Goal: Task Accomplishment & Management: Manage account settings

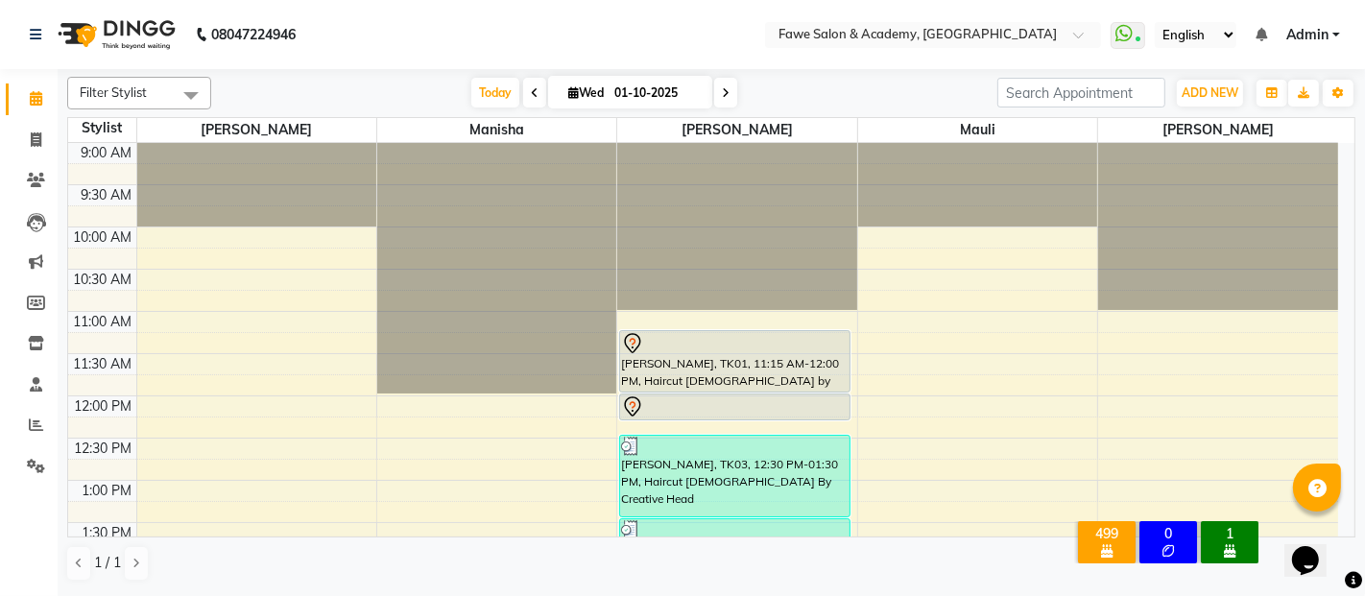
scroll to position [512, 0]
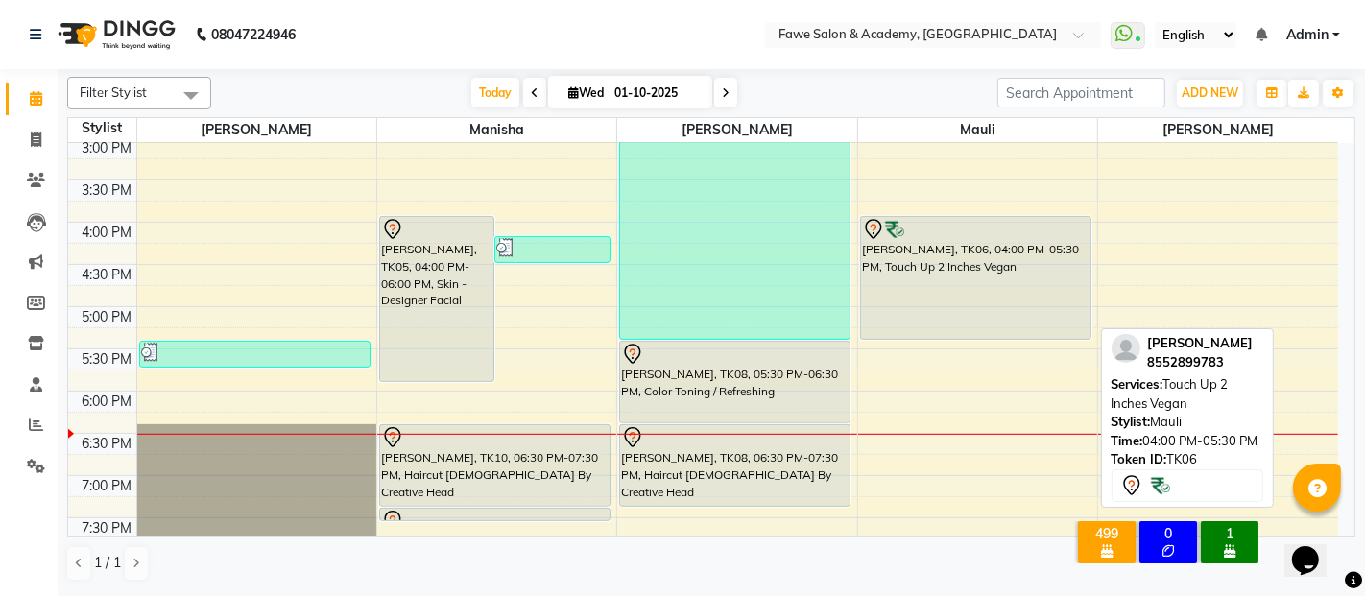
click at [910, 269] on div "[PERSON_NAME], TK06, 04:00 PM-05:30 PM, Touch Up 2 Inches Vegan" at bounding box center [975, 278] width 229 height 122
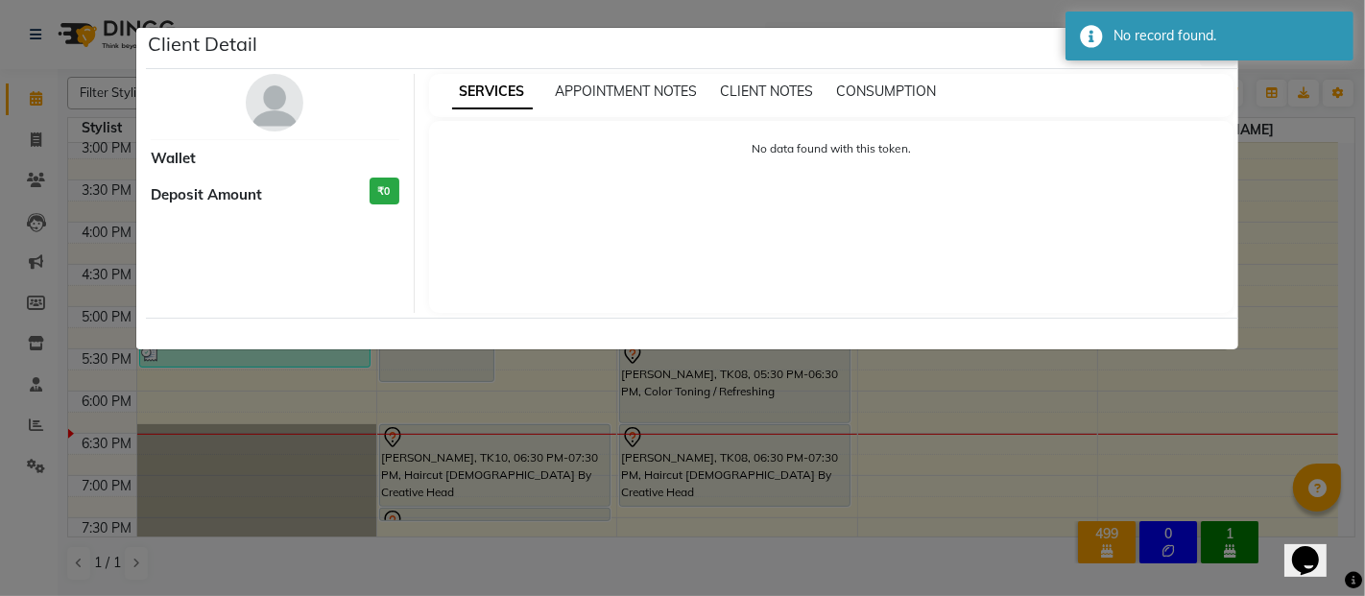
click at [925, 494] on ngb-modal-window "Client Detail Wallet Deposit Amount ₹0 SERVICES APPOINTMENT NOTES CLIENT NOTES …" at bounding box center [682, 298] width 1365 height 596
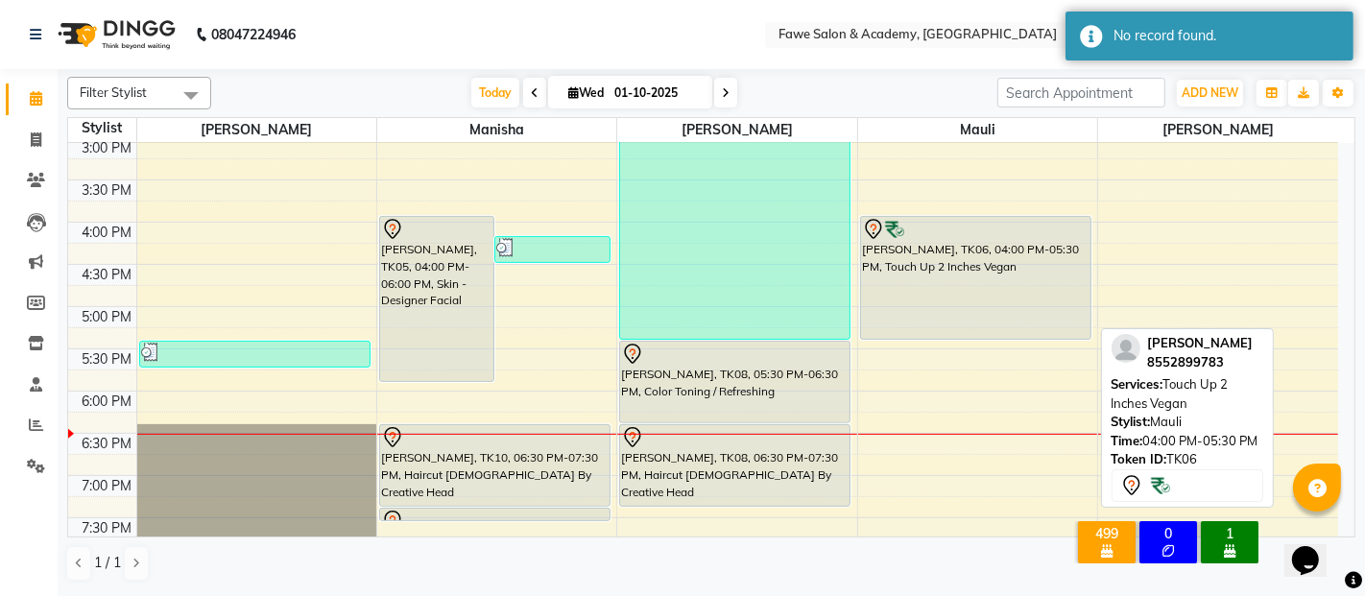
click at [1011, 283] on div "[PERSON_NAME], TK06, 04:00 PM-05:30 PM, Touch Up 2 Inches Vegan" at bounding box center [975, 278] width 229 height 122
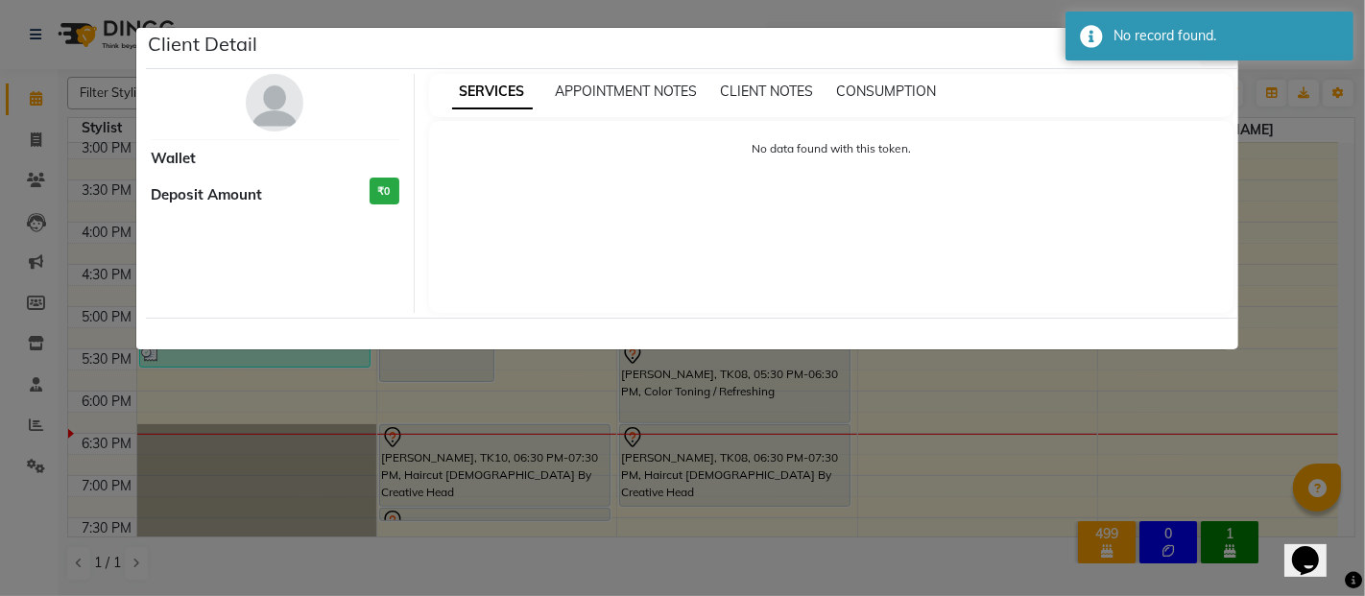
click at [336, 397] on ngb-modal-window "Client Detail Wallet Deposit Amount ₹0 SERVICES APPOINTMENT NOTES CLIENT NOTES …" at bounding box center [682, 298] width 1365 height 596
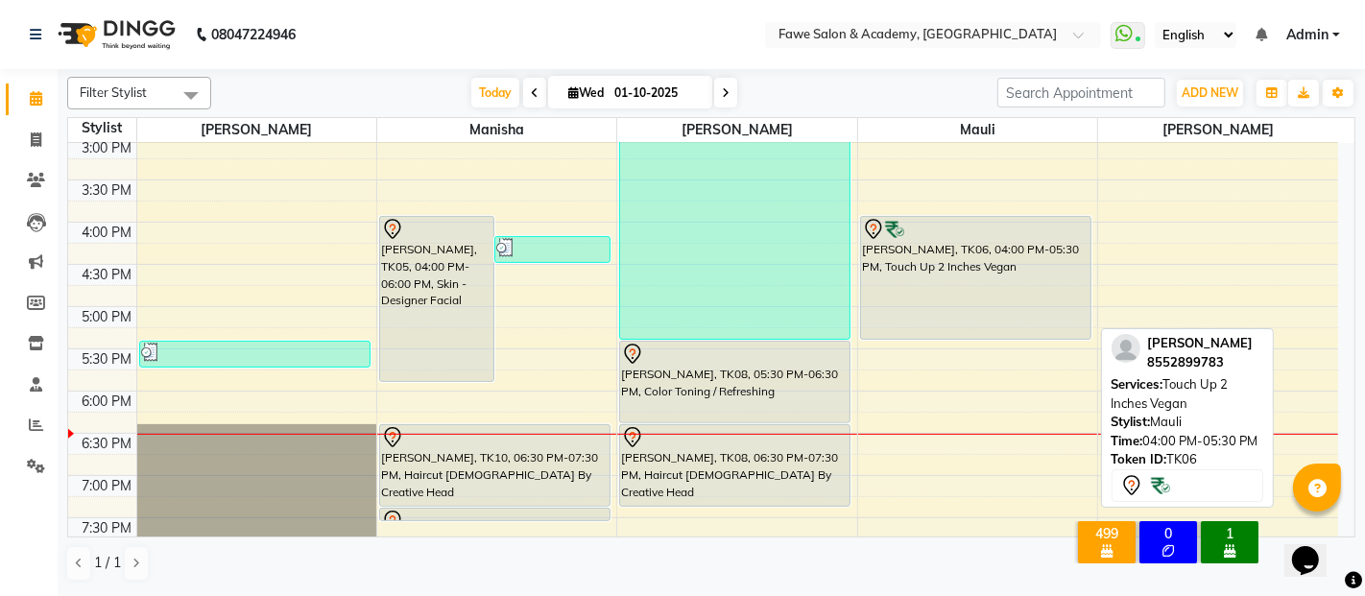
click at [984, 313] on div "[PERSON_NAME], TK06, 04:00 PM-05:30 PM, Touch Up 2 Inches Vegan" at bounding box center [975, 278] width 229 height 122
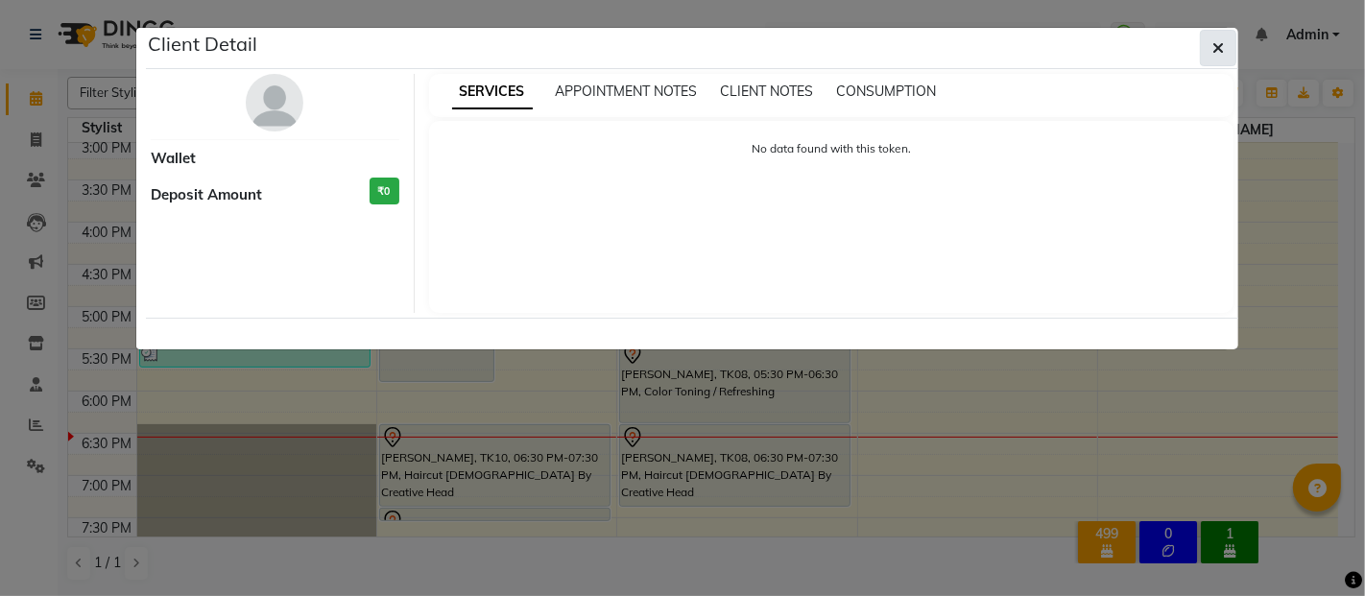
click at [1207, 41] on button "button" at bounding box center [1218, 48] width 36 height 36
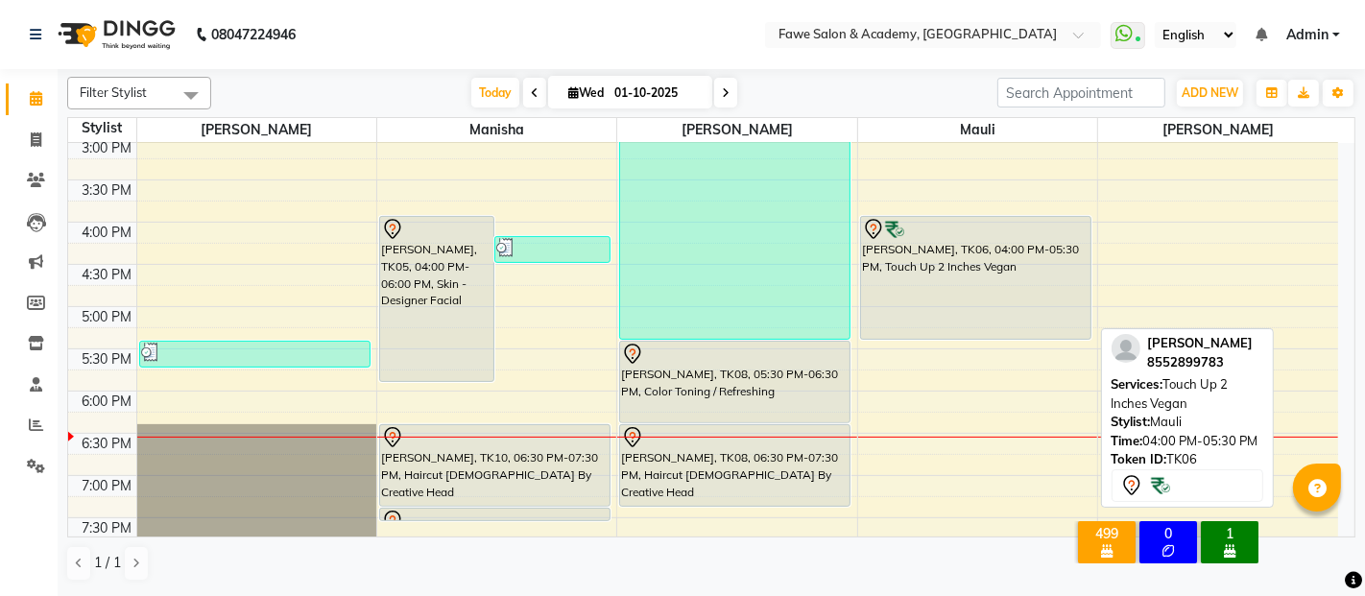
click at [911, 280] on div "[PERSON_NAME], TK06, 04:00 PM-05:30 PM, Touch Up 2 Inches Vegan" at bounding box center [975, 278] width 229 height 122
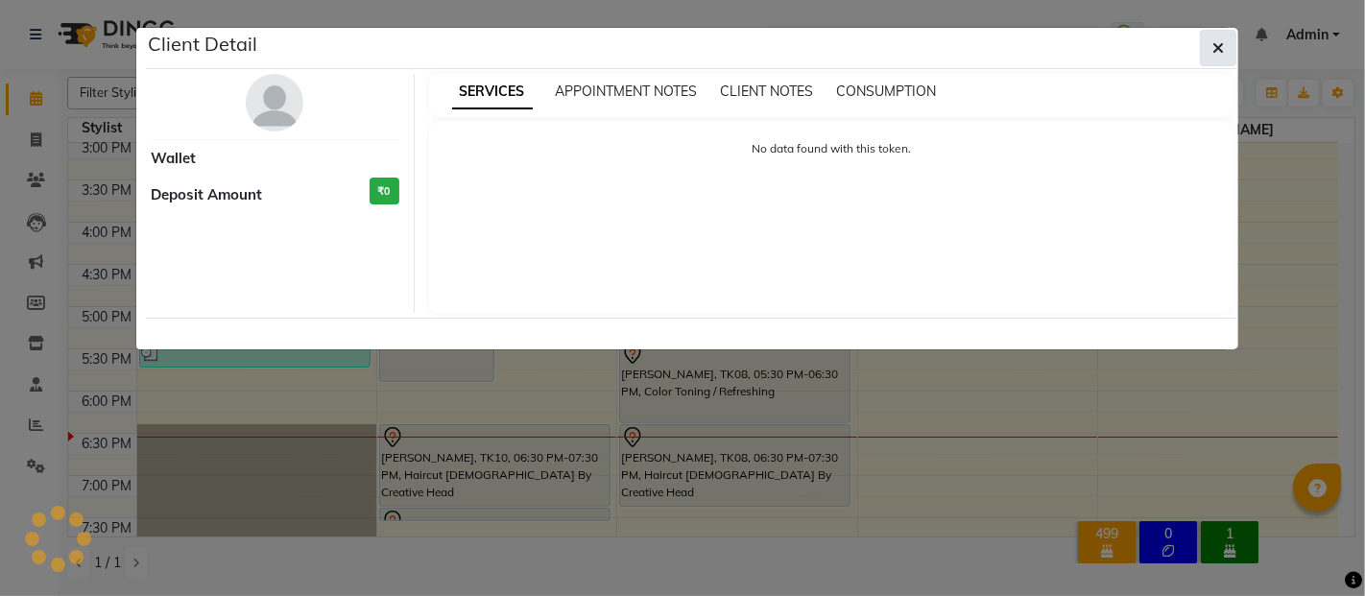
click at [1229, 42] on div "Client Detail" at bounding box center [692, 48] width 1093 height 41
select select "7"
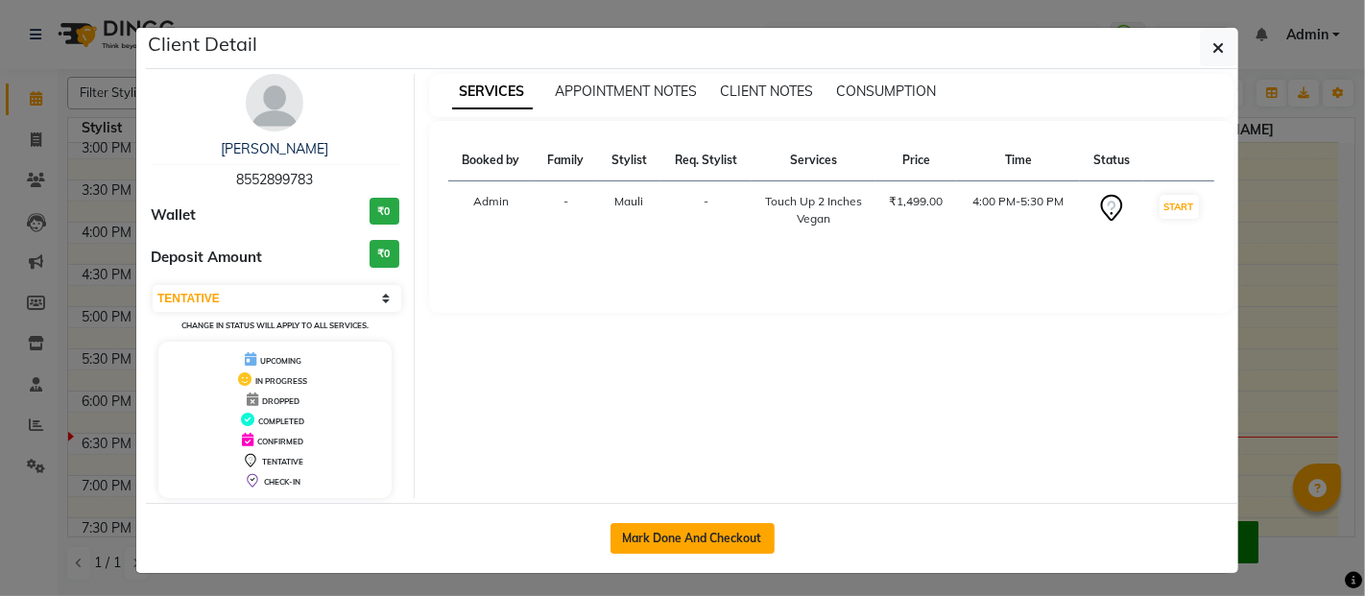
click at [714, 526] on button "Mark Done And Checkout" at bounding box center [693, 538] width 164 height 31
select select "service"
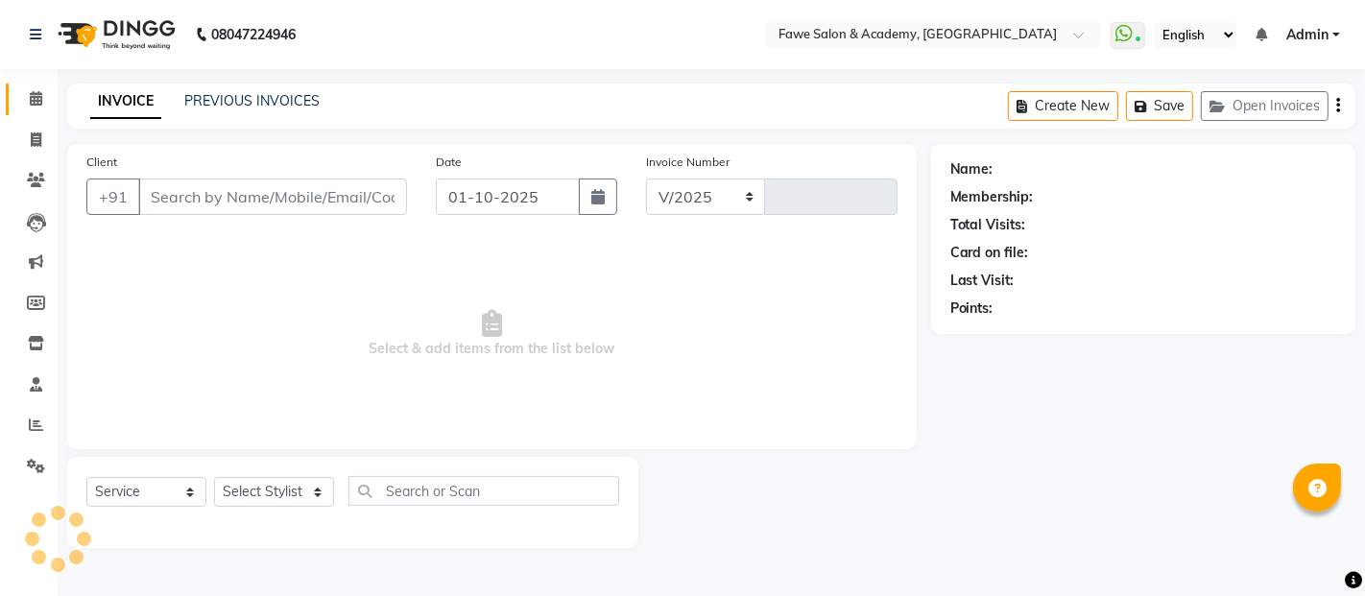
select select "879"
type input "1360"
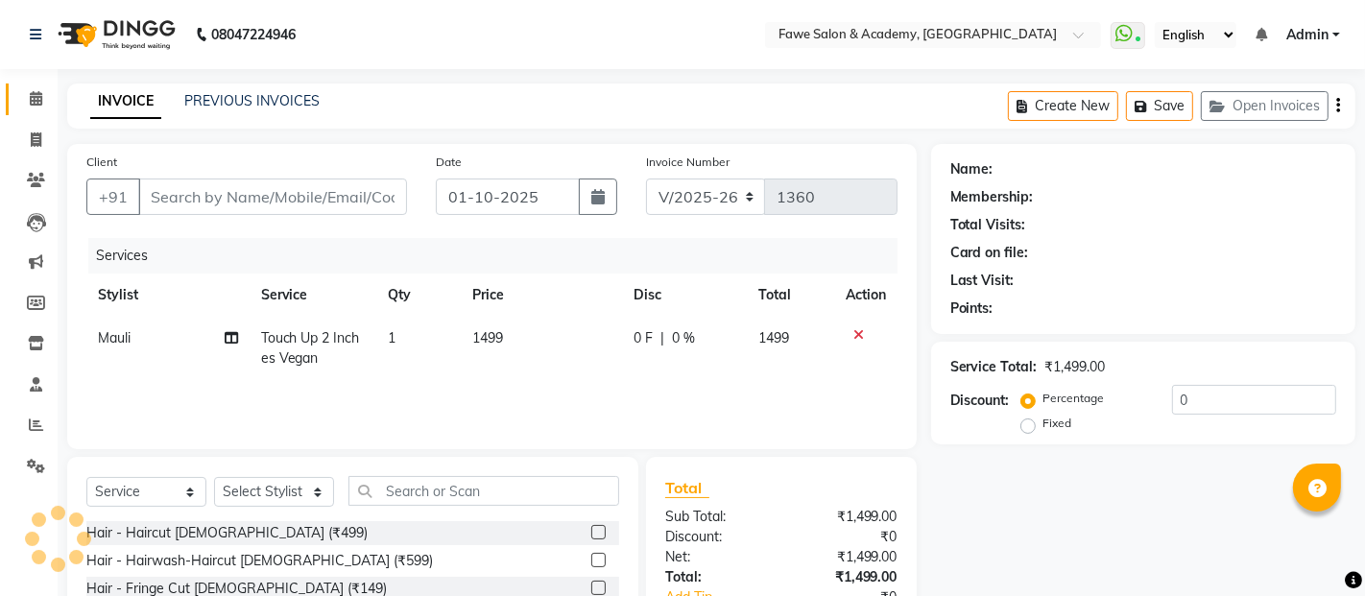
type input "8552899783"
select select "14305"
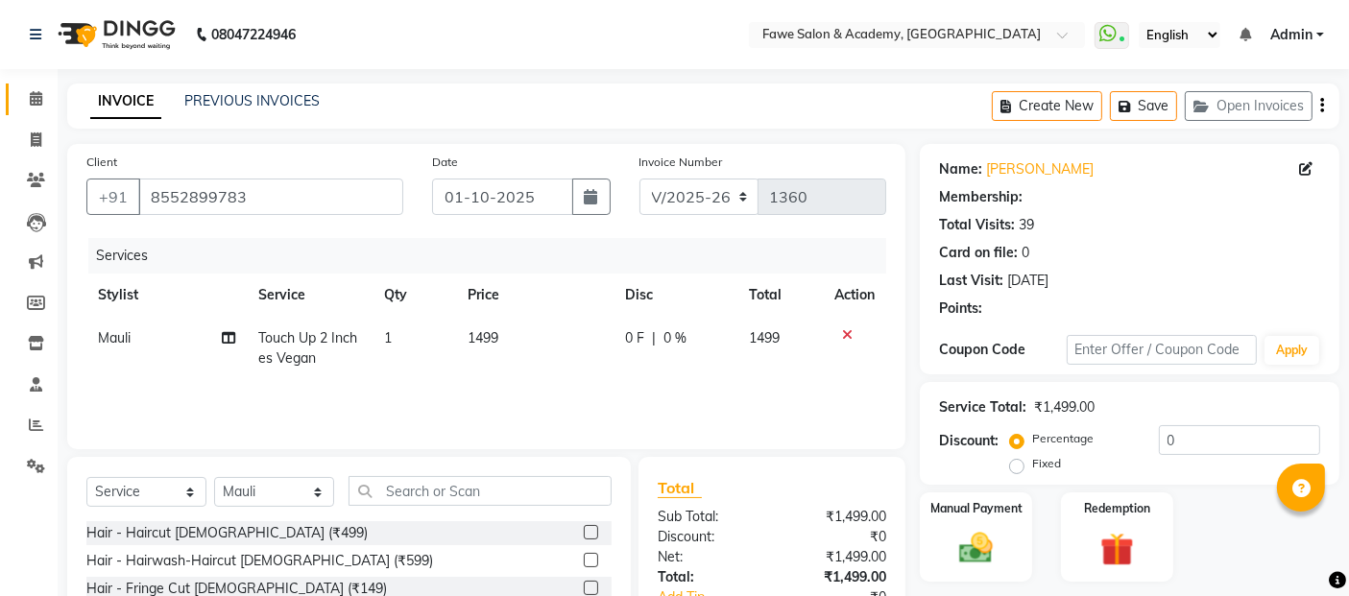
select select "2: Object"
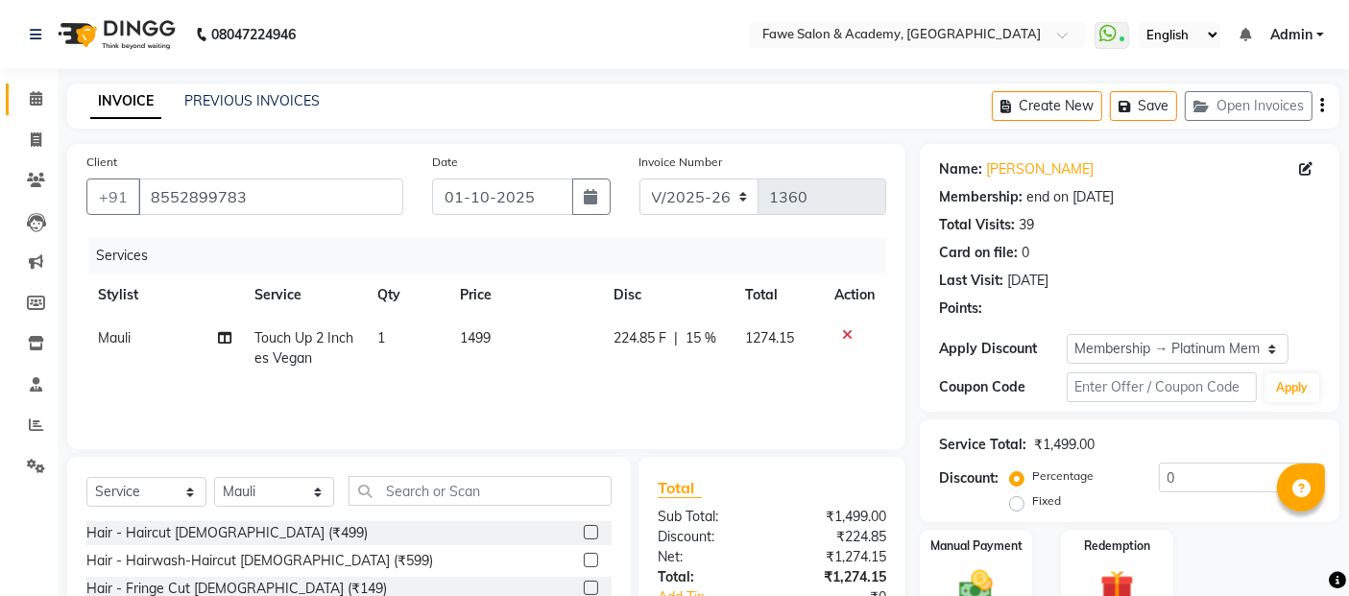
type input "15"
click at [426, 494] on input "text" at bounding box center [480, 491] width 263 height 30
click at [311, 490] on select "Select Stylist [PERSON_NAME] [PERSON_NAME] [PERSON_NAME] [PERSON_NAME]" at bounding box center [274, 492] width 120 height 30
select select "14304"
click at [214, 477] on select "Select Stylist [PERSON_NAME] [PERSON_NAME] [PERSON_NAME] [PERSON_NAME]" at bounding box center [274, 492] width 120 height 30
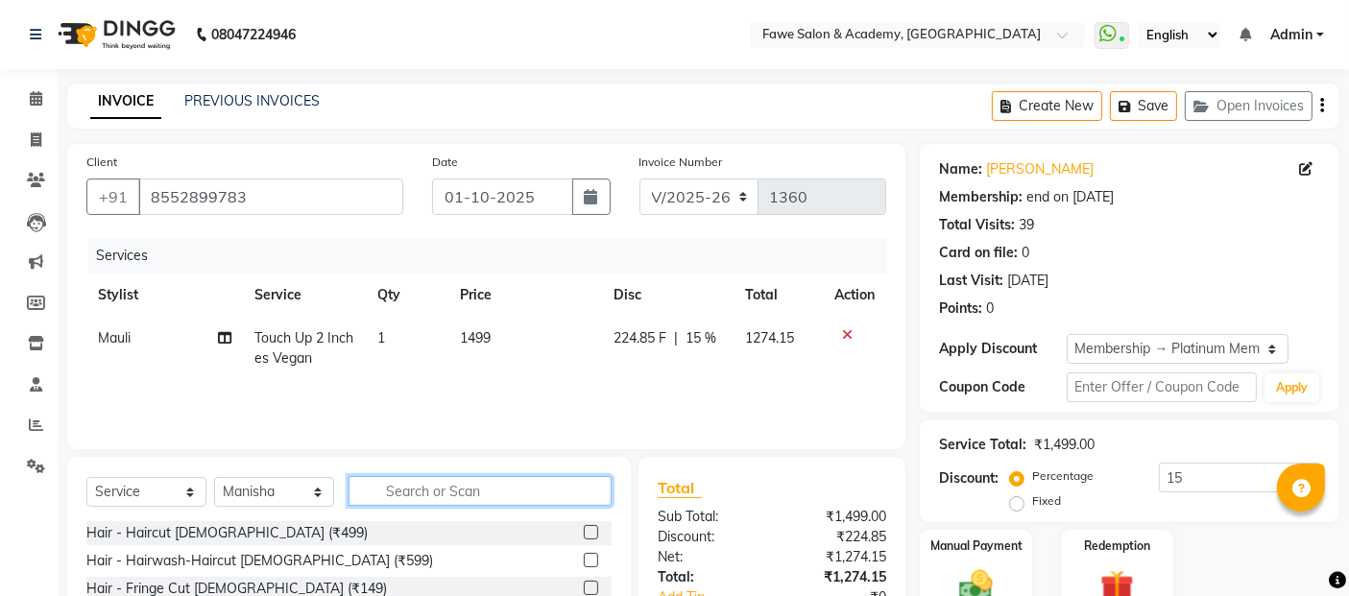
click at [381, 490] on input "text" at bounding box center [480, 491] width 263 height 30
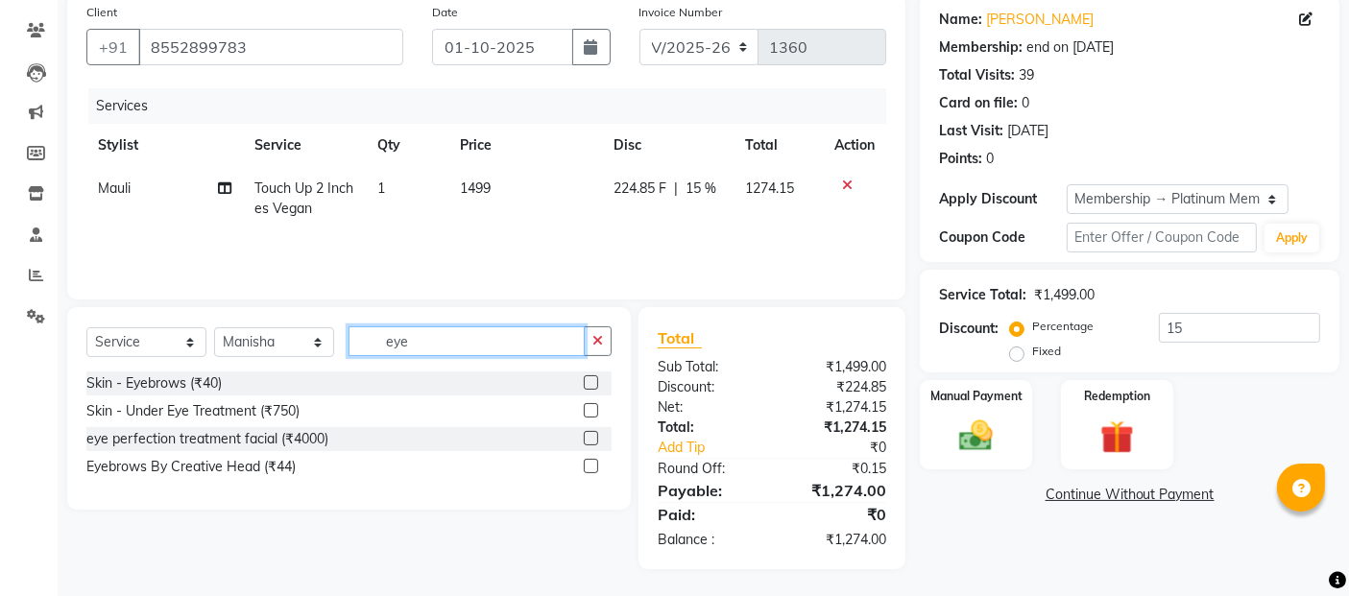
type input "eye"
click at [587, 469] on label at bounding box center [591, 466] width 14 height 14
click at [587, 469] on input "checkbox" at bounding box center [590, 467] width 12 height 12
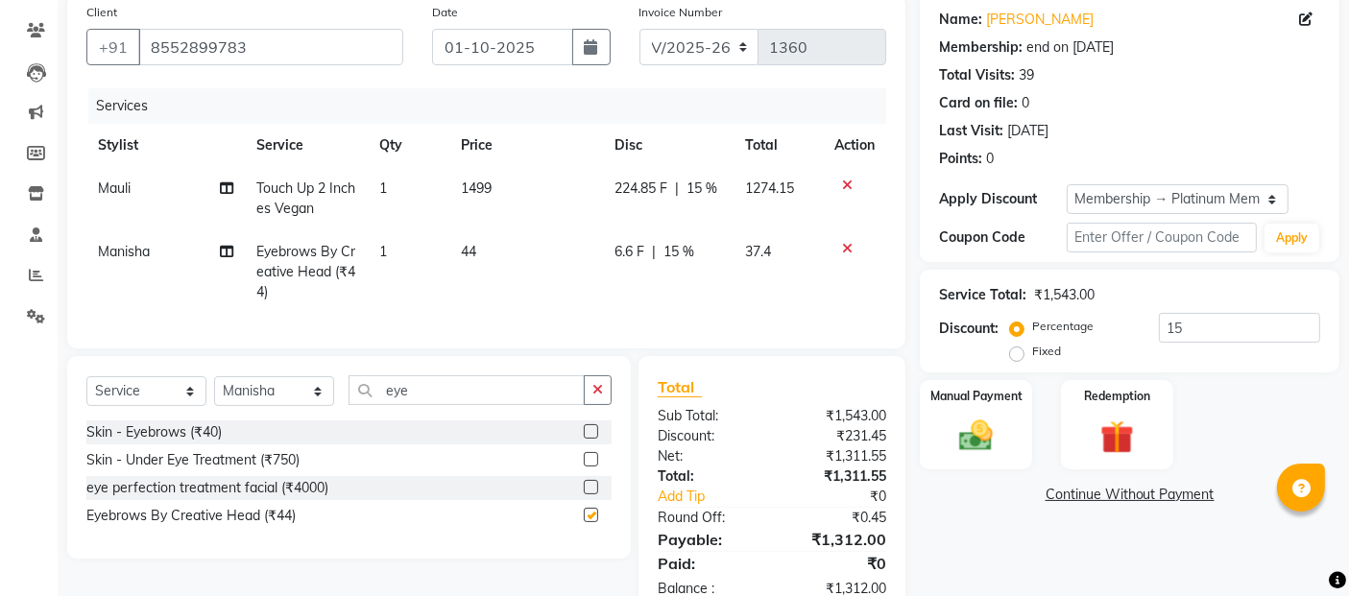
checkbox input "false"
click at [311, 399] on select "Select Stylist [PERSON_NAME] [PERSON_NAME] [PERSON_NAME] [PERSON_NAME]" at bounding box center [274, 391] width 120 height 30
select select "82869"
click at [214, 393] on select "Select Stylist [PERSON_NAME] [PERSON_NAME] [PERSON_NAME] [PERSON_NAME]" at bounding box center [274, 391] width 120 height 30
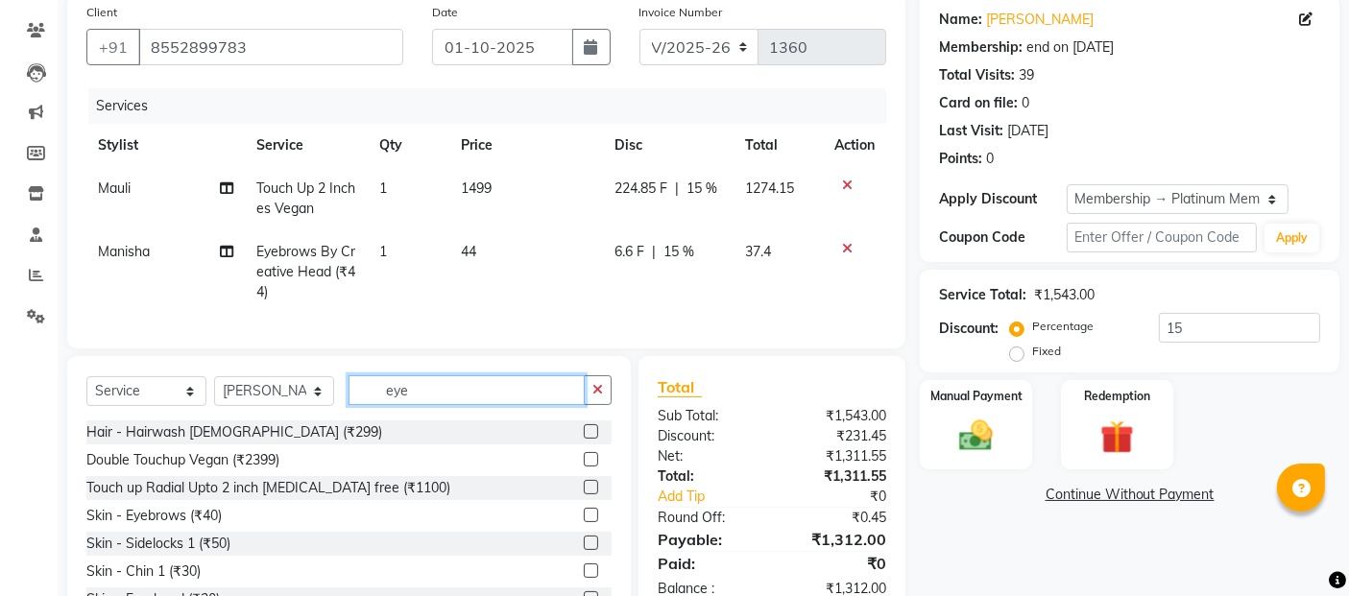
click at [426, 405] on input "eye" at bounding box center [467, 390] width 236 height 30
type input "e"
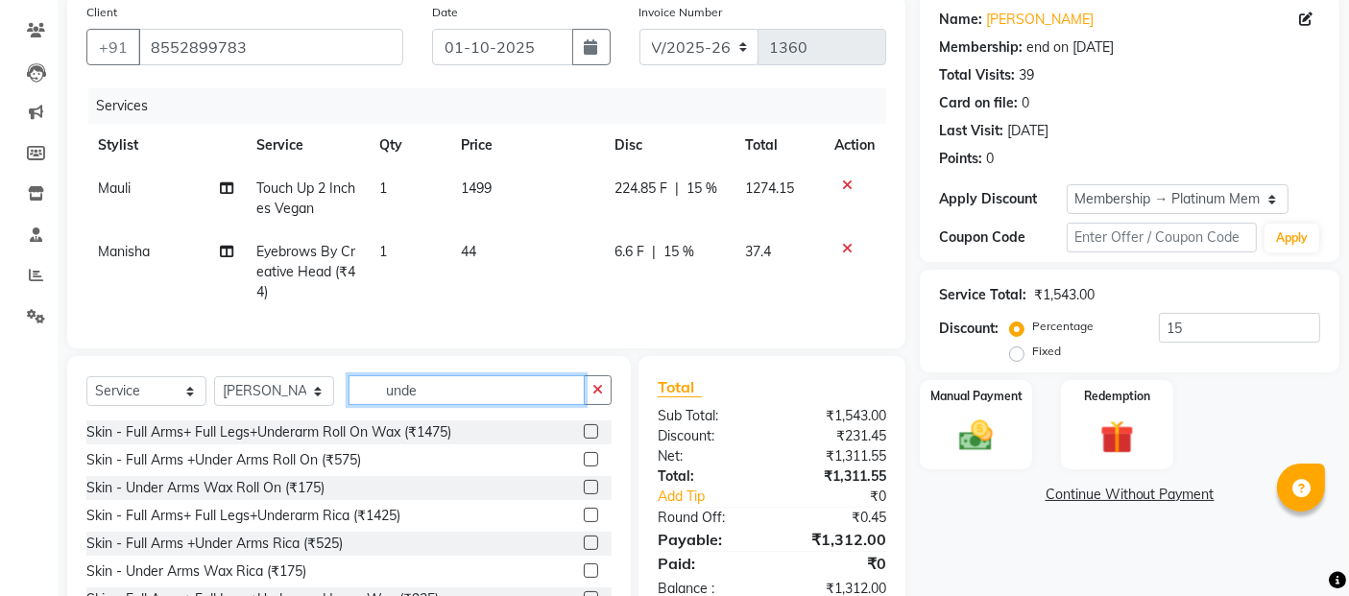
type input "unde"
click at [584, 578] on label at bounding box center [591, 571] width 14 height 14
click at [584, 578] on input "checkbox" at bounding box center [590, 572] width 12 height 12
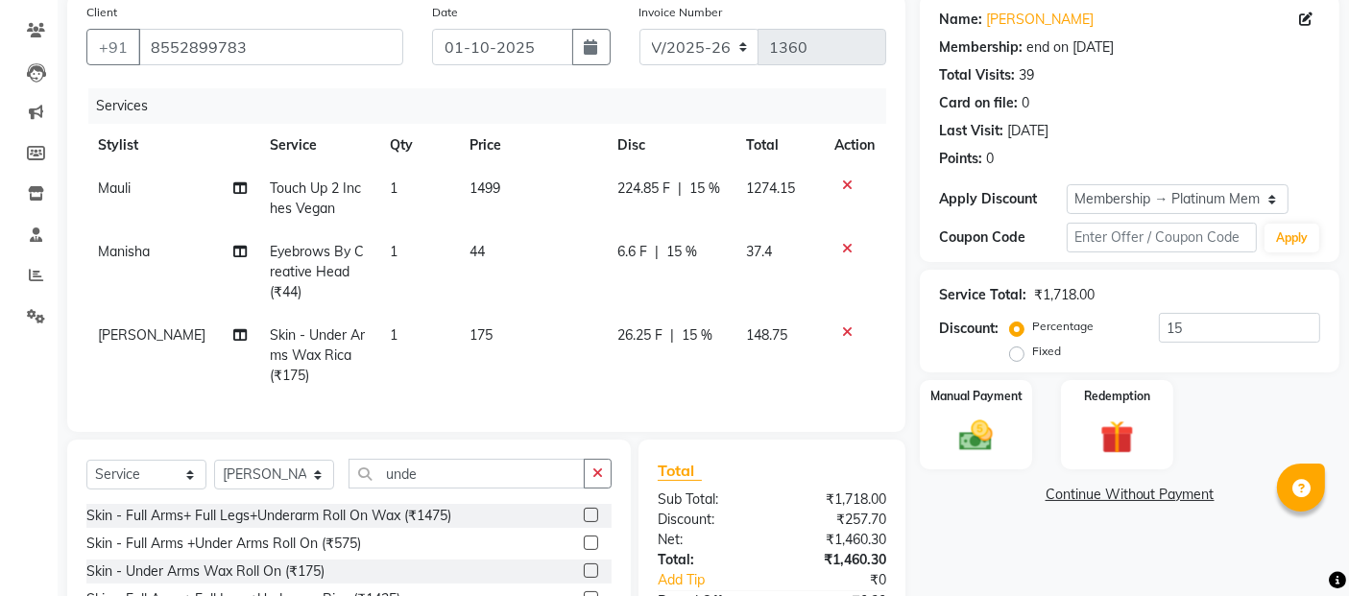
checkbox input "false"
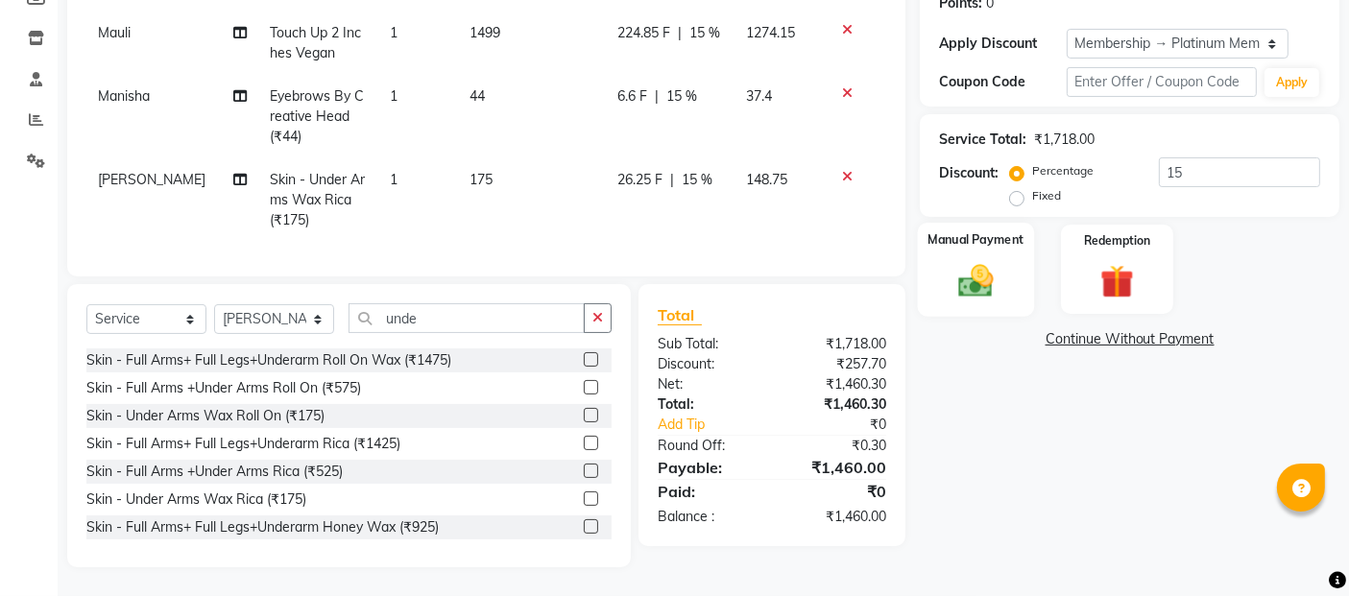
click at [986, 260] on img at bounding box center [977, 280] width 58 height 40
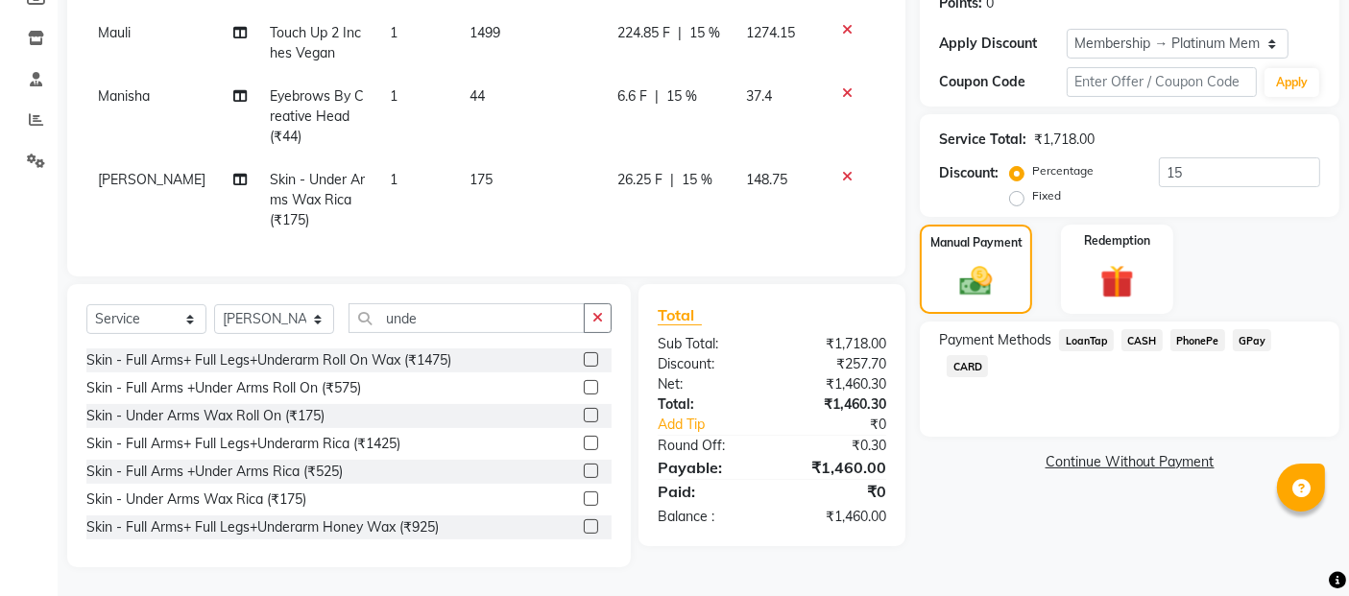
click at [1267, 329] on span "GPay" at bounding box center [1252, 340] width 39 height 22
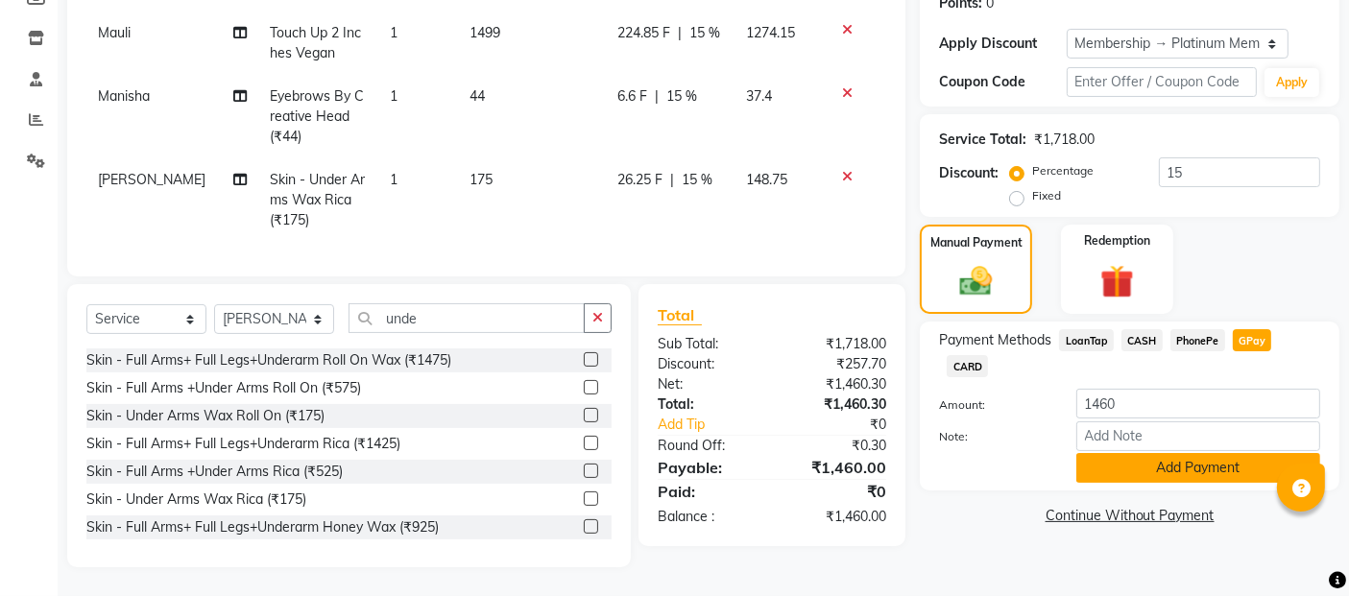
click at [1223, 453] on button "Add Payment" at bounding box center [1198, 468] width 244 height 30
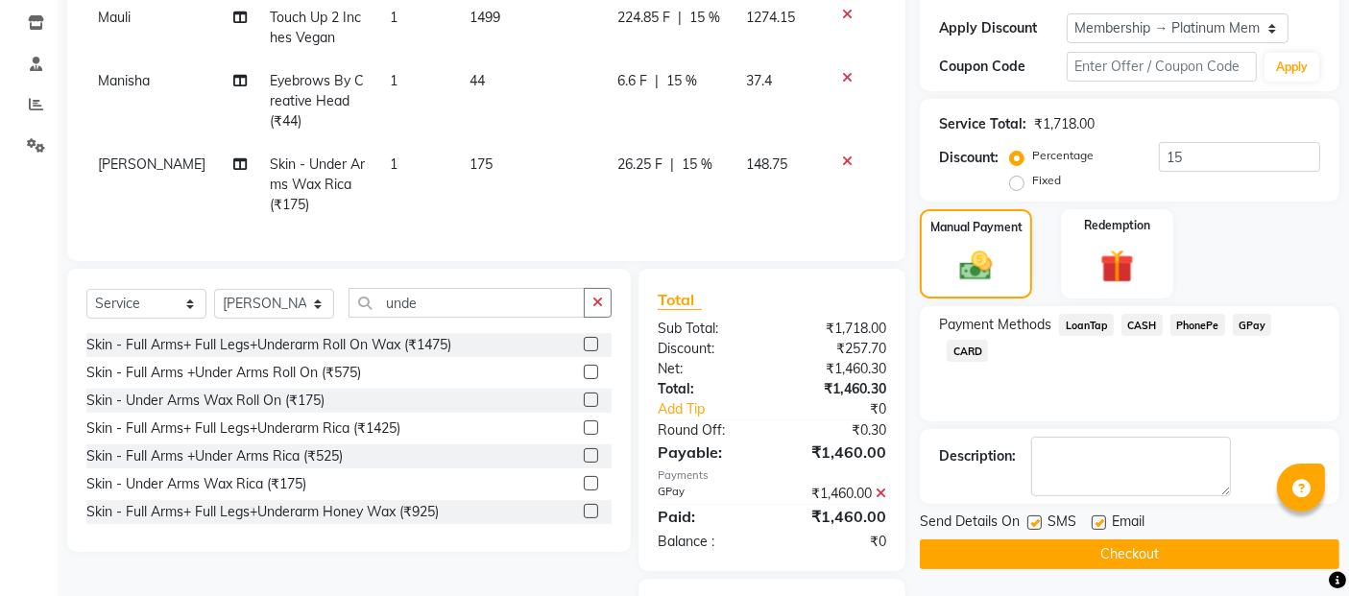
scroll to position [406, 0]
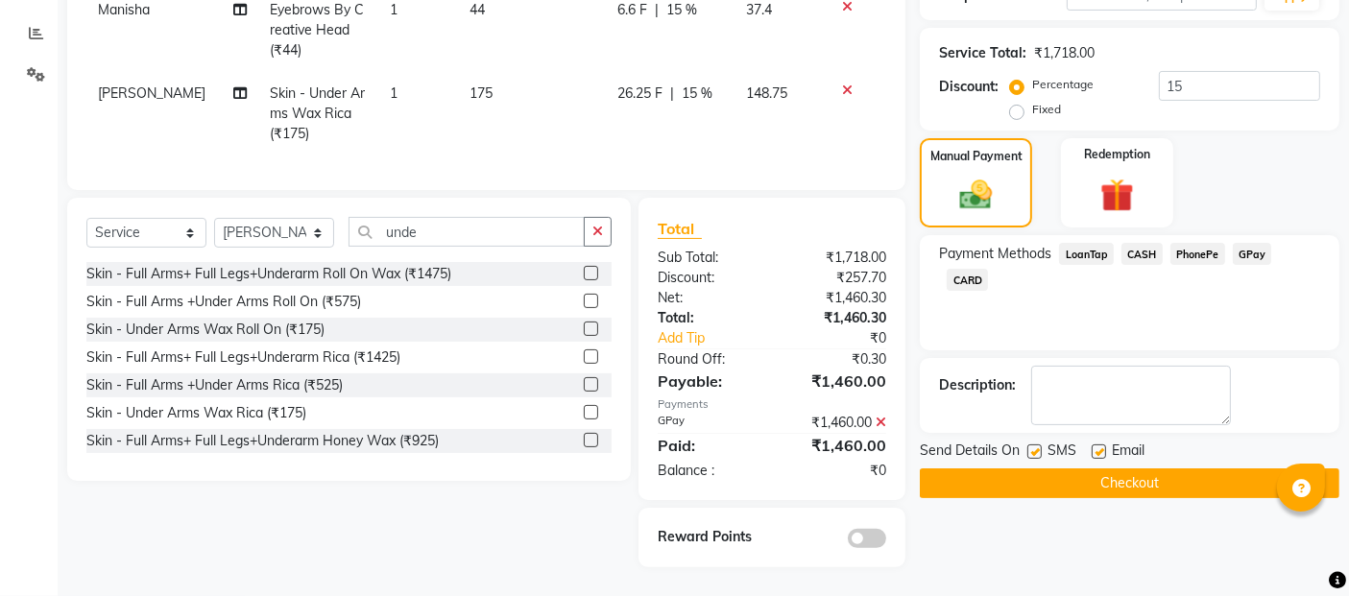
click at [965, 469] on button "Checkout" at bounding box center [1130, 484] width 420 height 30
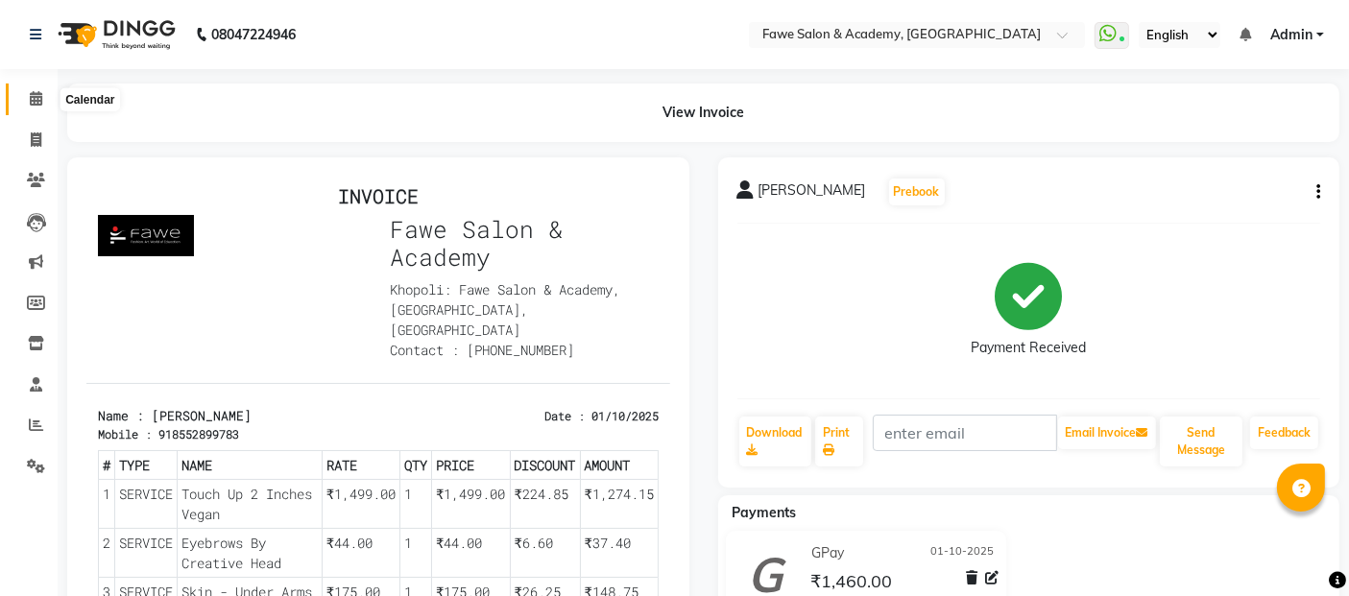
click at [40, 99] on icon at bounding box center [36, 98] width 12 height 14
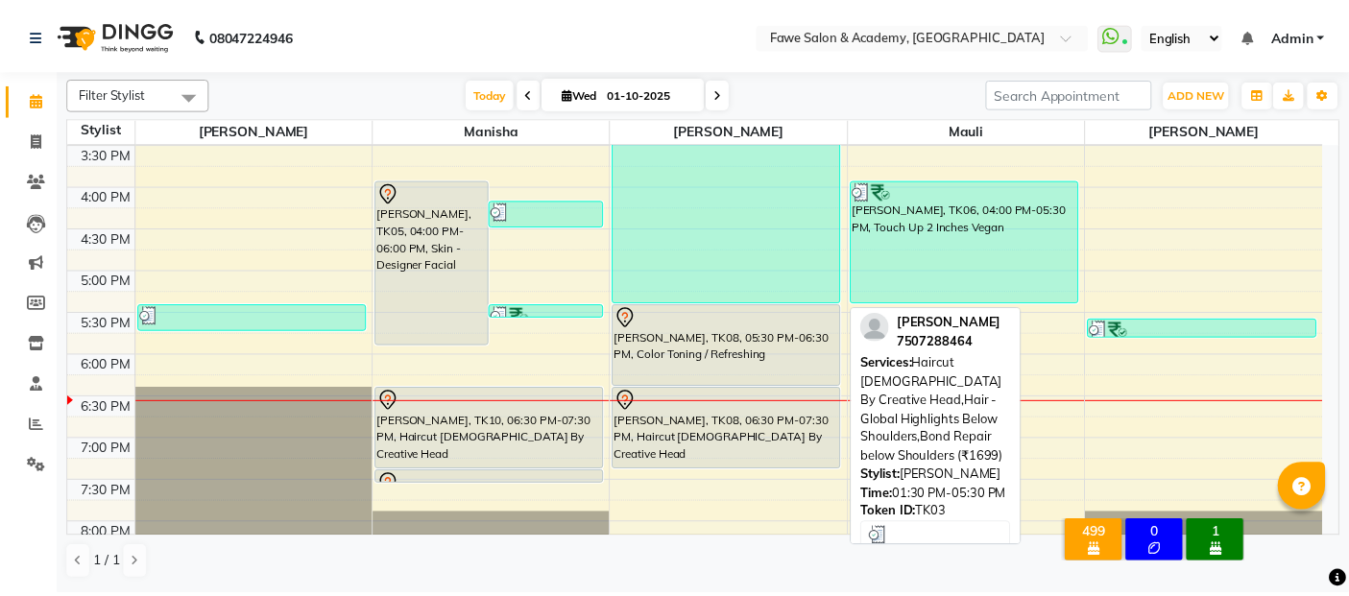
scroll to position [551, 0]
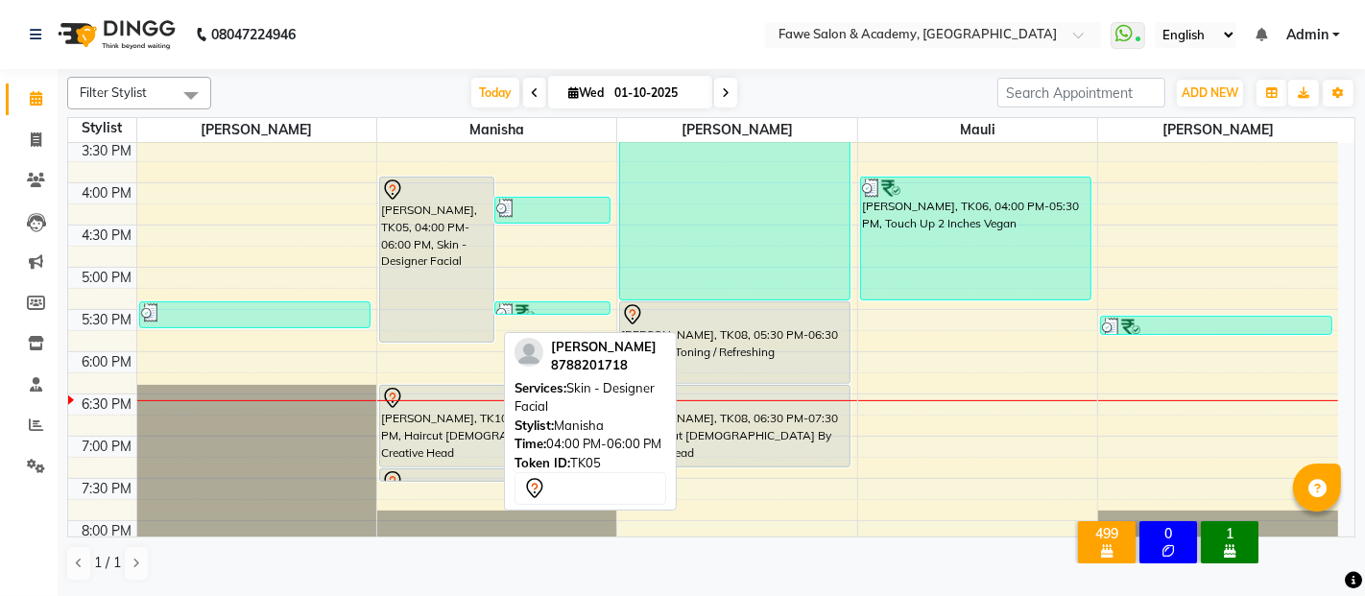
click at [437, 305] on div "[PERSON_NAME], TK05, 04:00 PM-06:00 PM, Skin - Designer Facial" at bounding box center [437, 260] width 114 height 164
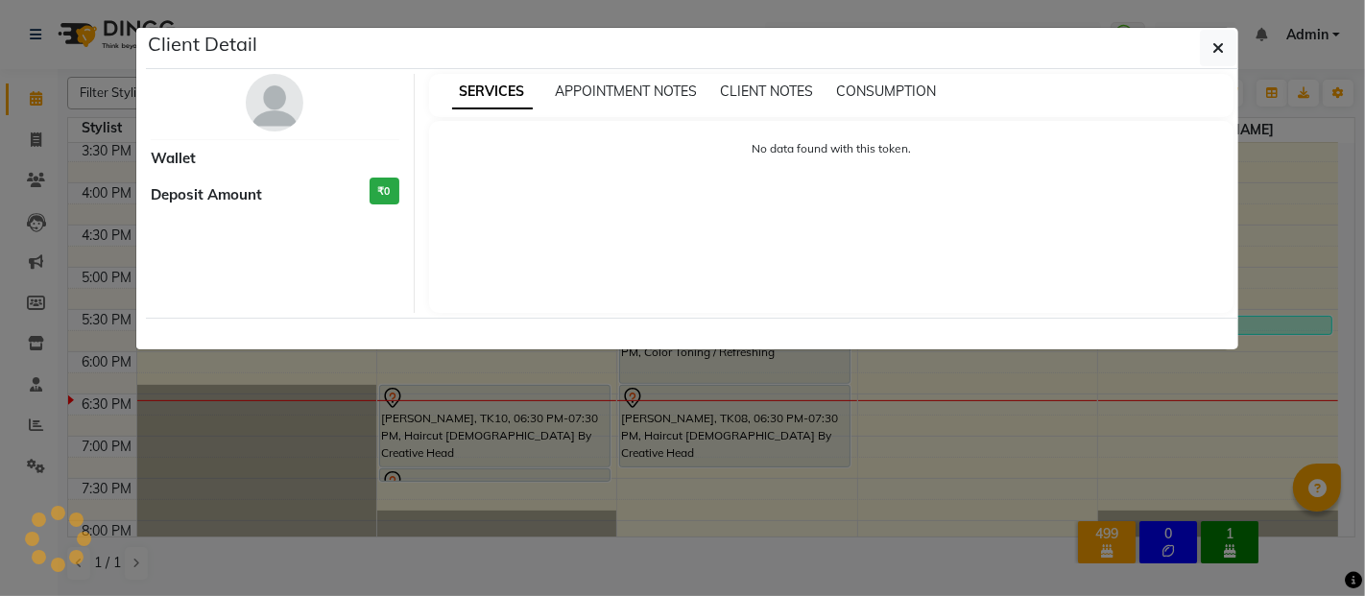
select select "7"
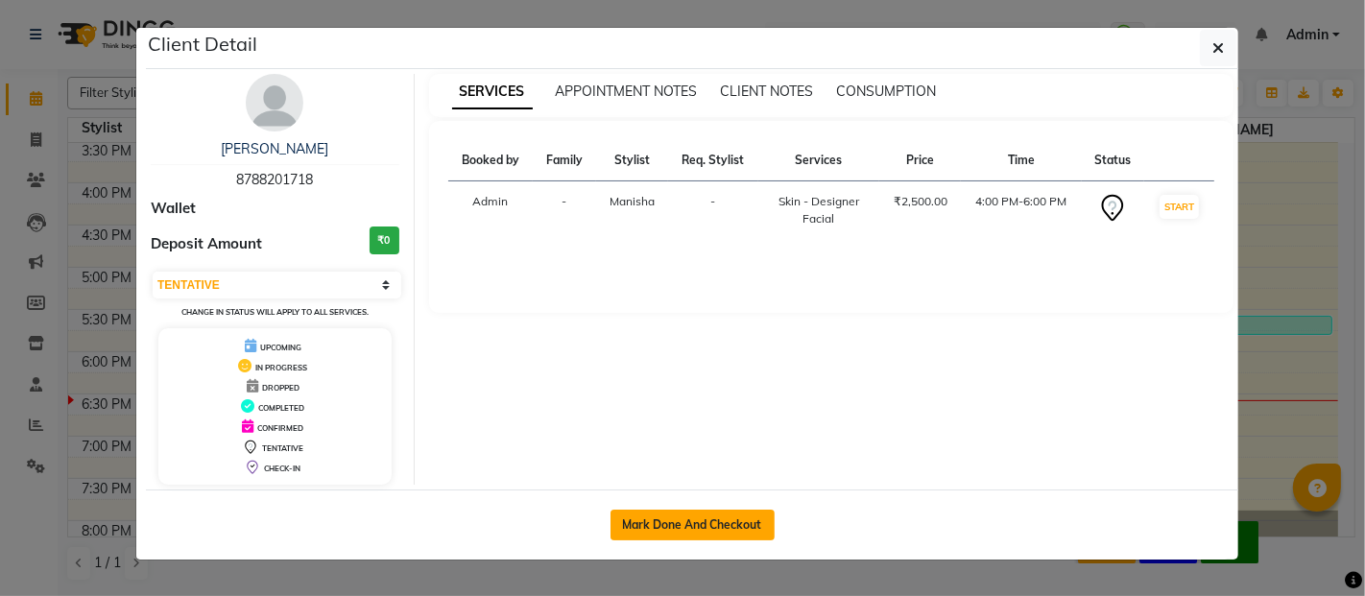
click at [721, 520] on button "Mark Done And Checkout" at bounding box center [693, 525] width 164 height 31
select select "service"
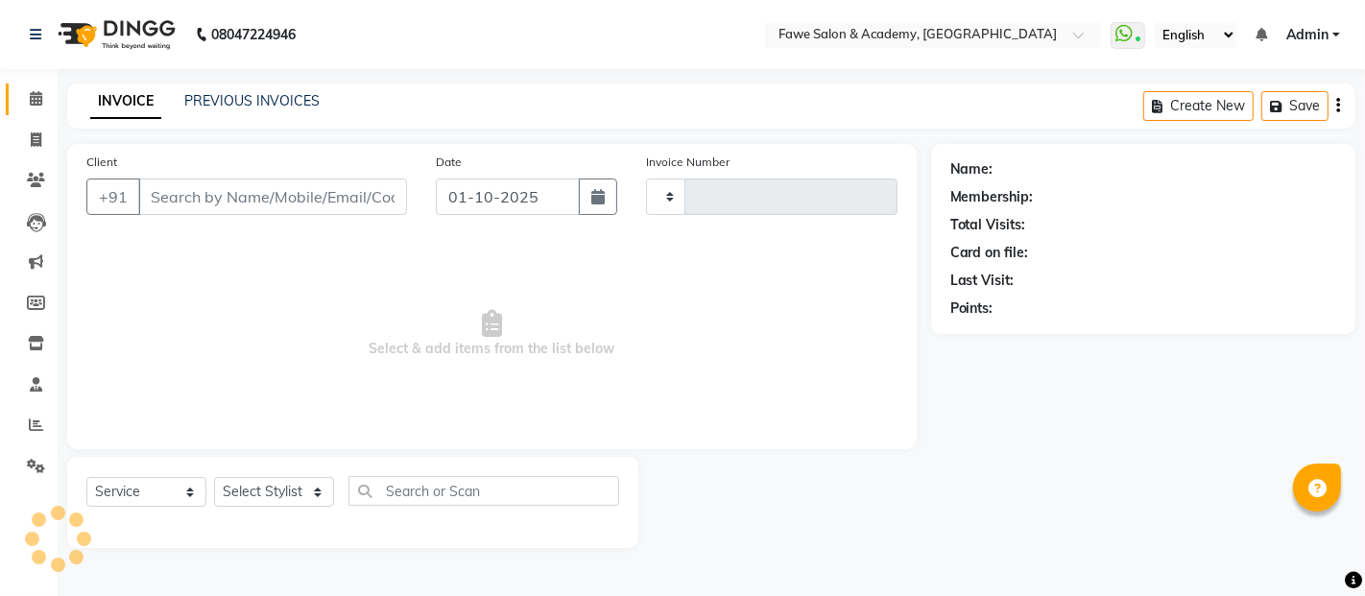
type input "1361"
select select "879"
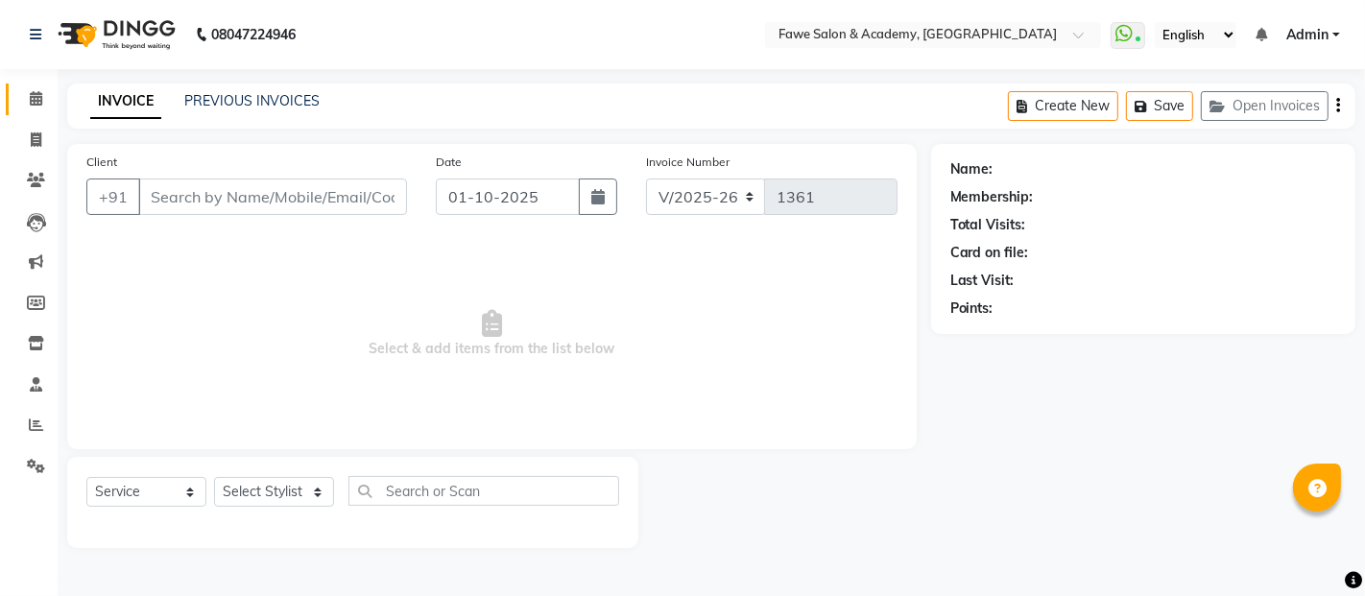
type input "8788201718"
select select "14304"
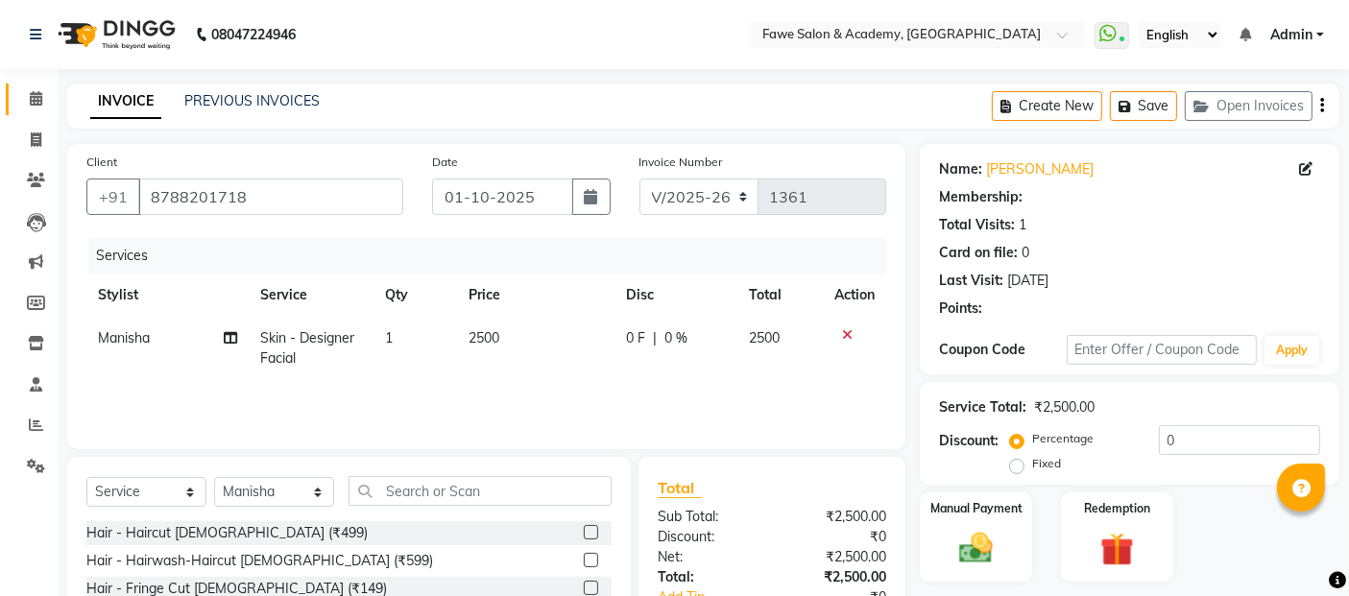
select select "1: Object"
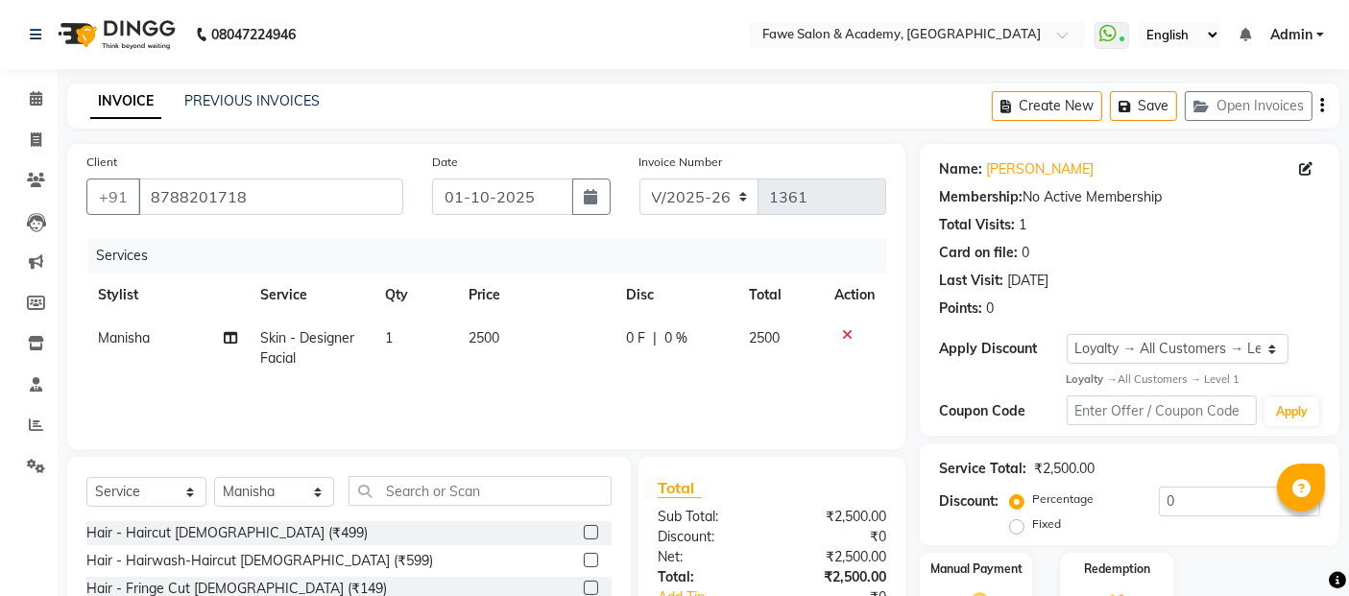
click at [332, 374] on td "Skin - Designer Facial" at bounding box center [311, 348] width 125 height 63
select select "14304"
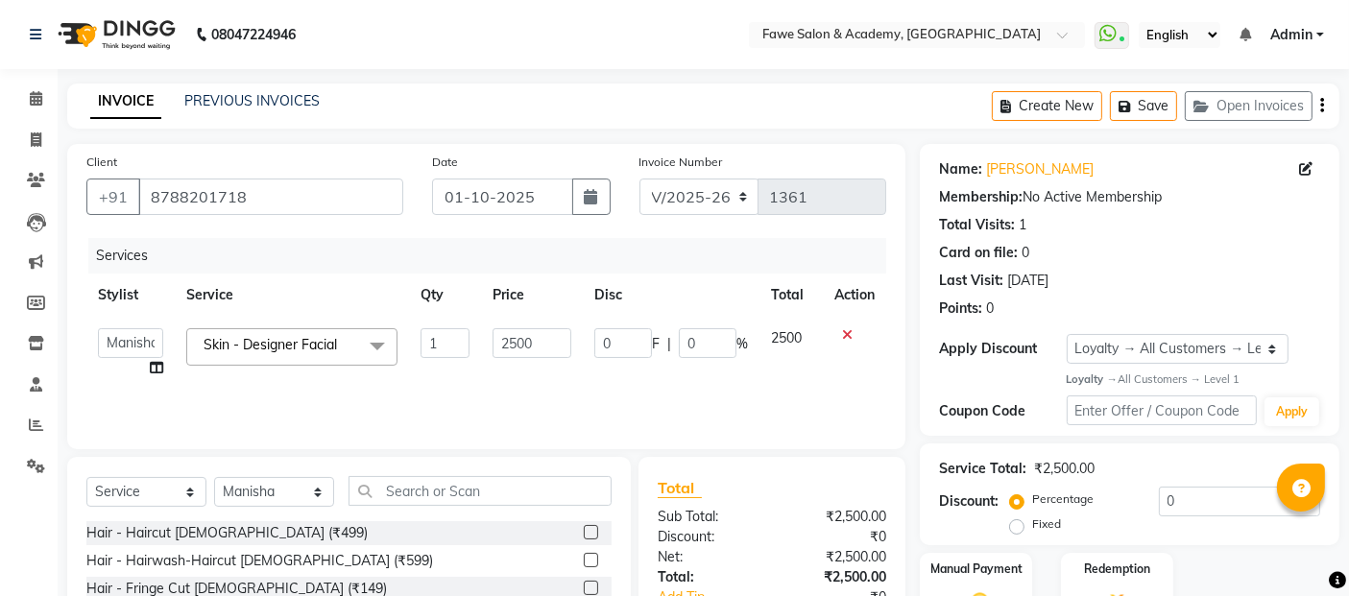
click at [331, 362] on span "Skin - Designer Facial x" at bounding box center [291, 346] width 211 height 37
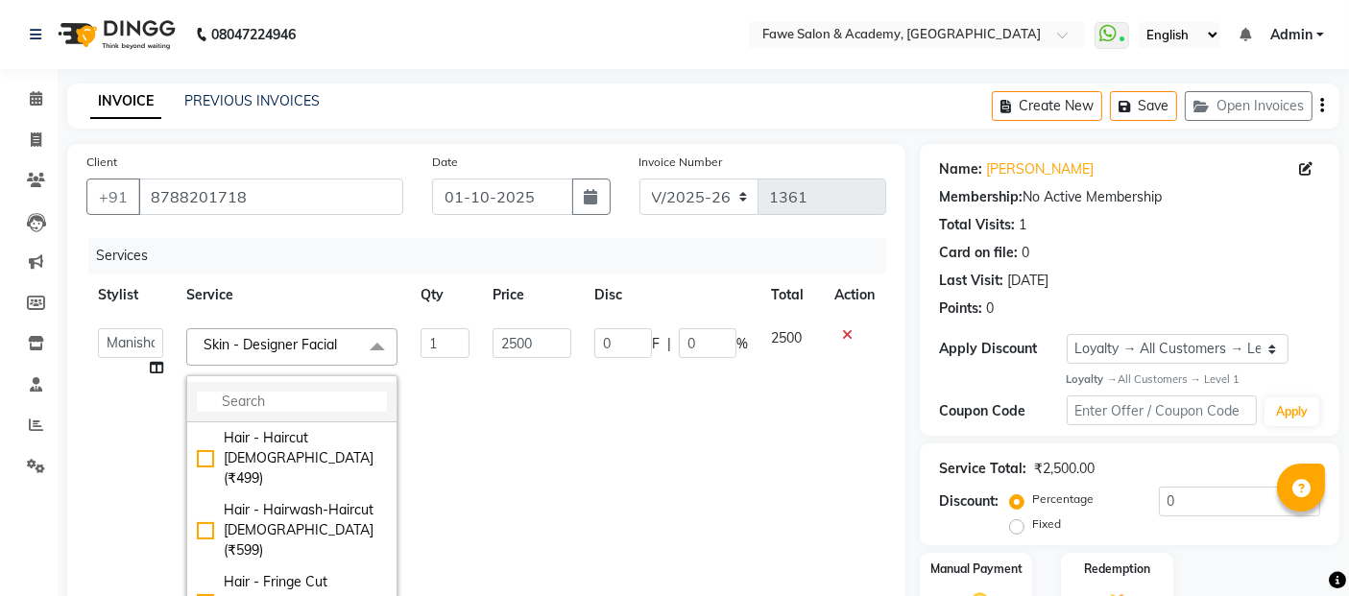
click at [285, 395] on input "multiselect-search" at bounding box center [292, 402] width 190 height 20
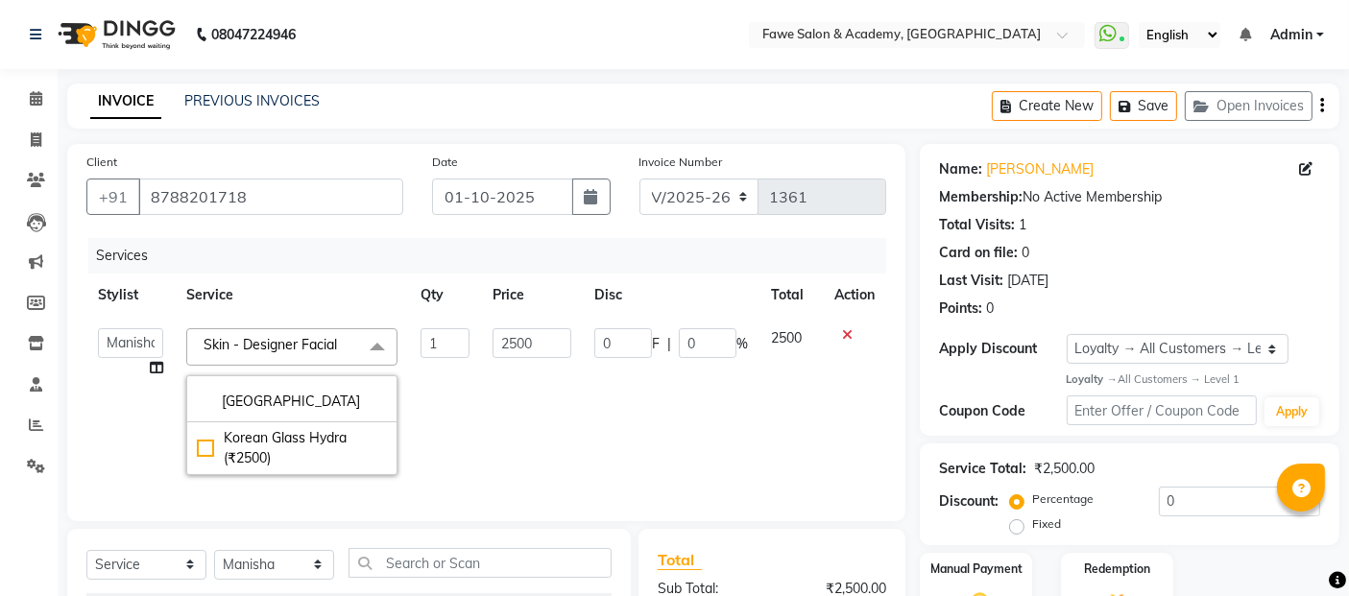
click at [349, 354] on span "Skin - Designer Facial x" at bounding box center [275, 345] width 152 height 20
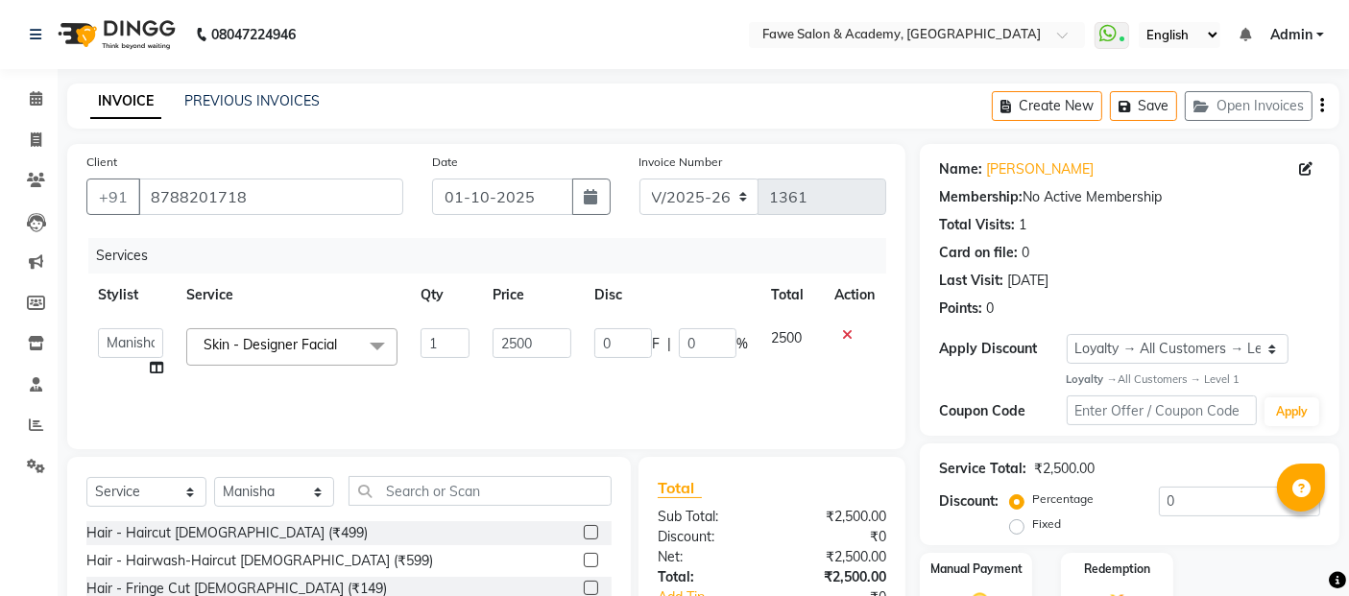
click at [348, 354] on span "Skin - Designer Facial x" at bounding box center [275, 345] width 152 height 20
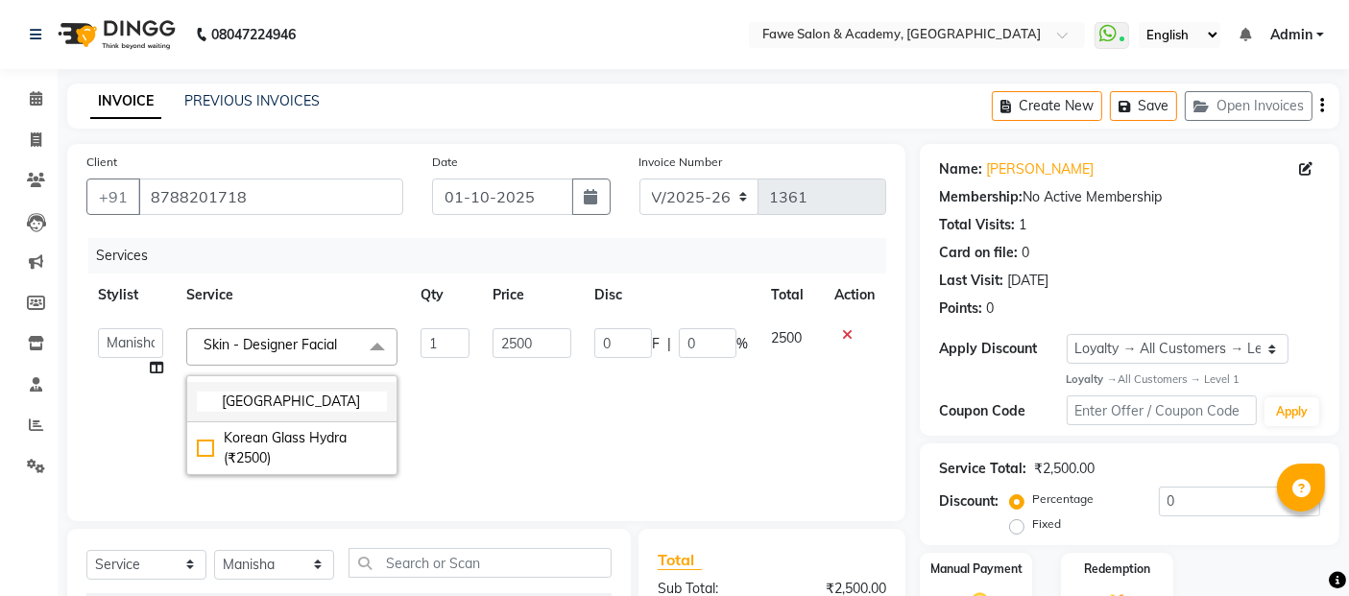
click at [291, 403] on input "[GEOGRAPHIC_DATA]" at bounding box center [292, 402] width 190 height 20
type input "k"
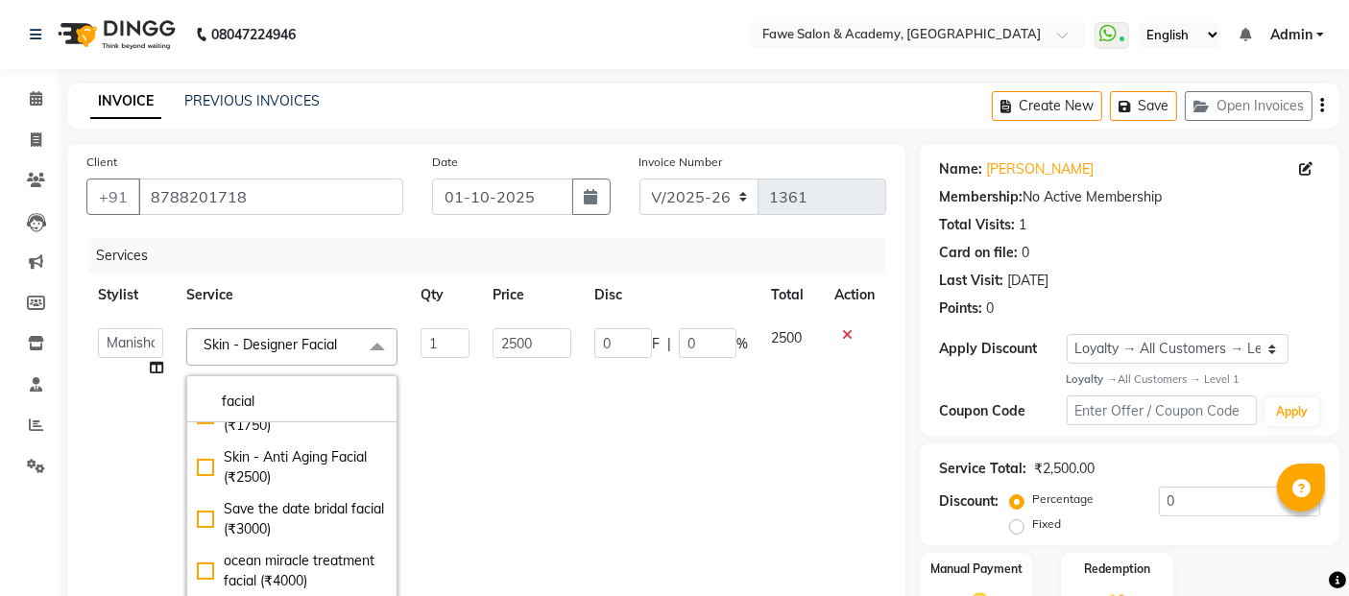
scroll to position [238, 0]
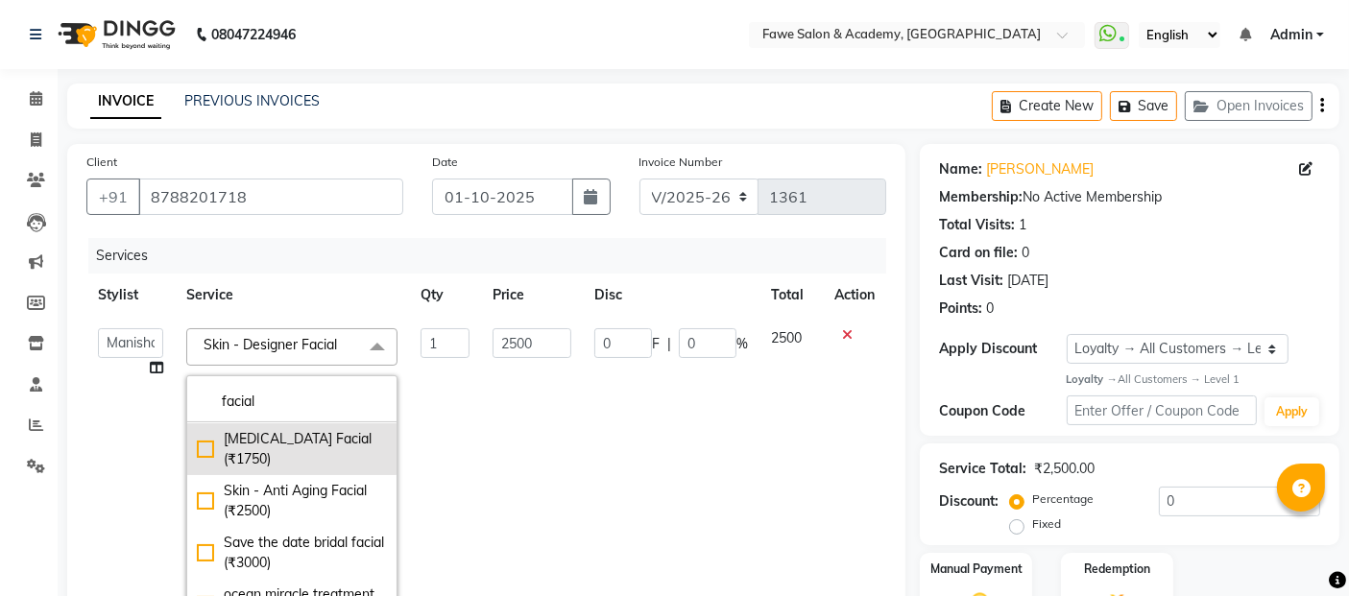
type input "facial"
click at [197, 462] on div "[MEDICAL_DATA] Facial (₹1750)" at bounding box center [292, 449] width 190 height 40
type input "1750"
checkbox input "false"
checkbox input "true"
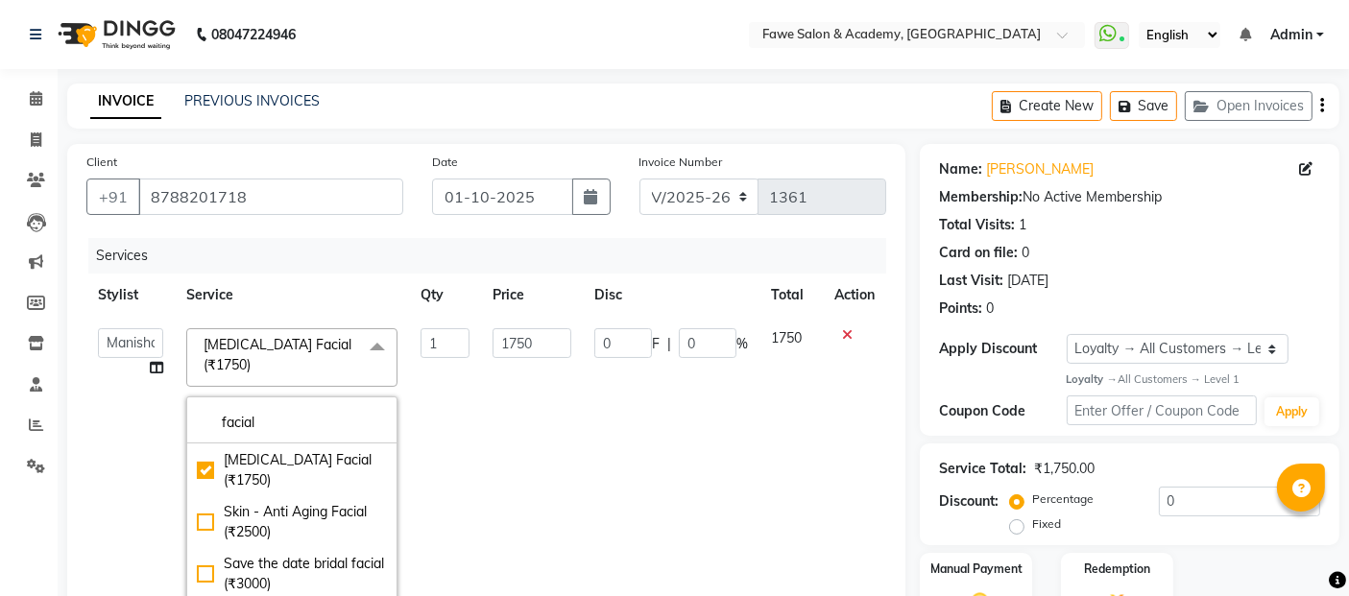
click at [741, 418] on td "0 F | 0 %" at bounding box center [671, 481] width 177 height 328
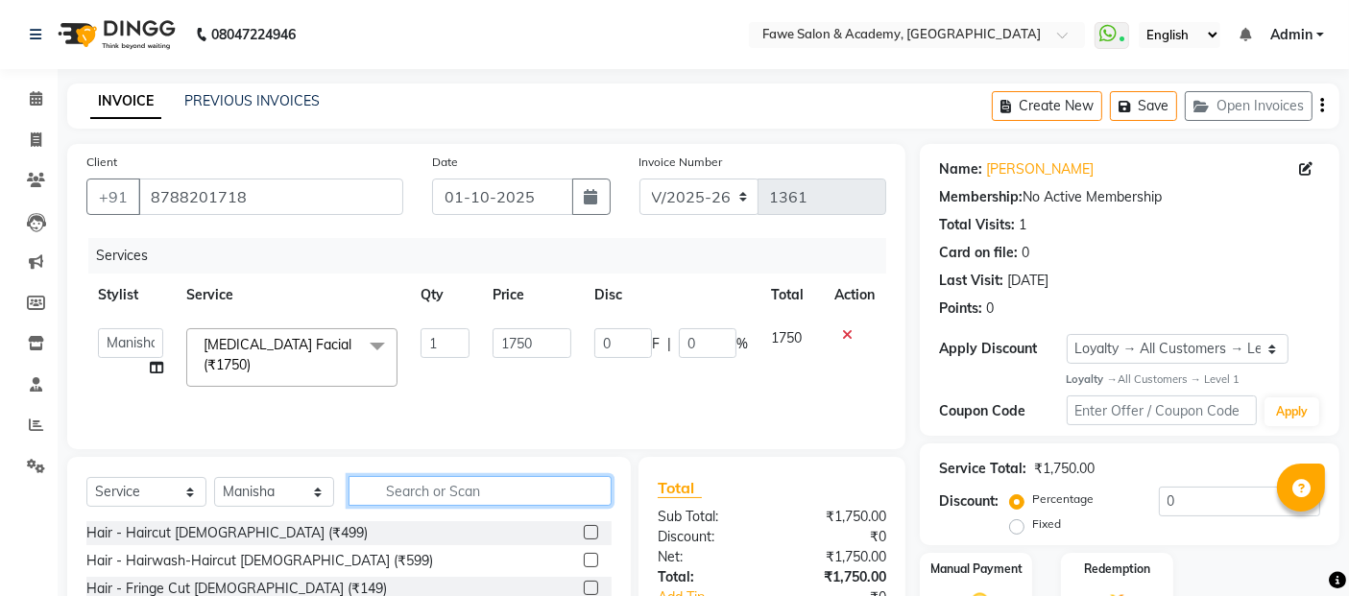
click at [391, 484] on input "text" at bounding box center [480, 491] width 263 height 30
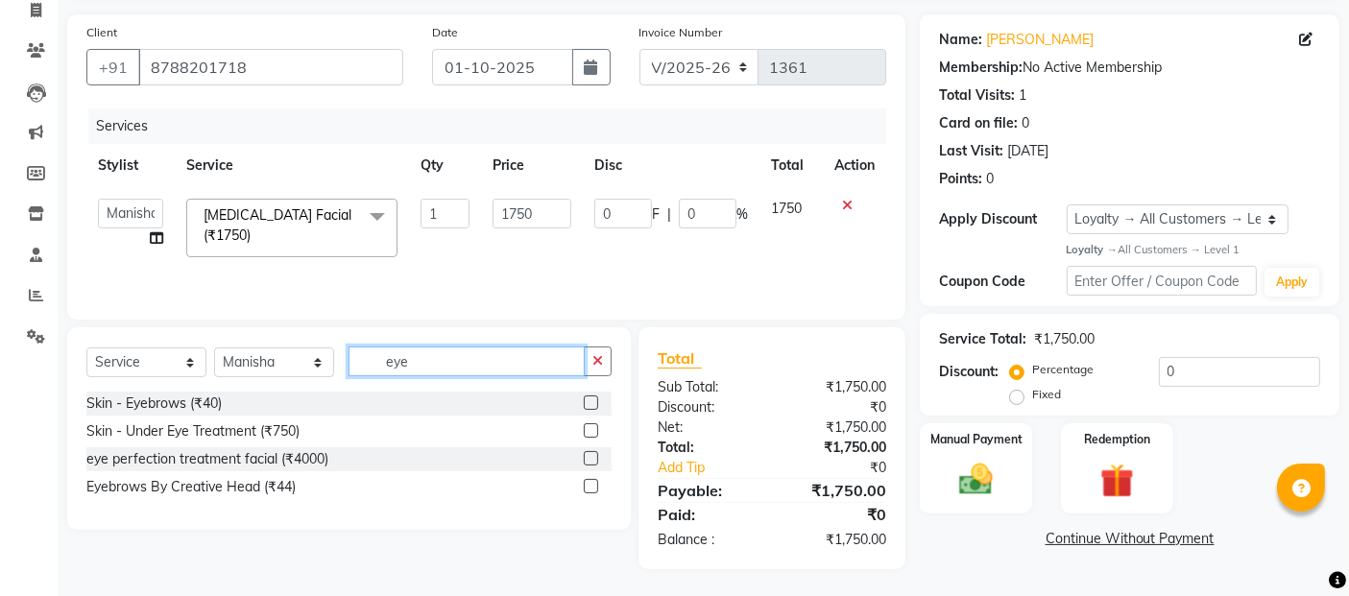
type input "eye"
click at [594, 482] on label at bounding box center [591, 486] width 14 height 14
click at [594, 482] on input "checkbox" at bounding box center [590, 487] width 12 height 12
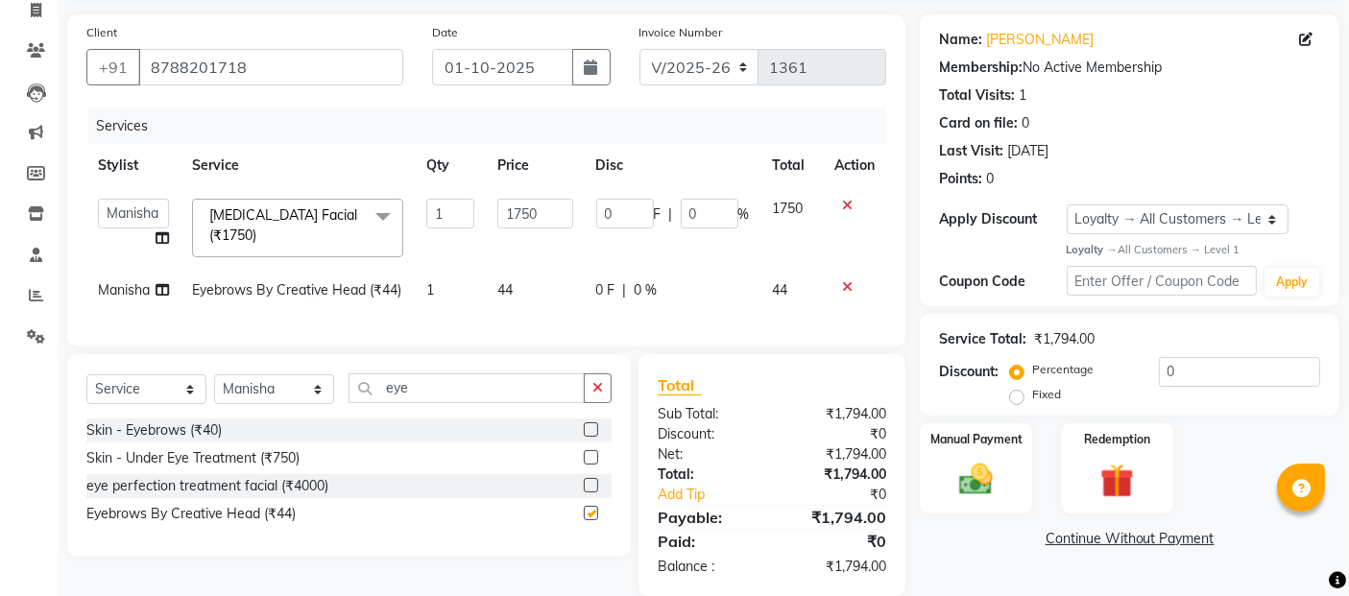
checkbox input "false"
click at [469, 403] on input "eye" at bounding box center [467, 389] width 236 height 30
type input "e"
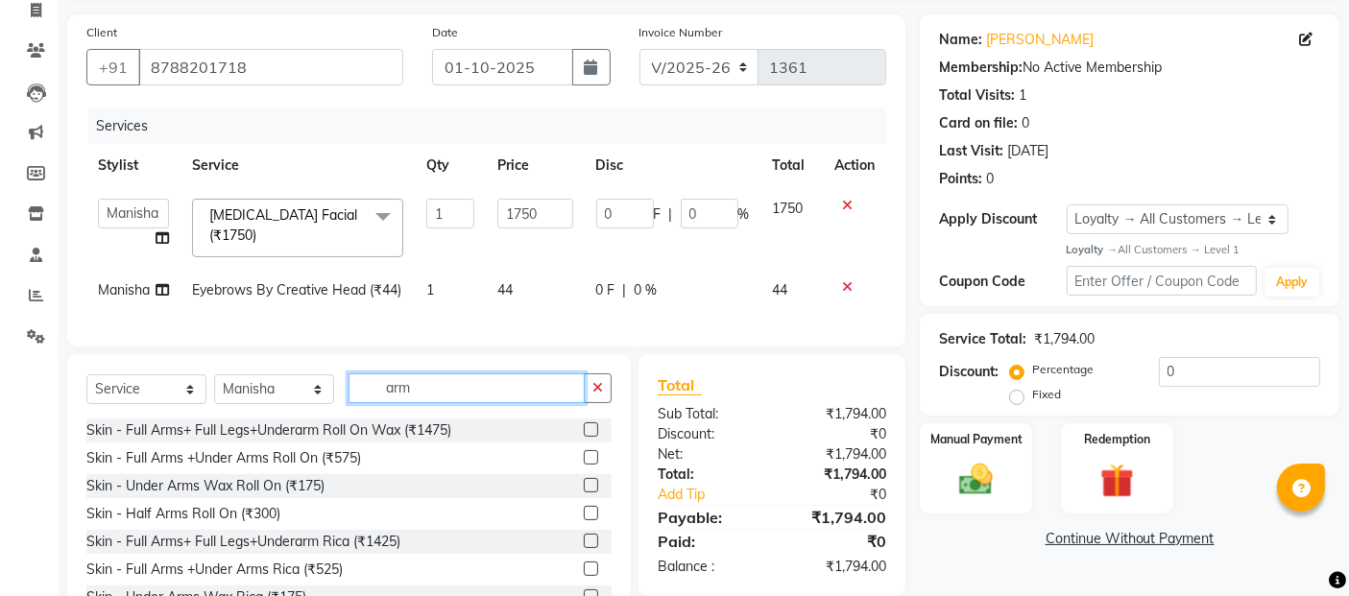
type input "arm"
click at [584, 576] on label at bounding box center [591, 569] width 14 height 14
click at [584, 576] on input "checkbox" at bounding box center [590, 570] width 12 height 12
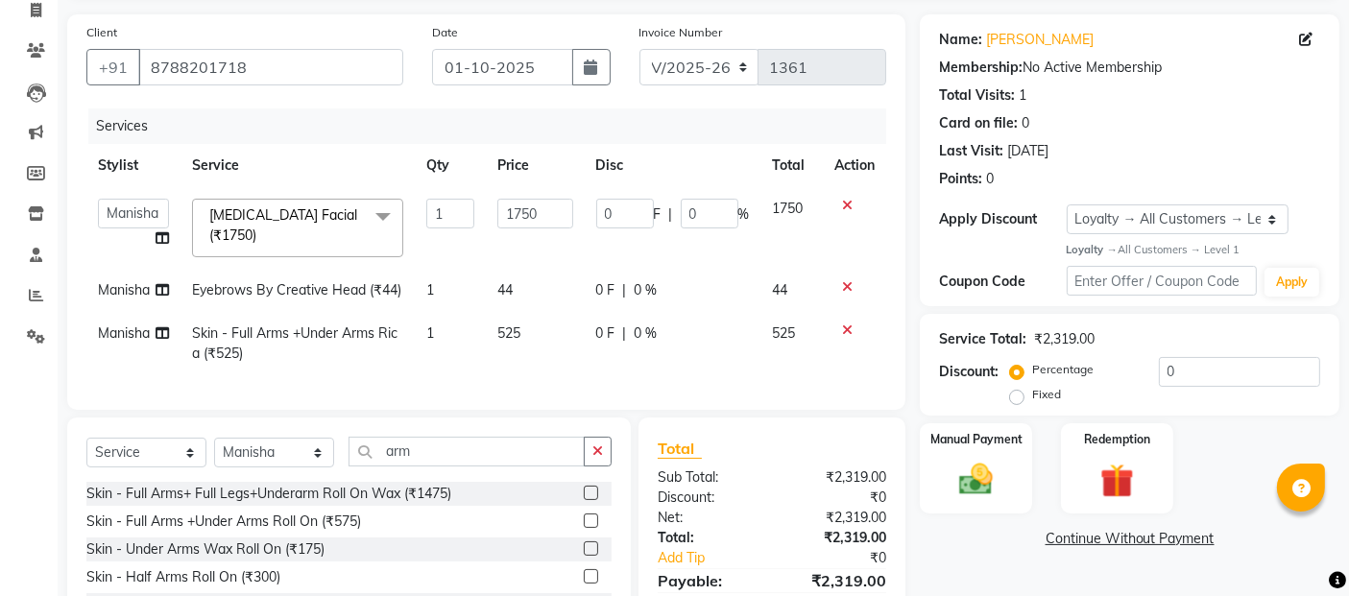
checkbox input "false"
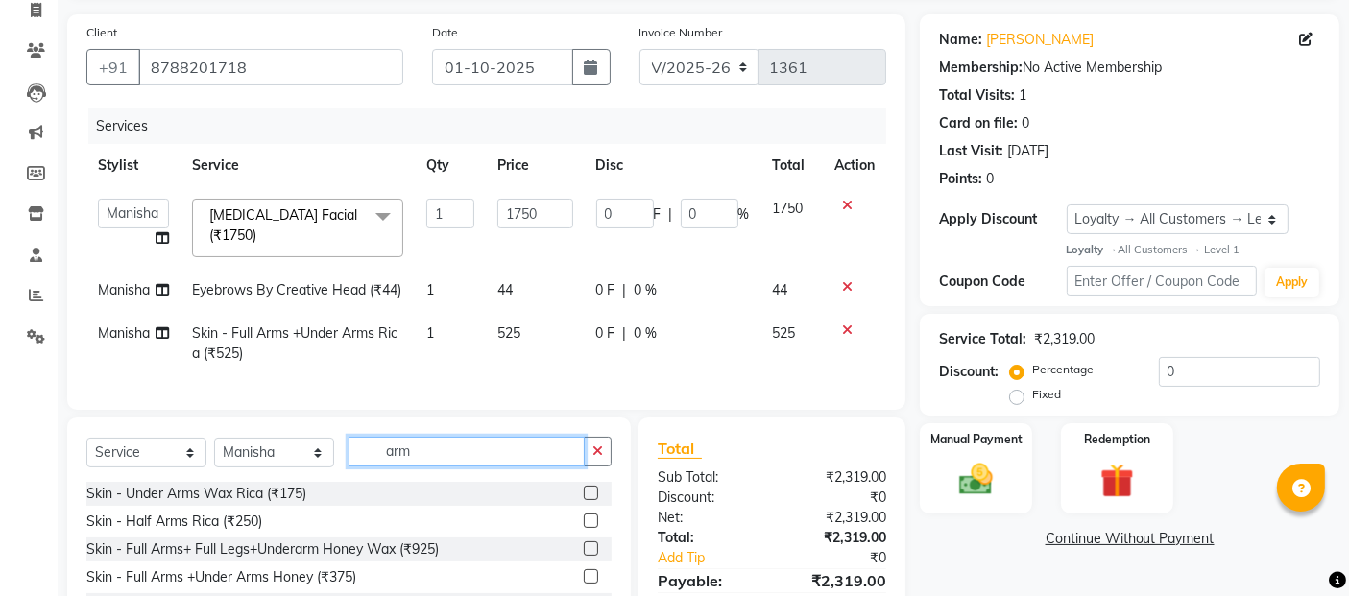
click at [447, 460] on input "arm" at bounding box center [467, 452] width 236 height 30
type input "a"
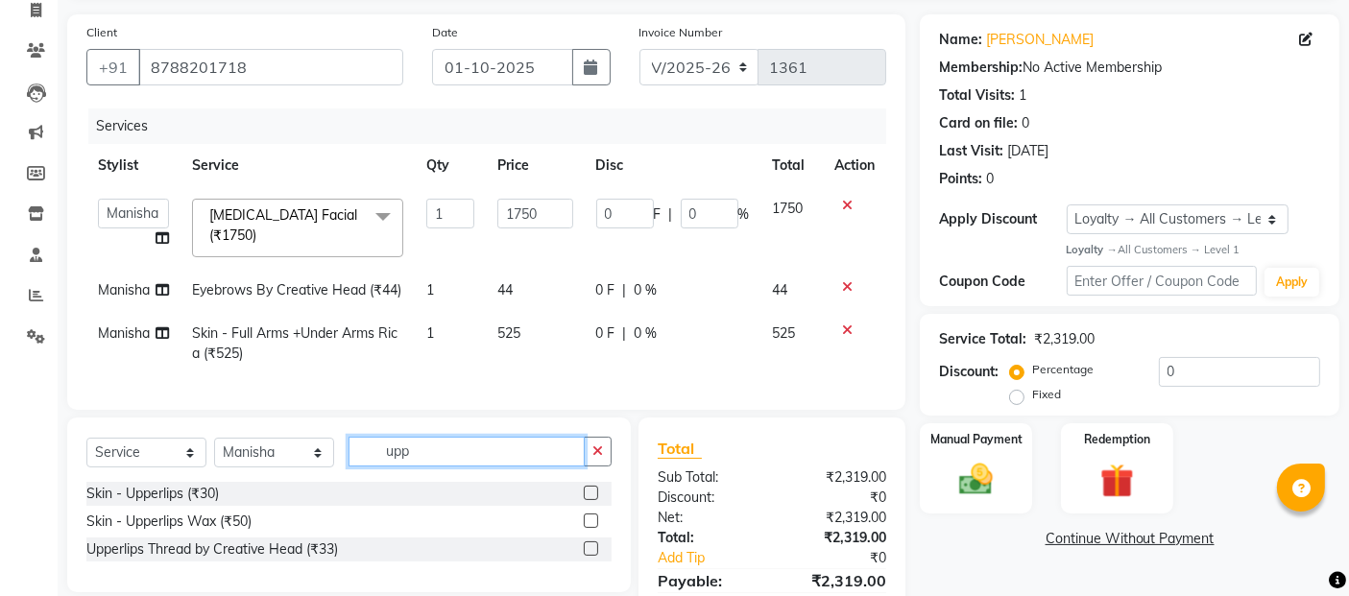
scroll to position [235, 0]
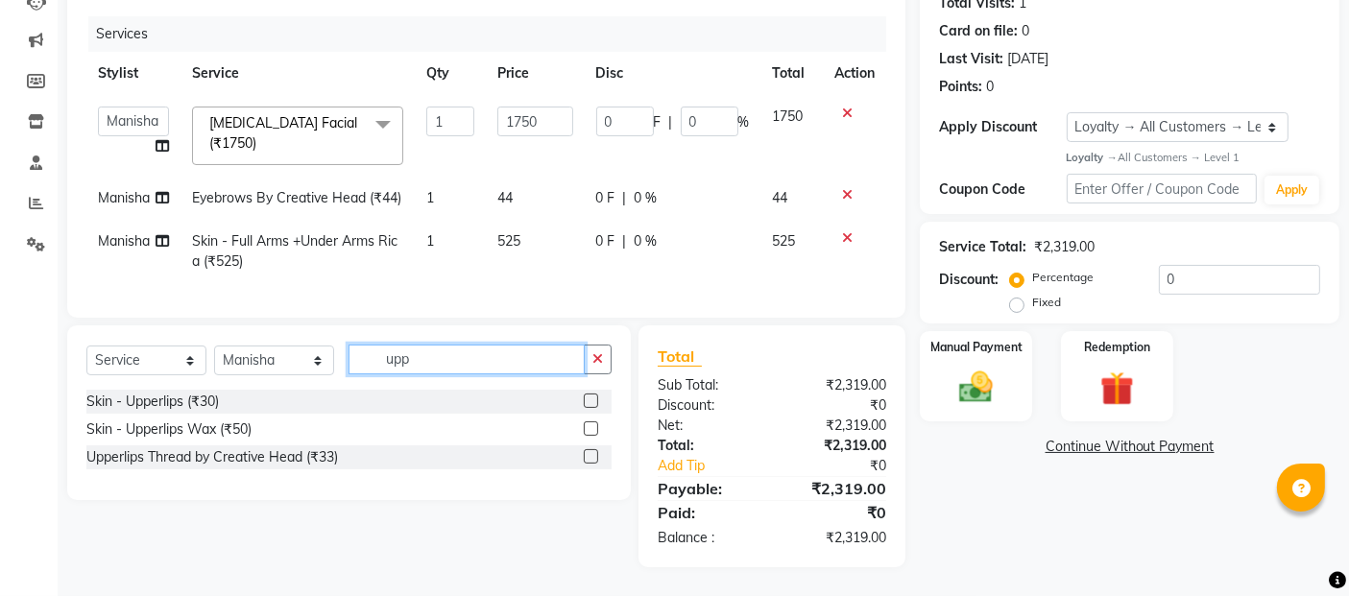
type input "upp"
click at [592, 455] on label at bounding box center [591, 456] width 14 height 14
click at [592, 455] on input "checkbox" at bounding box center [590, 457] width 12 height 12
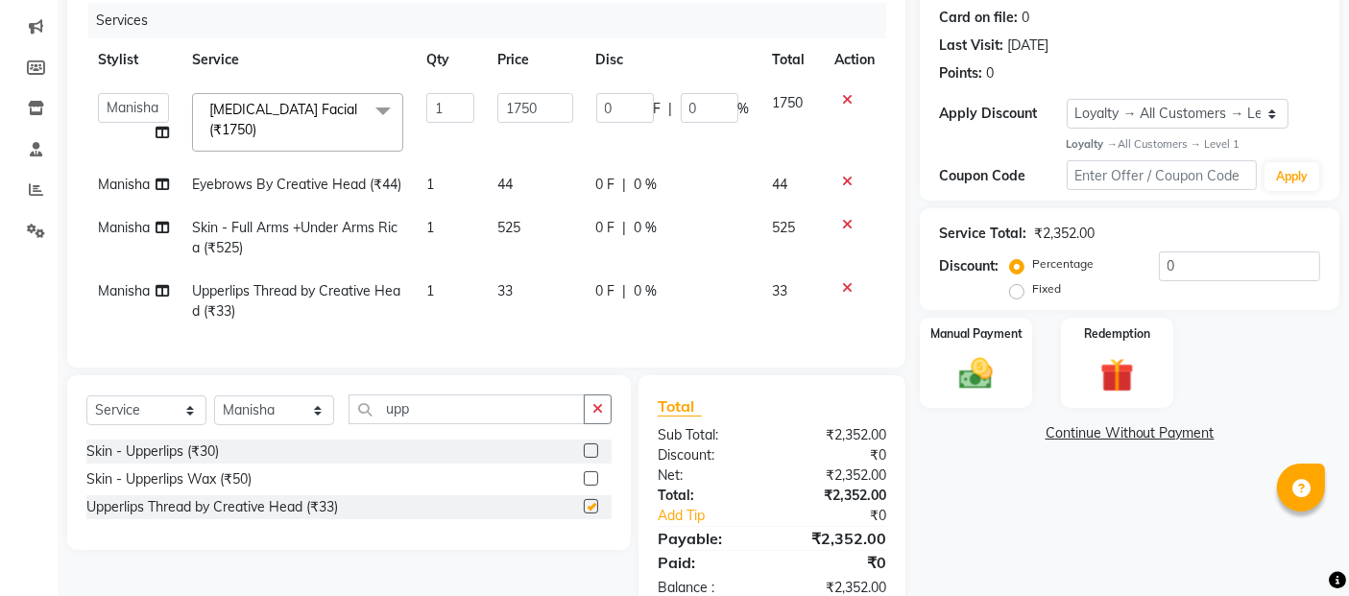
checkbox input "false"
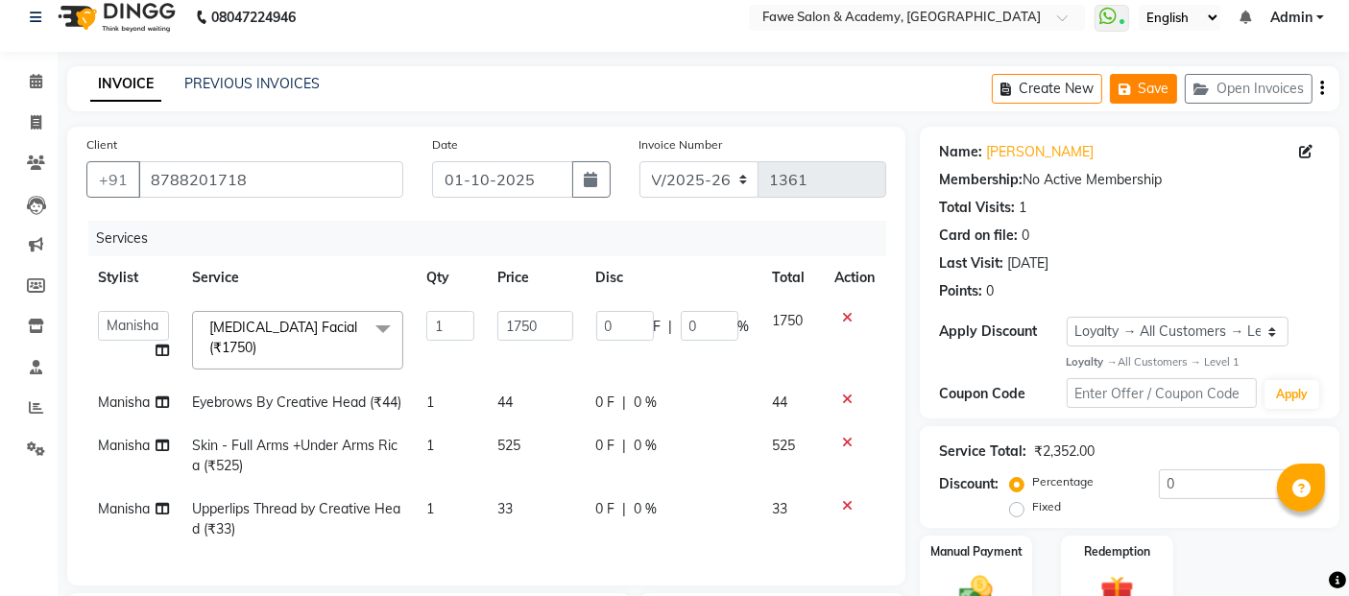
click at [1146, 87] on button "Save" at bounding box center [1143, 89] width 67 height 30
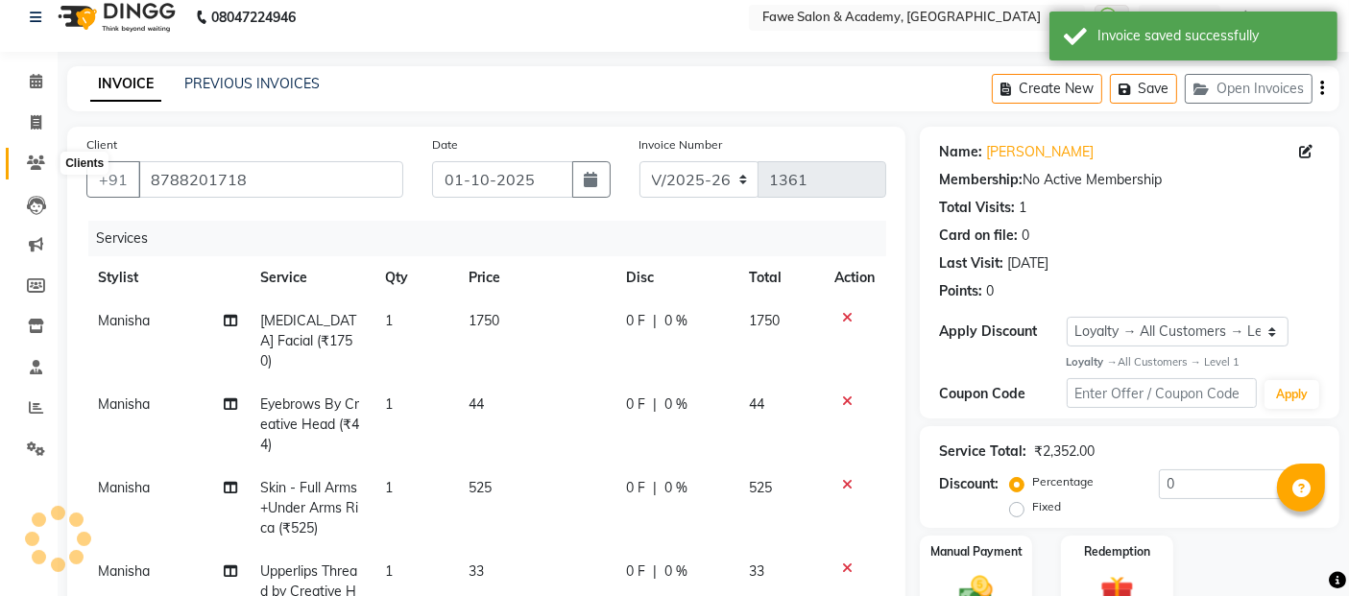
click at [31, 163] on icon at bounding box center [36, 163] width 18 height 14
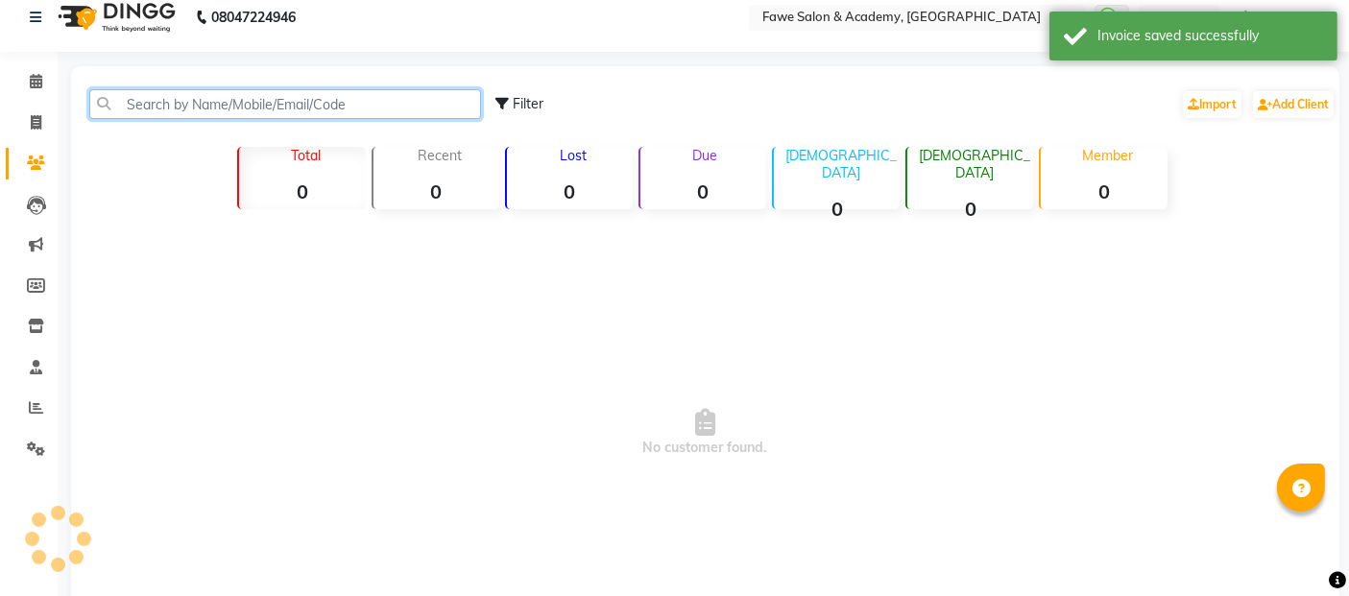
click at [132, 113] on input "text" at bounding box center [285, 104] width 392 height 30
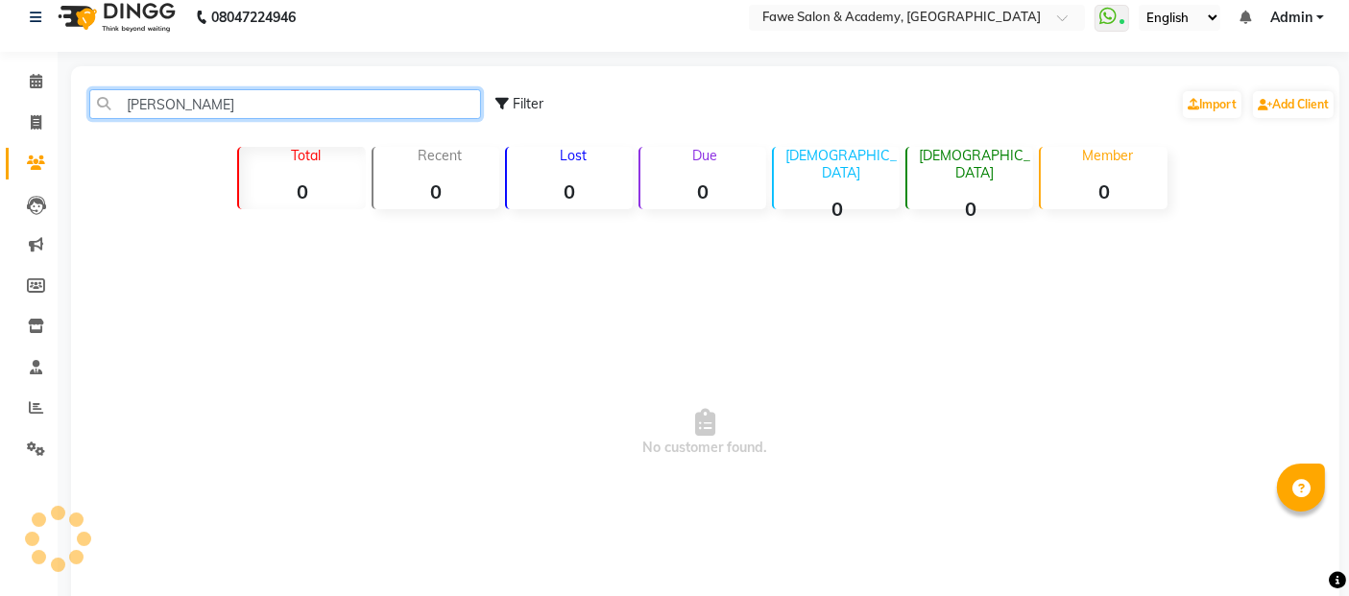
click at [198, 109] on input "[PERSON_NAME]" at bounding box center [285, 104] width 392 height 30
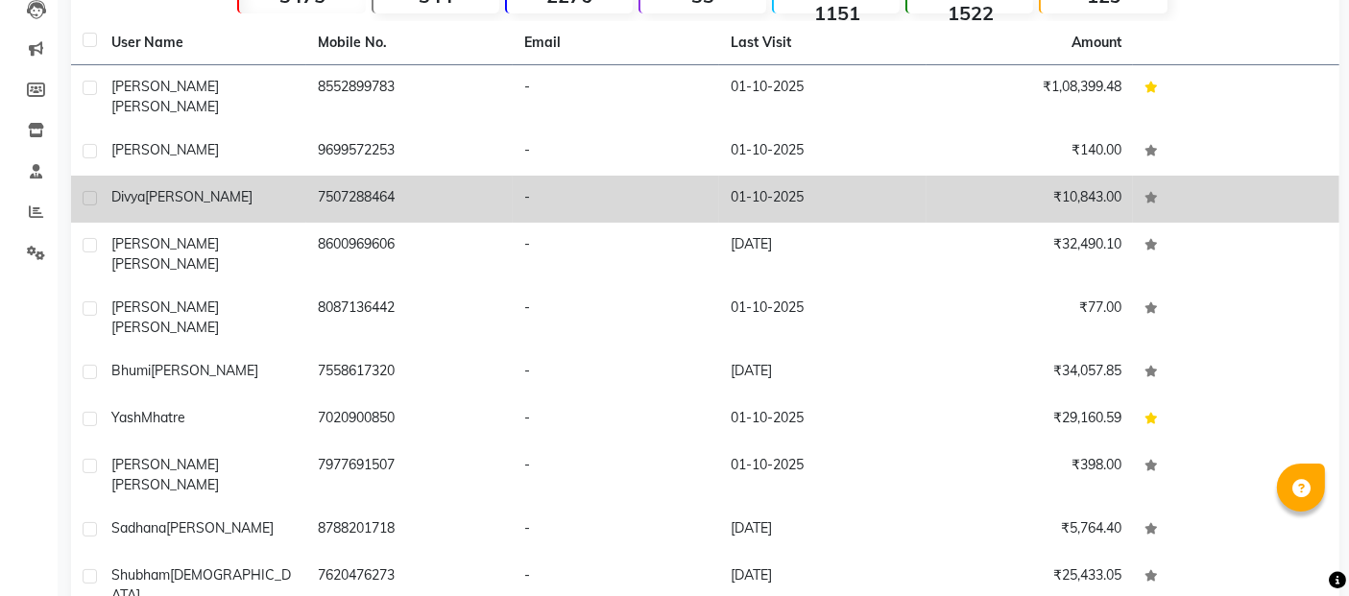
scroll to position [233, 0]
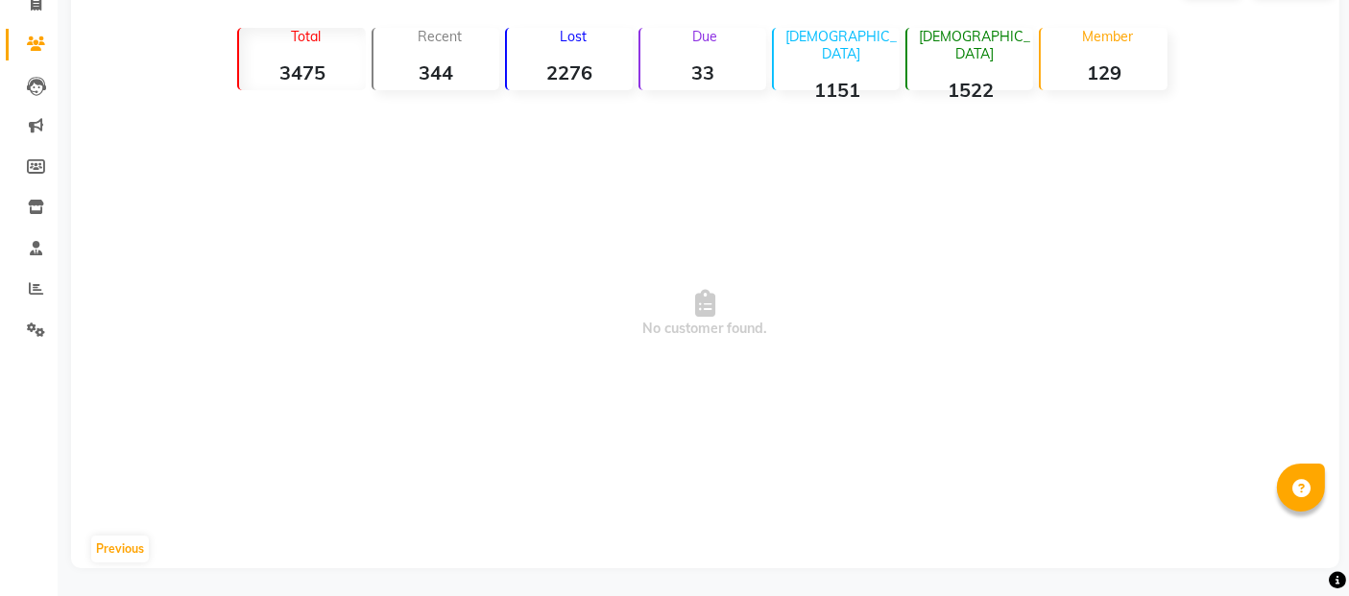
scroll to position [0, 0]
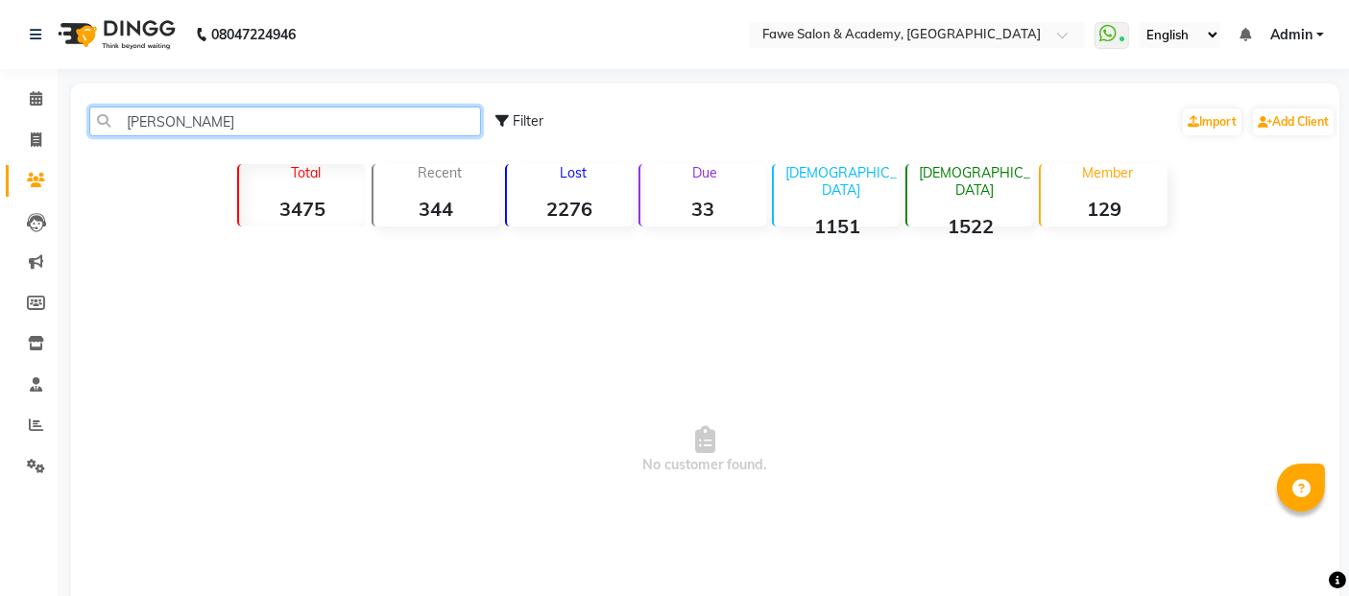
click at [278, 126] on input "[PERSON_NAME]" at bounding box center [285, 122] width 392 height 30
type input "s"
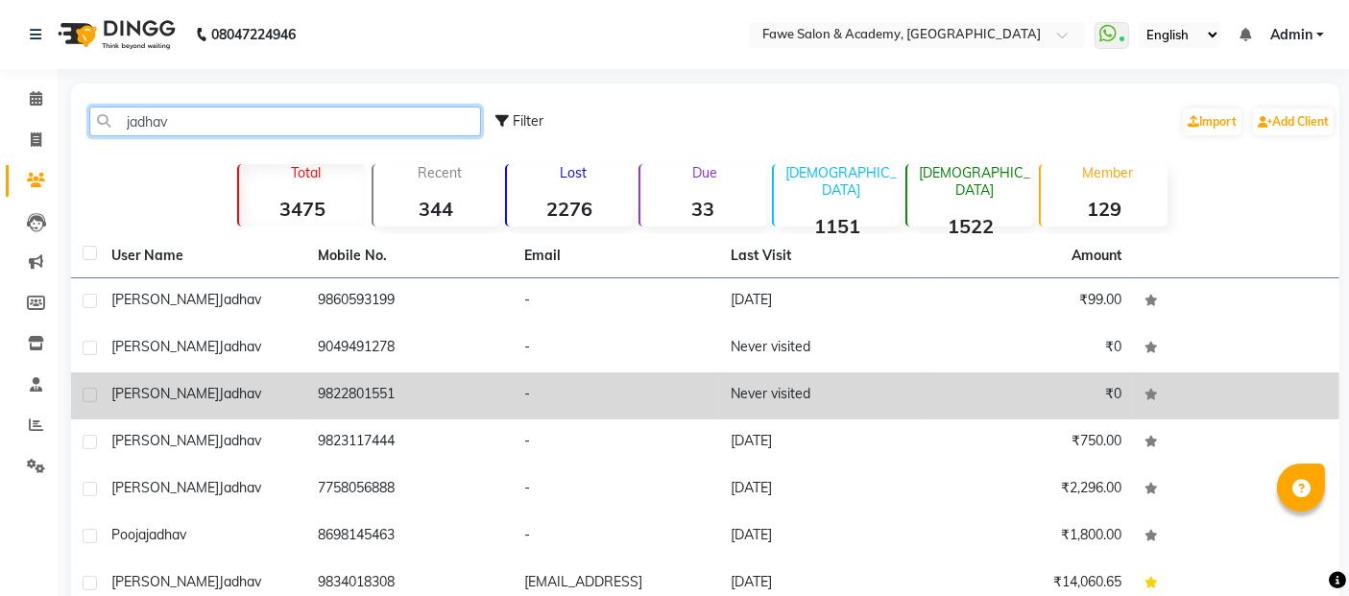
scroll to position [233, 0]
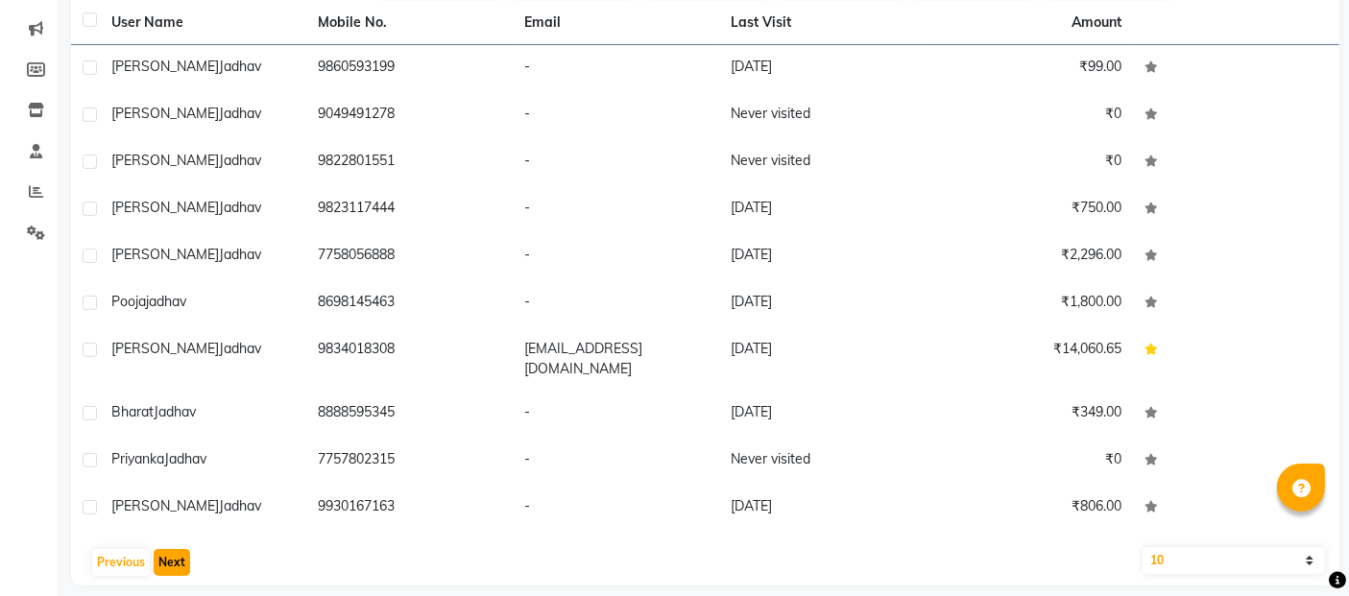
click at [172, 549] on button "Next" at bounding box center [172, 562] width 36 height 27
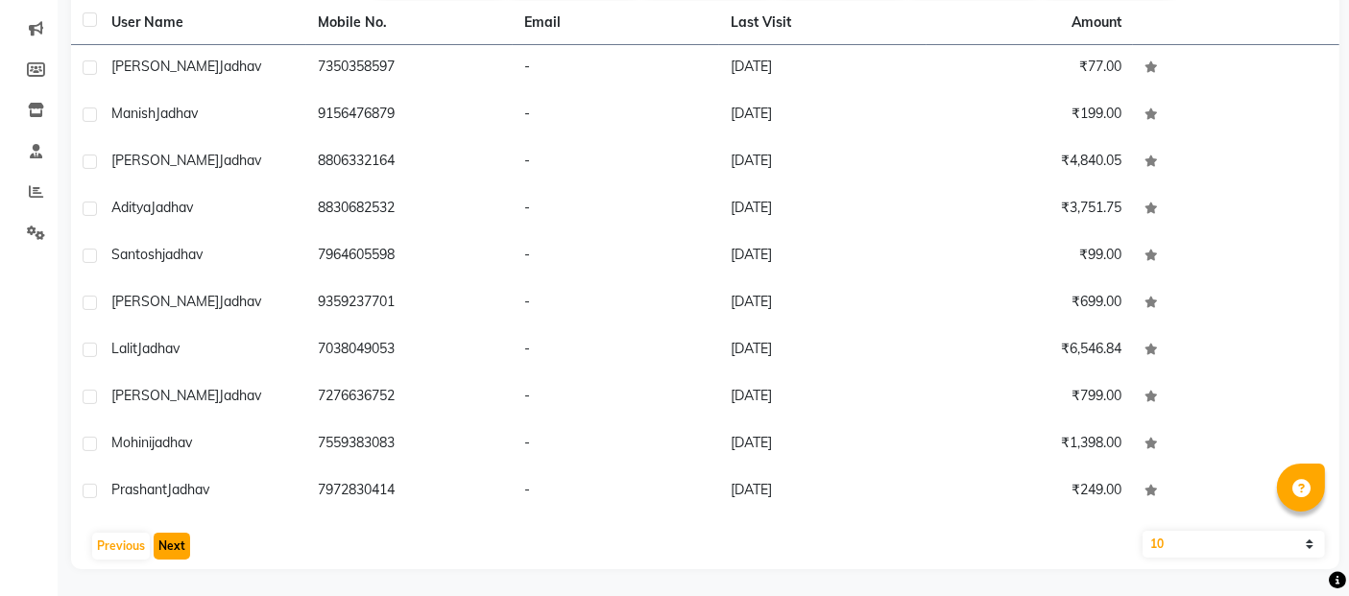
click at [172, 537] on button "Next" at bounding box center [172, 546] width 36 height 27
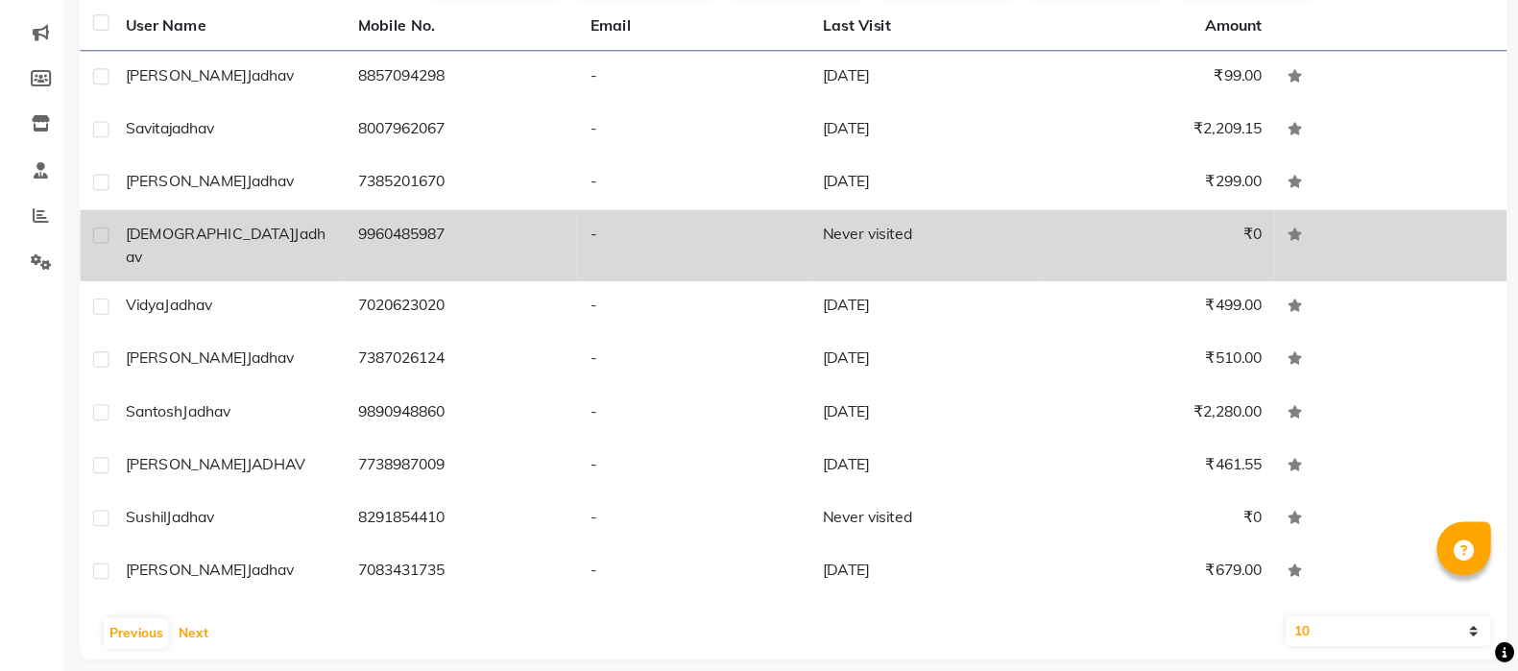
scroll to position [0, 0]
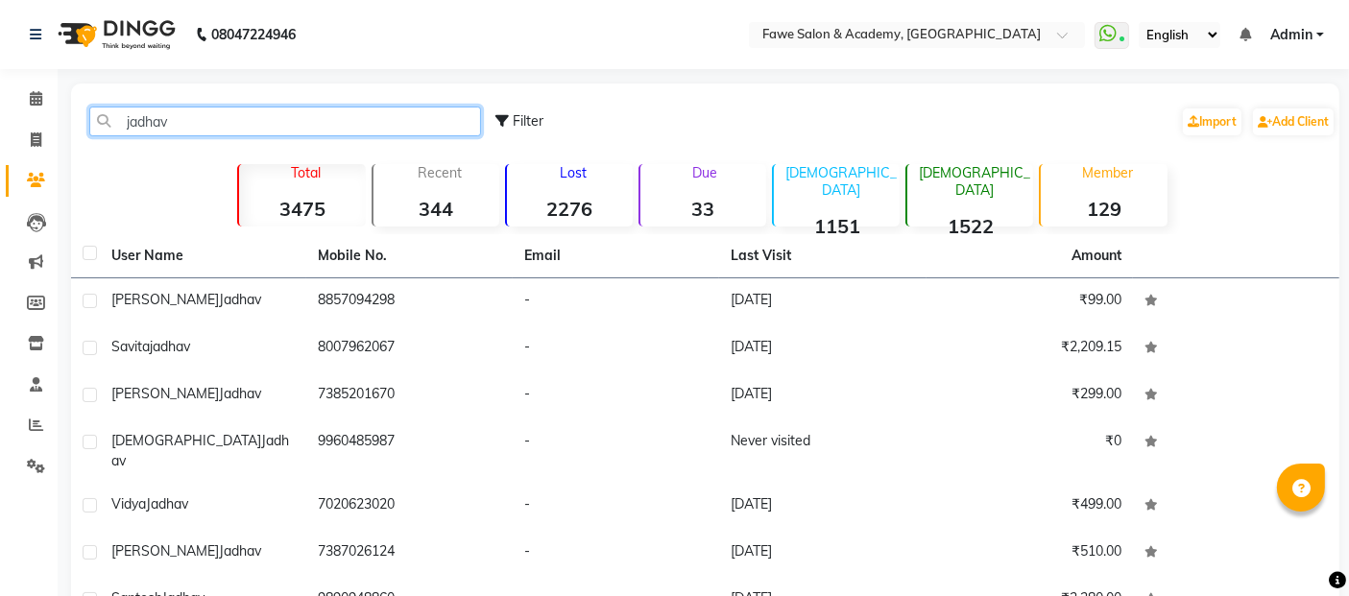
click at [197, 108] on input "jadhav" at bounding box center [285, 122] width 392 height 30
type input "j"
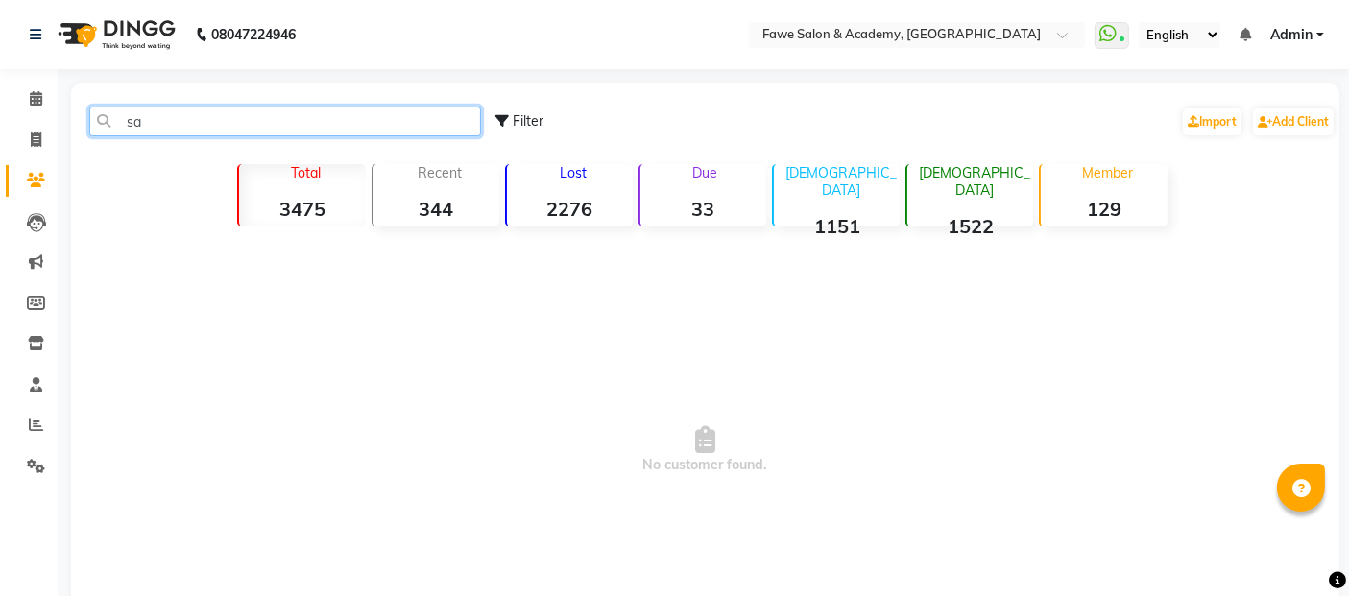
type input "s"
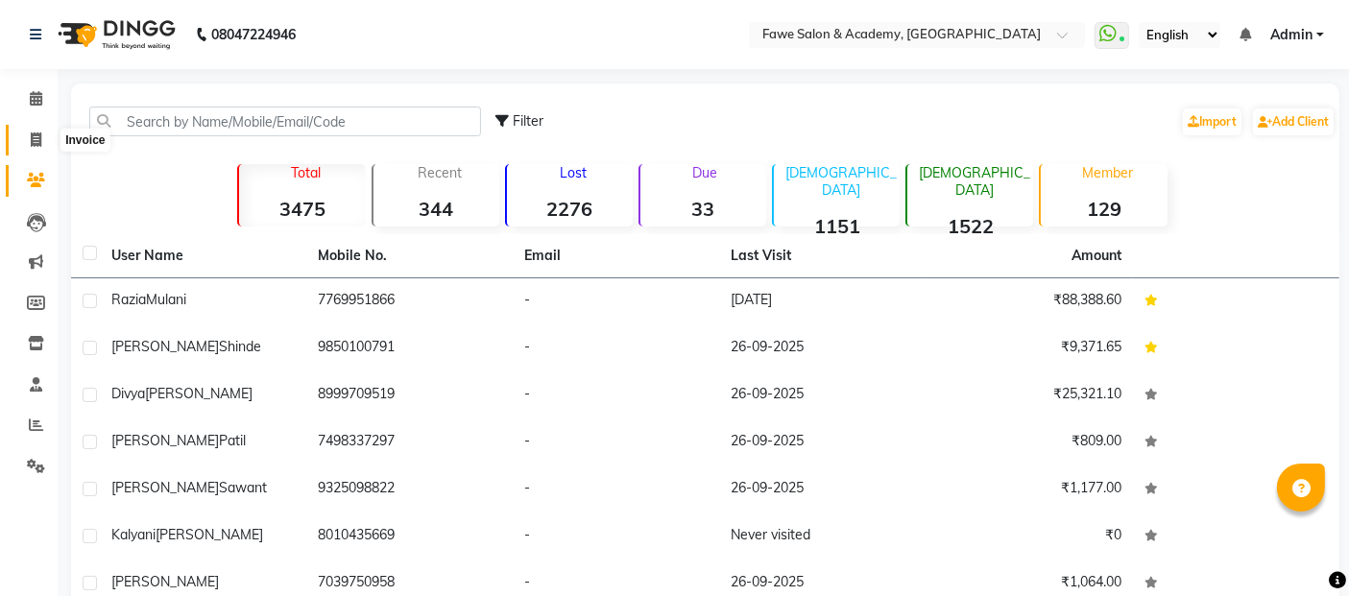
click at [33, 143] on icon at bounding box center [36, 140] width 11 height 14
select select "service"
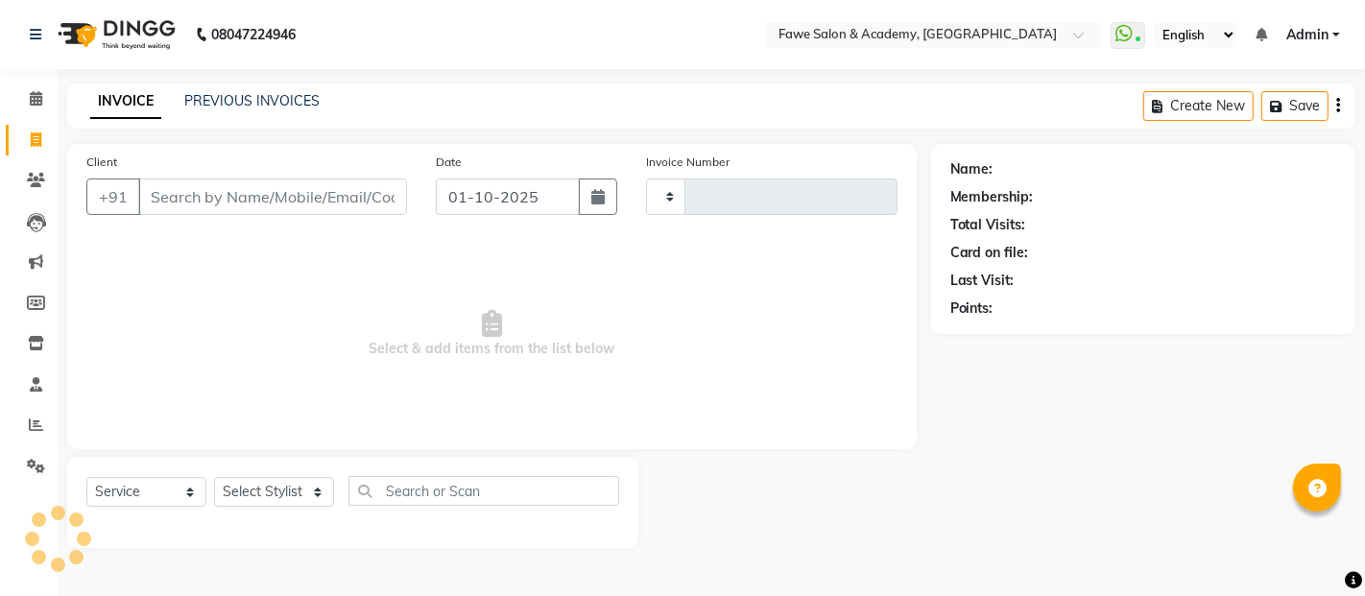
type input "1361"
select select "879"
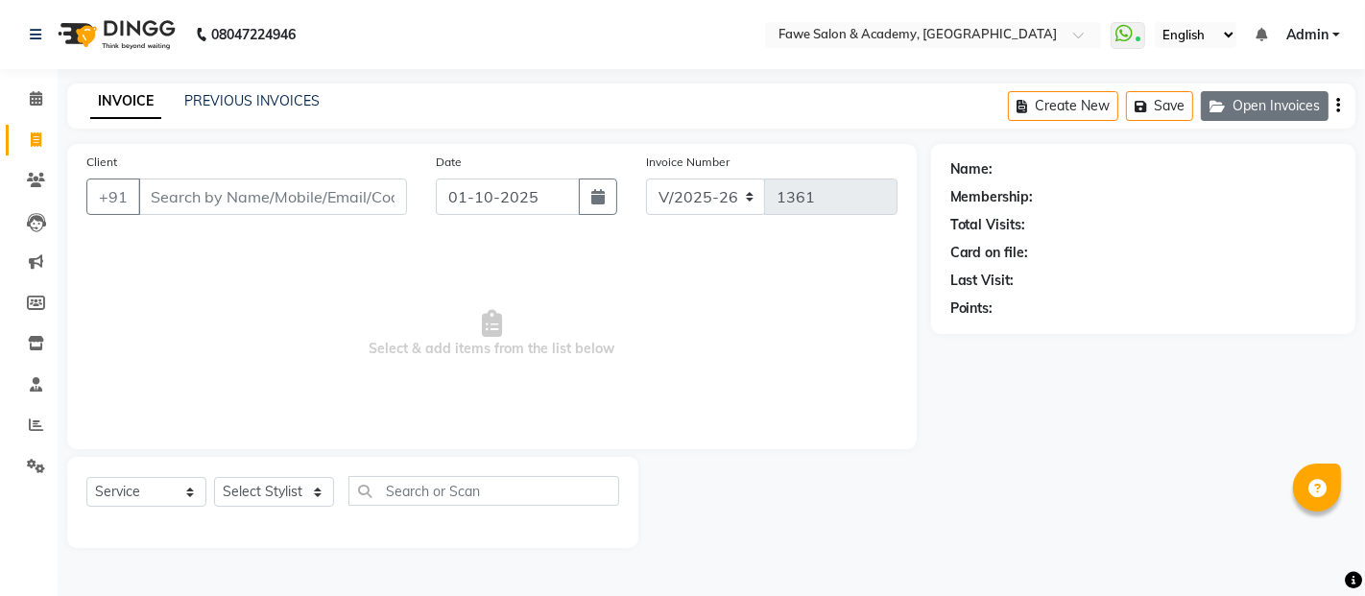
click at [1243, 92] on button "Open Invoices" at bounding box center [1265, 106] width 128 height 30
click at [1255, 102] on button "Open Invoices" at bounding box center [1265, 106] width 128 height 30
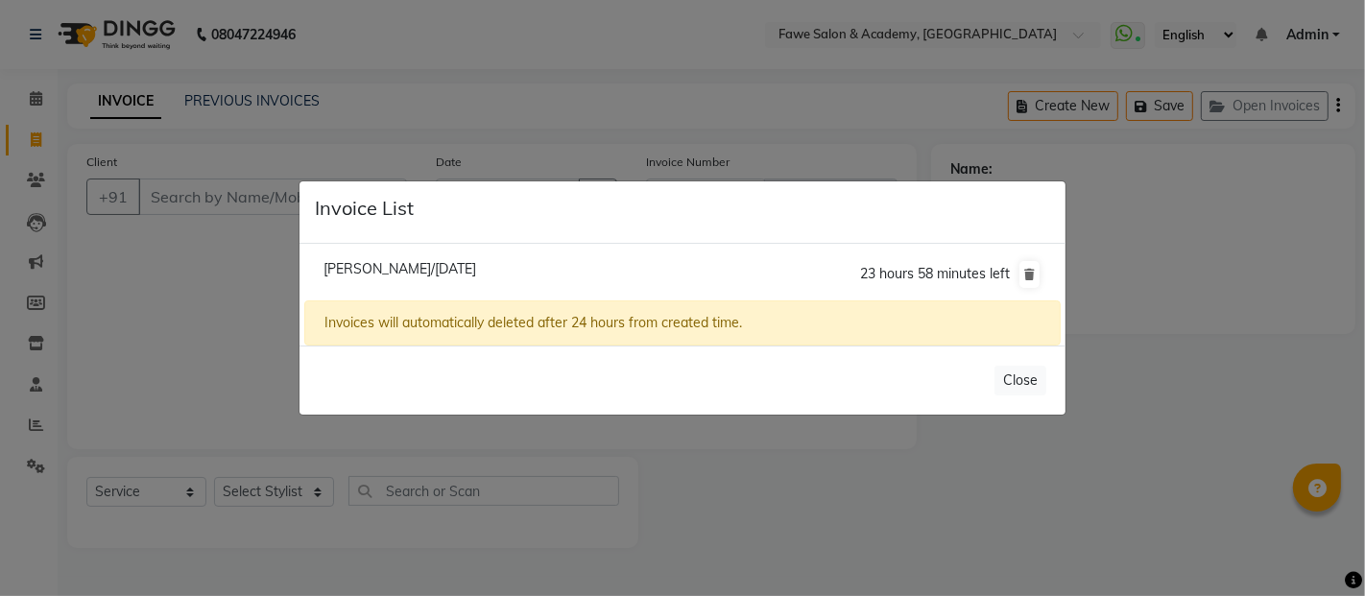
click at [200, 273] on ngb-modal-window "Invoice List [PERSON_NAME]/[DATE] 23 hours 58 minutes left Invoices will automa…" at bounding box center [682, 298] width 1365 height 596
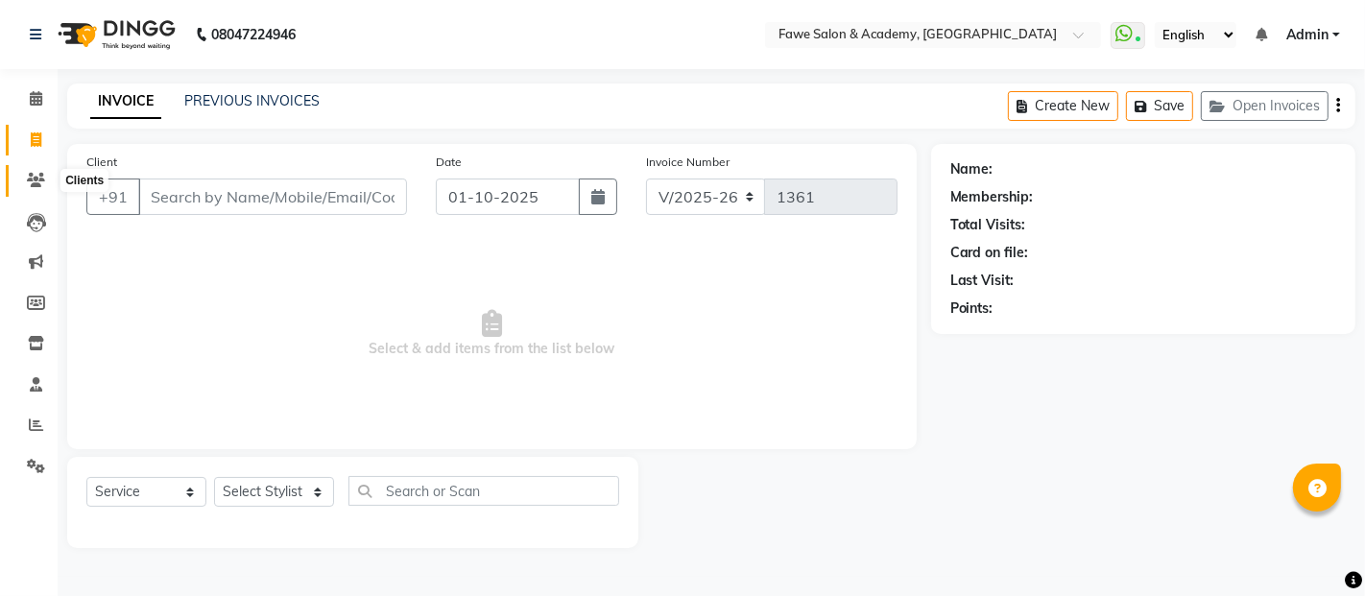
click at [36, 181] on icon at bounding box center [36, 180] width 18 height 14
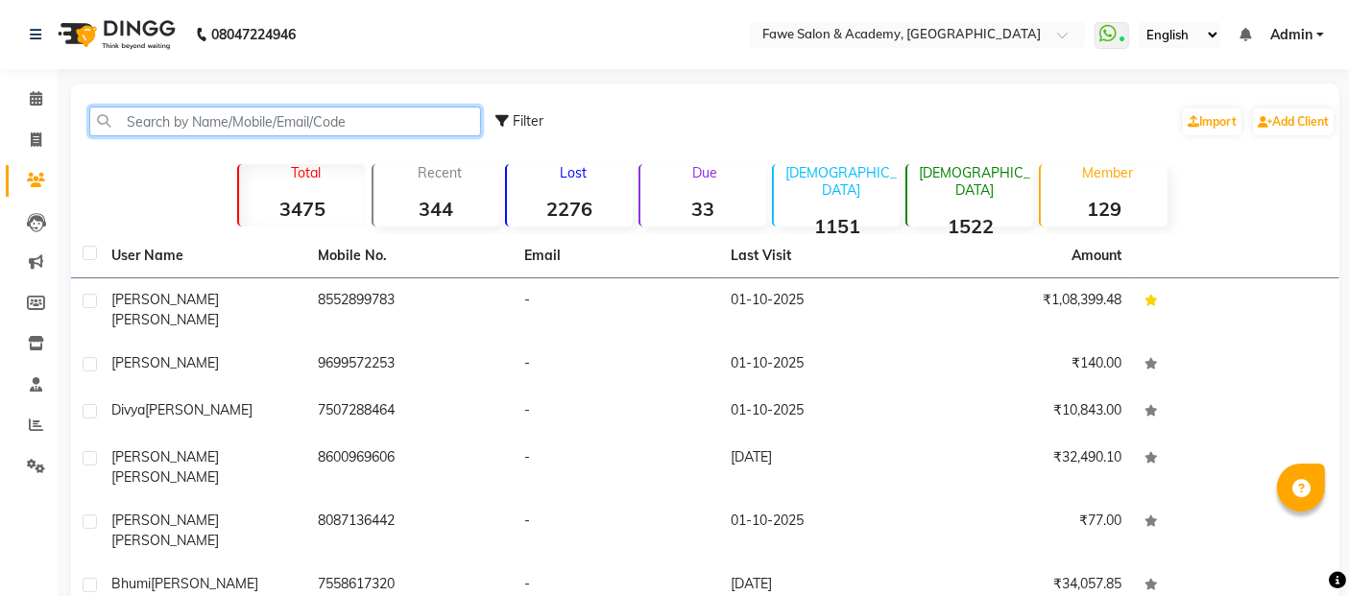
click at [141, 122] on input "text" at bounding box center [285, 122] width 392 height 30
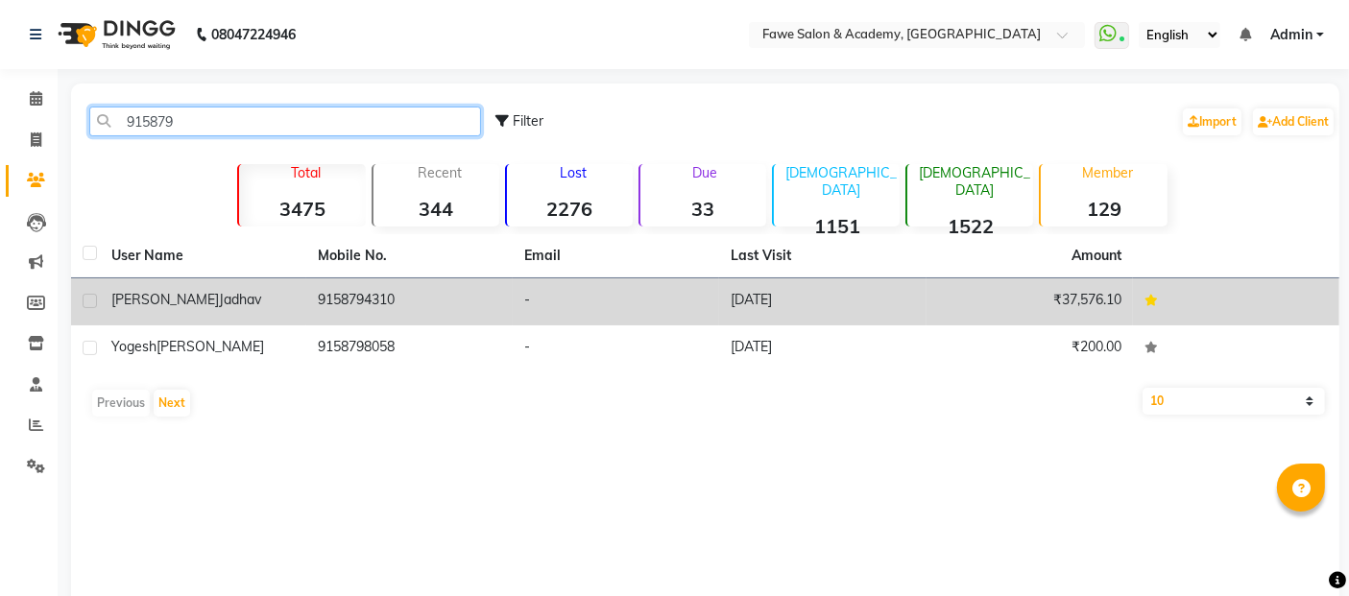
type input "915879"
click at [310, 299] on td "9158794310" at bounding box center [409, 301] width 206 height 47
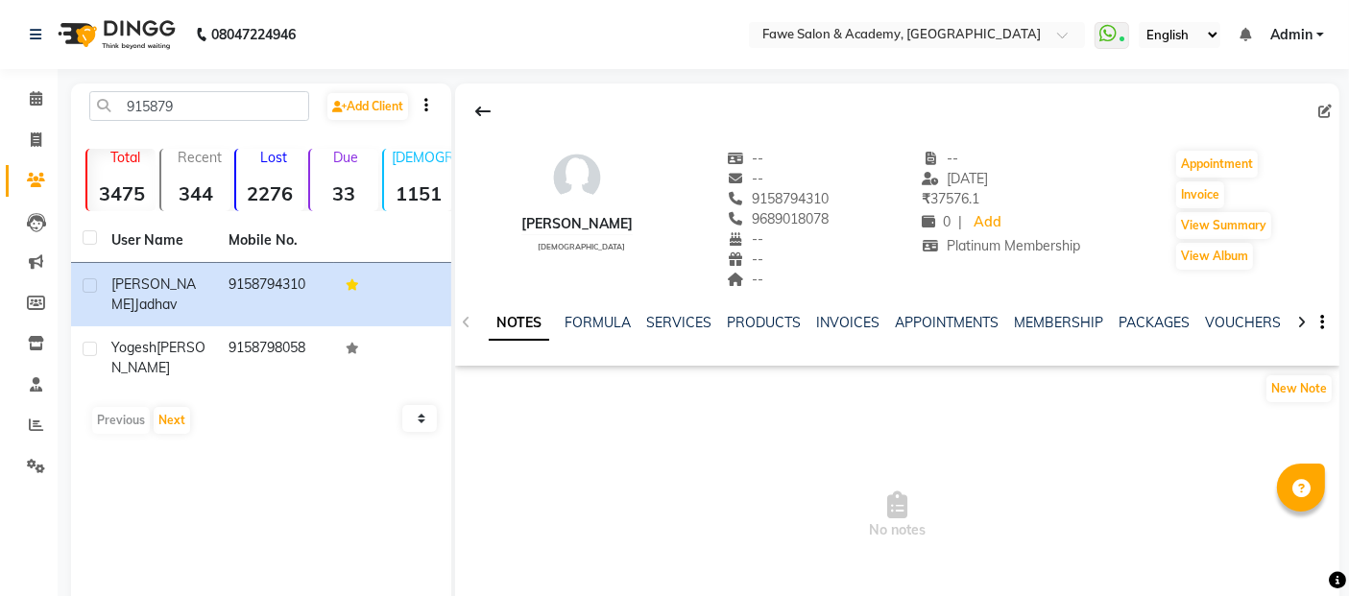
click at [1306, 327] on div at bounding box center [1301, 320] width 22 height 37
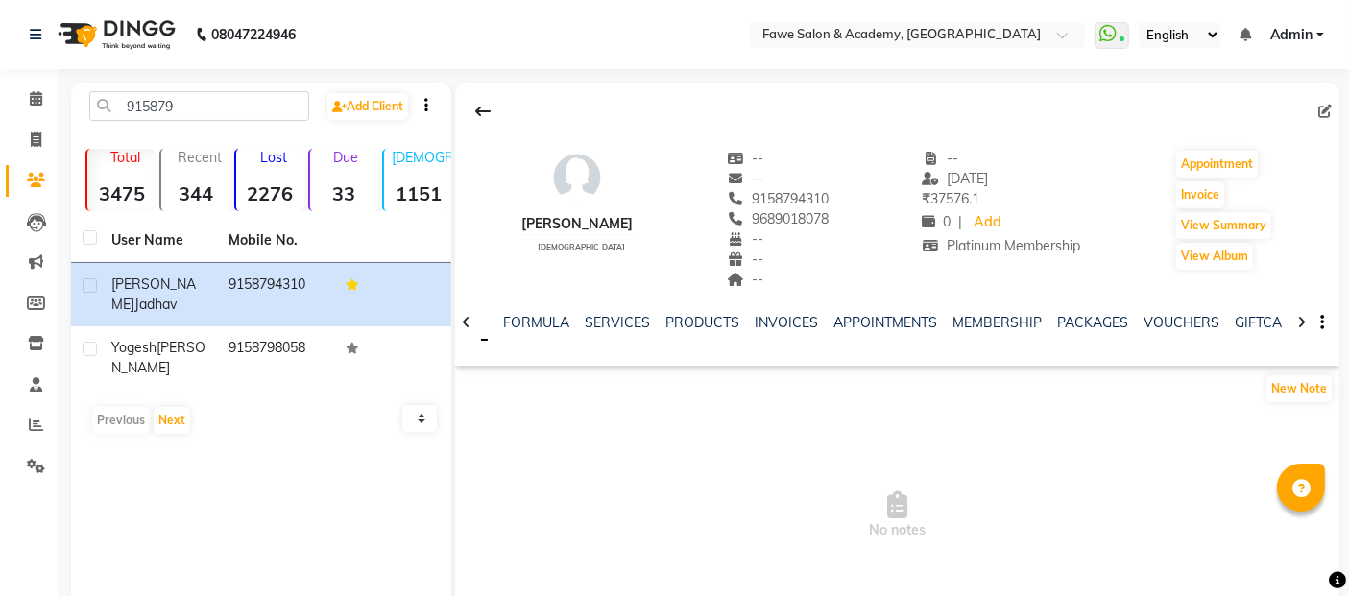
click at [1306, 327] on div at bounding box center [1301, 320] width 22 height 37
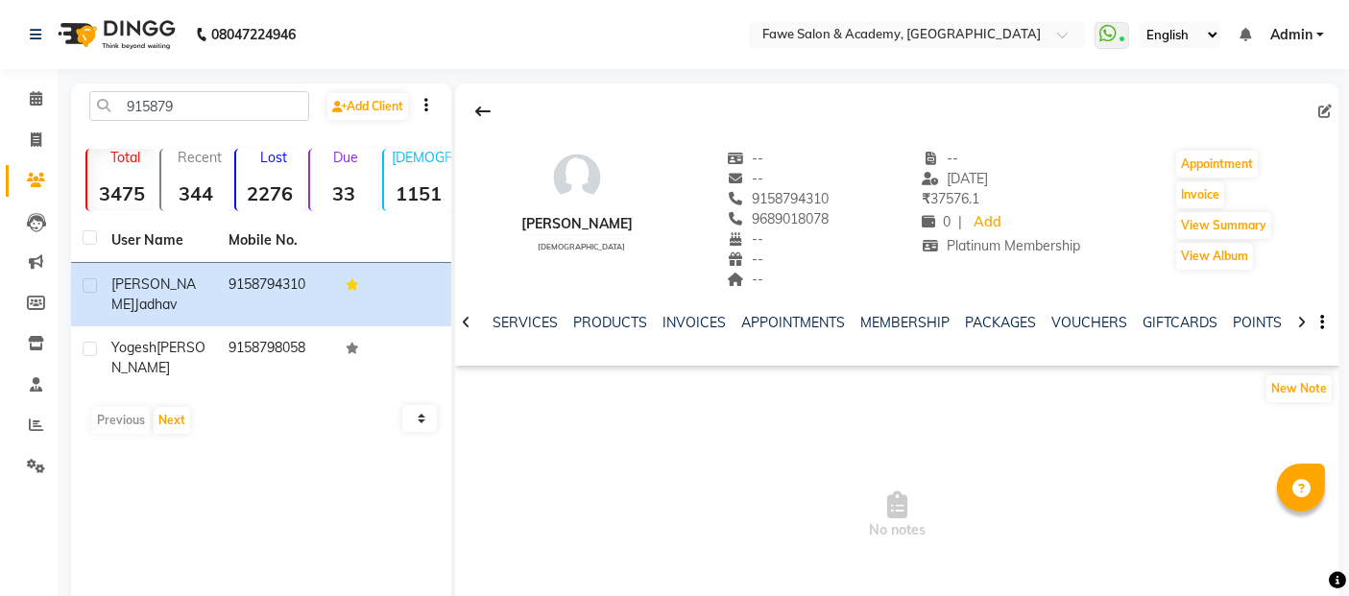
click at [1306, 327] on div at bounding box center [1301, 320] width 22 height 37
click at [1306, 327] on div "NOTES FORMULA SERVICES PRODUCTS INVOICES APPOINTMENTS MEMBERSHIP PACKAGES VOUCH…" at bounding box center [897, 323] width 884 height 66
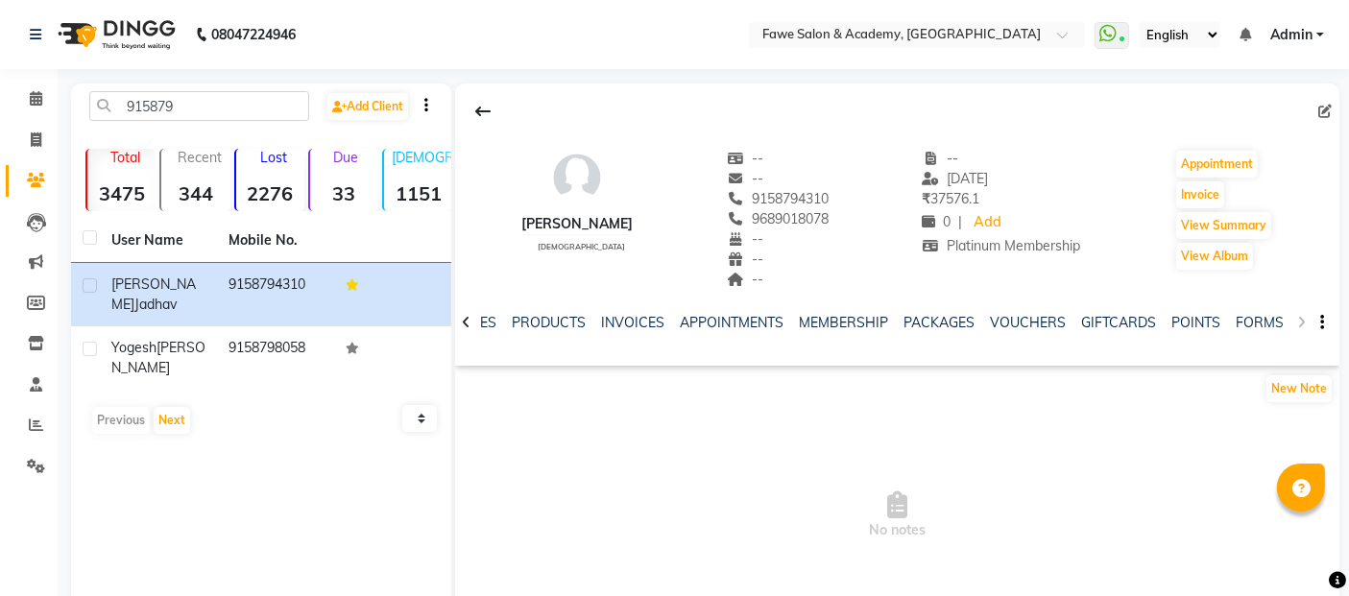
click at [1306, 327] on div "NOTES FORMULA SERVICES PRODUCTS INVOICES APPOINTMENTS MEMBERSHIP PACKAGES VOUCH…" at bounding box center [897, 323] width 884 height 66
click at [1304, 322] on div "NOTES FORMULA SERVICES PRODUCTS INVOICES APPOINTMENTS MEMBERSHIP PACKAGES VOUCH…" at bounding box center [897, 323] width 884 height 66
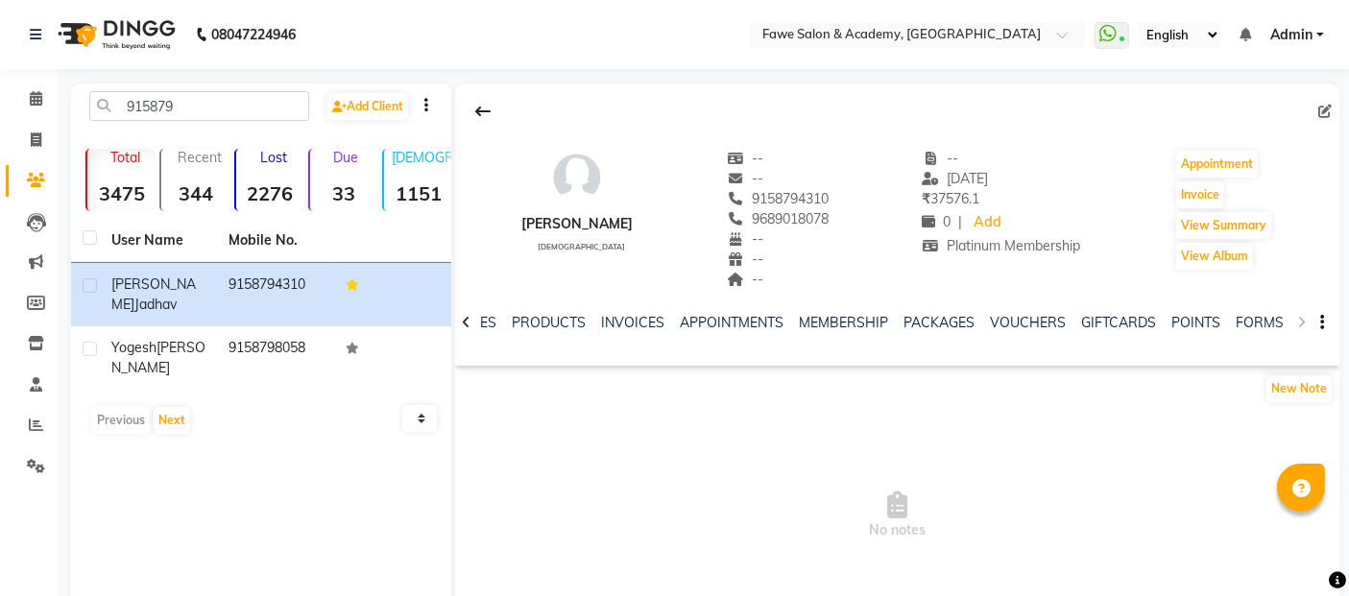
click at [1304, 322] on div "NOTES FORMULA SERVICES PRODUCTS INVOICES APPOINTMENTS MEMBERSHIP PACKAGES VOUCH…" at bounding box center [897, 323] width 884 height 66
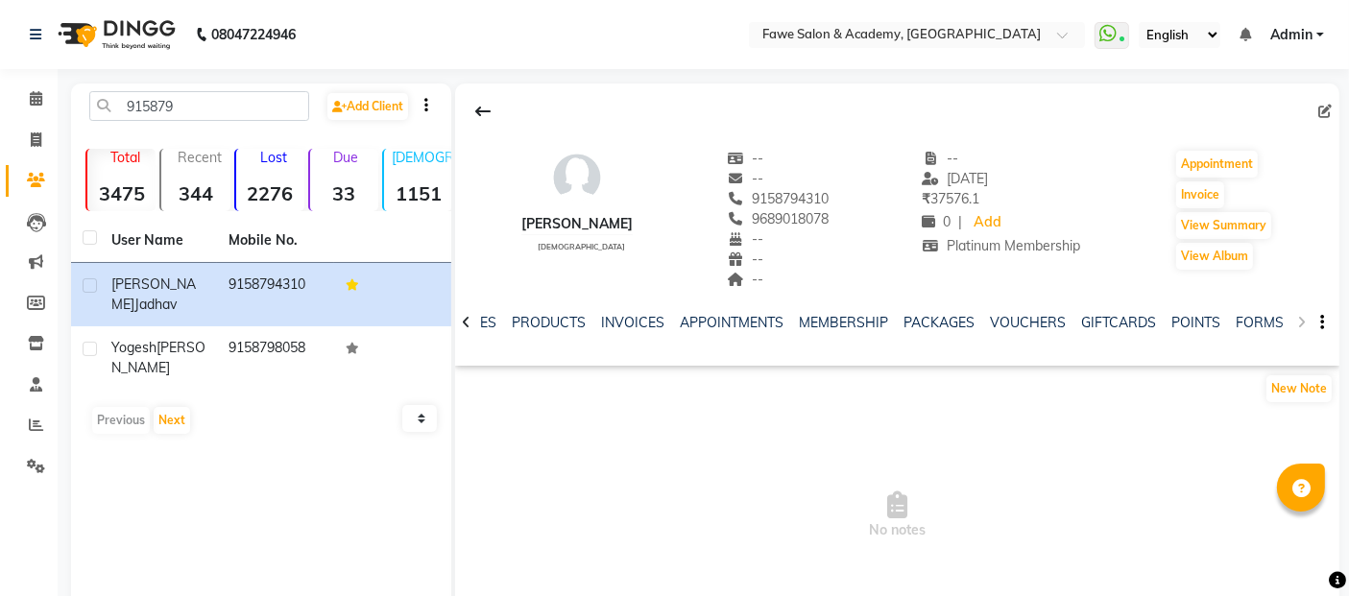
click at [1300, 321] on div "NOTES FORMULA SERVICES PRODUCTS INVOICES APPOINTMENTS MEMBERSHIP PACKAGES VOUCH…" at bounding box center [897, 323] width 884 height 66
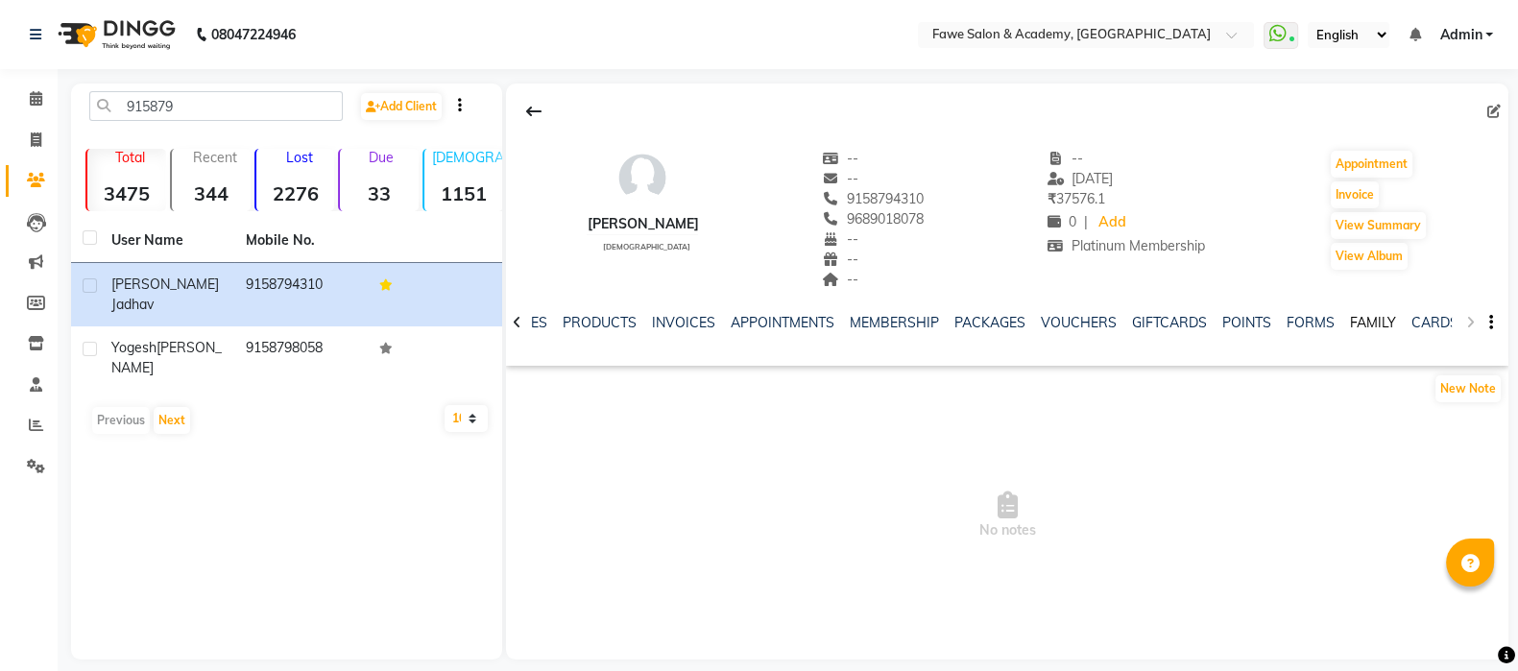
click at [1364, 325] on link "FAMILY" at bounding box center [1373, 322] width 46 height 17
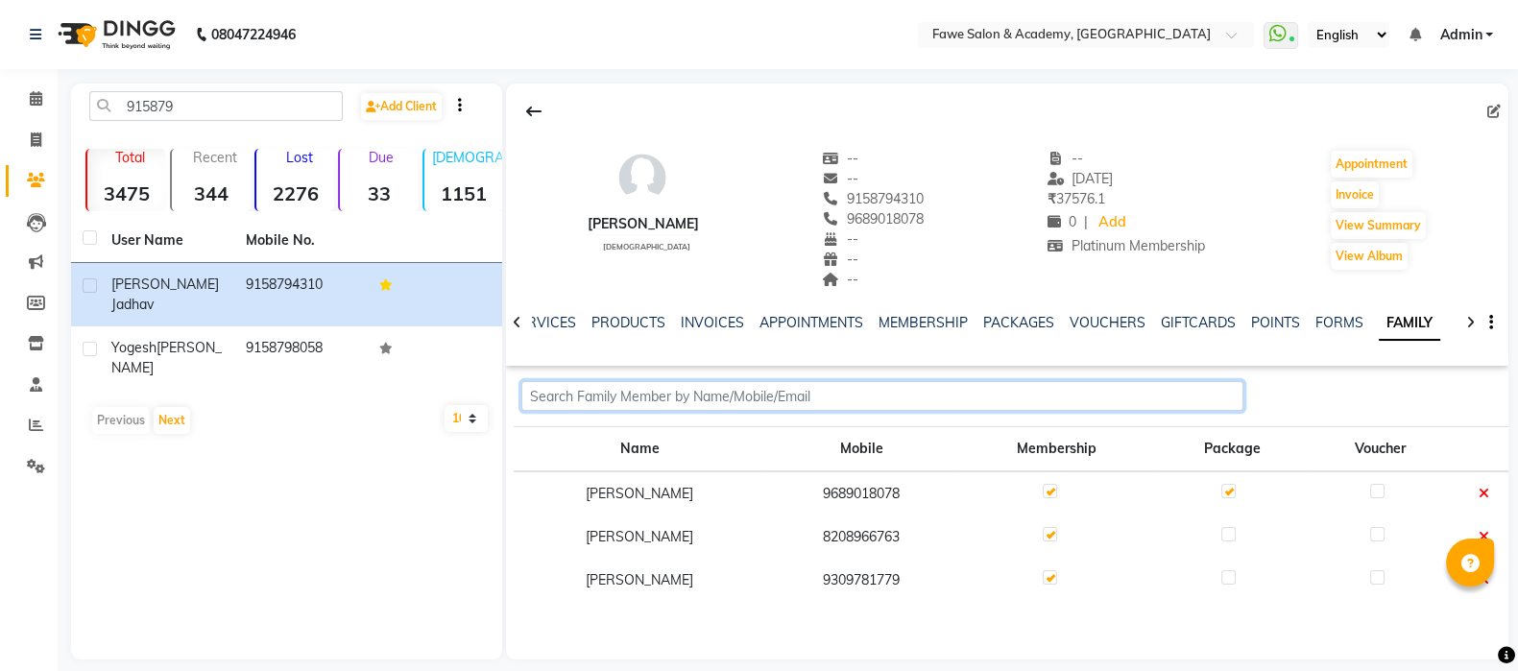
click at [549, 386] on input "text" at bounding box center [881, 396] width 721 height 30
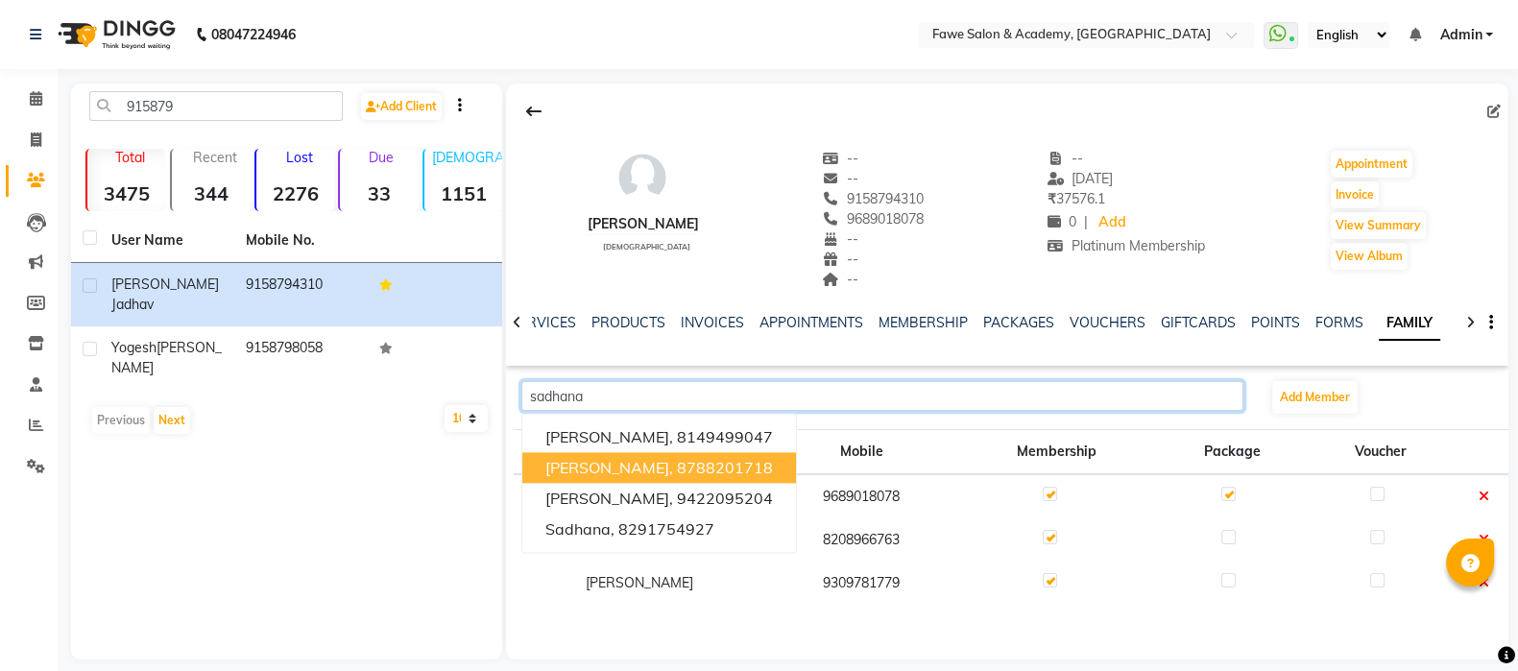
click at [569, 477] on button "[PERSON_NAME], 8788201718" at bounding box center [659, 467] width 274 height 31
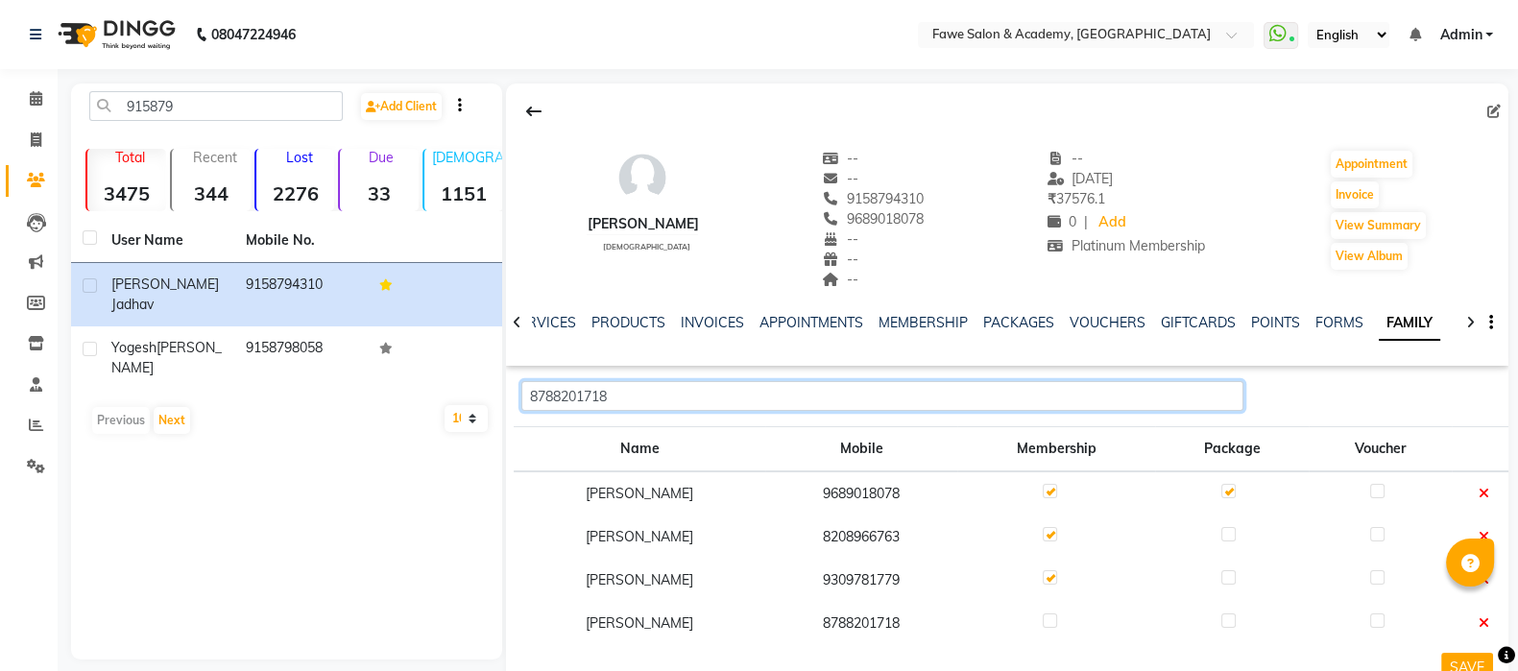
scroll to position [54, 0]
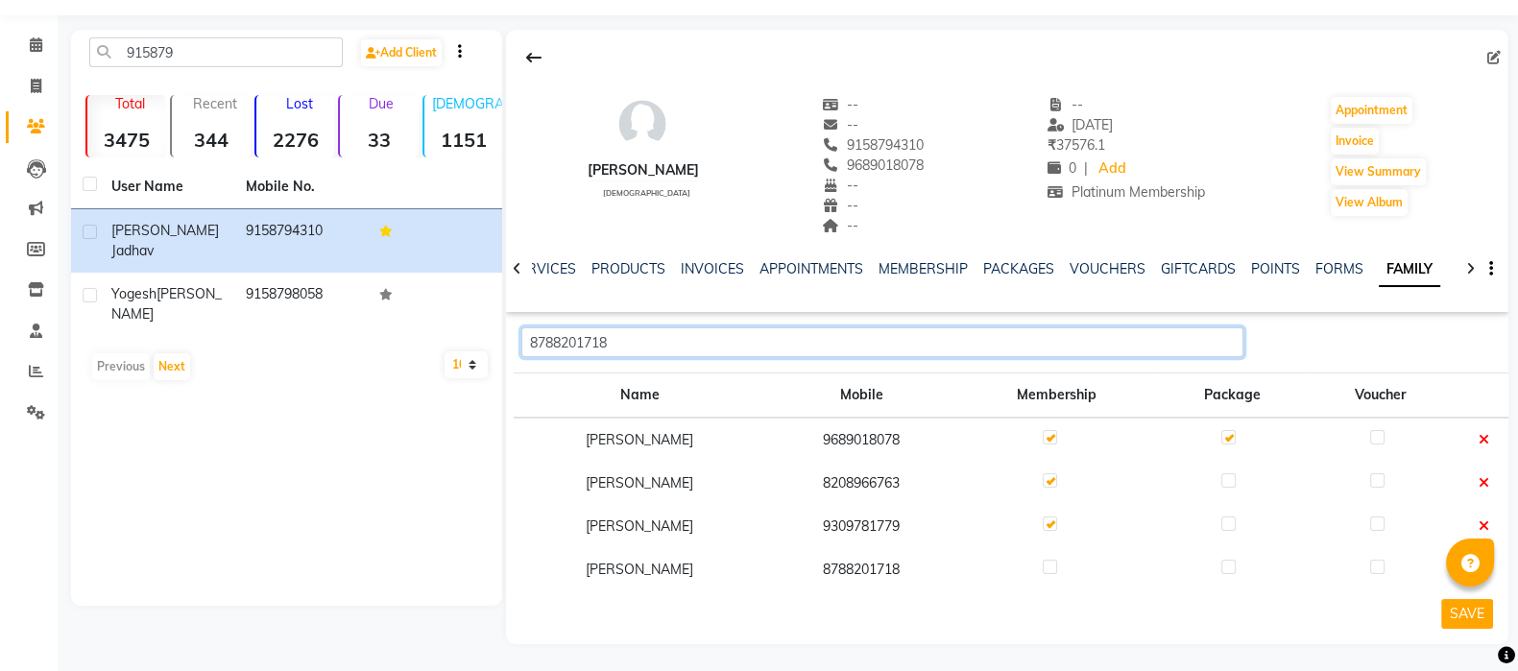
type input "8788201718"
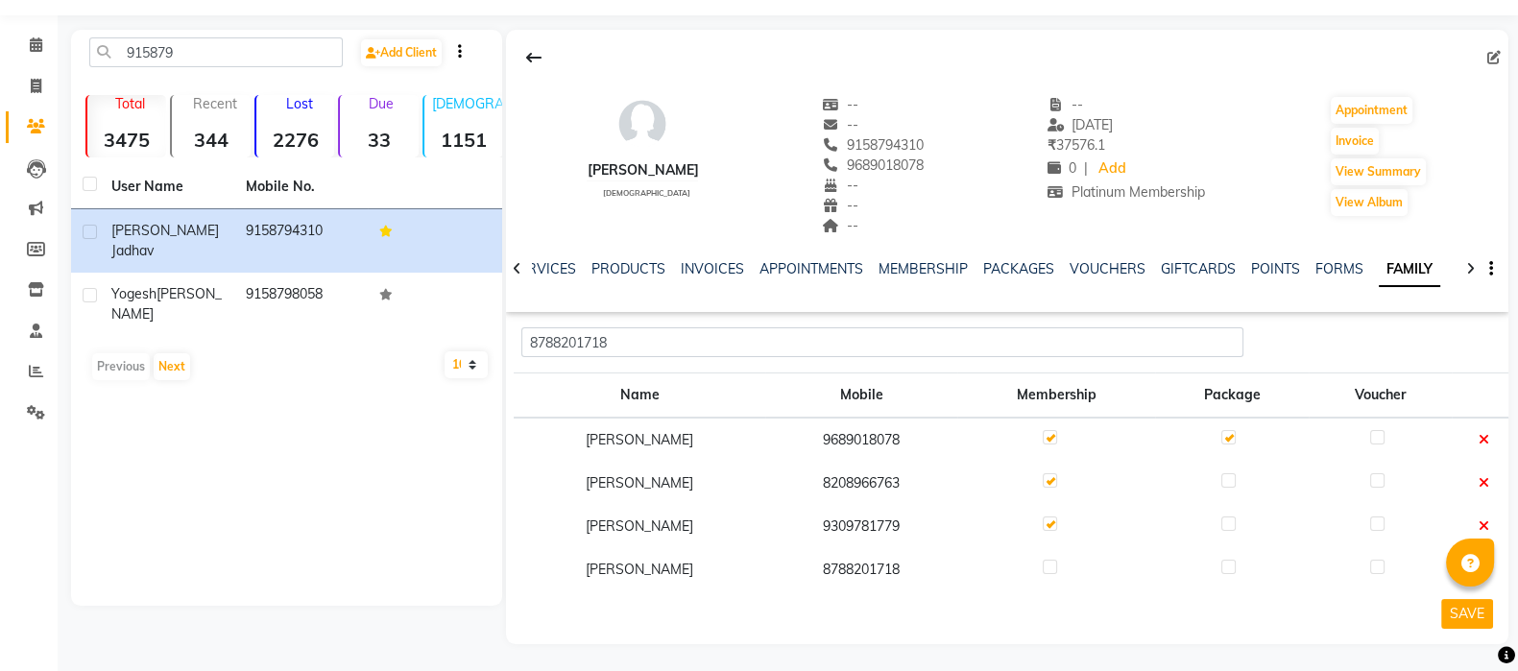
click at [1057, 568] on label at bounding box center [1050, 567] width 14 height 14
click at [1055, 568] on input "checkbox" at bounding box center [1049, 568] width 12 height 12
click at [1057, 568] on label at bounding box center [1050, 567] width 14 height 14
click at [1055, 568] on input "checkbox" at bounding box center [1049, 568] width 12 height 12
checkbox input "false"
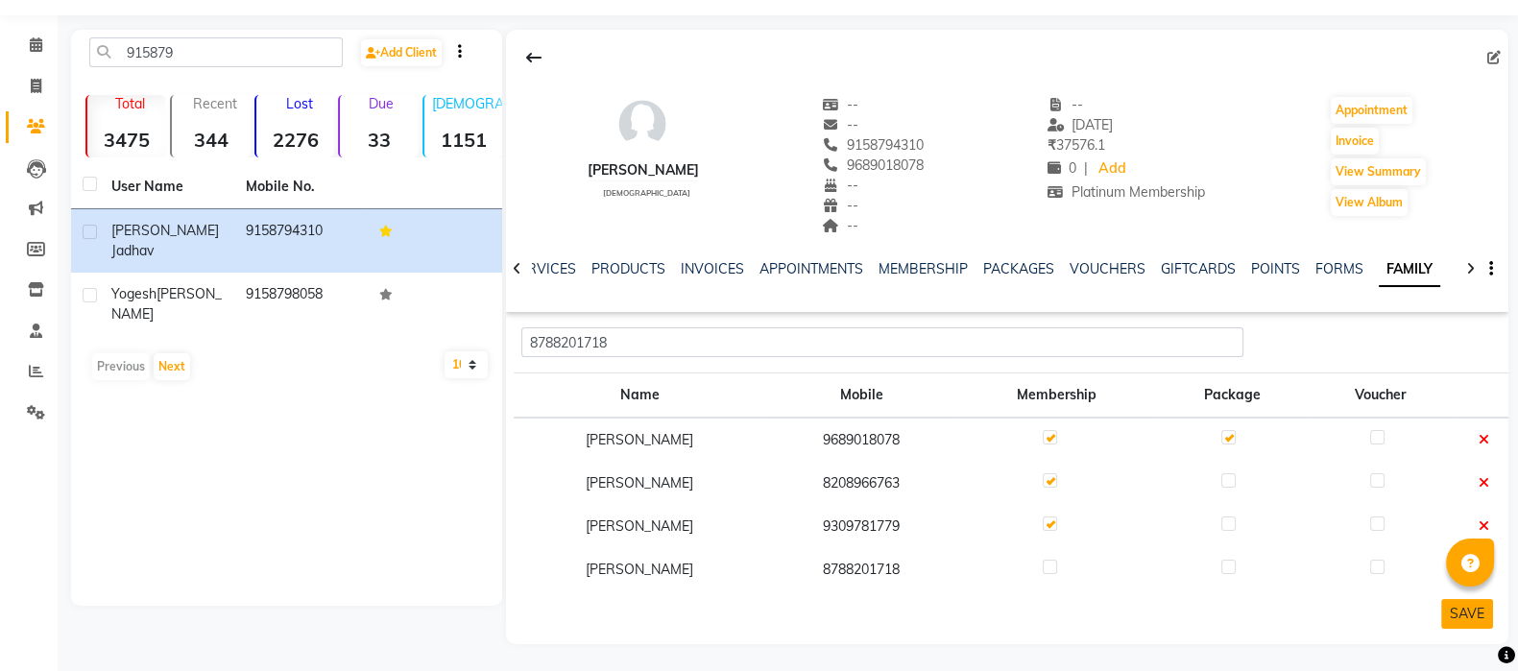
click at [1364, 595] on button "SAVE" at bounding box center [1467, 614] width 52 height 30
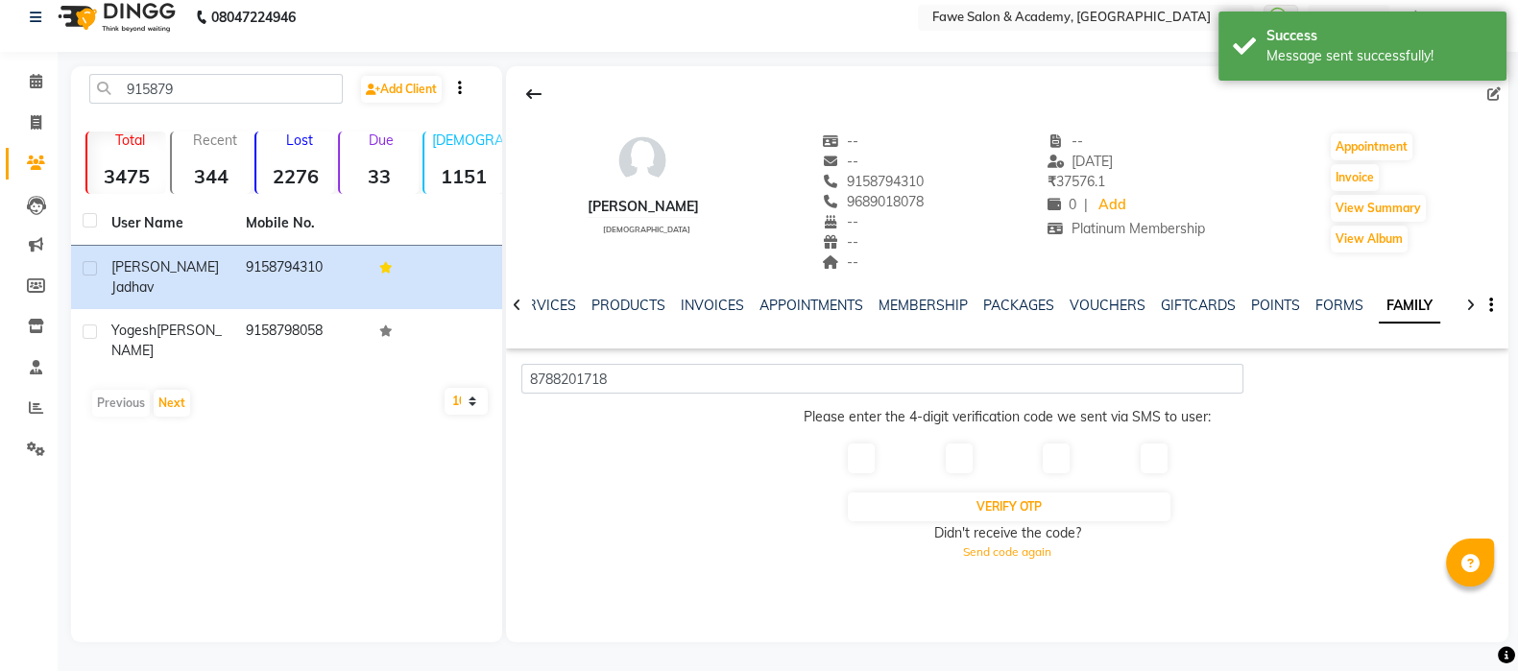
scroll to position [16, 0]
click at [869, 453] on input "text" at bounding box center [861, 460] width 27 height 30
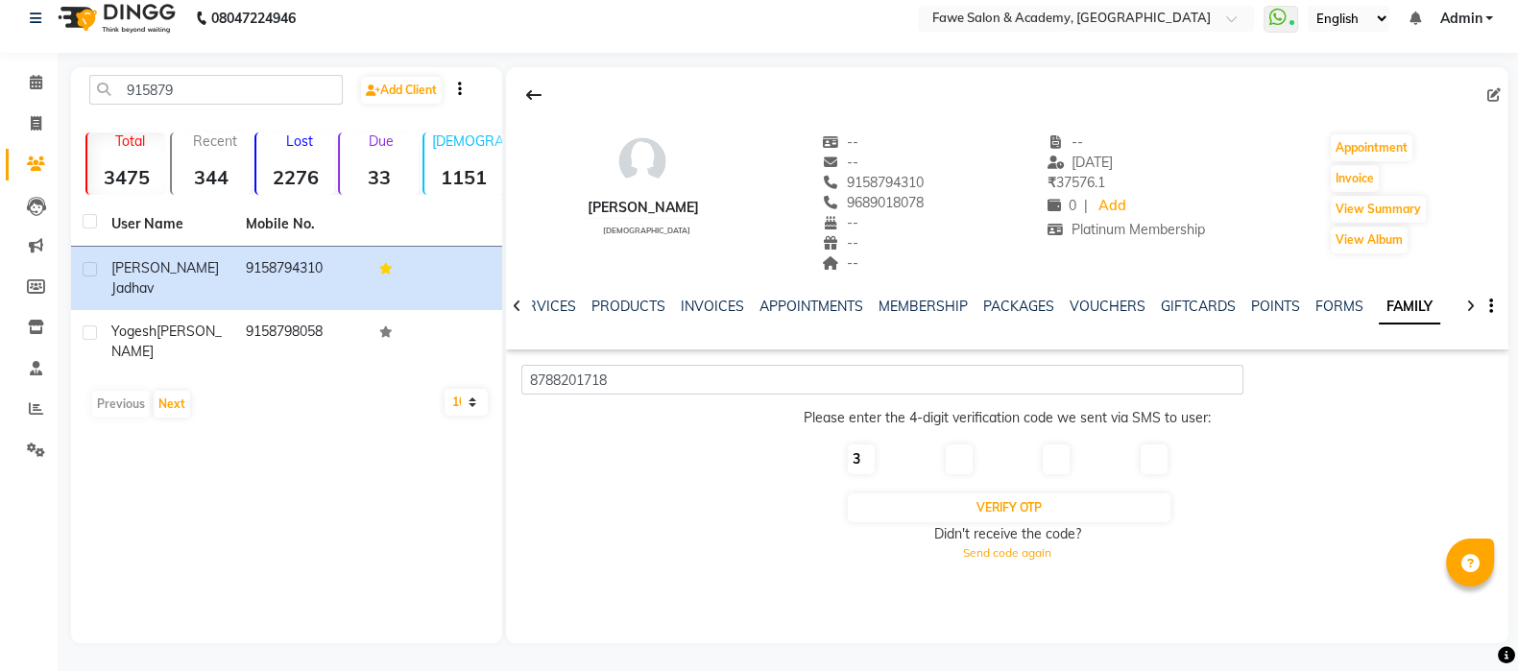
type input "3"
type input "6"
type input "1"
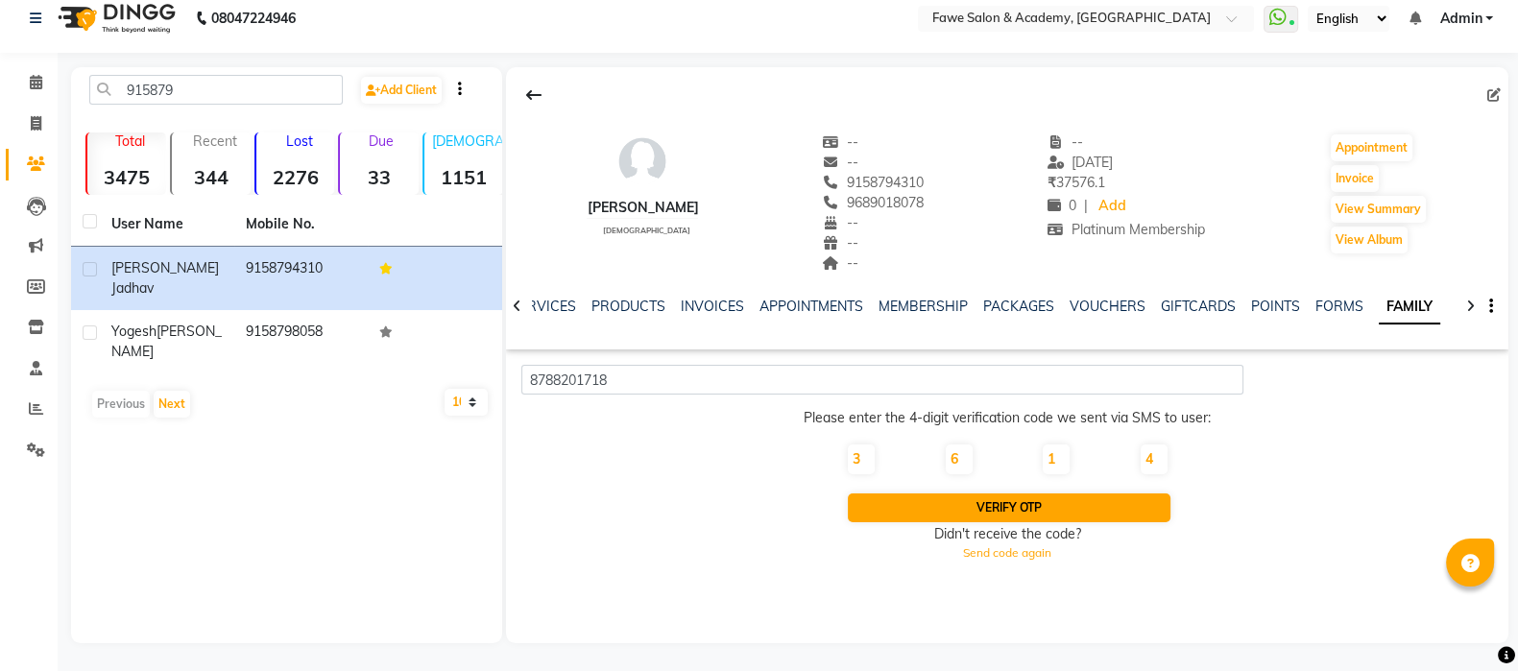
type input "4"
click at [958, 503] on button "Verify OTP" at bounding box center [1009, 508] width 323 height 29
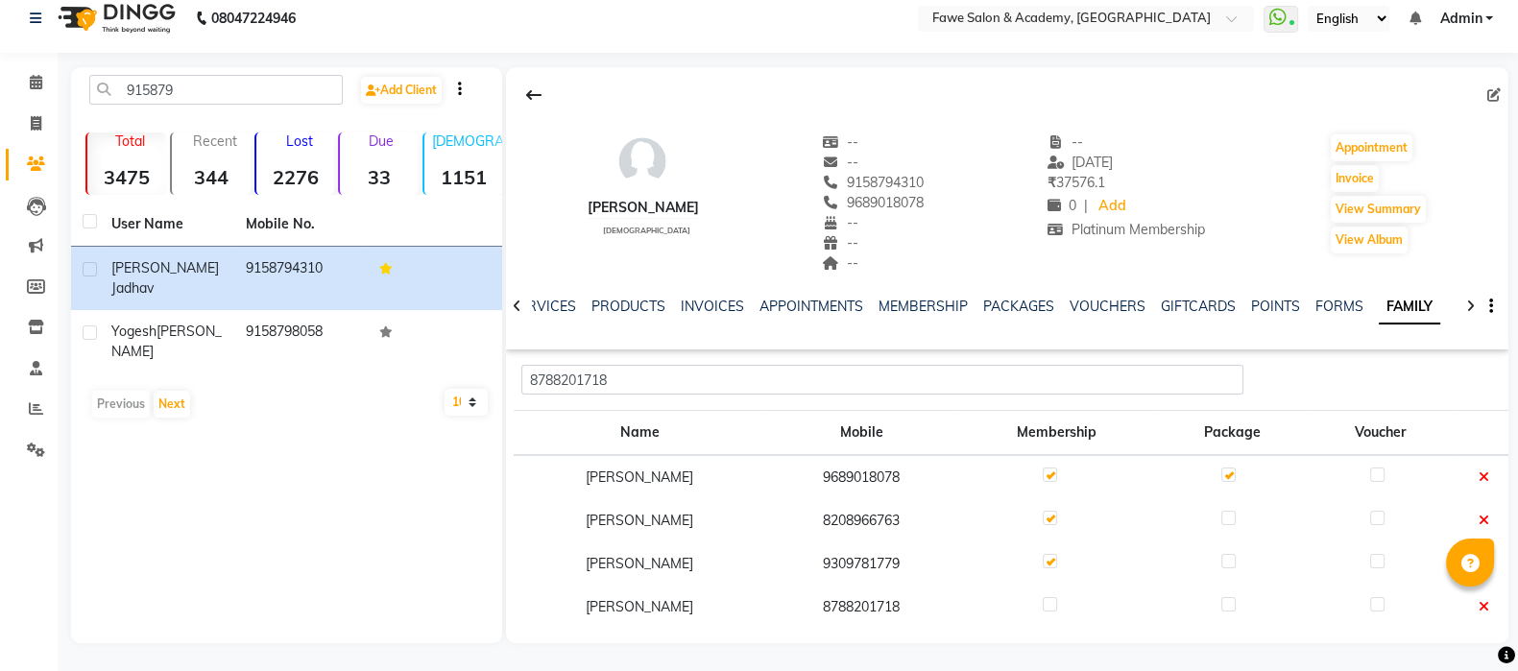
click at [1057, 595] on label at bounding box center [1050, 604] width 14 height 14
click at [1055, 595] on input "checkbox" at bounding box center [1049, 605] width 12 height 12
checkbox input "true"
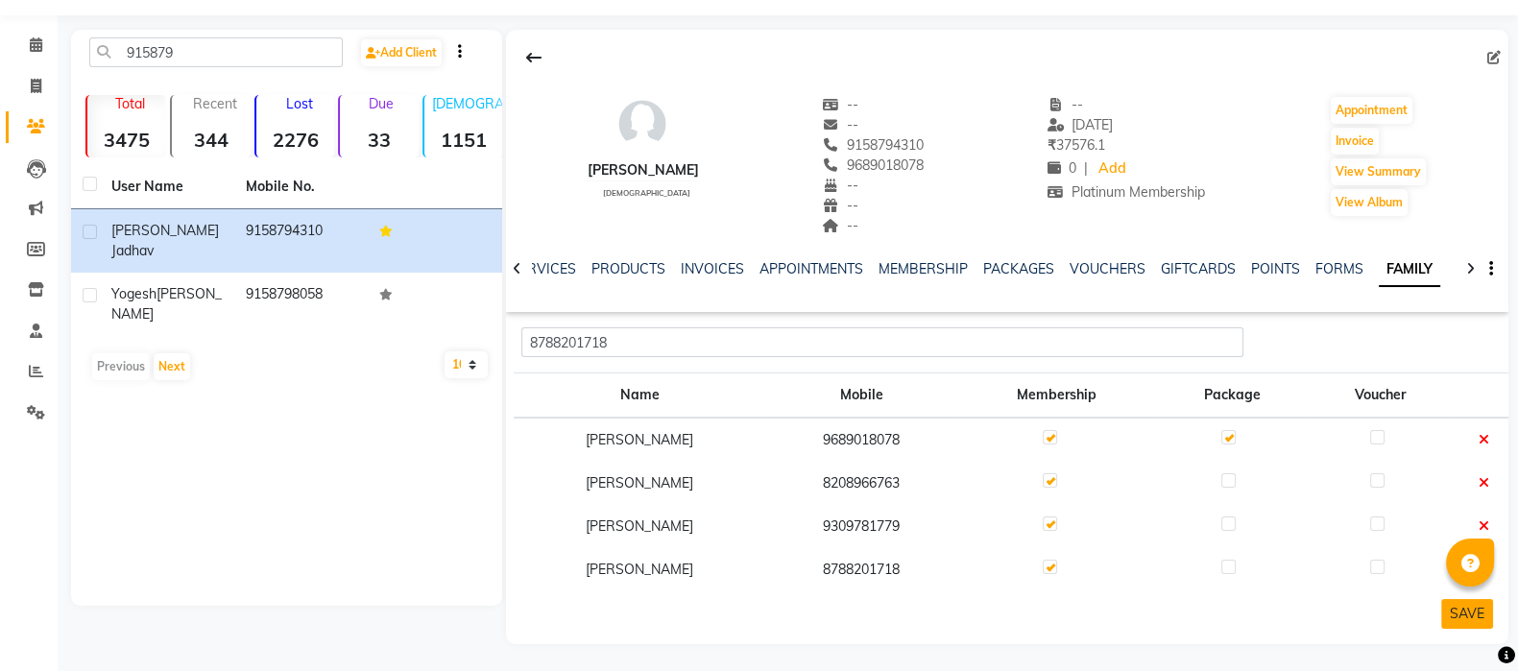
click at [1364, 595] on button "SAVE" at bounding box center [1467, 614] width 52 height 30
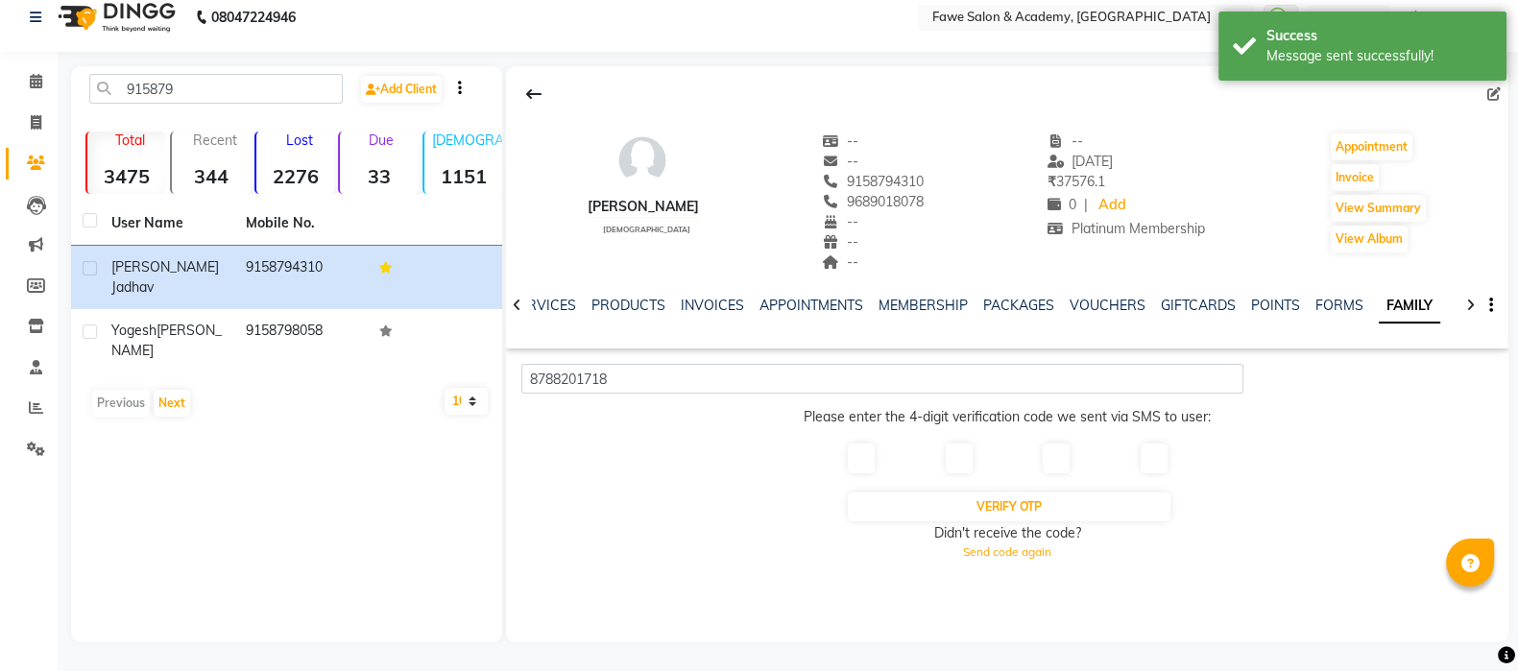
scroll to position [16, 0]
click at [868, 458] on input "text" at bounding box center [861, 460] width 27 height 30
type input "8"
type input "5"
type input "4"
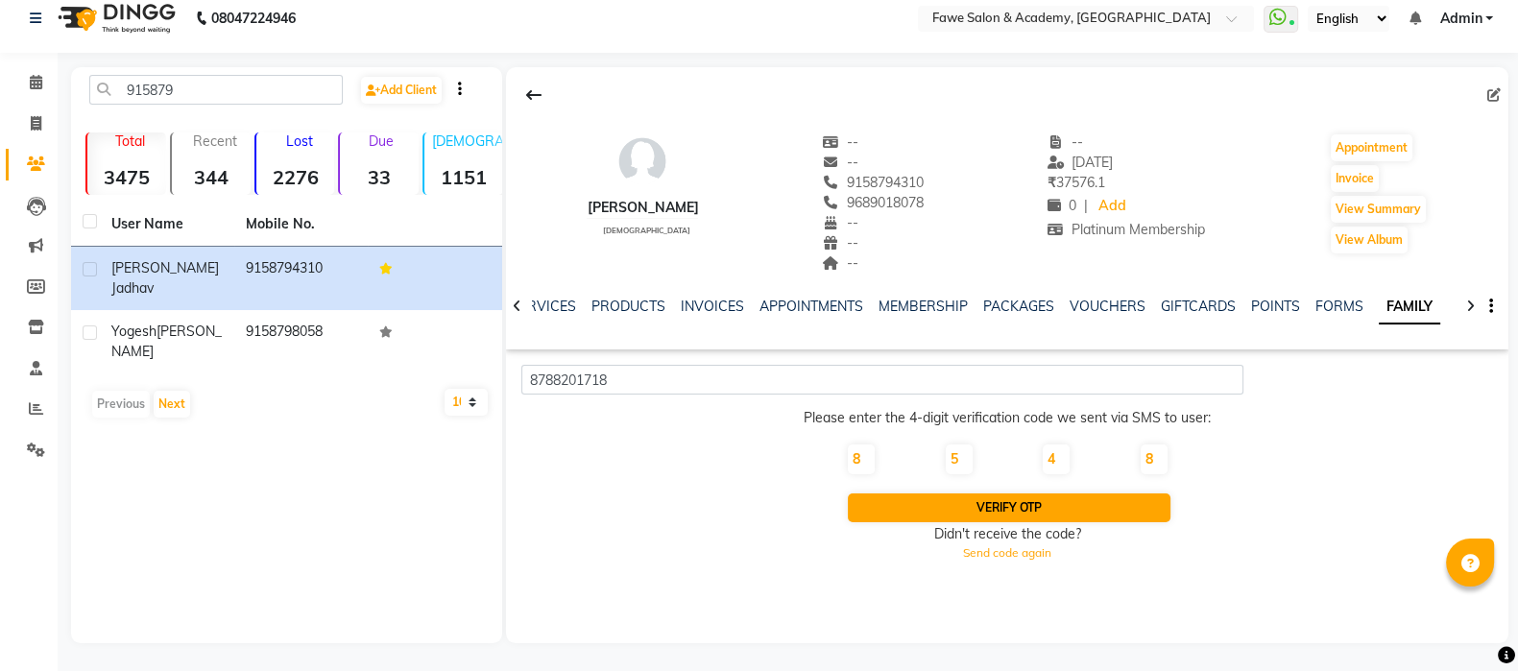
type input "8"
click at [955, 510] on button "Verify OTP" at bounding box center [1009, 508] width 323 height 29
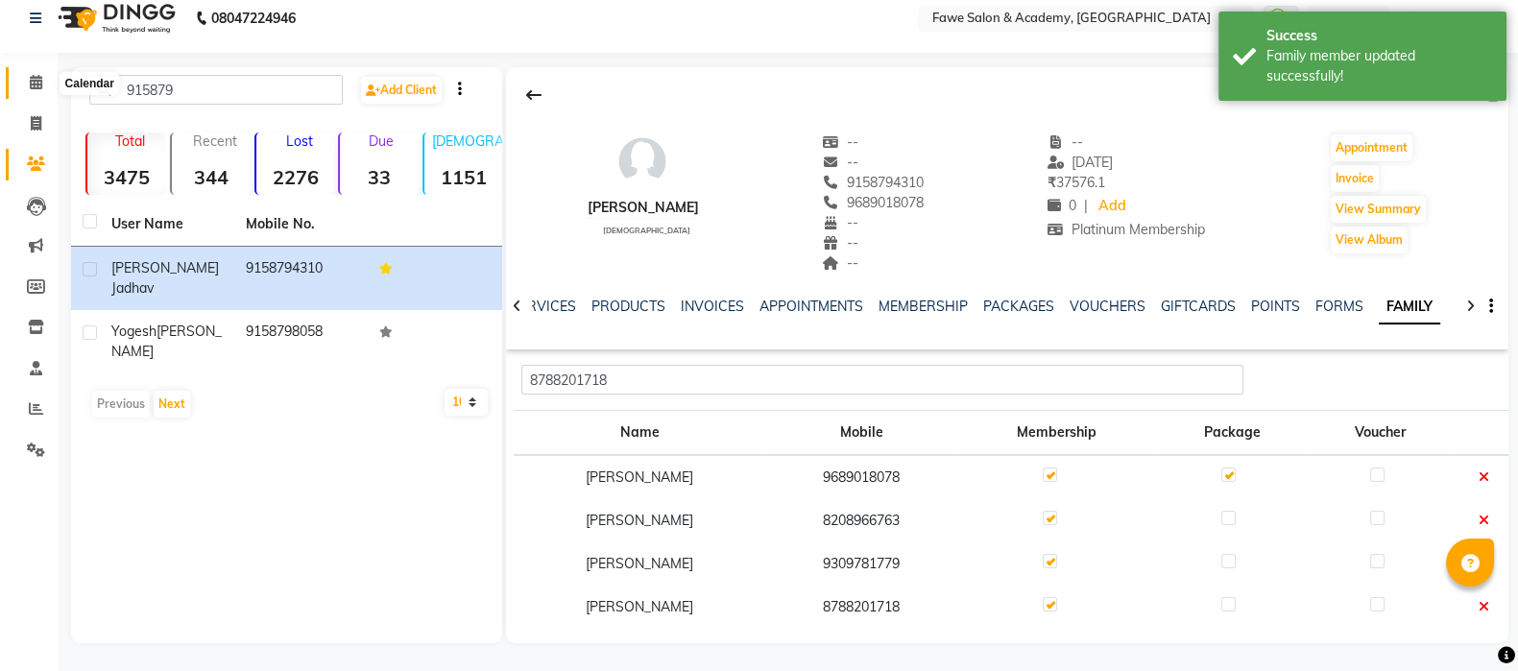
click at [27, 77] on span at bounding box center [36, 83] width 34 height 22
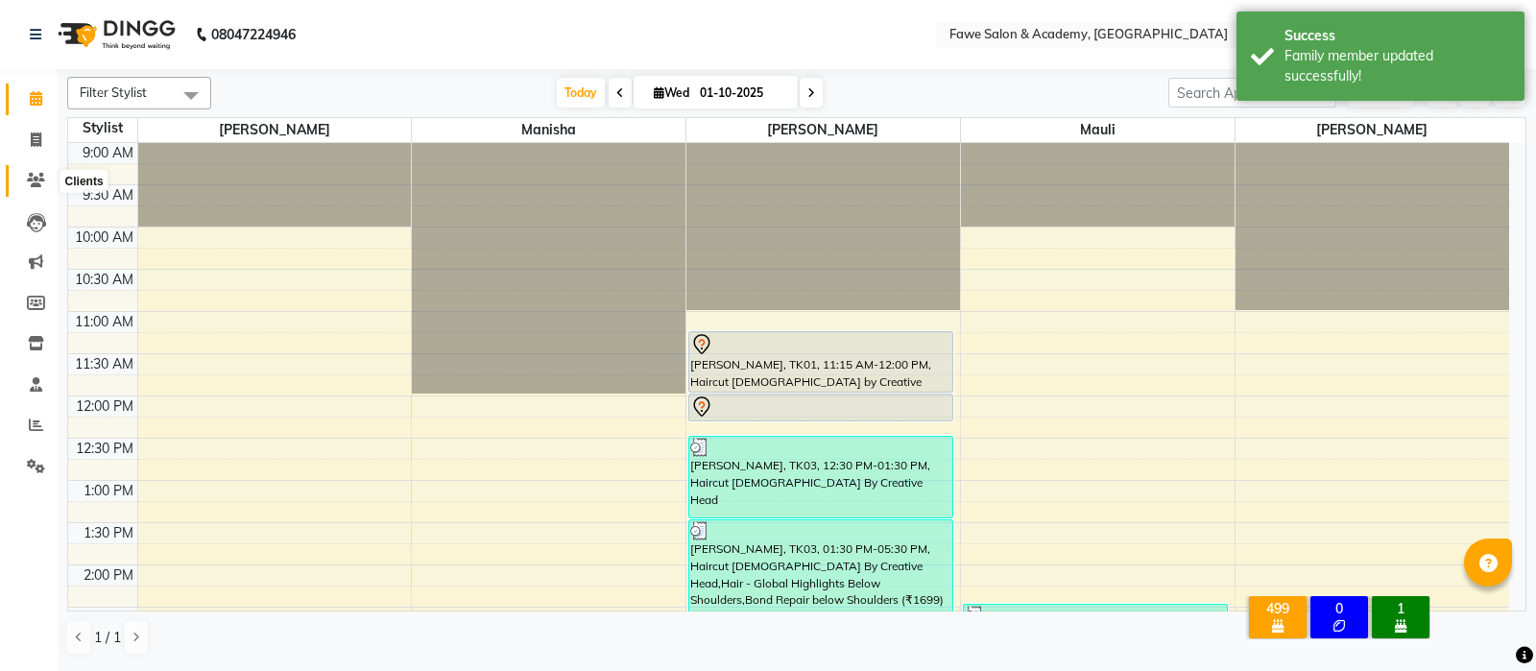
click at [34, 177] on icon at bounding box center [36, 180] width 18 height 14
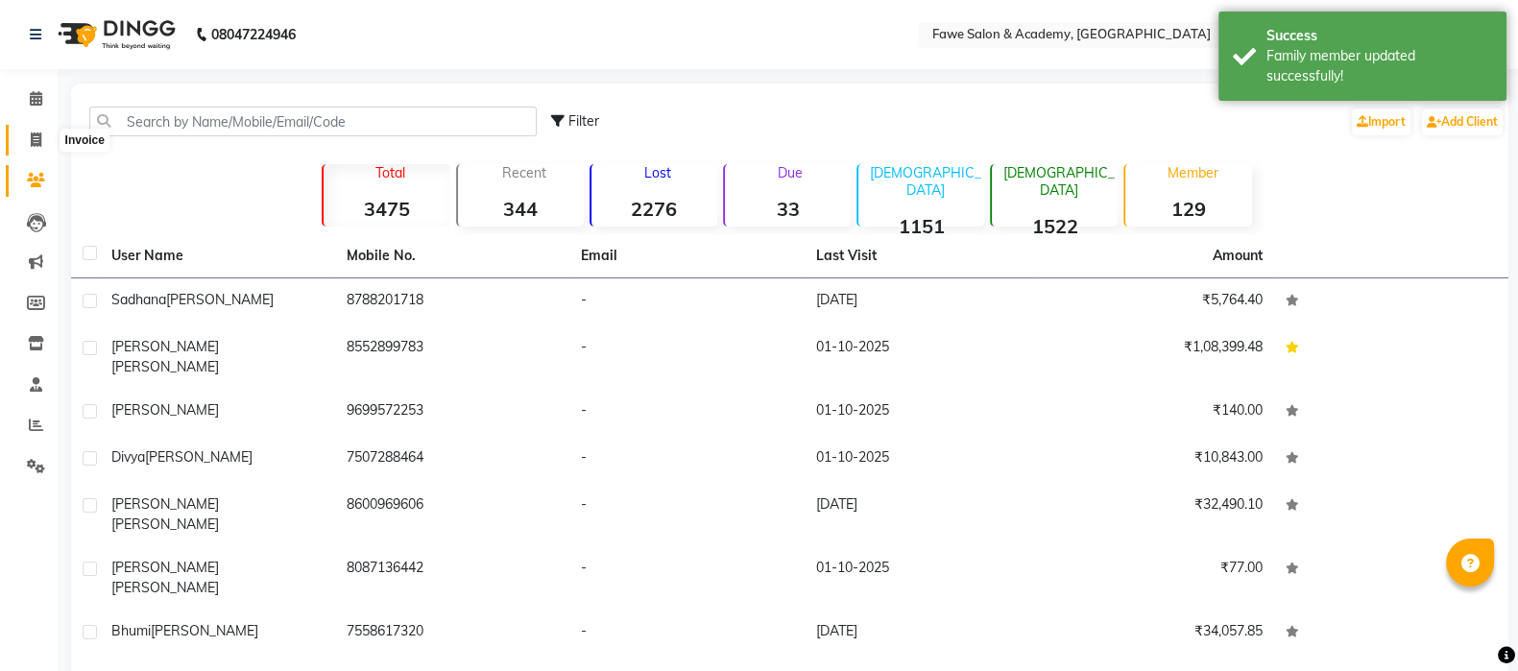
click at [36, 148] on span at bounding box center [36, 141] width 34 height 22
select select "service"
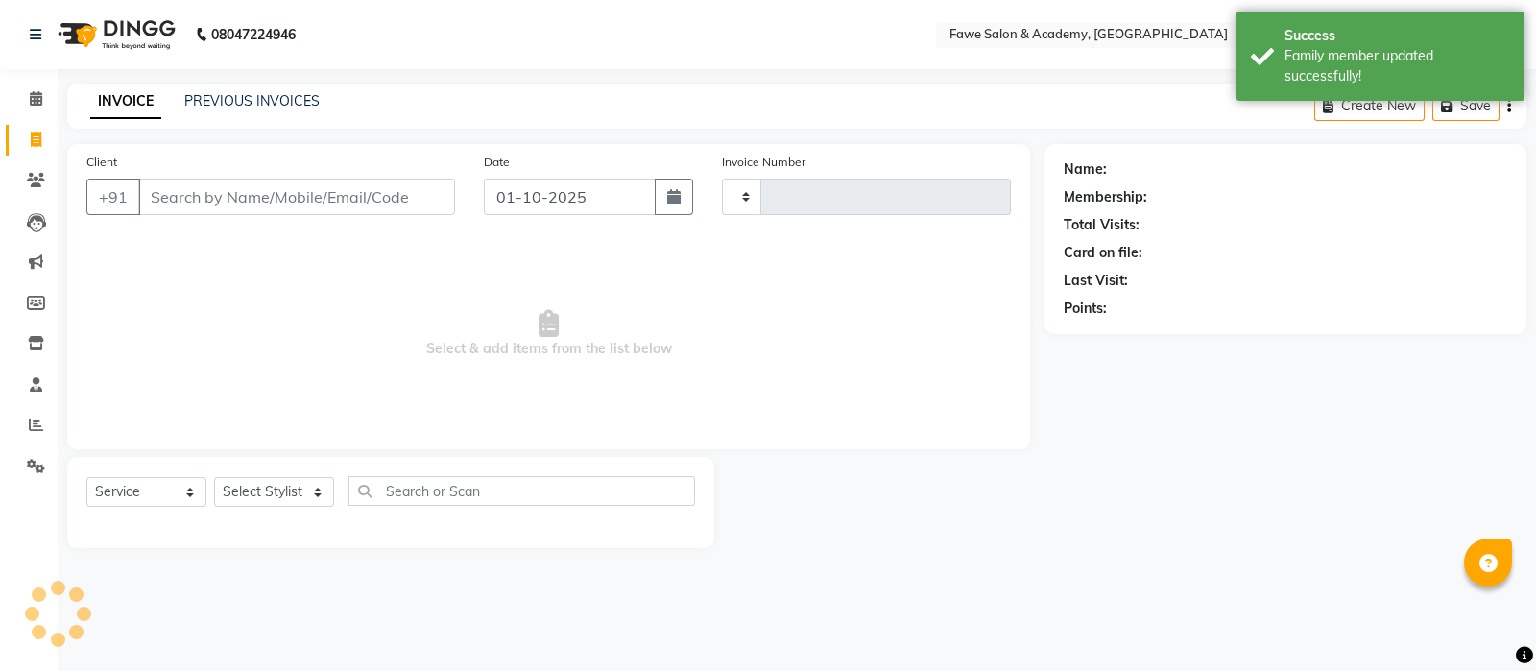
type input "1361"
select select "879"
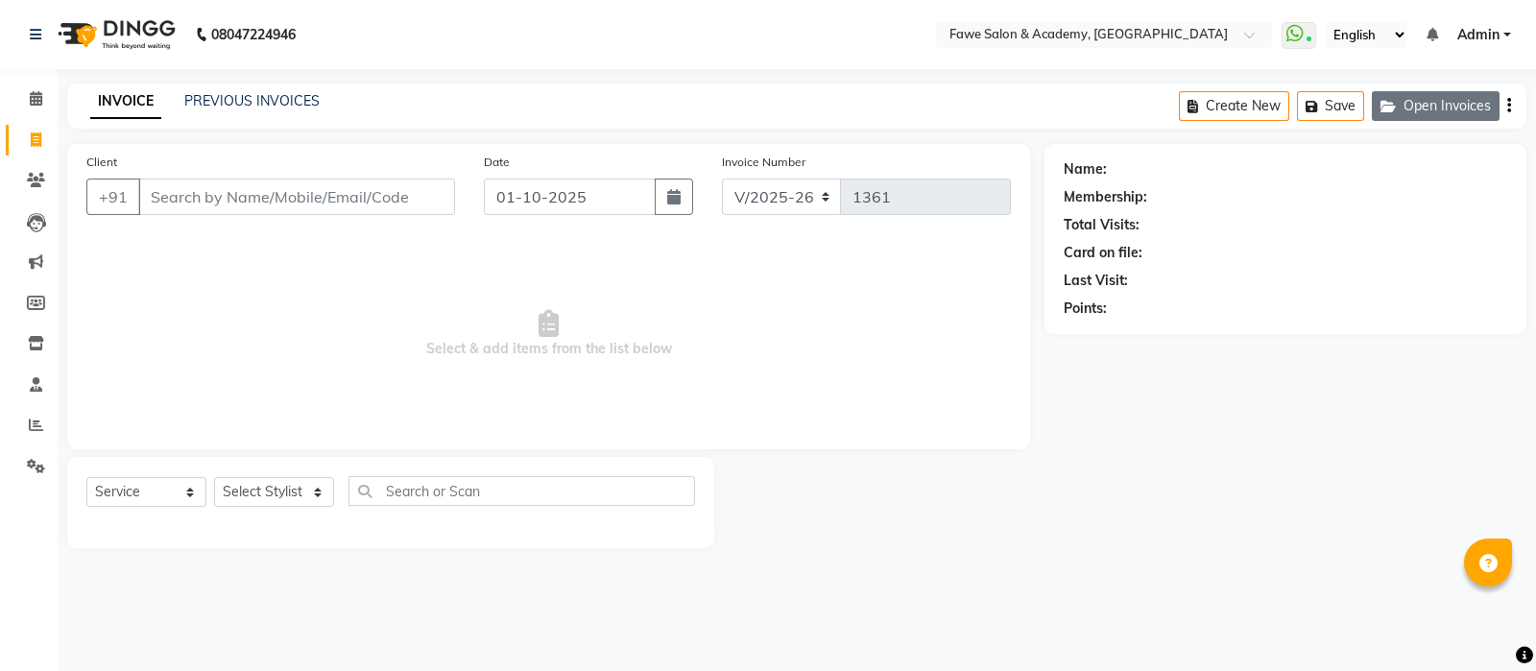
click at [1364, 104] on button "Open Invoices" at bounding box center [1436, 106] width 128 height 30
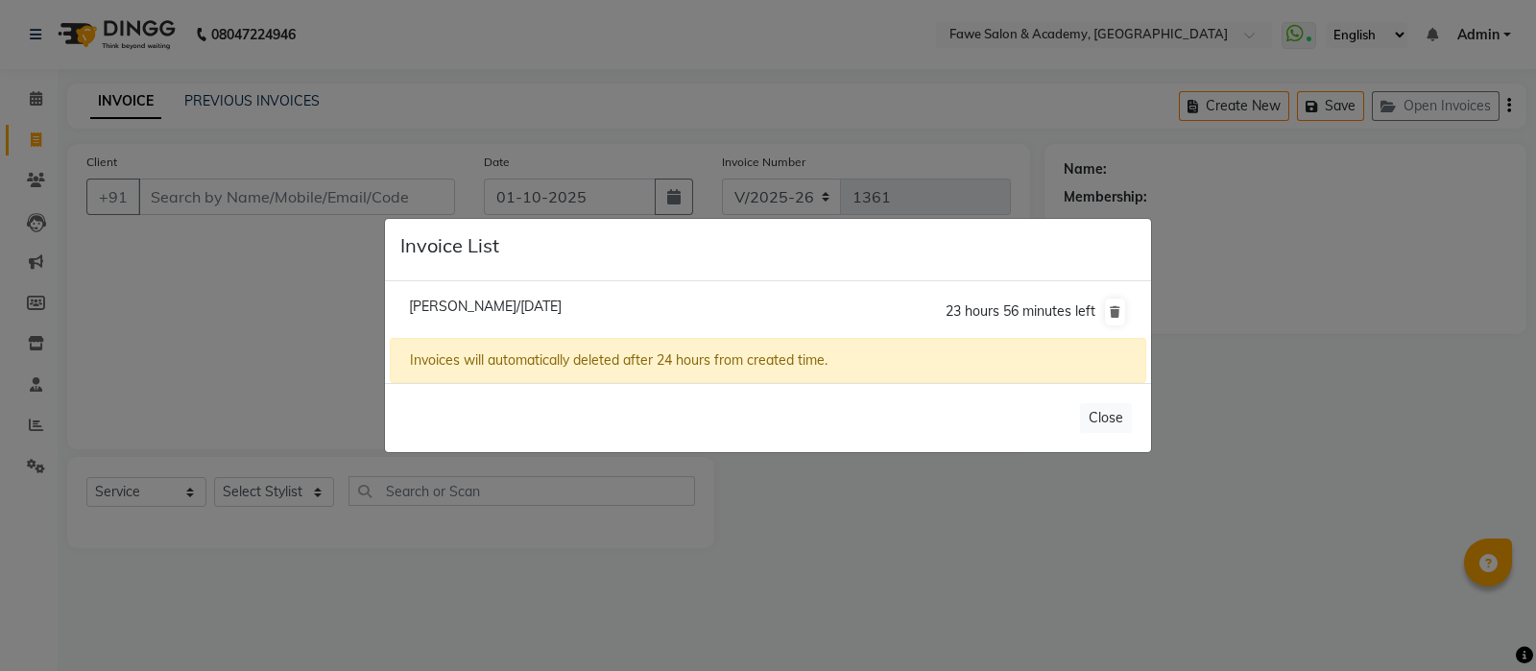
click at [657, 316] on li "[PERSON_NAME]/[DATE] 23 hours 56 minutes left" at bounding box center [768, 312] width 757 height 54
click at [562, 307] on span "[PERSON_NAME]/[DATE]" at bounding box center [485, 306] width 153 height 17
type input "8788201718"
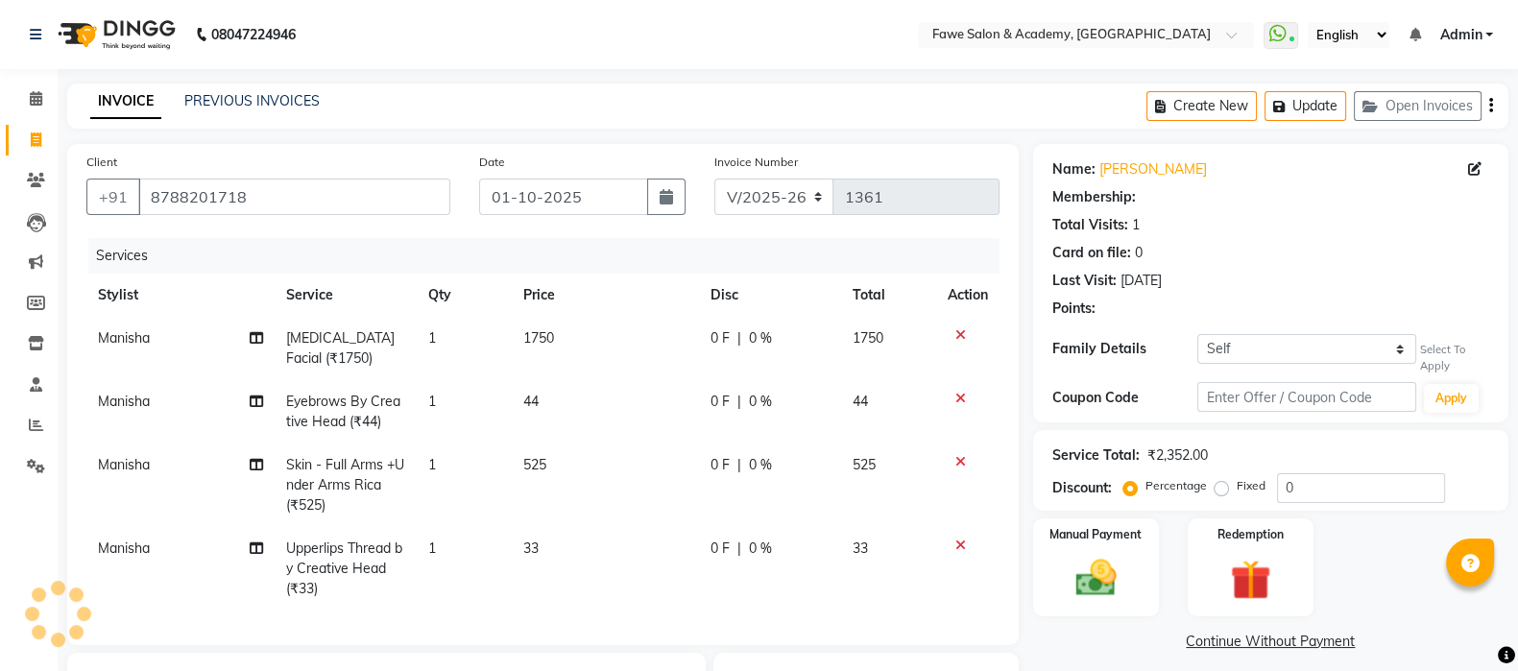
select select "1: Object"
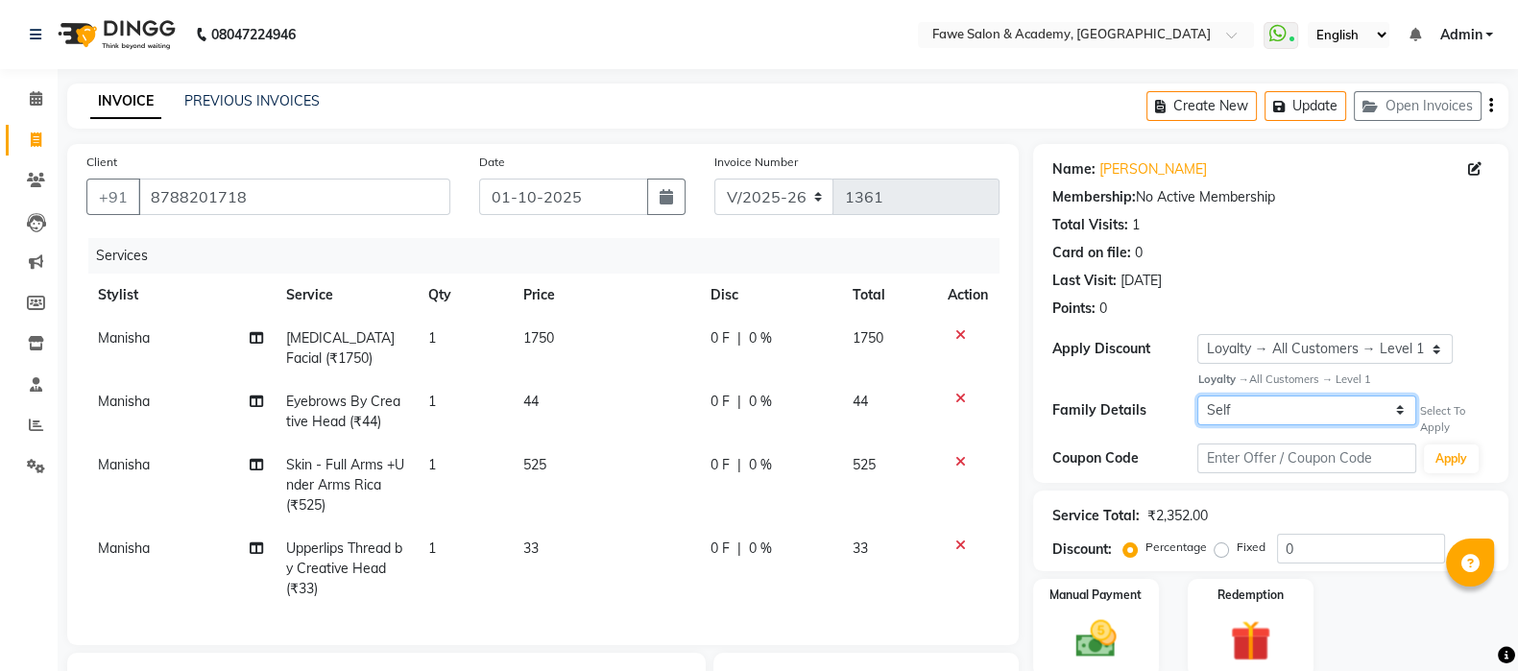
click at [1270, 415] on select "Self [PERSON_NAME]" at bounding box center [1306, 411] width 219 height 30
select select "1584495"
click at [1197, 396] on select "Self [PERSON_NAME]" at bounding box center [1306, 411] width 219 height 30
select select "2: Object"
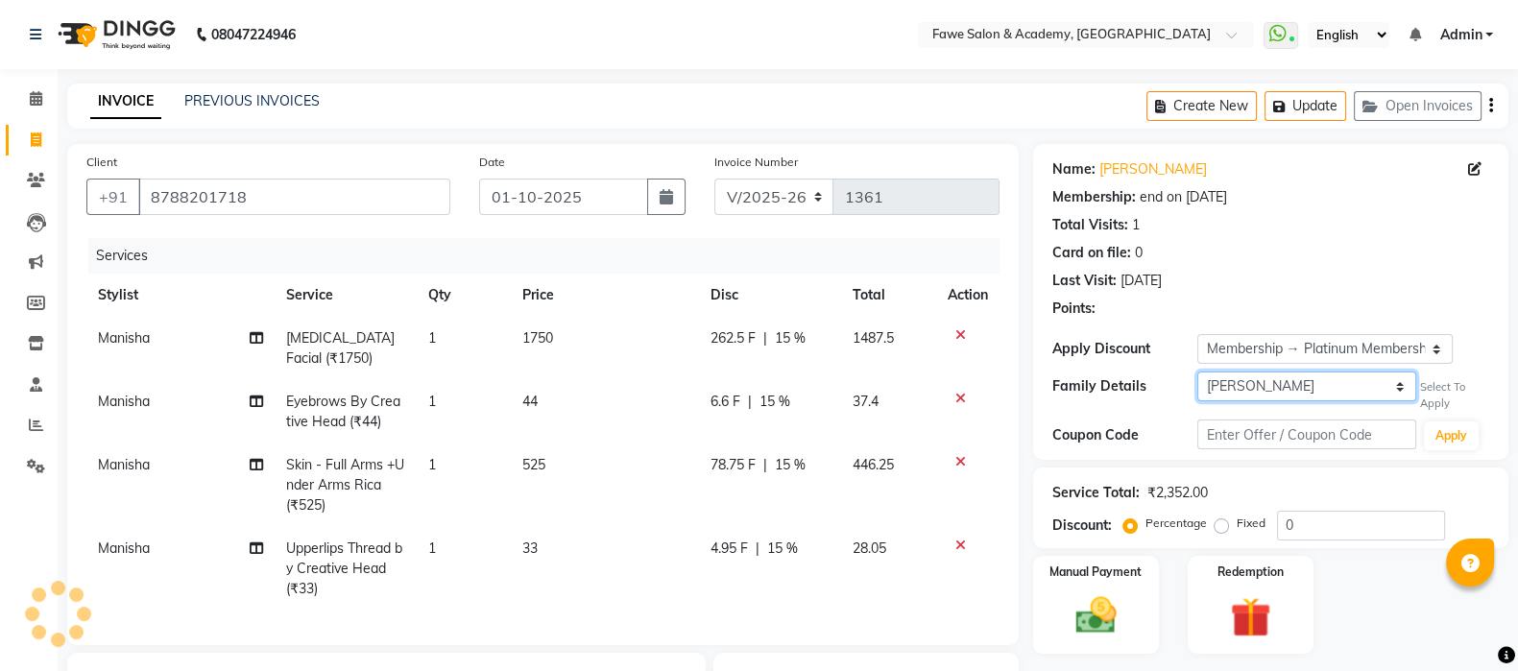
type input "15"
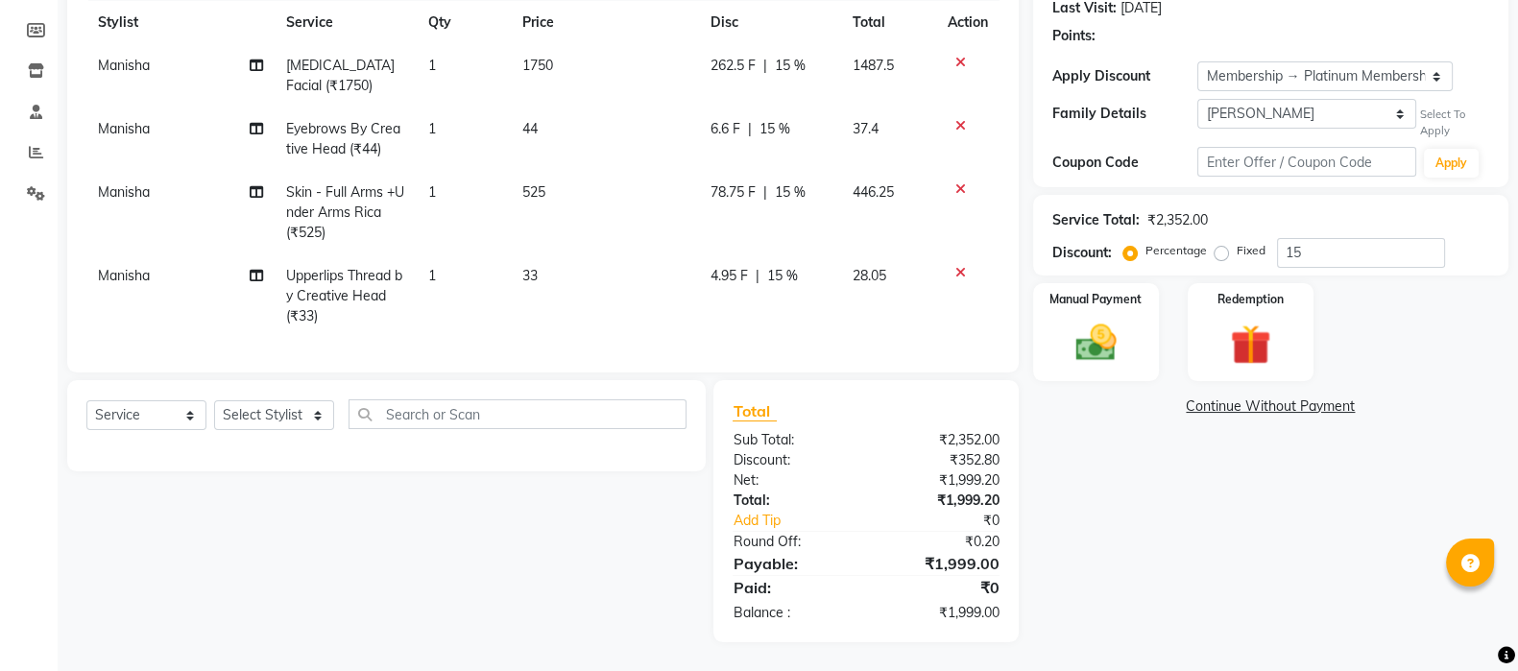
click at [380, 69] on td "[MEDICAL_DATA] Facial (₹1750)" at bounding box center [346, 75] width 142 height 63
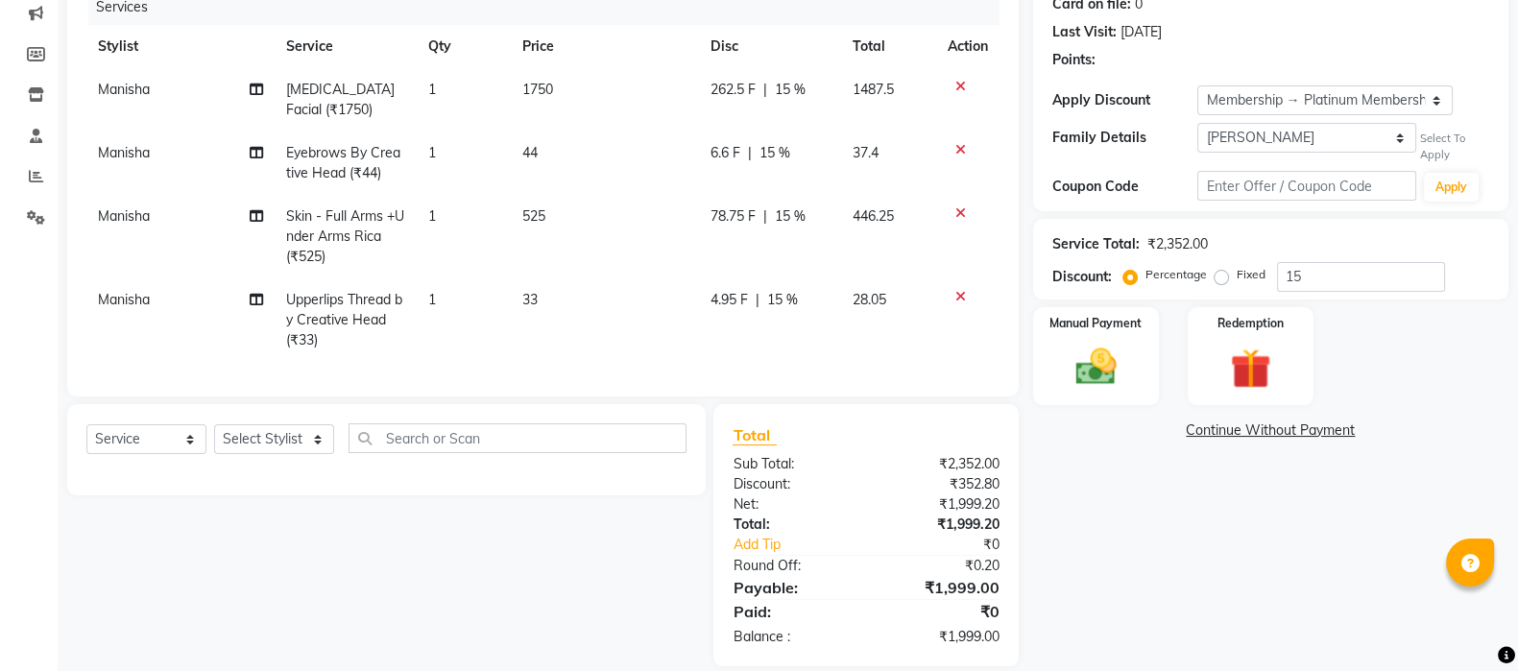
select select "14304"
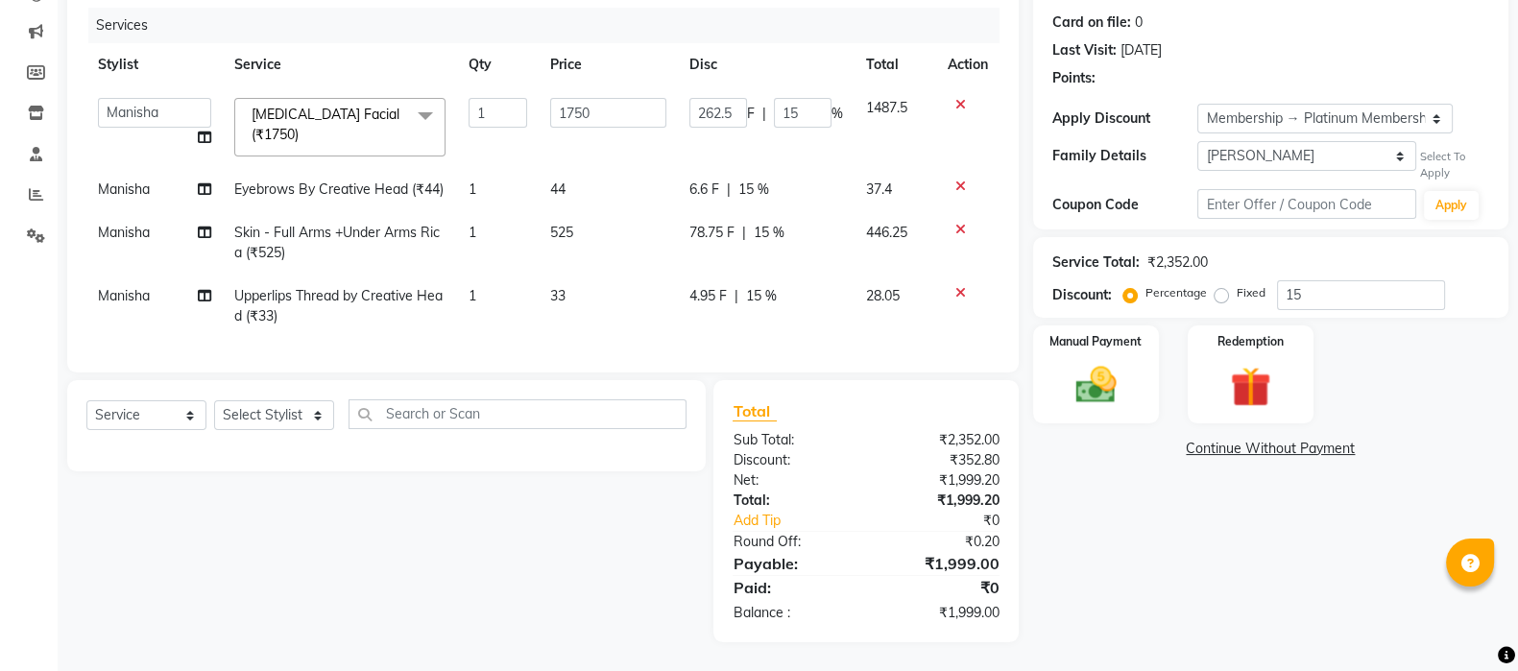
click at [341, 117] on span "[MEDICAL_DATA] Facial (₹1750) x" at bounding box center [331, 125] width 169 height 41
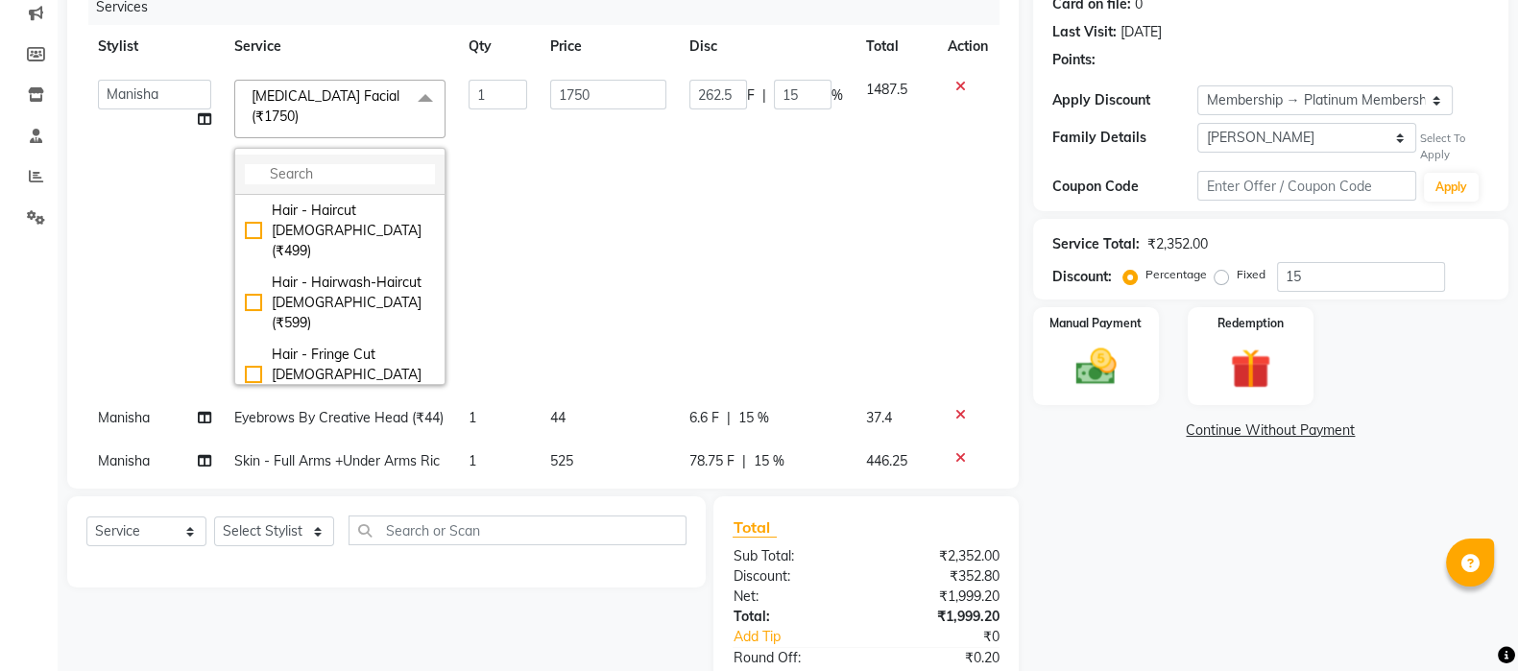
click at [281, 164] on input "multiselect-search" at bounding box center [340, 174] width 190 height 20
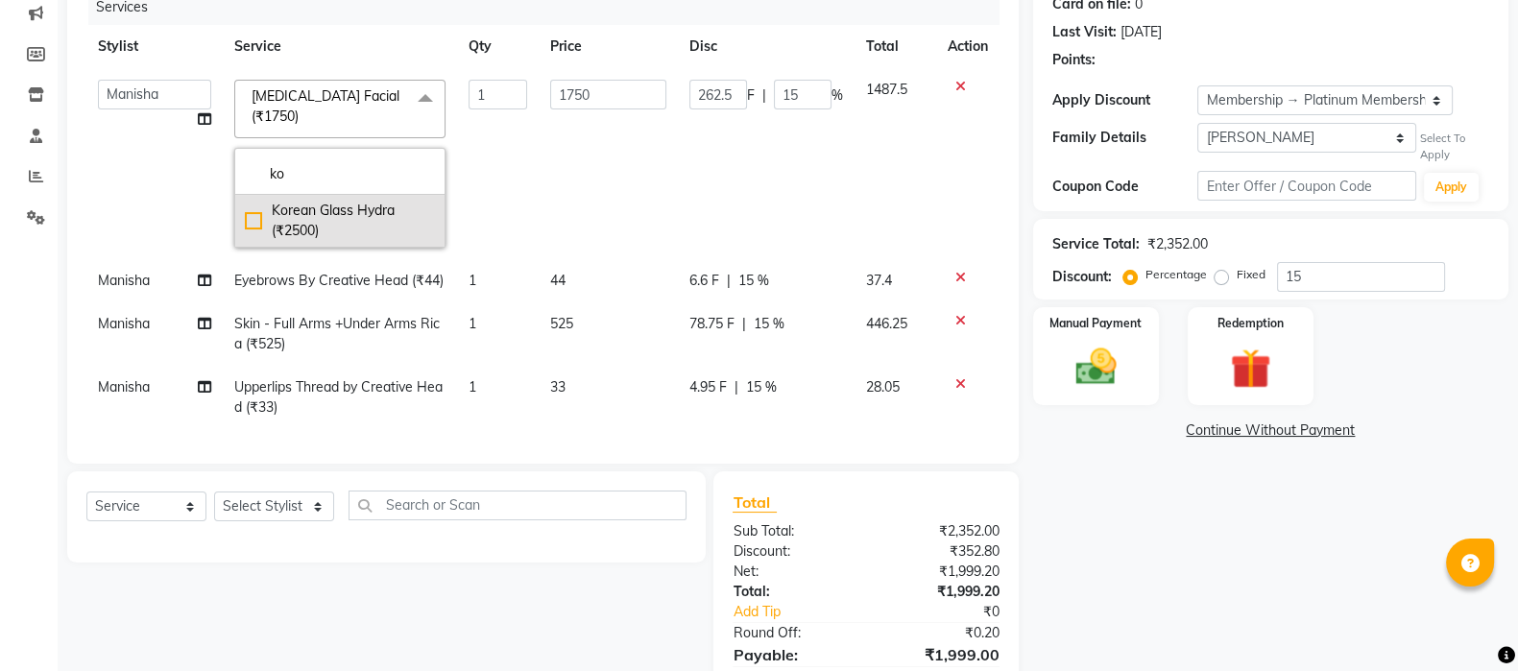
type input "ko"
click at [250, 213] on div "Korean Glass Hydra (₹2500)" at bounding box center [340, 221] width 190 height 40
checkbox input "true"
type input "2500"
type input "375"
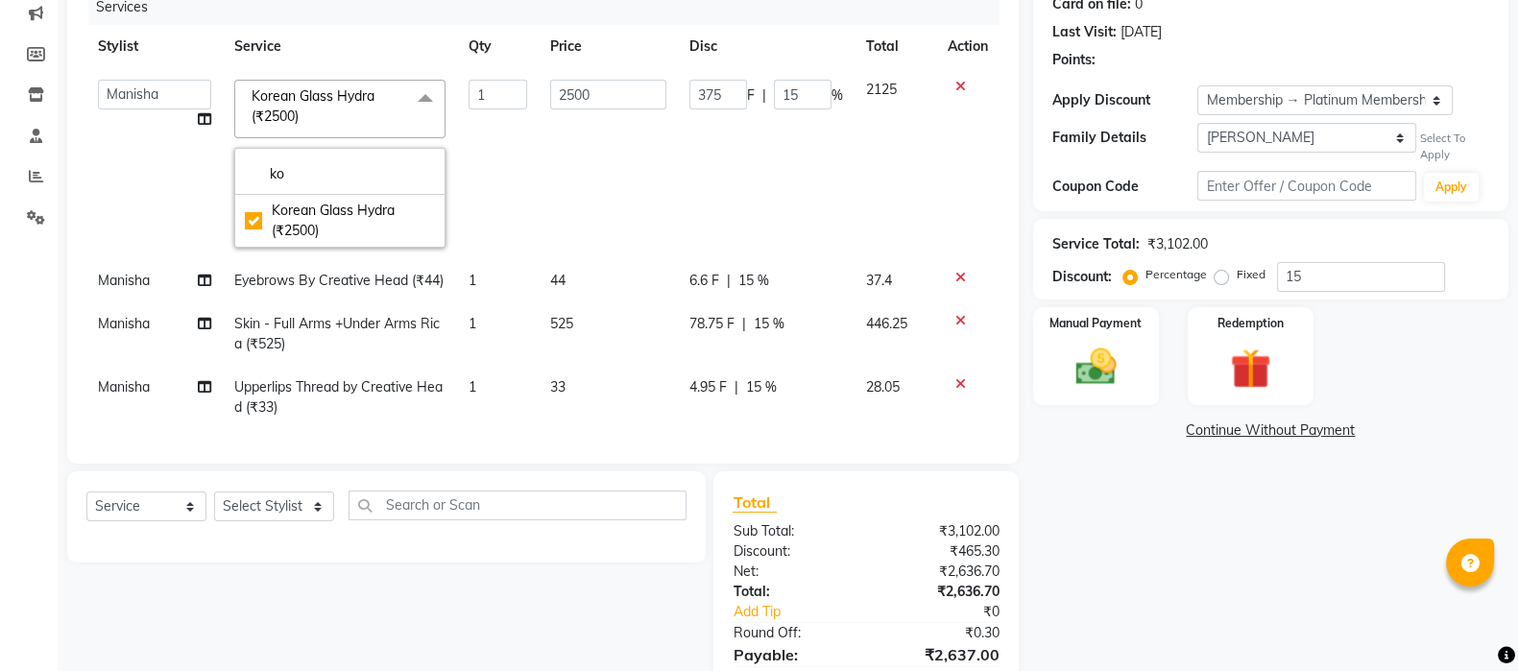
click at [587, 173] on td "2500" at bounding box center [608, 163] width 139 height 191
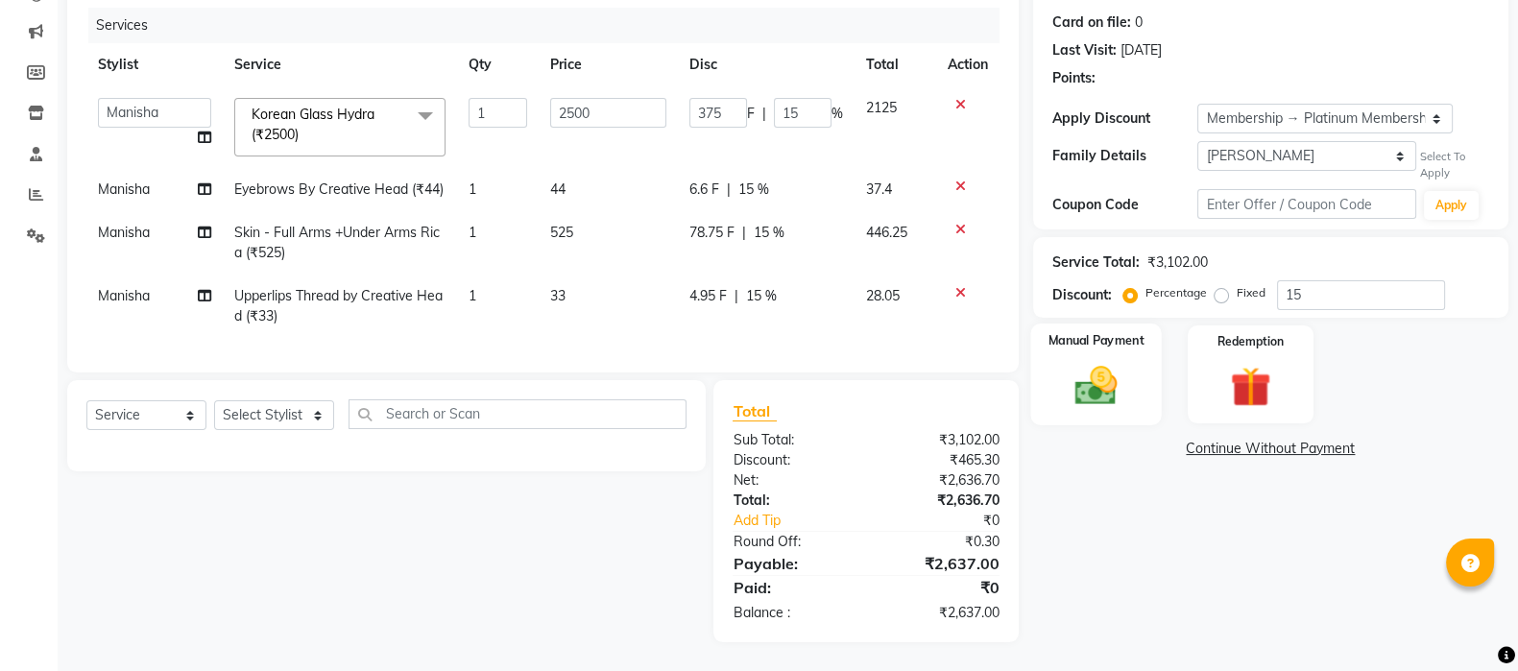
click at [1085, 361] on img at bounding box center [1096, 385] width 68 height 48
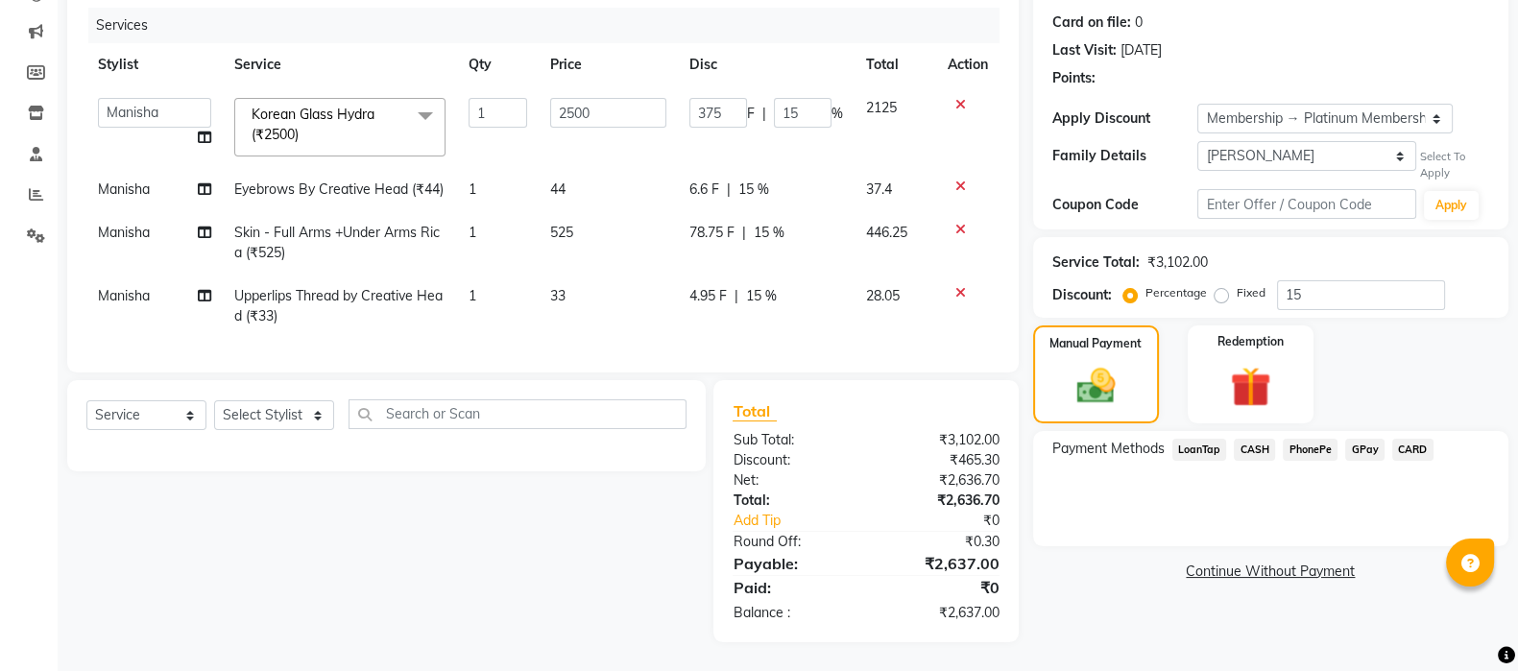
click at [1363, 439] on span "GPay" at bounding box center [1364, 450] width 39 height 22
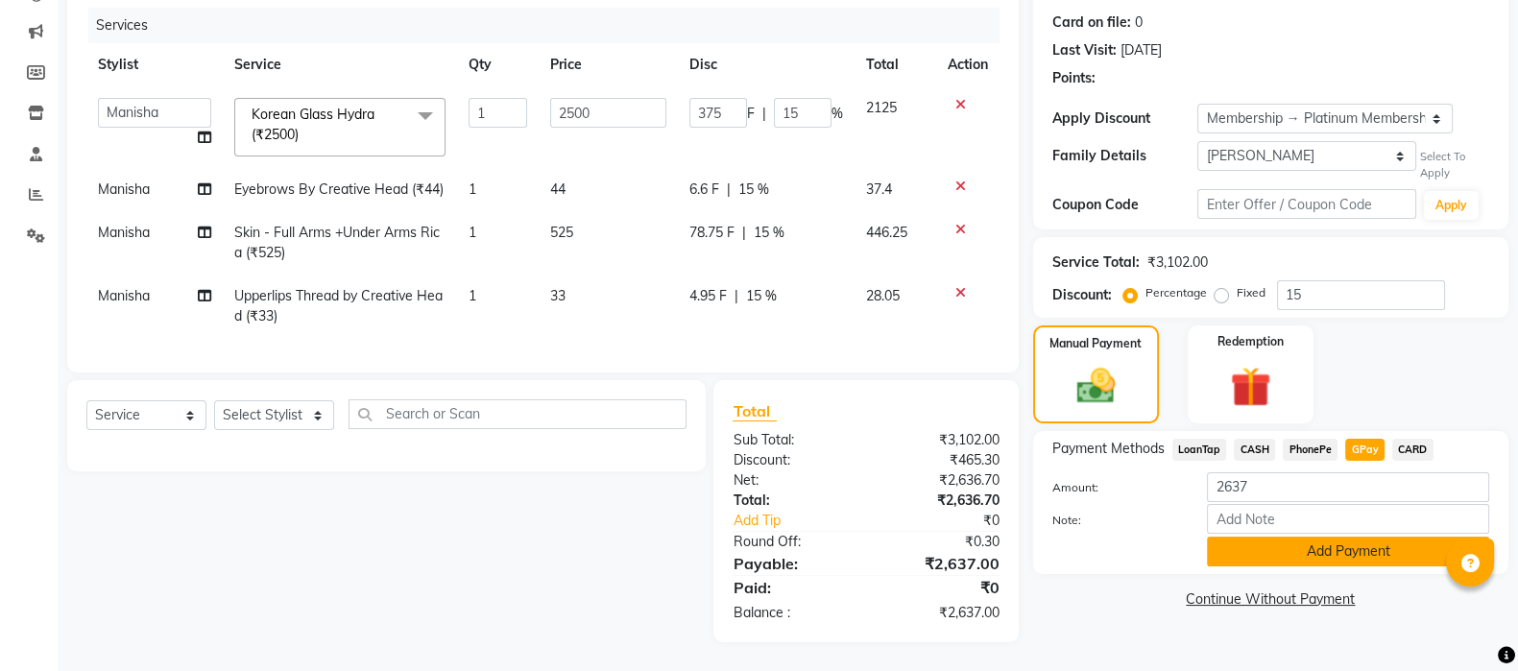
click at [1313, 537] on button "Add Payment" at bounding box center [1348, 552] width 282 height 30
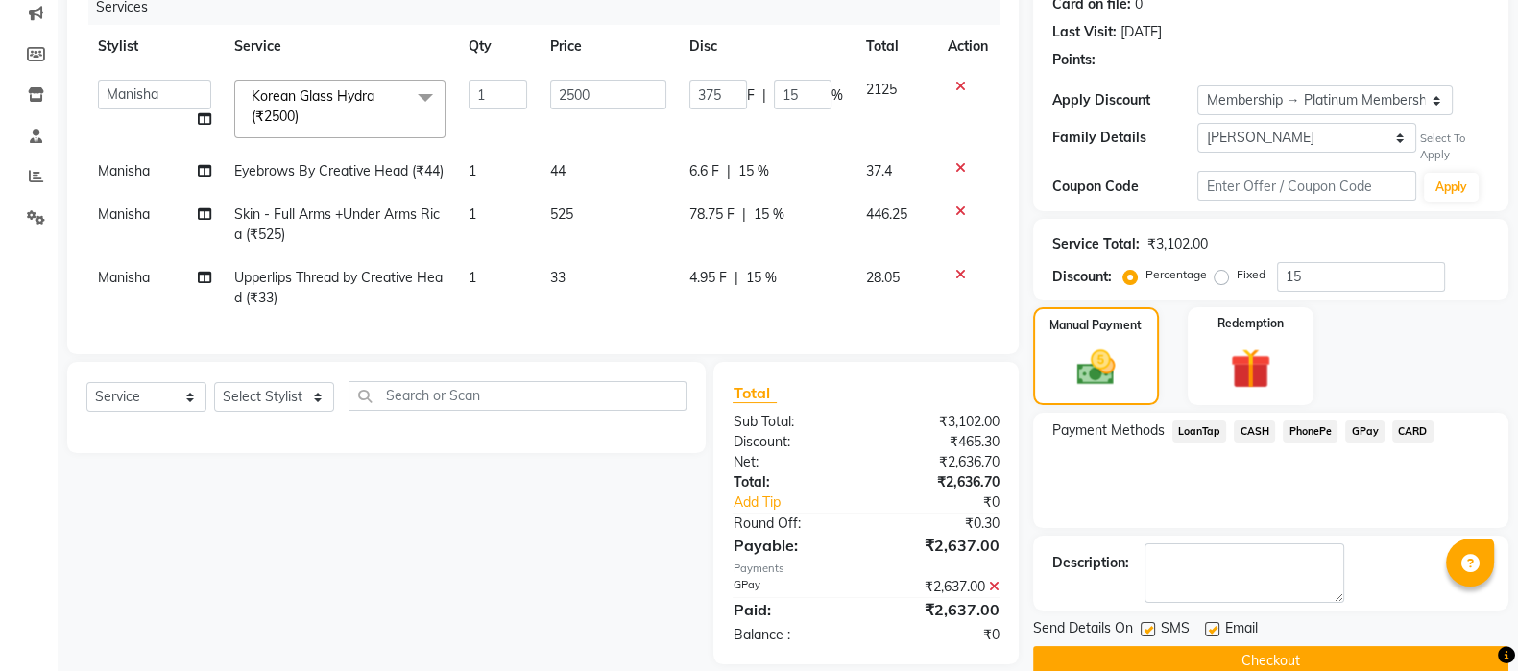
scroll to position [288, 0]
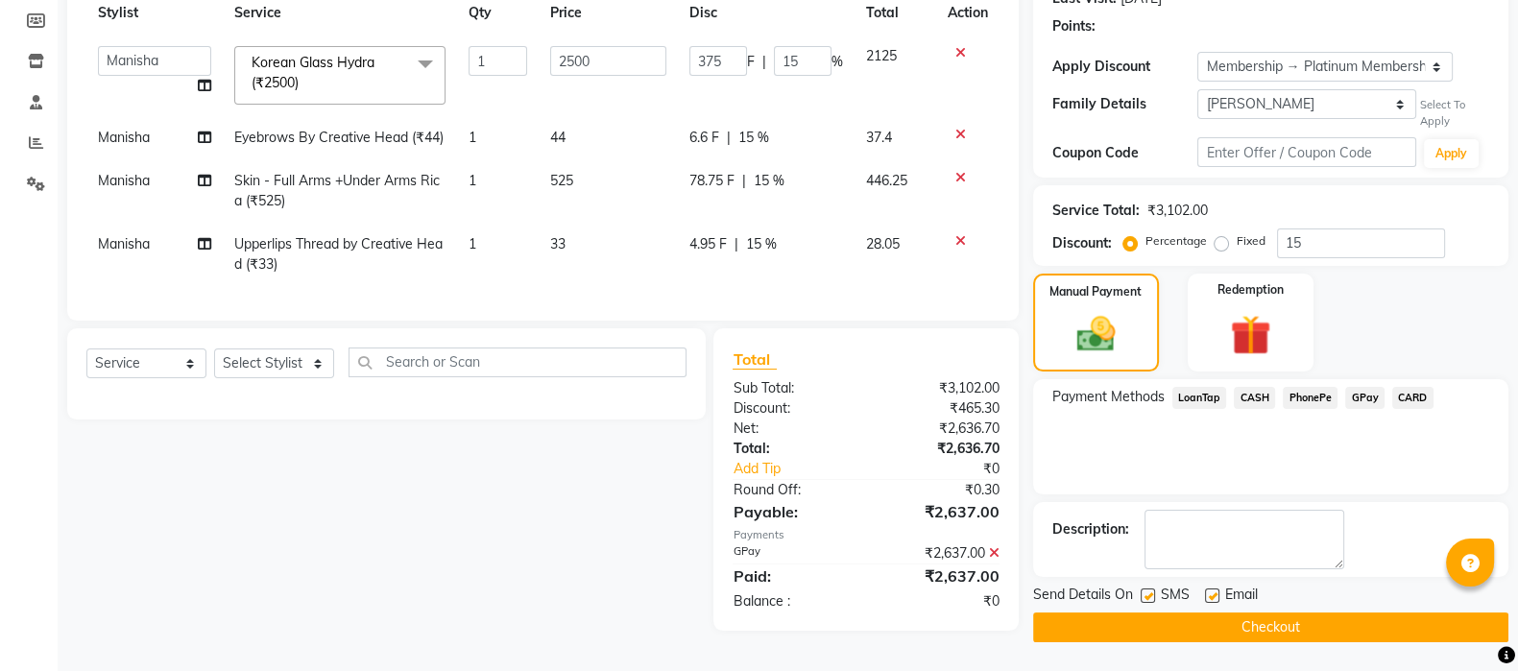
click at [991, 560] on icon at bounding box center [994, 552] width 11 height 13
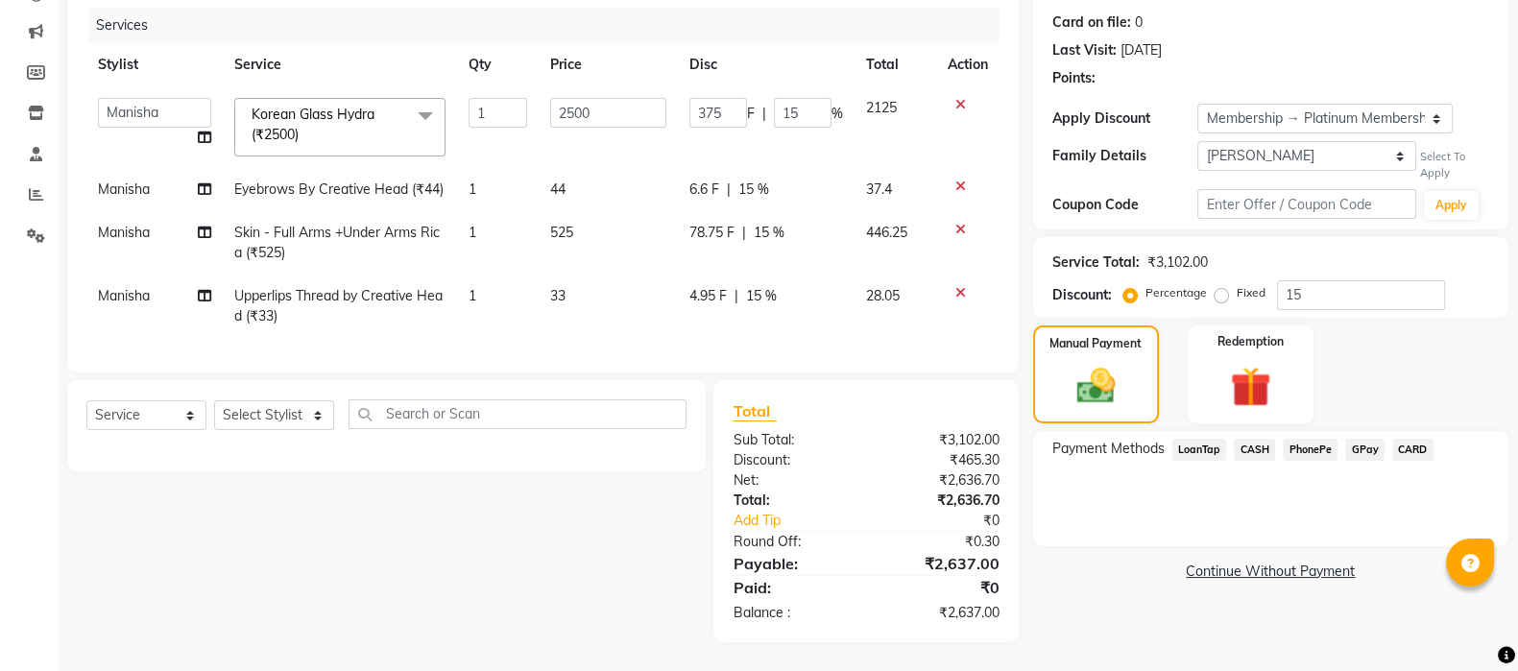
scroll to position [249, 0]
click at [1364, 439] on span "GPay" at bounding box center [1364, 450] width 39 height 22
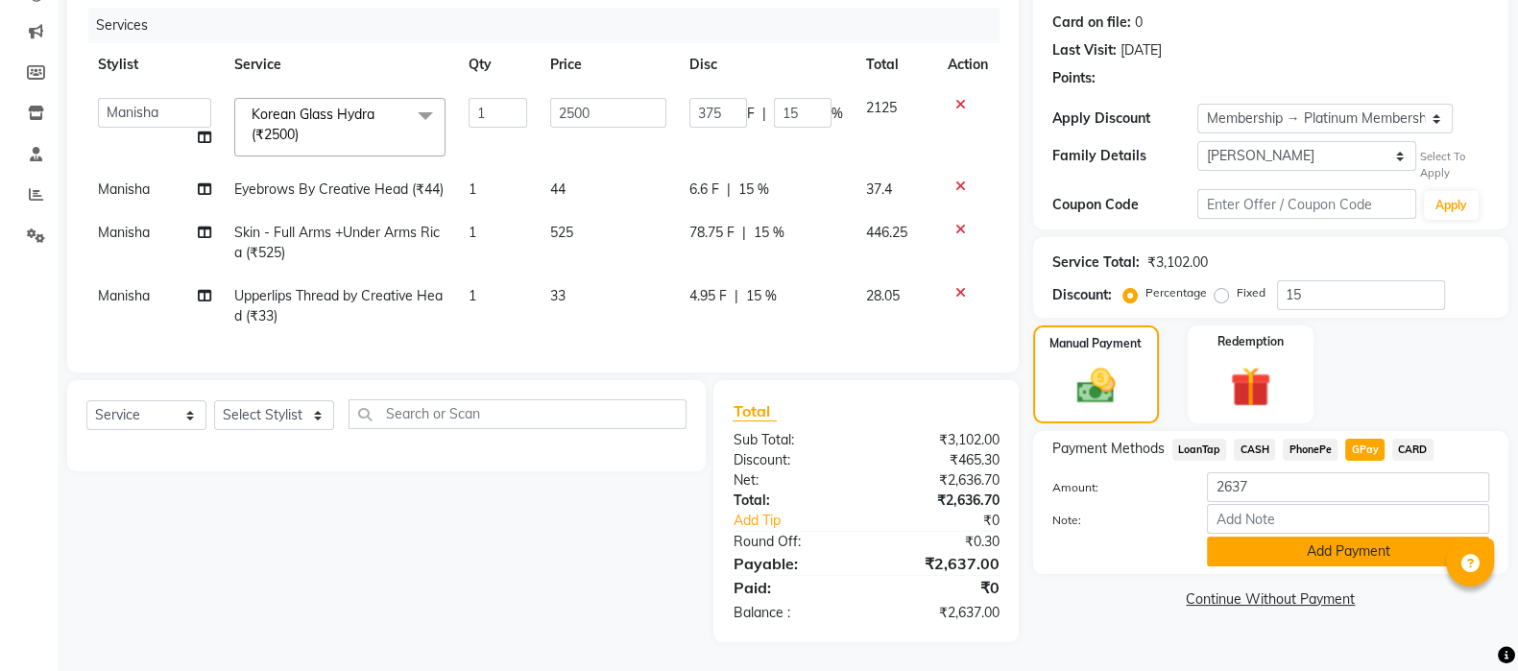
click at [1364, 542] on button "Add Payment" at bounding box center [1348, 552] width 282 height 30
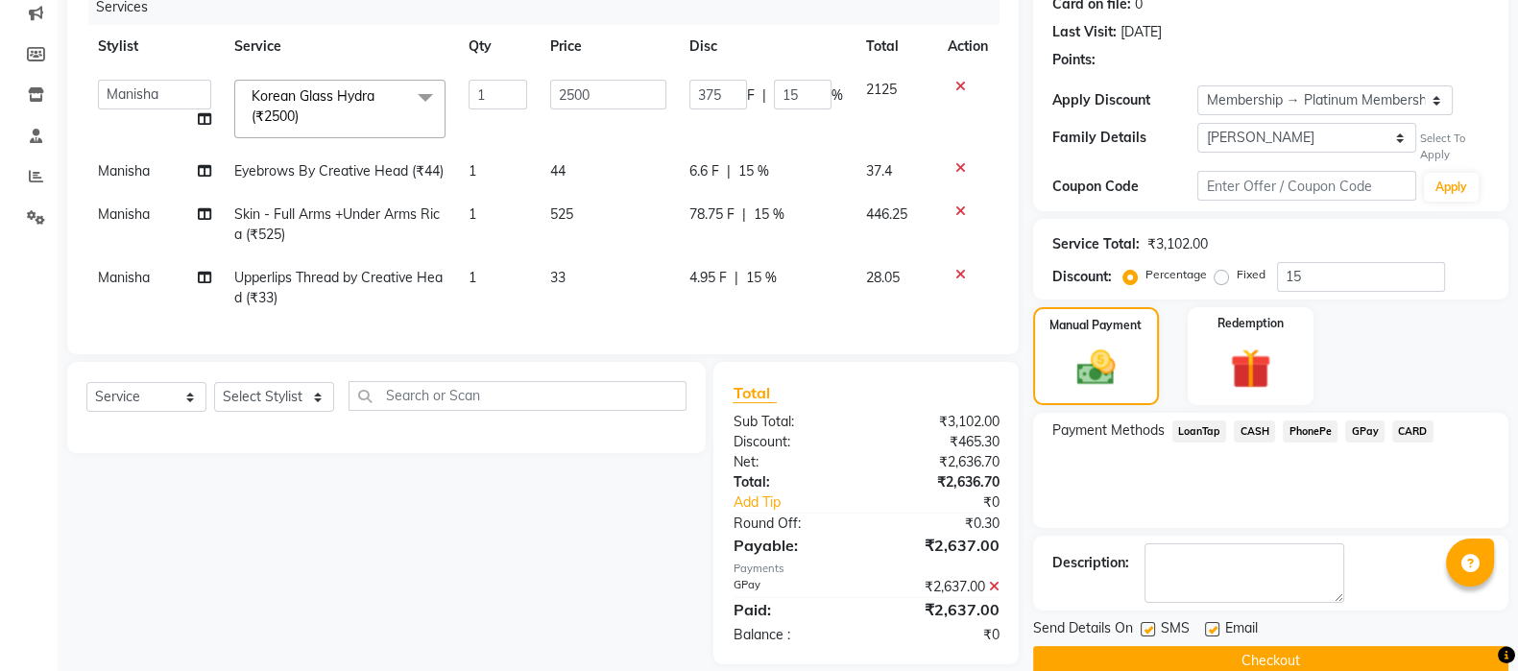
scroll to position [288, 0]
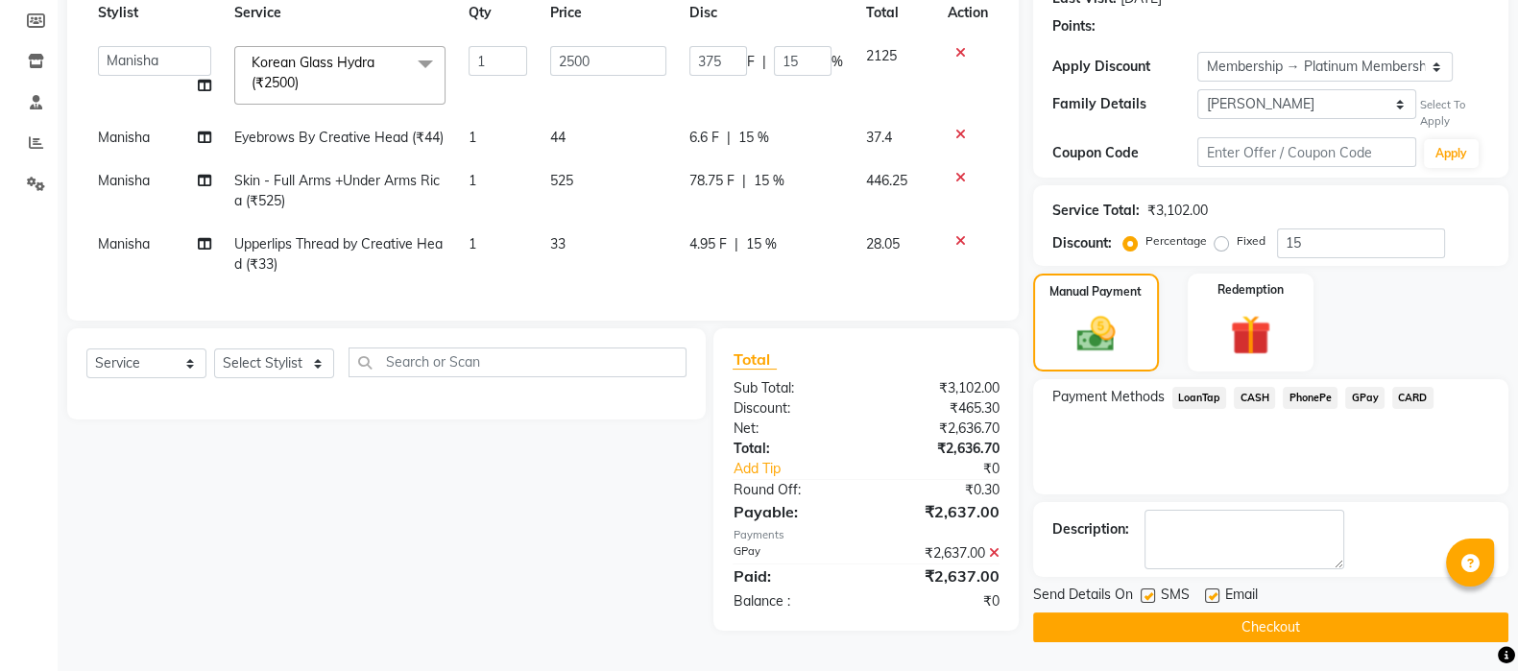
click at [1279, 595] on button "Checkout" at bounding box center [1270, 628] width 475 height 30
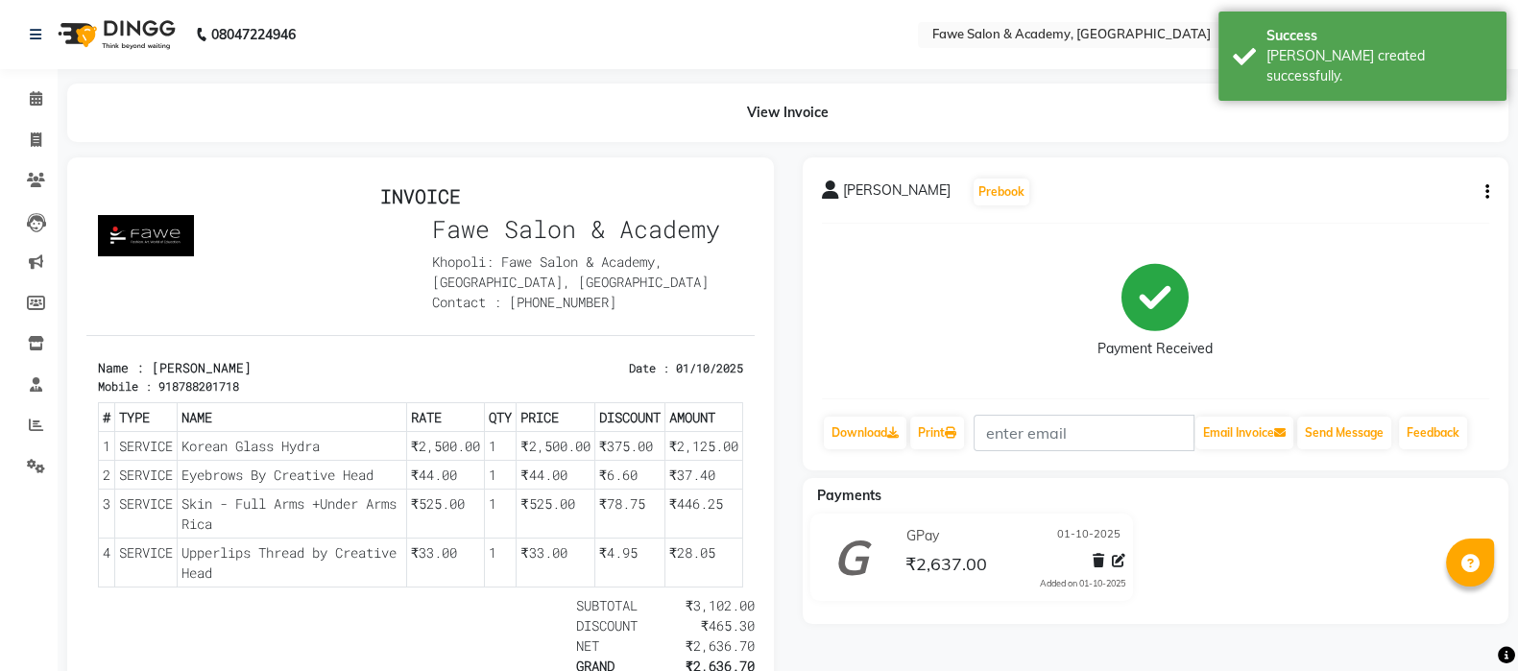
click at [1279, 595] on div "Payments GPay [DATE] ₹2,637.00 Added on [DATE]" at bounding box center [1156, 551] width 707 height 146
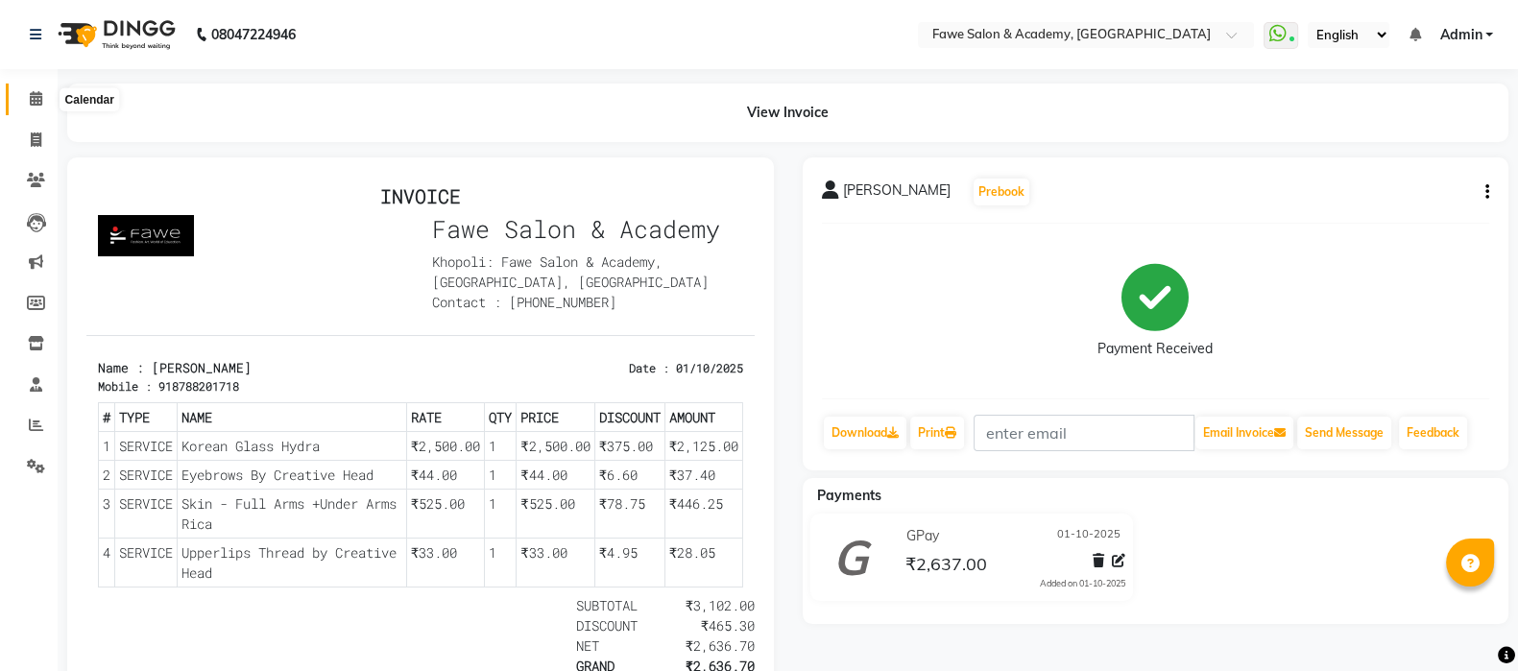
click at [31, 98] on icon at bounding box center [36, 98] width 12 height 14
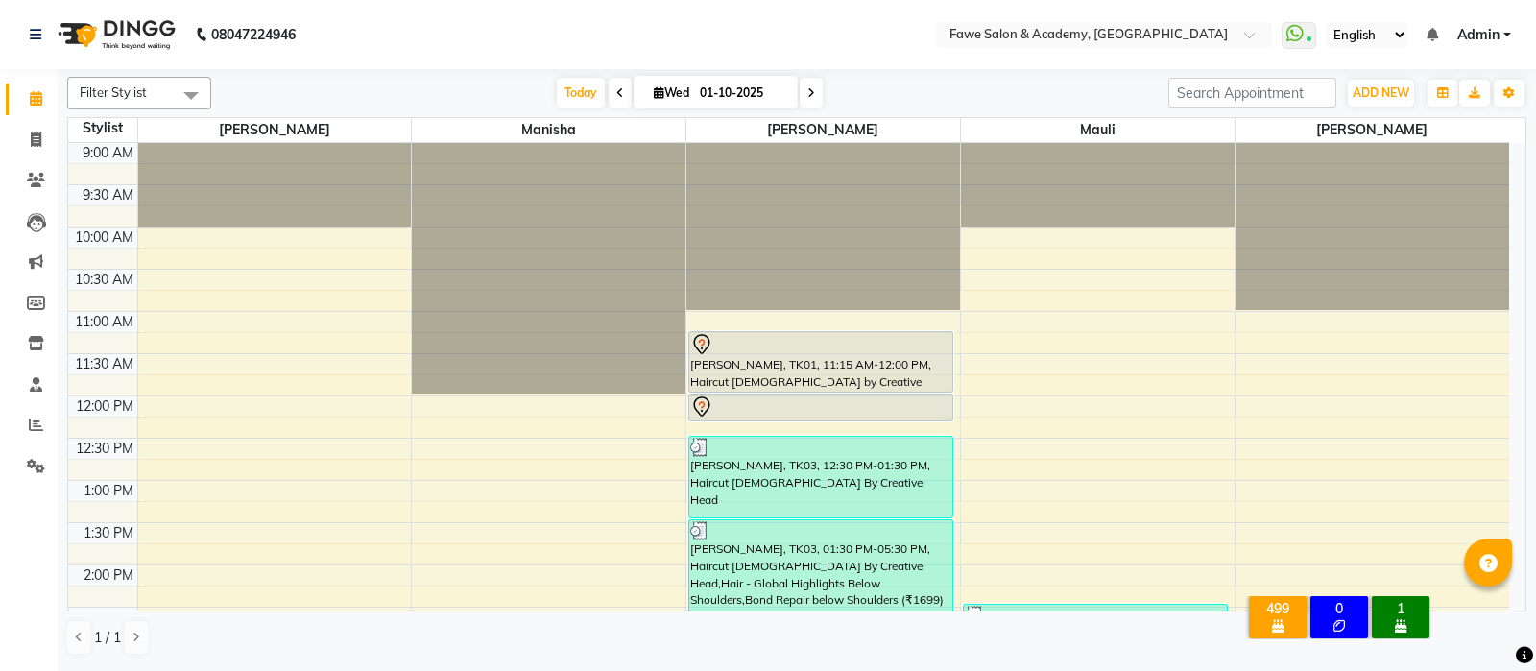
click at [657, 88] on icon at bounding box center [659, 92] width 11 height 12
select select "10"
select select "2025"
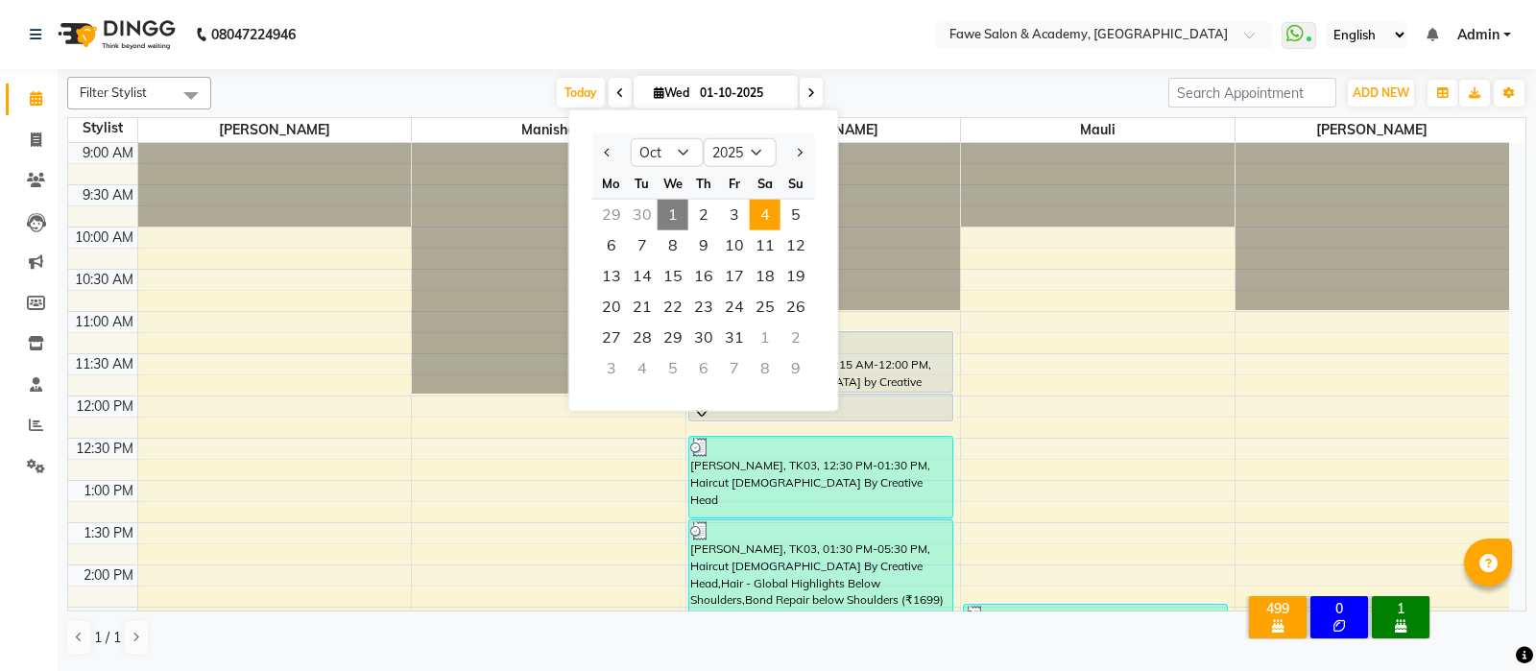
click at [765, 214] on span "4" at bounding box center [765, 215] width 31 height 31
type input "04-10-2025"
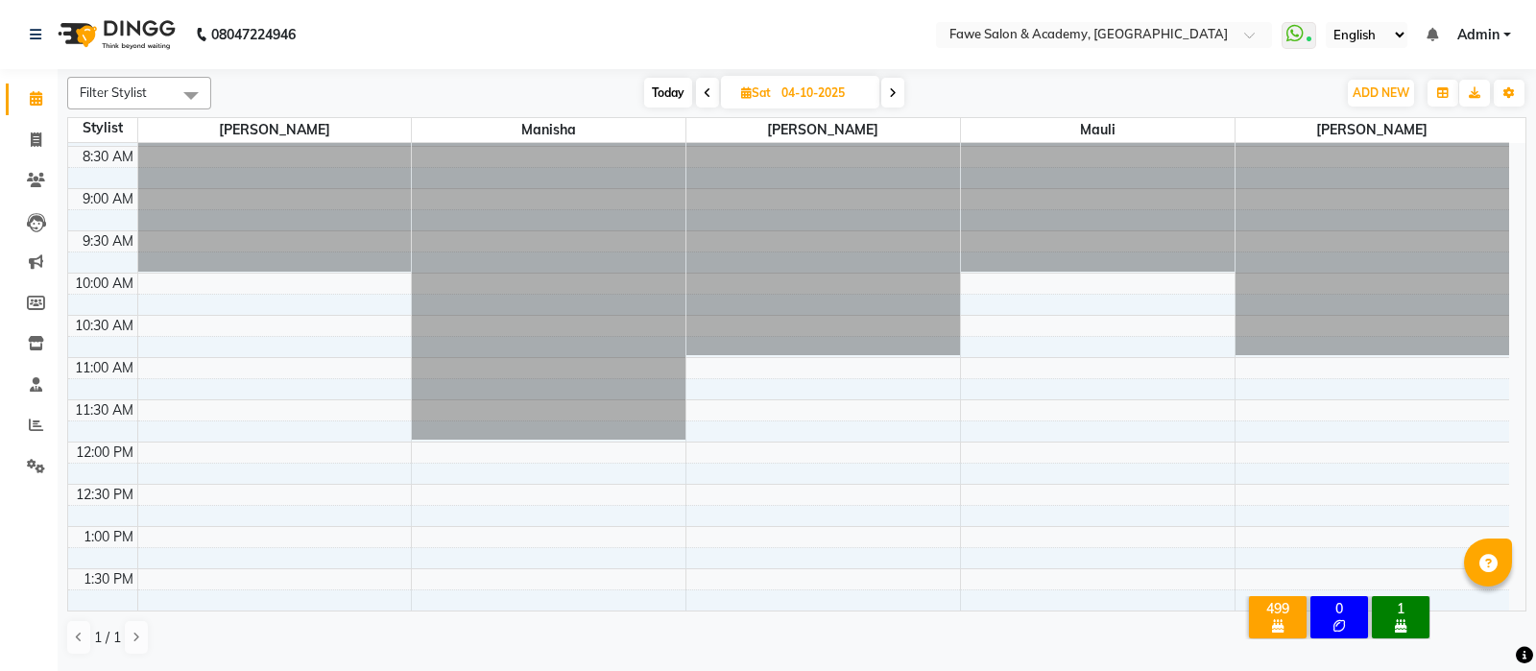
scroll to position [39, 0]
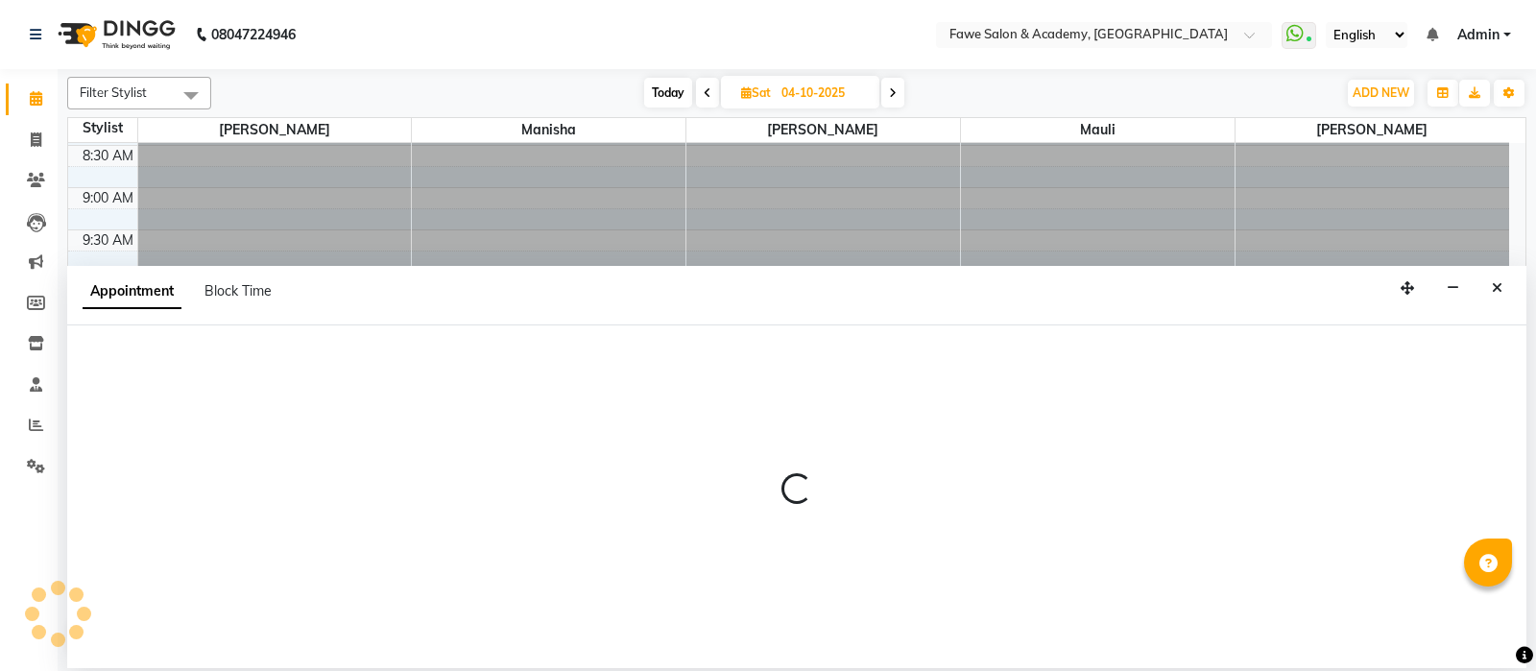
select select "14304"
select select "tentative"
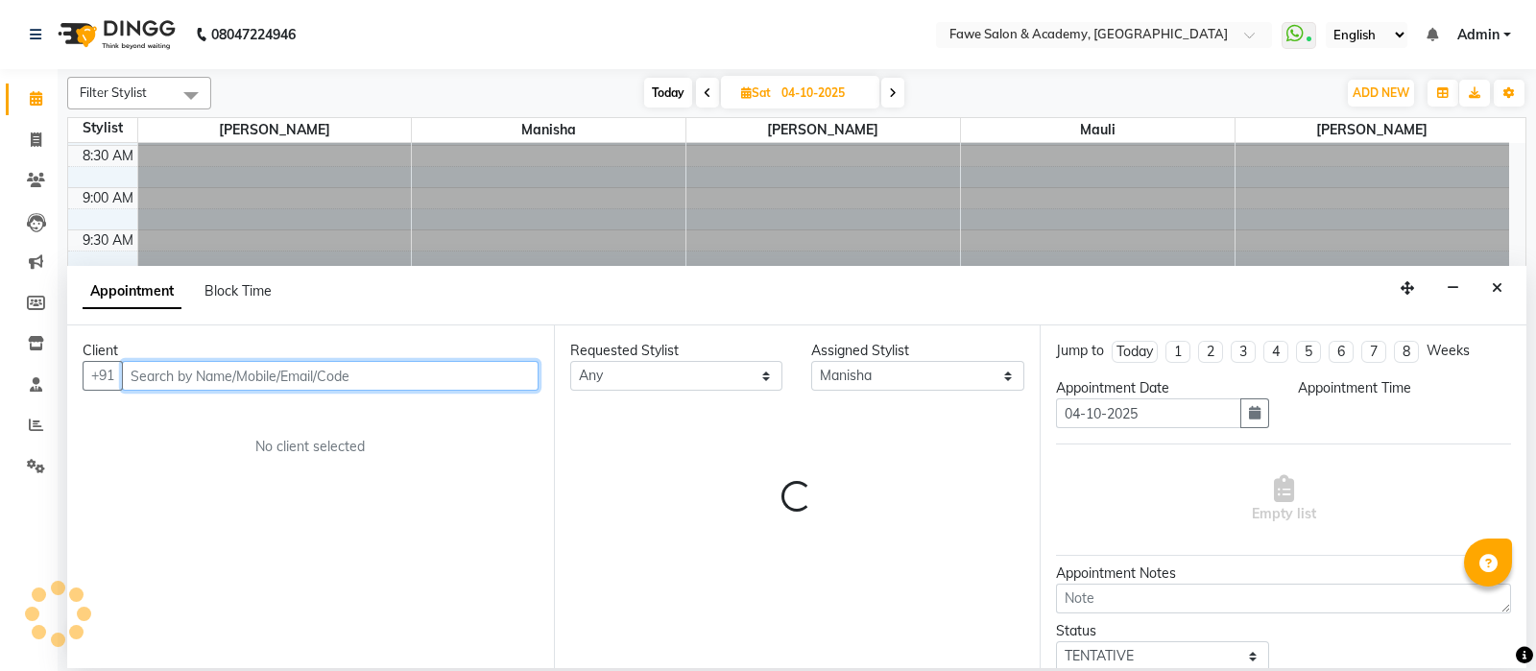
select select "720"
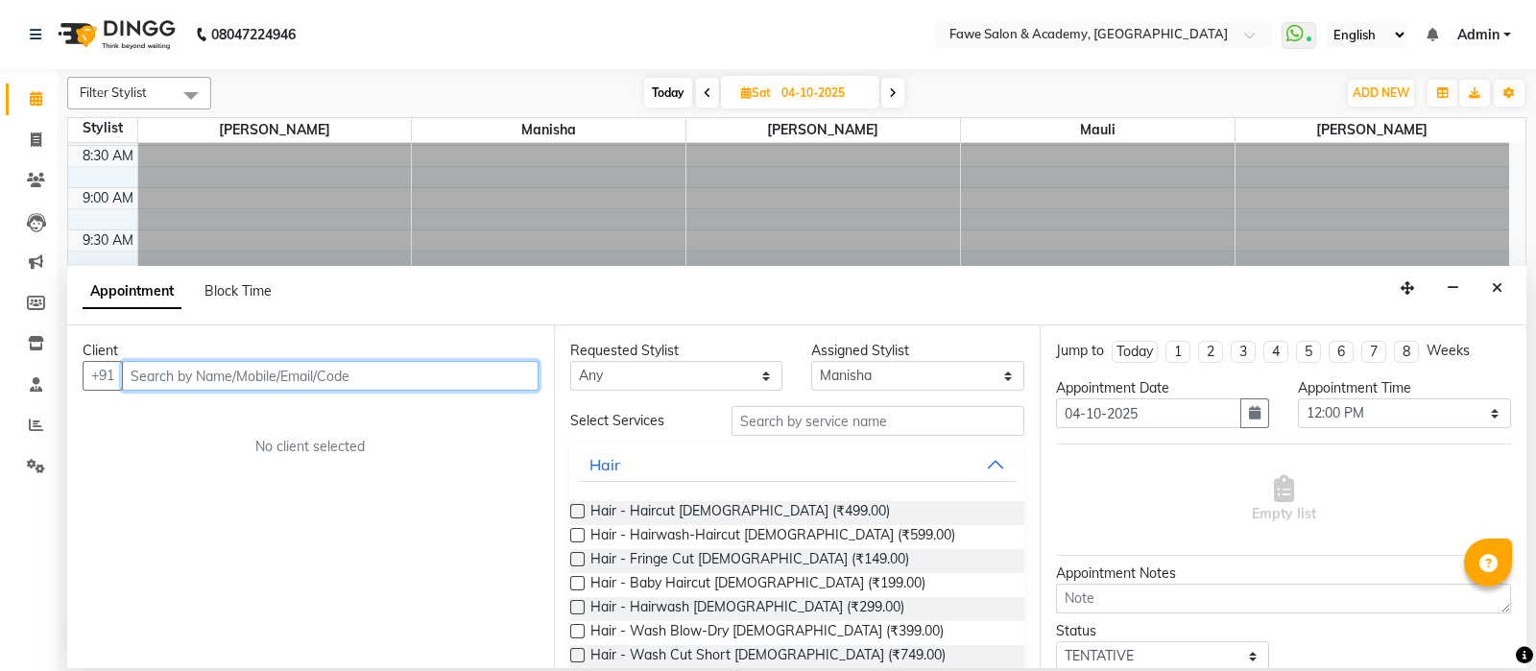
click at [145, 372] on input "text" at bounding box center [330, 376] width 417 height 30
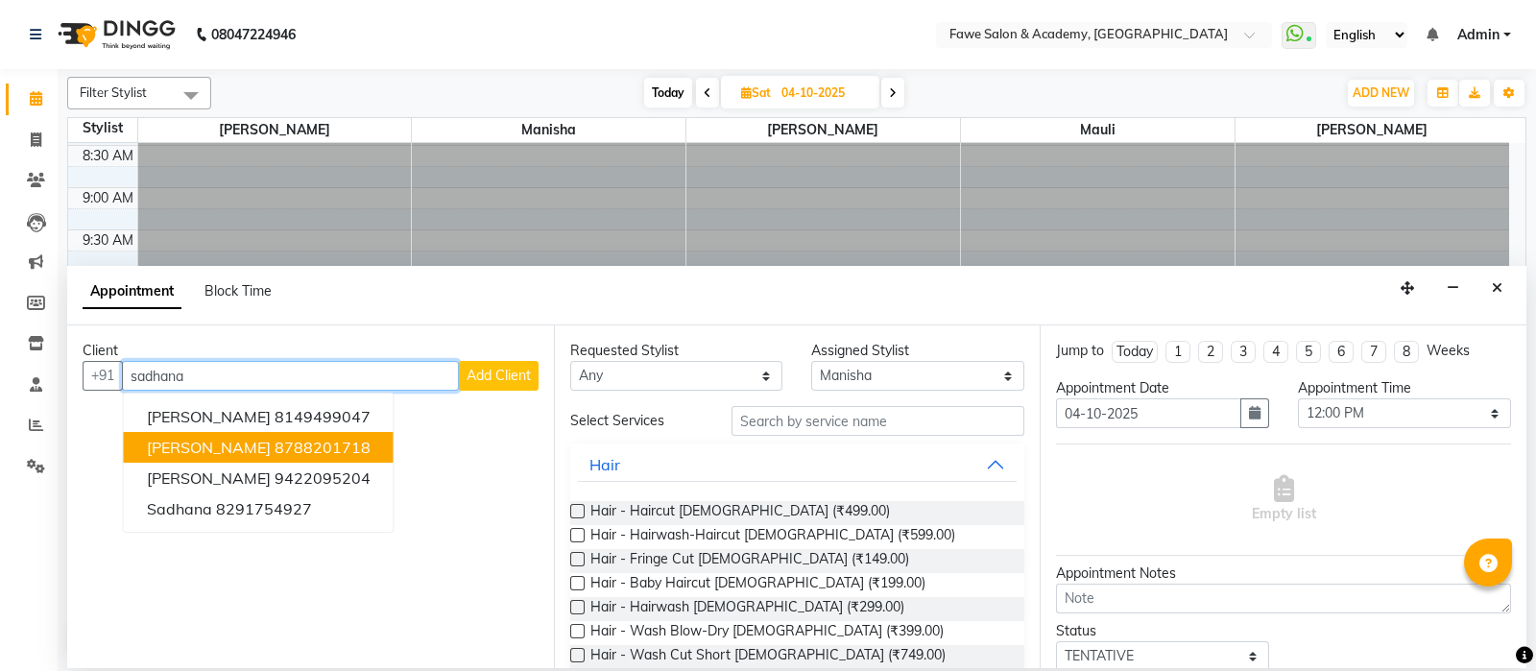
click at [248, 441] on span "[PERSON_NAME]" at bounding box center [209, 447] width 124 height 19
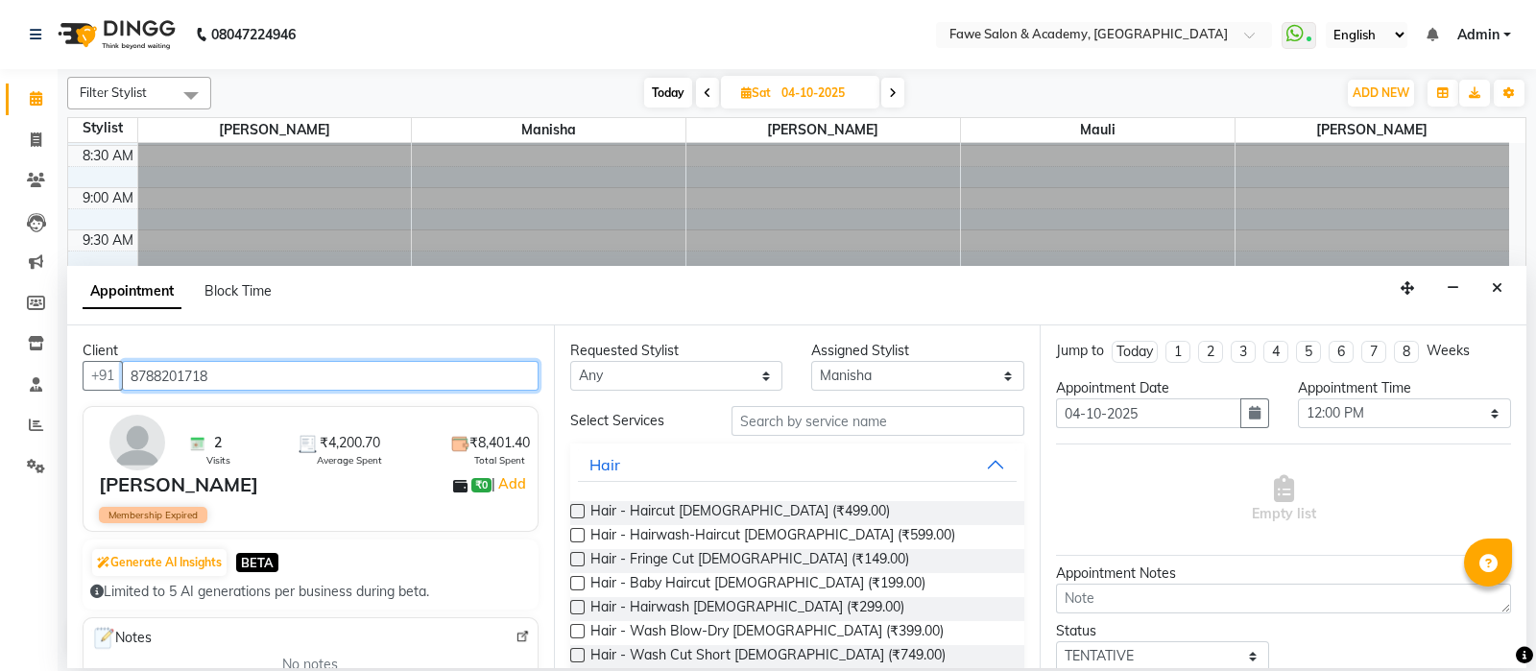
type input "8788201718"
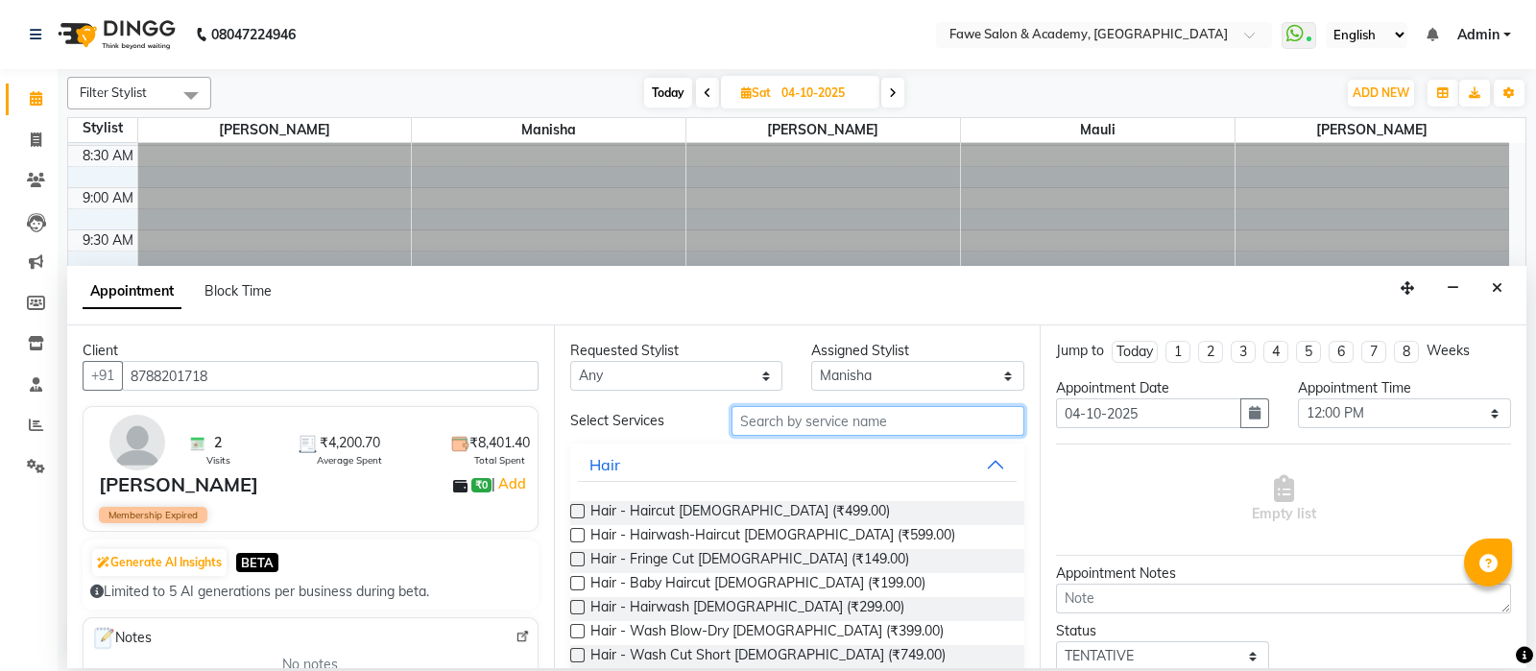
click at [792, 420] on input "text" at bounding box center [879, 421] width 294 height 30
type input "touch up"
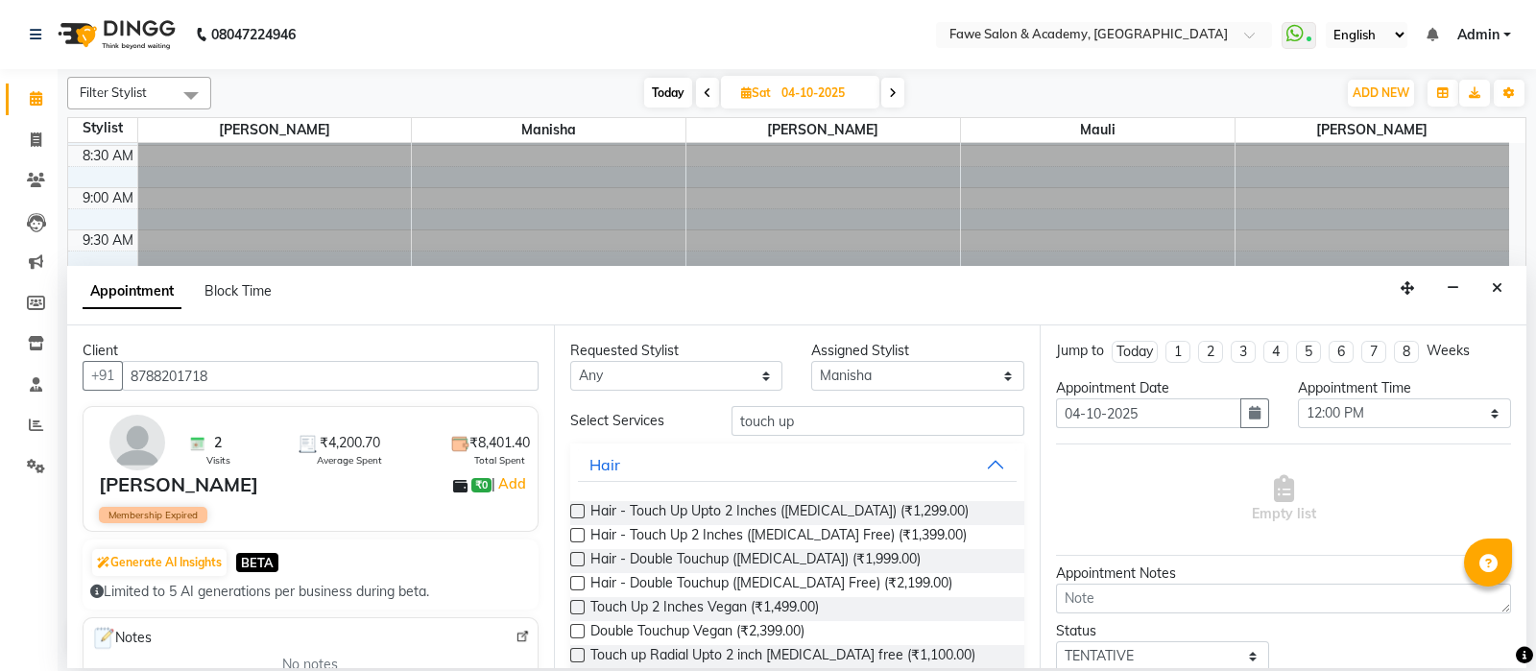
click at [579, 595] on label at bounding box center [577, 607] width 14 height 14
click at [579, 595] on input "checkbox" at bounding box center [576, 609] width 12 height 12
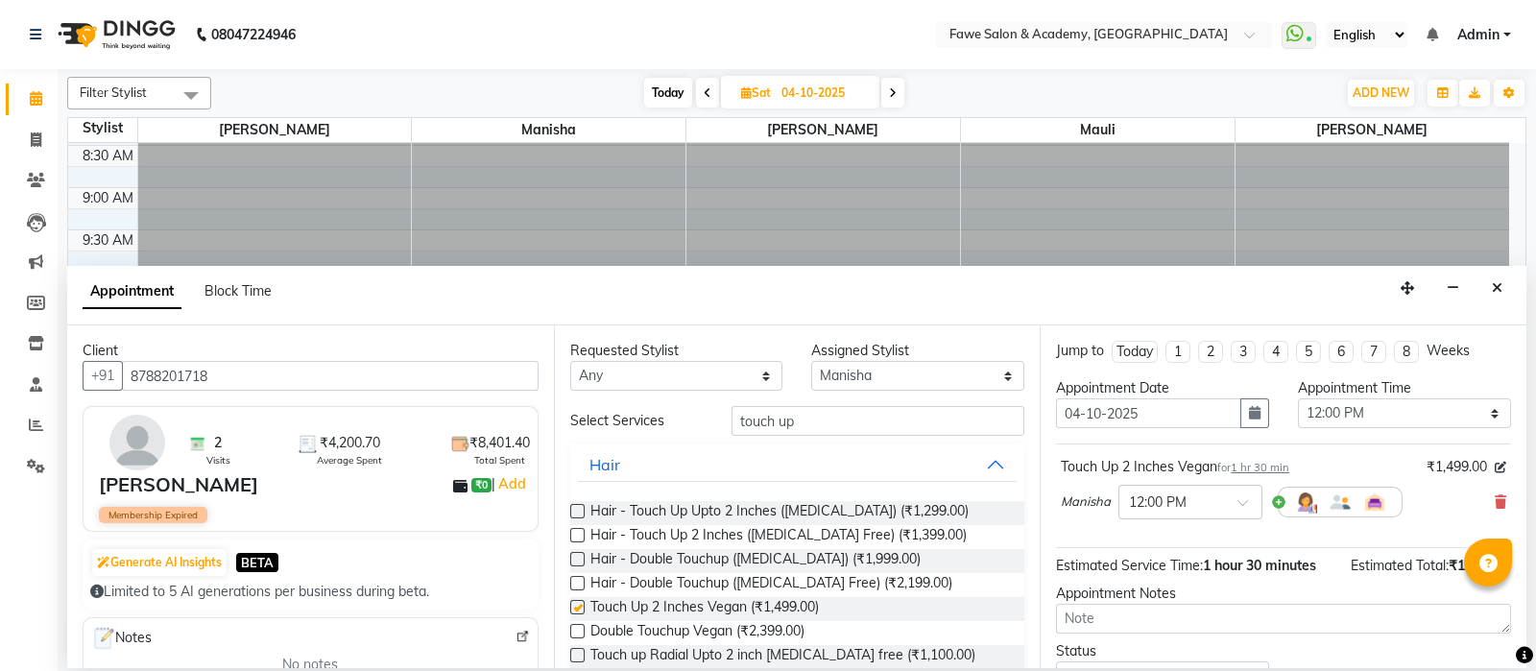
checkbox input "false"
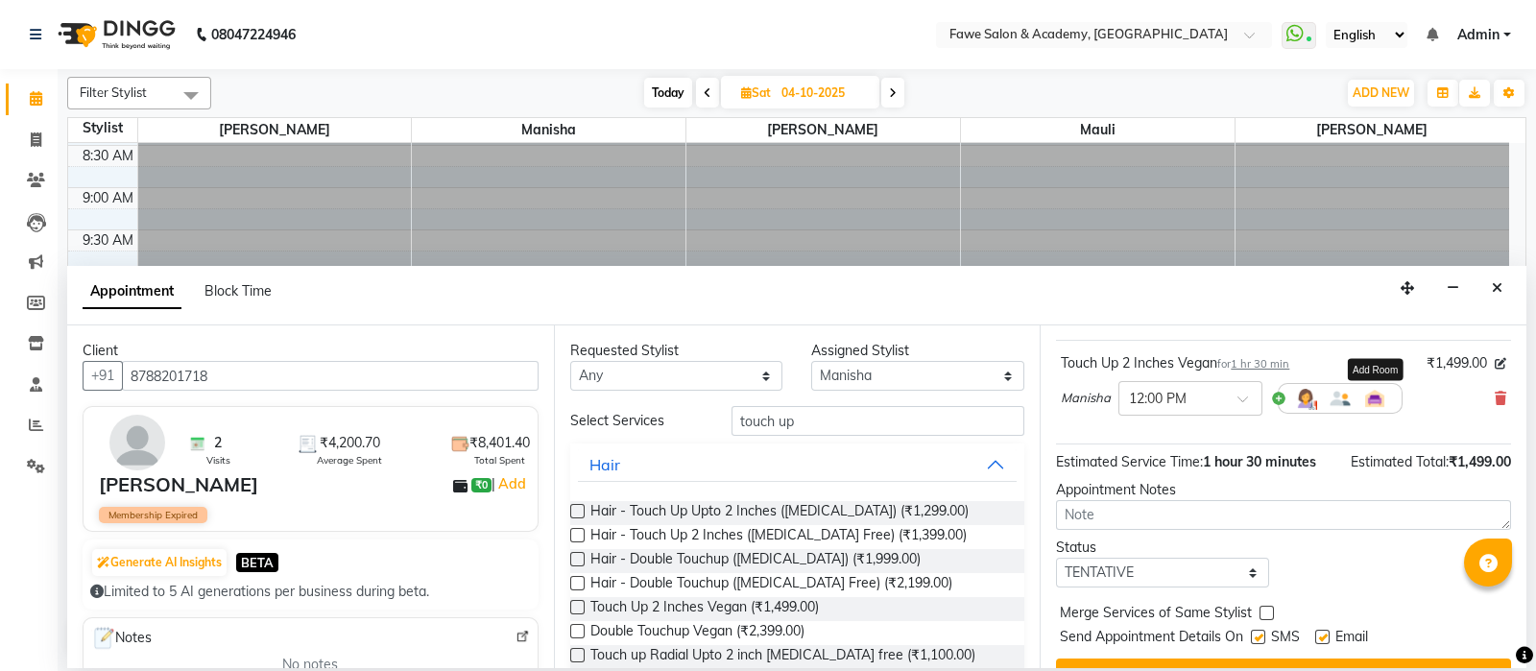
scroll to position [142, 0]
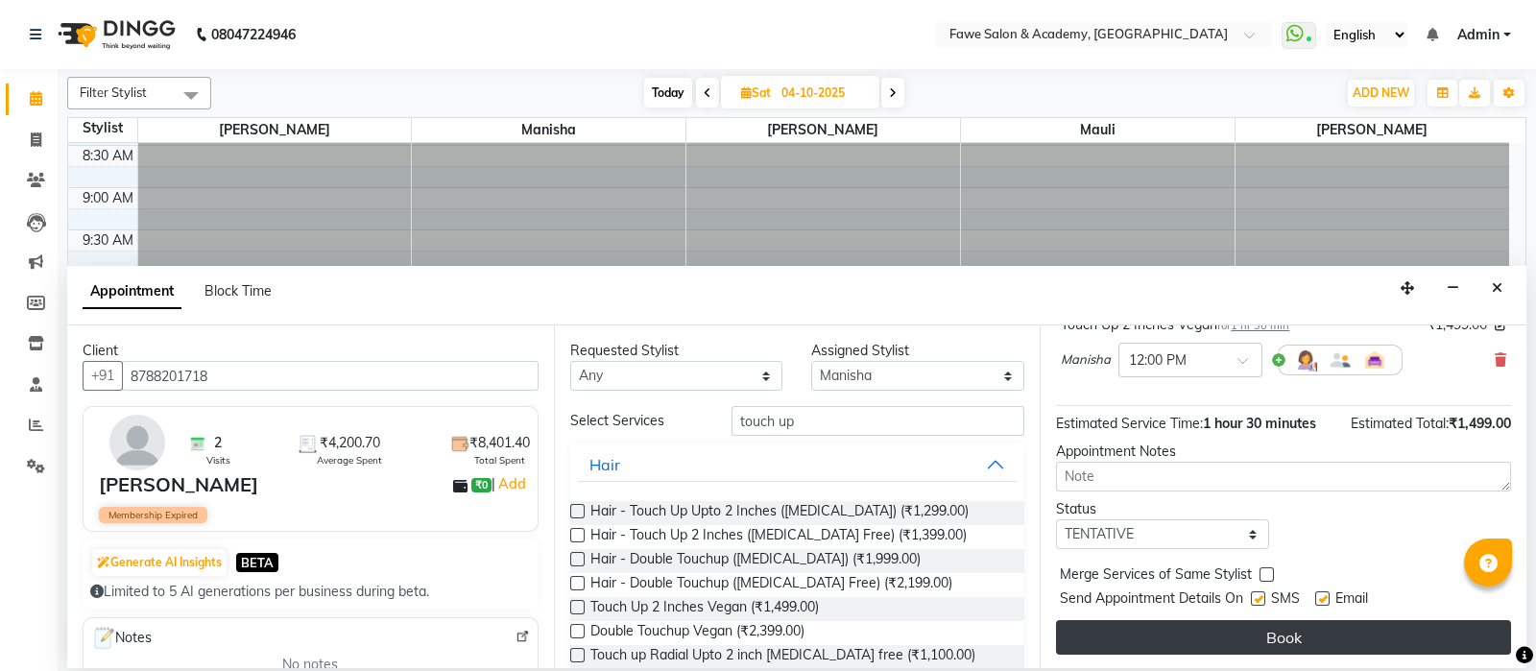
click at [1263, 595] on button "Book" at bounding box center [1283, 637] width 455 height 35
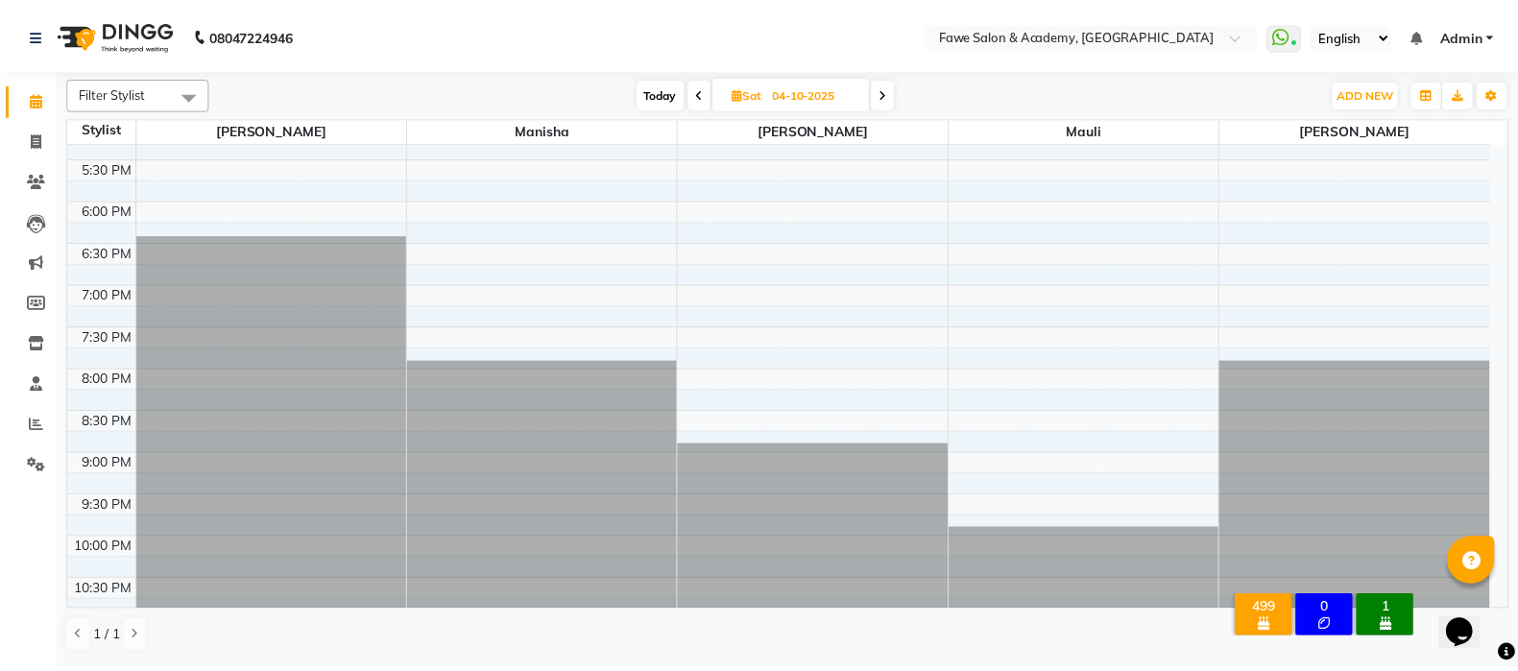
scroll to position [448, 0]
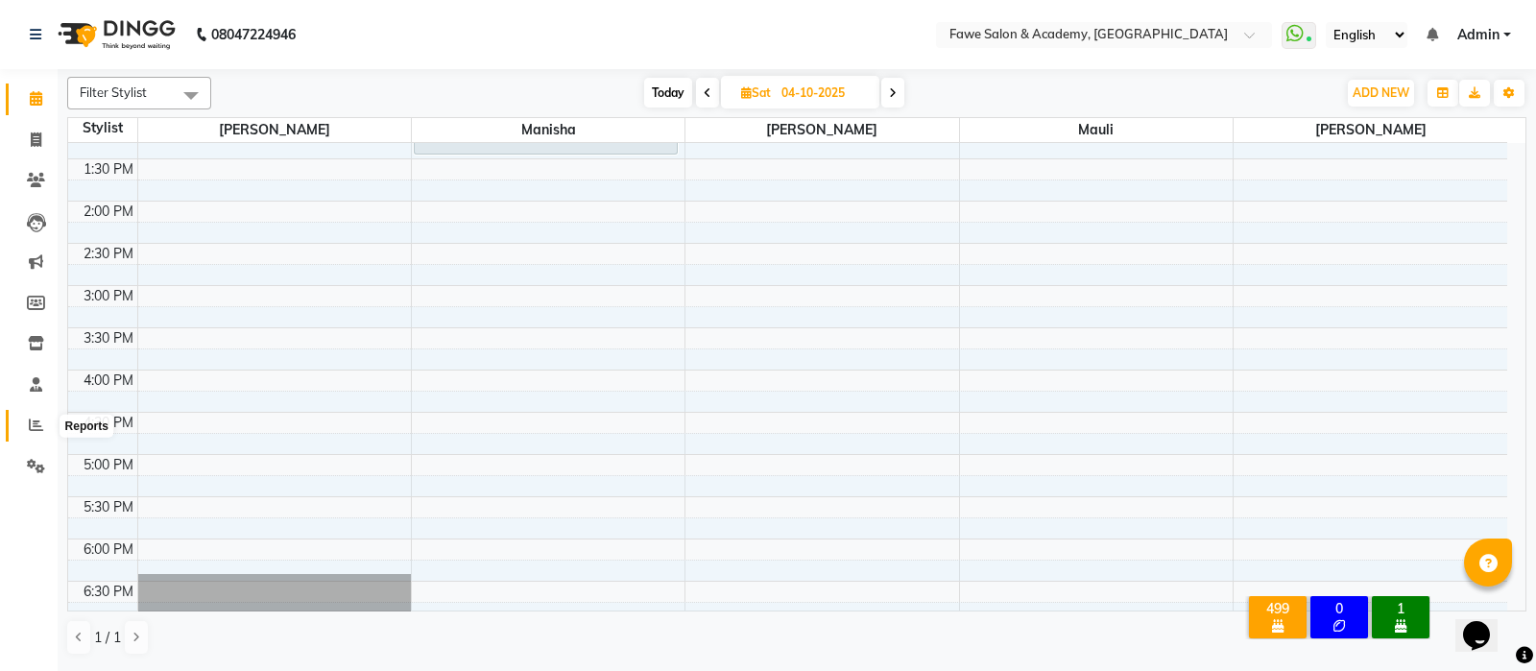
click at [30, 429] on icon at bounding box center [36, 425] width 14 height 14
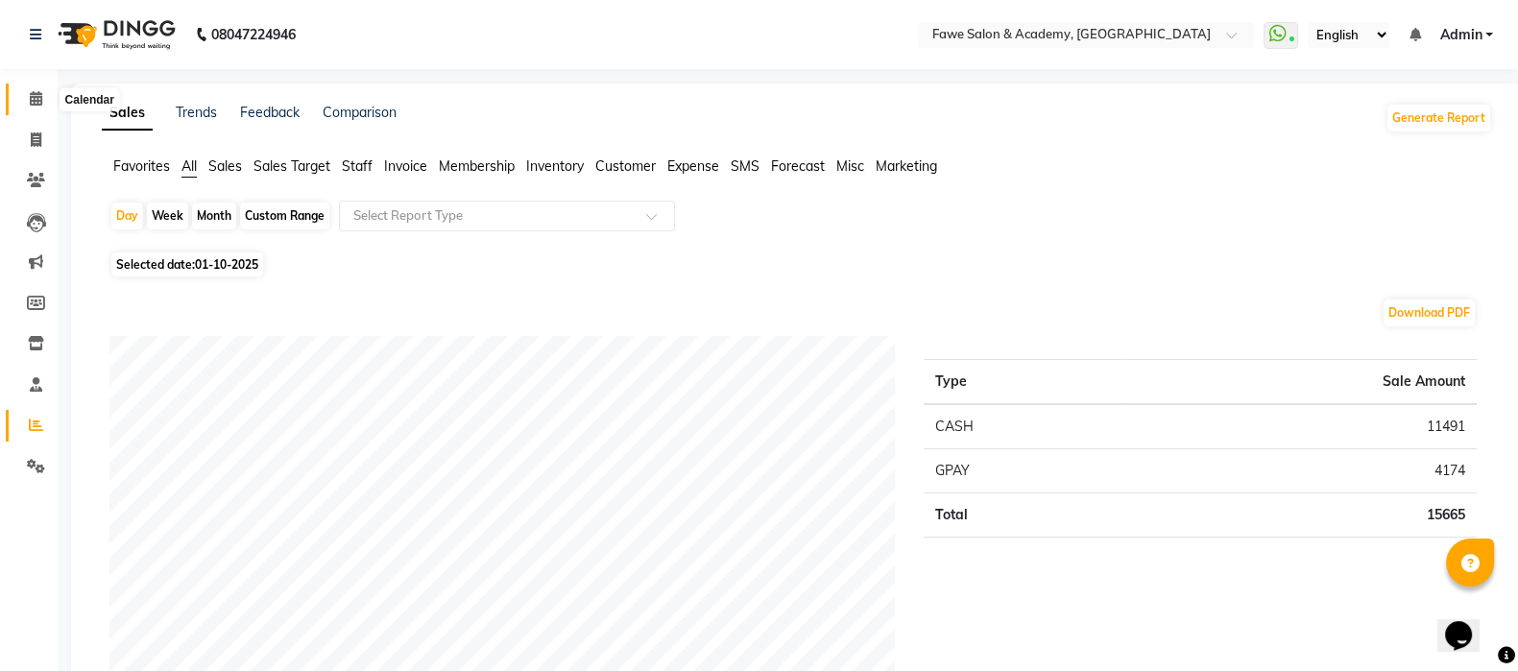
click at [38, 98] on icon at bounding box center [36, 98] width 12 height 14
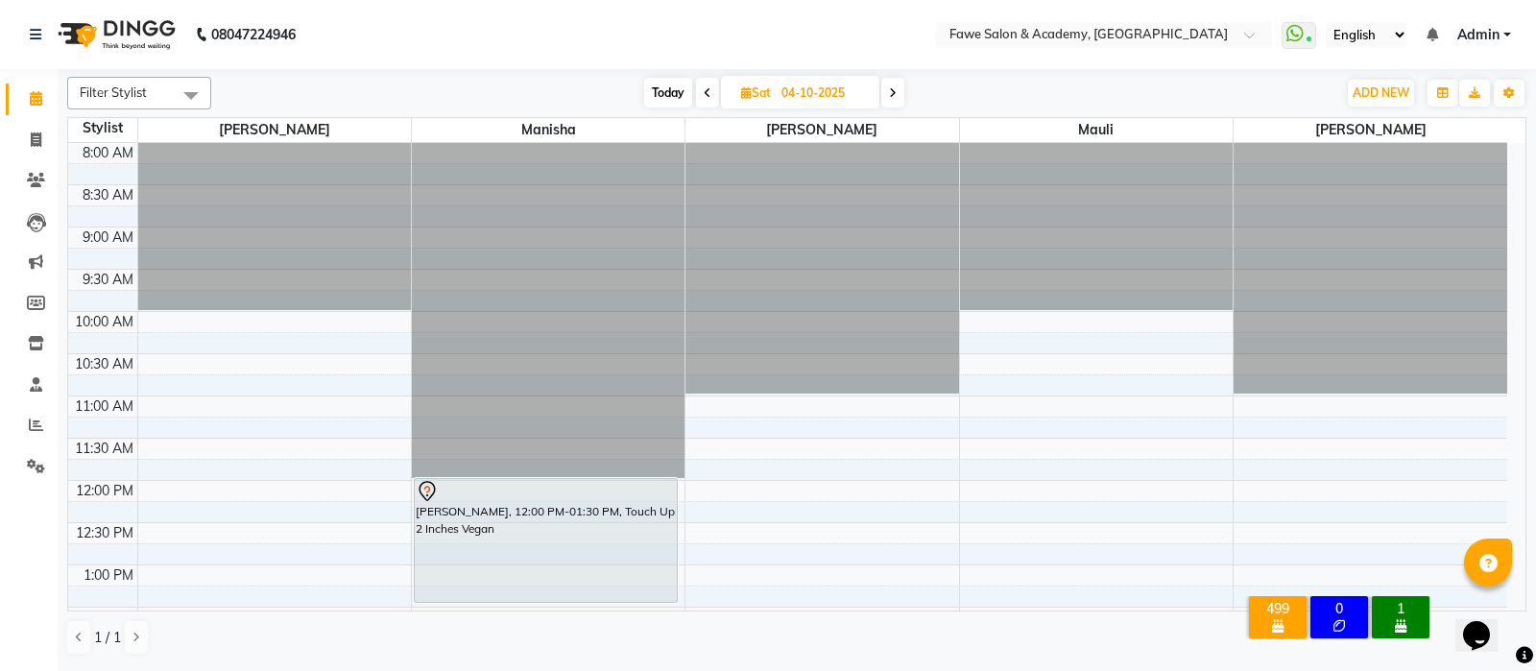
click at [657, 93] on span "Today" at bounding box center [668, 93] width 48 height 30
type input "01-10-2025"
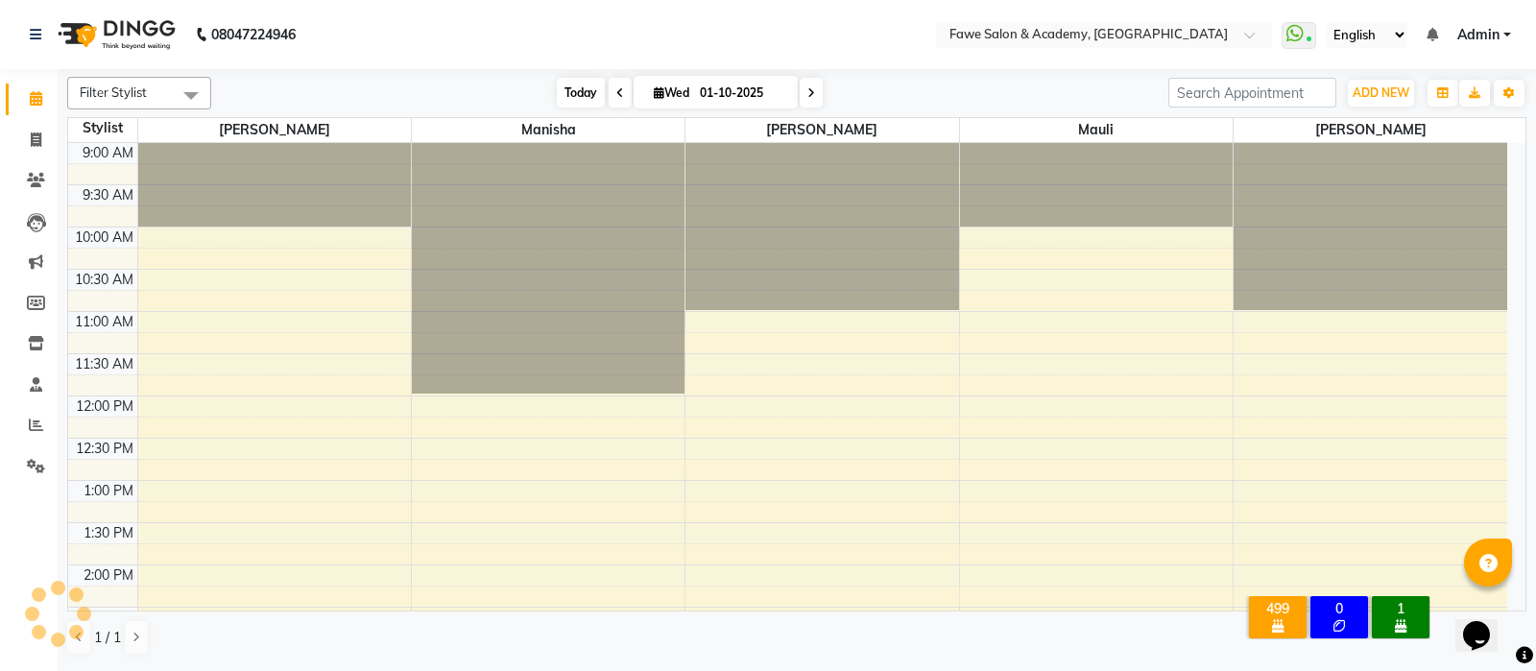
scroll to position [704, 0]
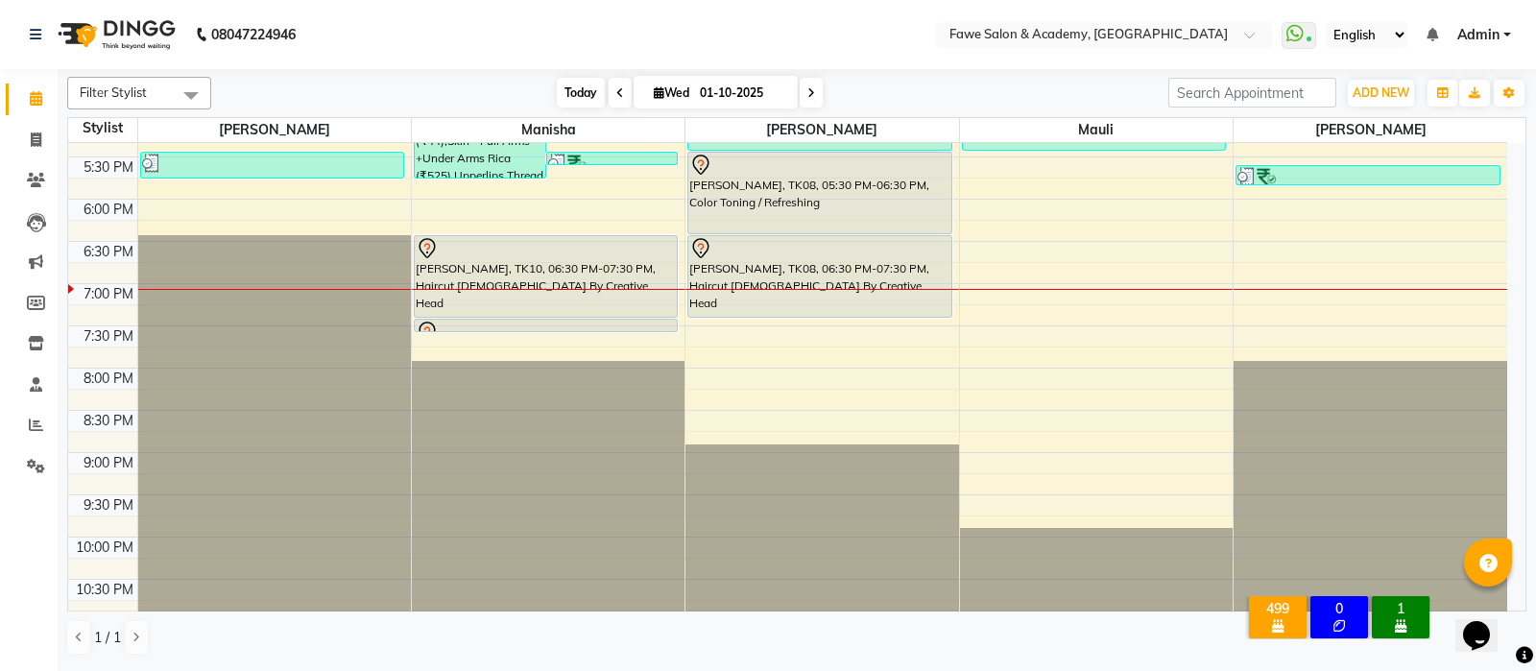
click at [583, 93] on span "Today" at bounding box center [581, 93] width 48 height 30
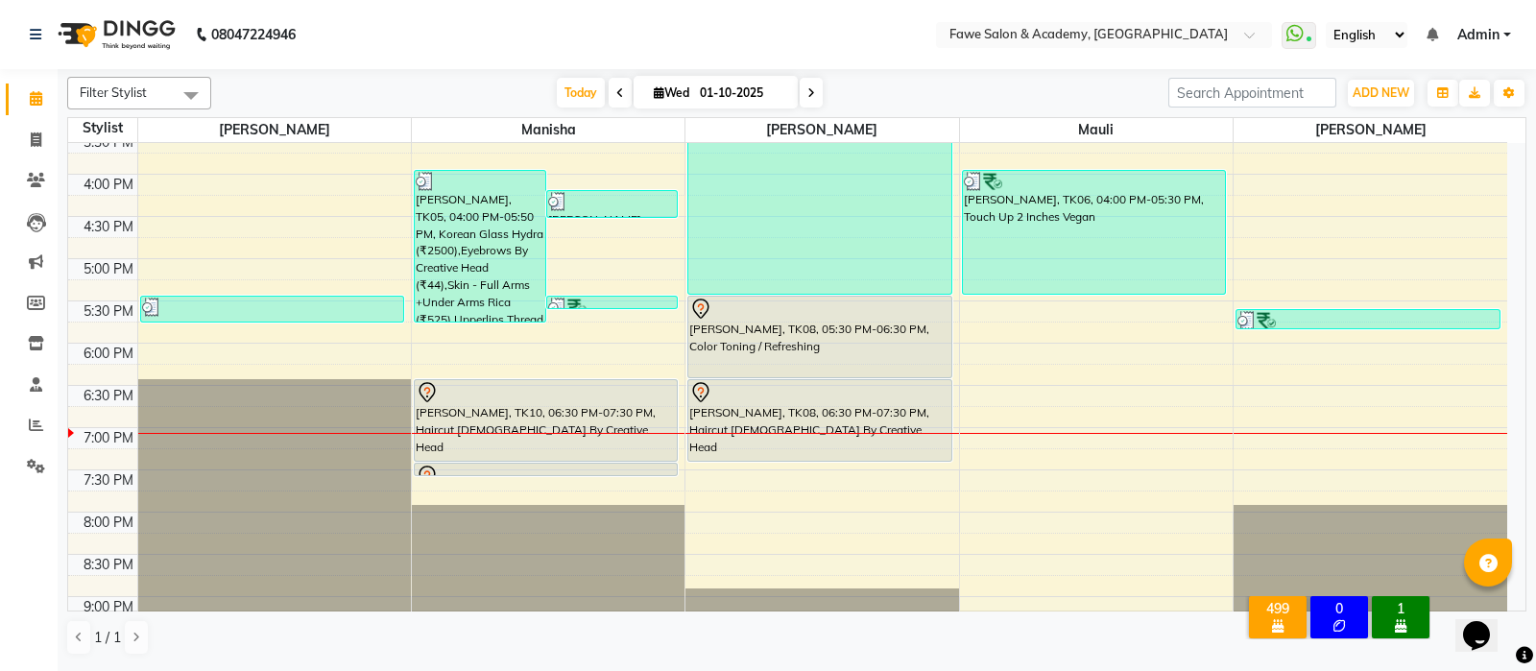
scroll to position [580, 0]
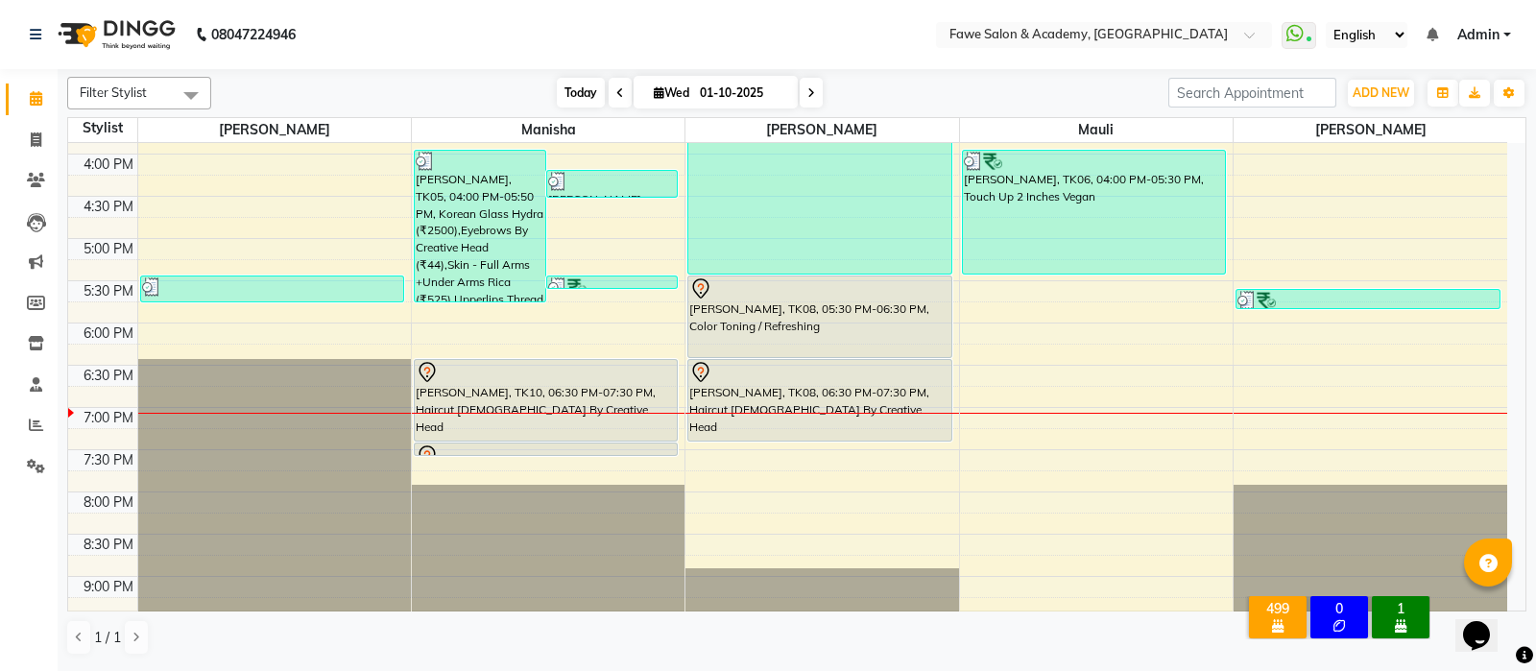
click at [570, 93] on span "Today" at bounding box center [581, 93] width 48 height 30
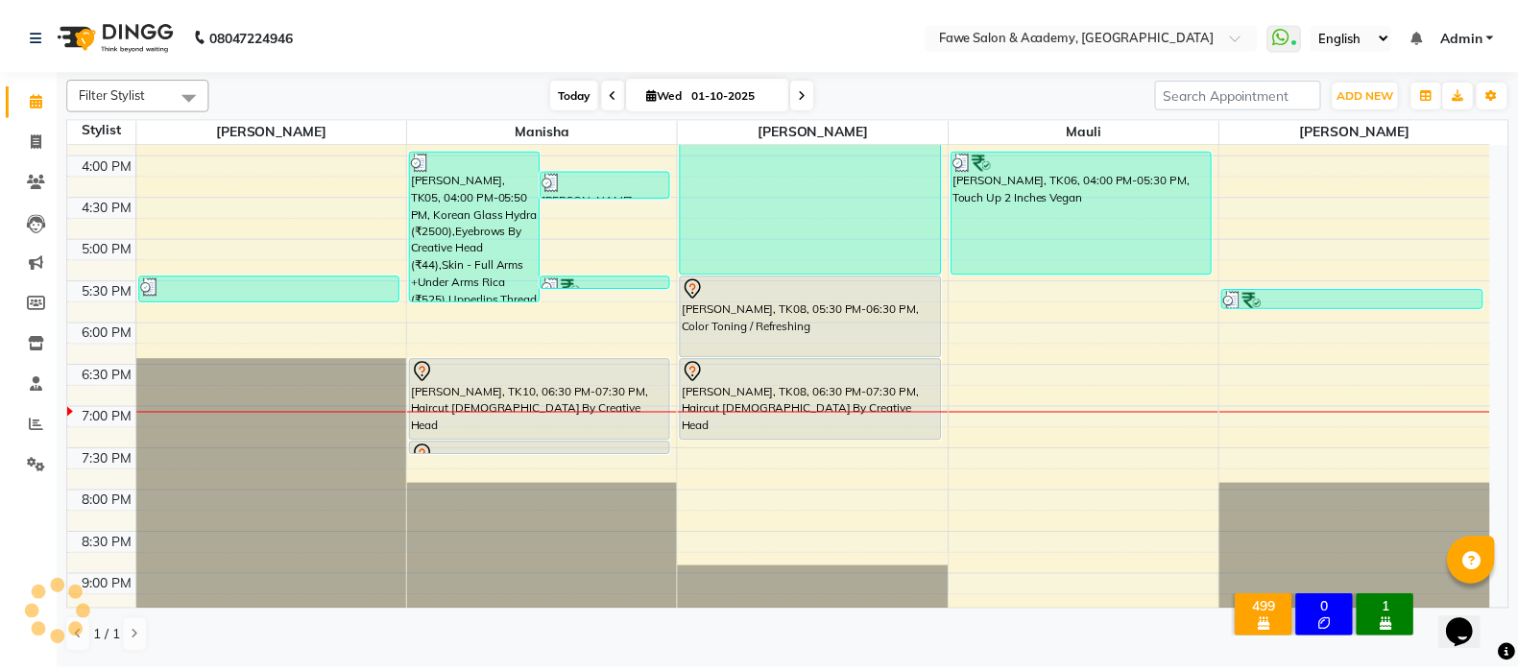
scroll to position [704, 0]
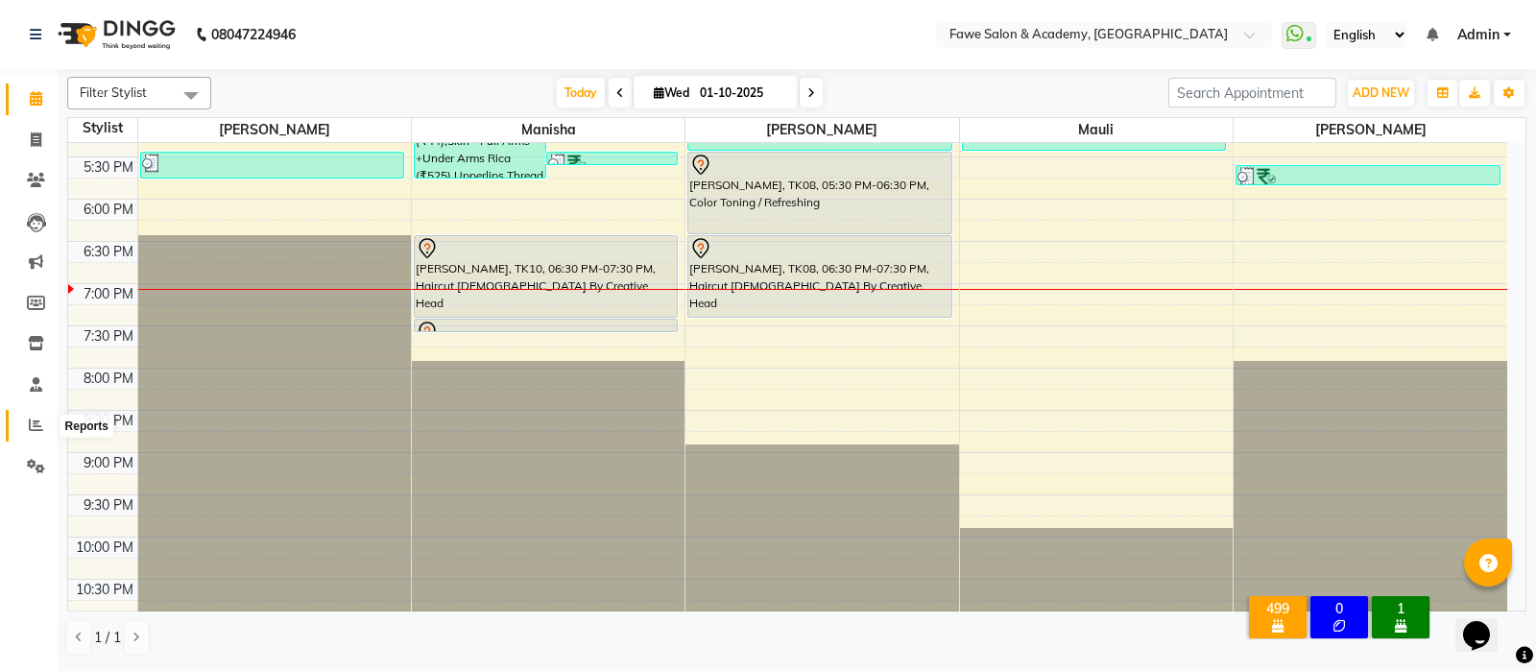
click at [38, 429] on icon at bounding box center [36, 425] width 14 height 14
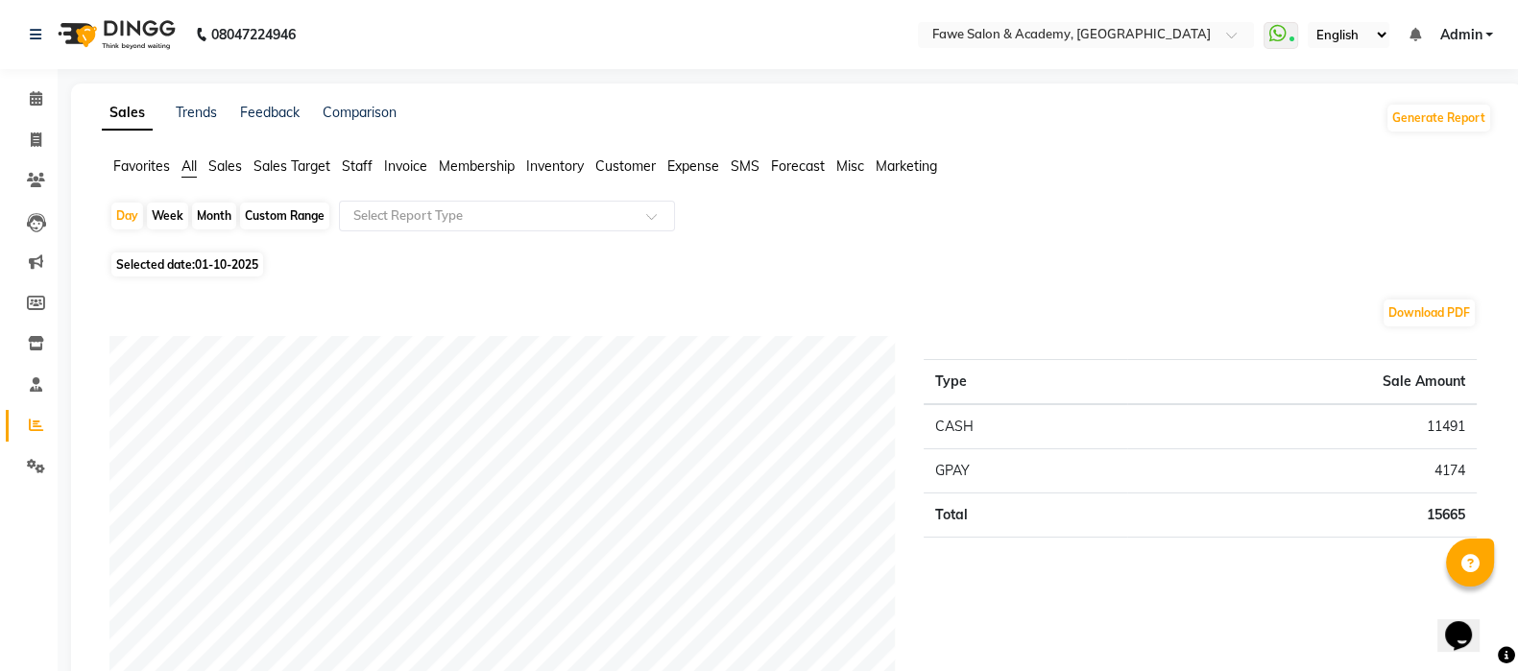
click at [201, 212] on div "Month" at bounding box center [214, 216] width 44 height 27
select select "10"
select select "2025"
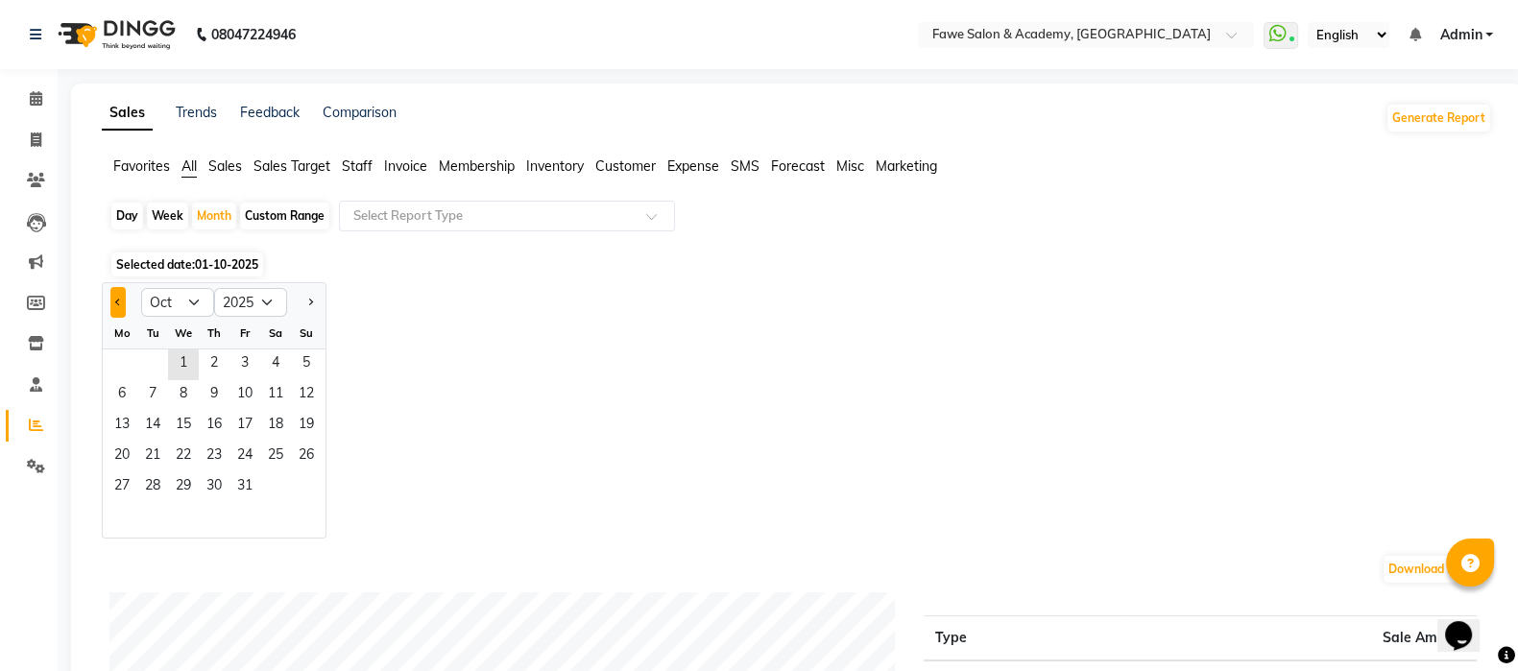
click at [120, 297] on button "Previous month" at bounding box center [117, 302] width 15 height 31
click at [117, 312] on button "Previous month" at bounding box center [117, 302] width 15 height 31
click at [311, 304] on button "Next month" at bounding box center [309, 302] width 15 height 31
select select "9"
click at [128, 351] on span "1" at bounding box center [122, 364] width 31 height 31
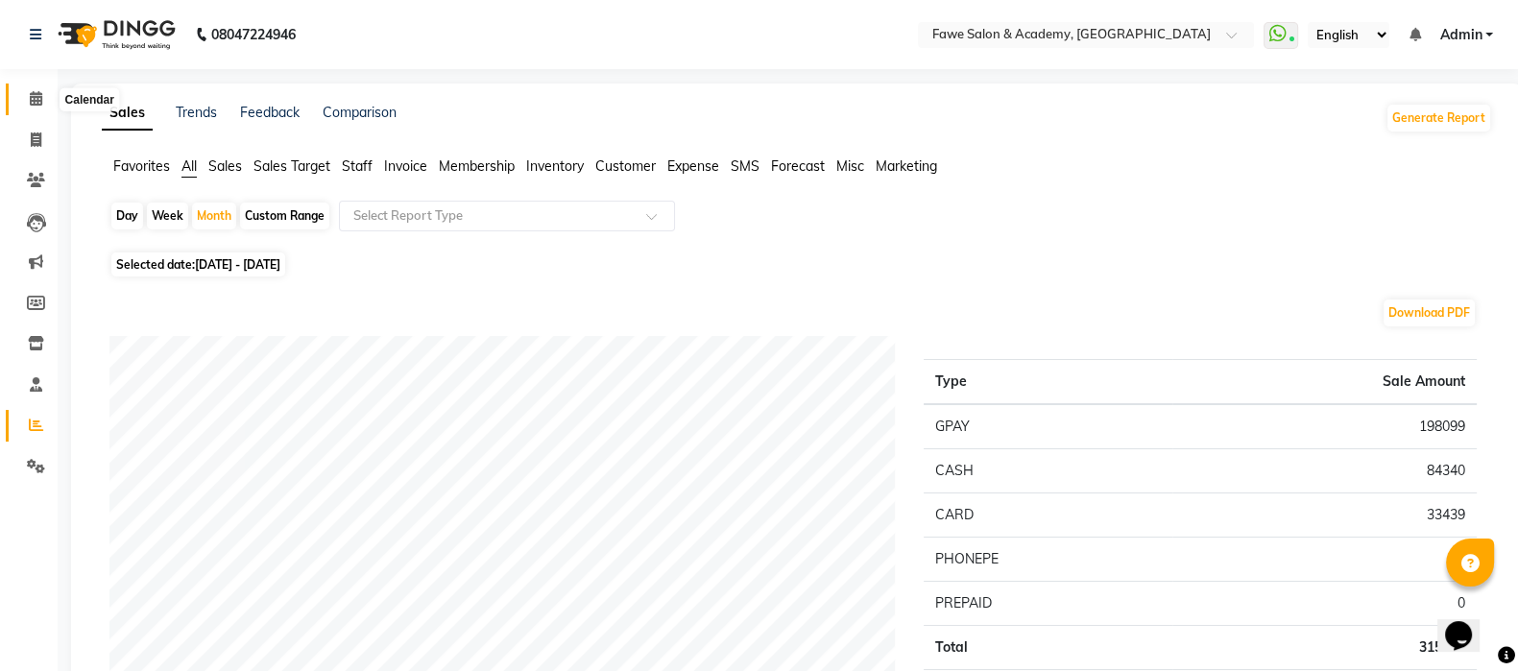
click at [31, 97] on icon at bounding box center [36, 98] width 12 height 14
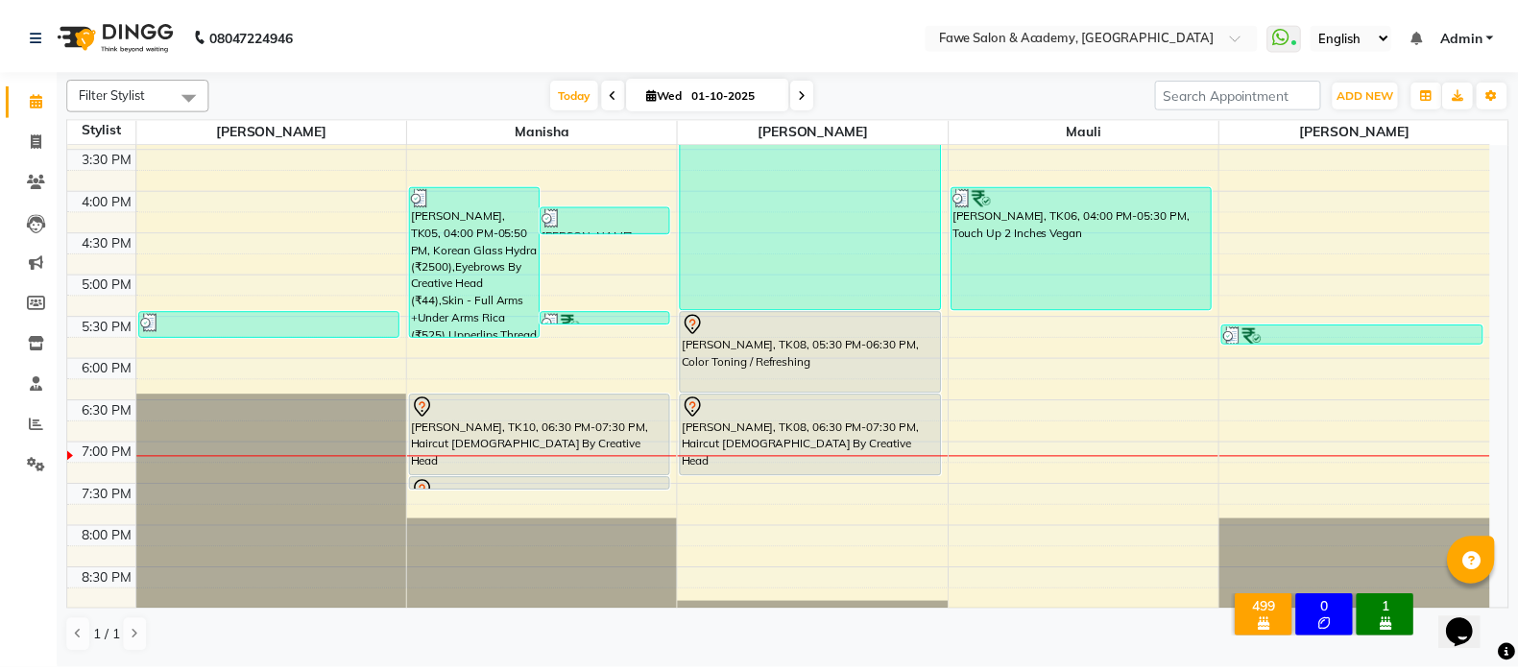
scroll to position [423, 0]
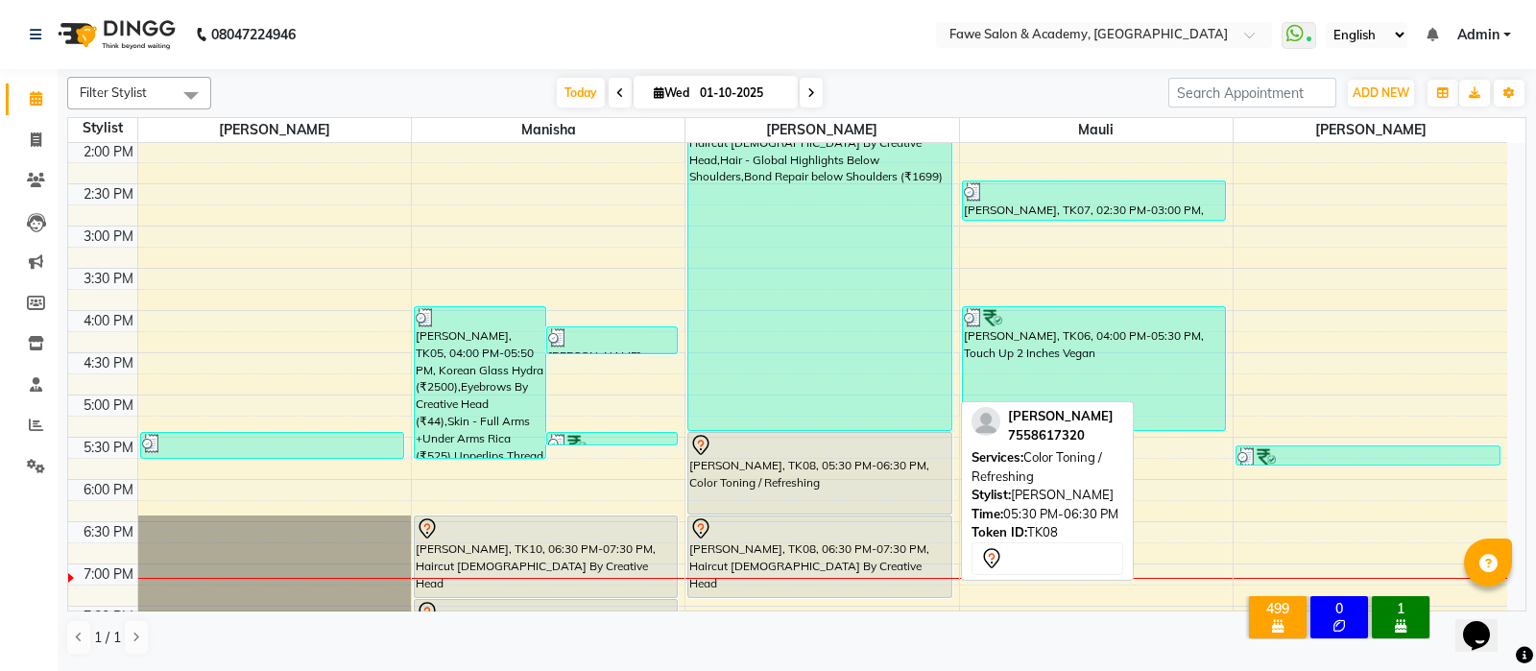
click at [789, 483] on div "[PERSON_NAME], TK08, 05:30 PM-06:30 PM, Color Toning / Refreshing" at bounding box center [819, 473] width 262 height 81
select select "7"
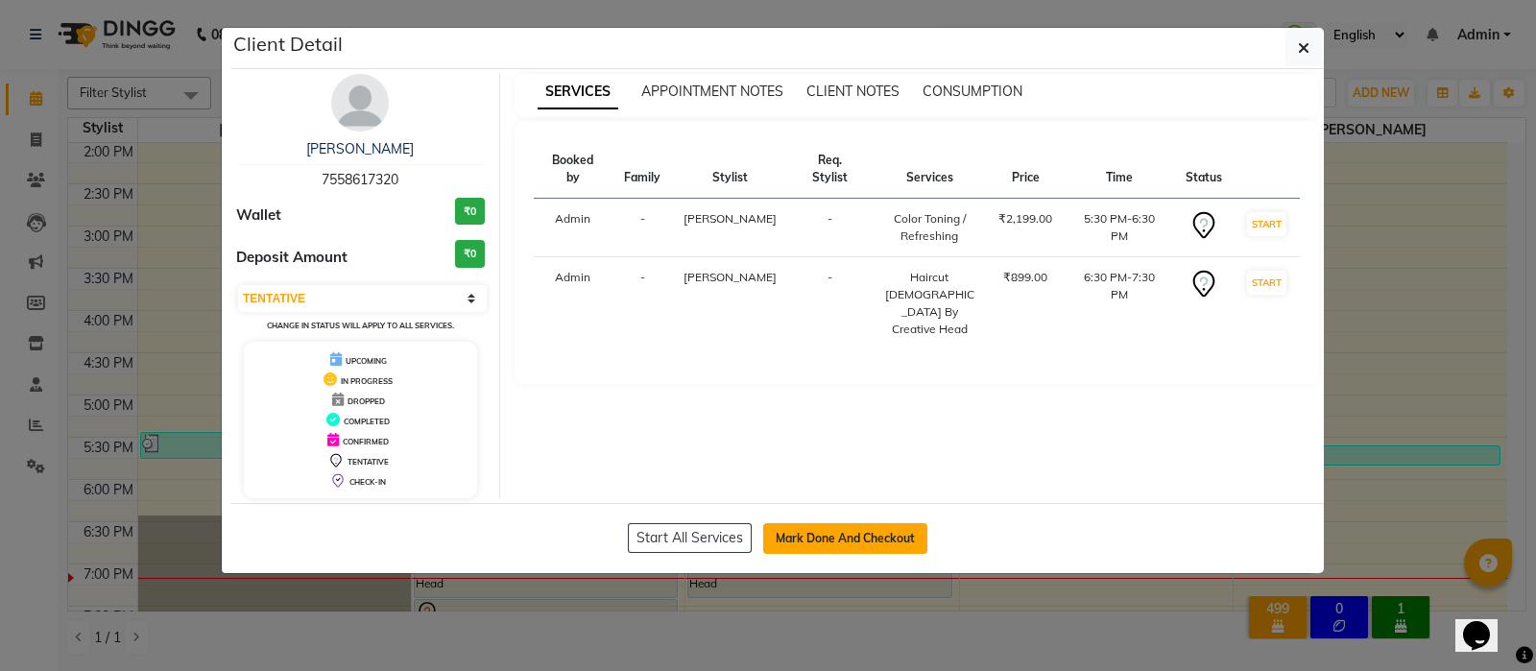
click at [826, 542] on button "Mark Done And Checkout" at bounding box center [845, 538] width 164 height 31
select select "879"
select select "service"
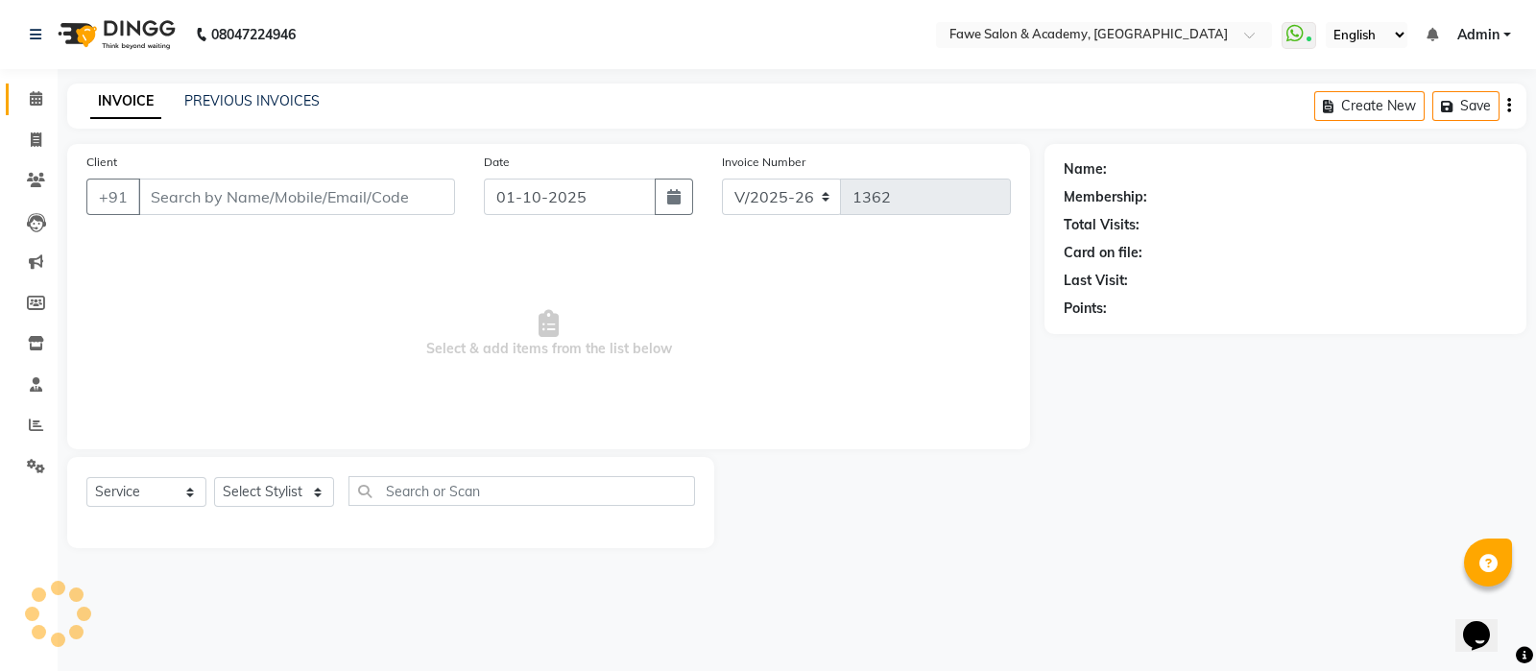
type input "7558617320"
select select "14303"
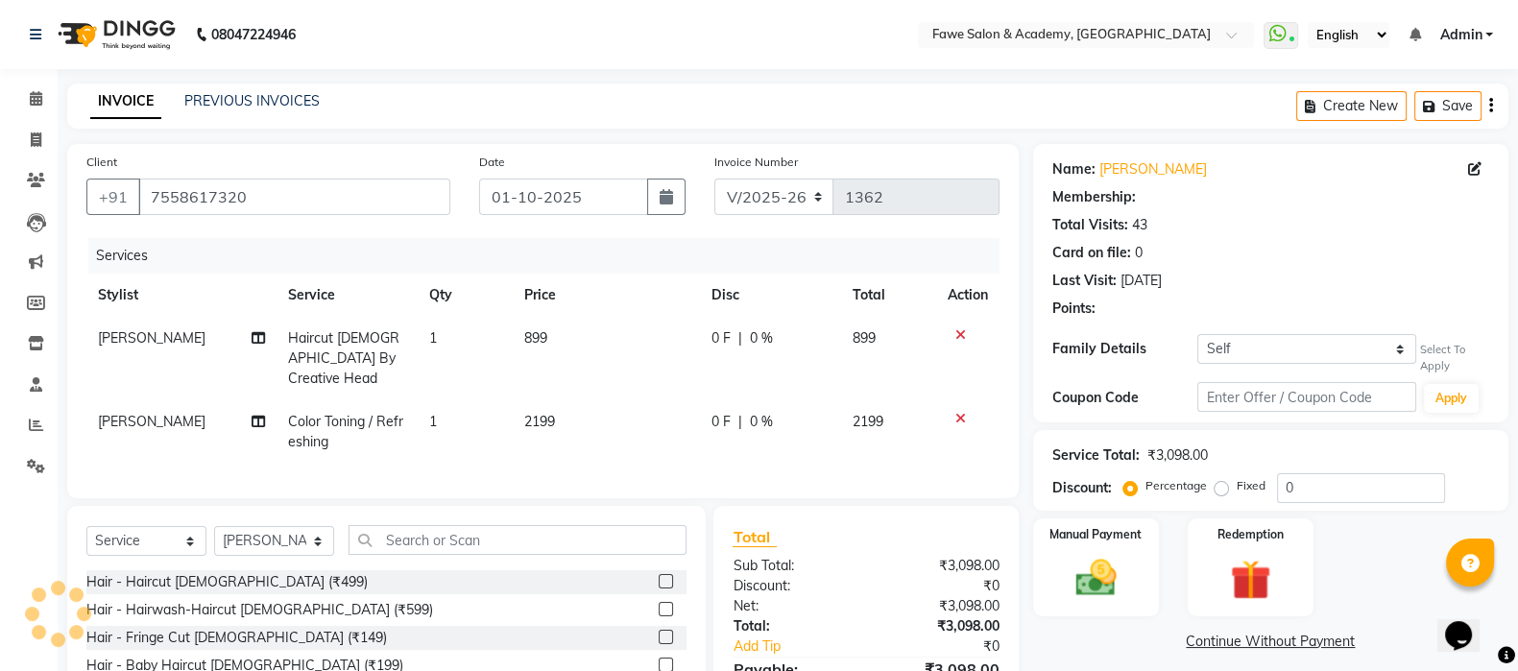
click at [955, 412] on icon at bounding box center [960, 418] width 11 height 13
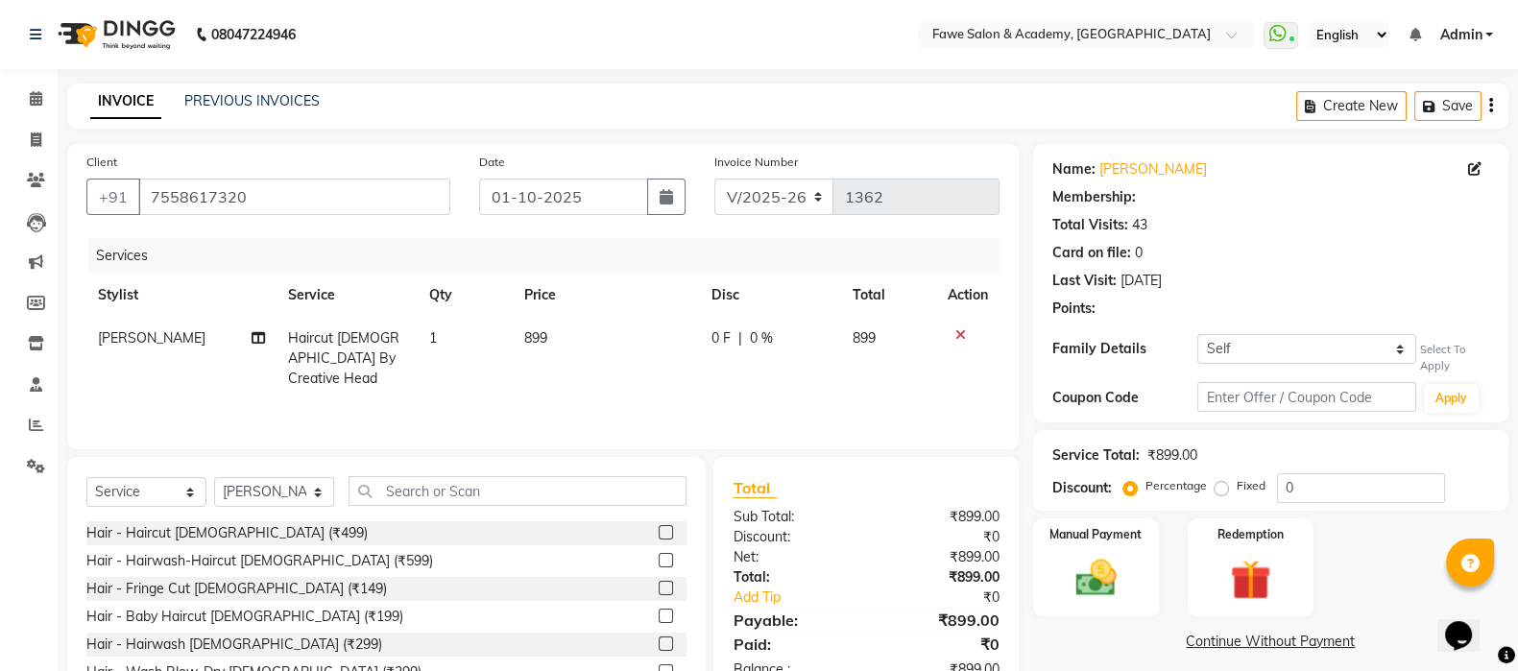
select select "1: Object"
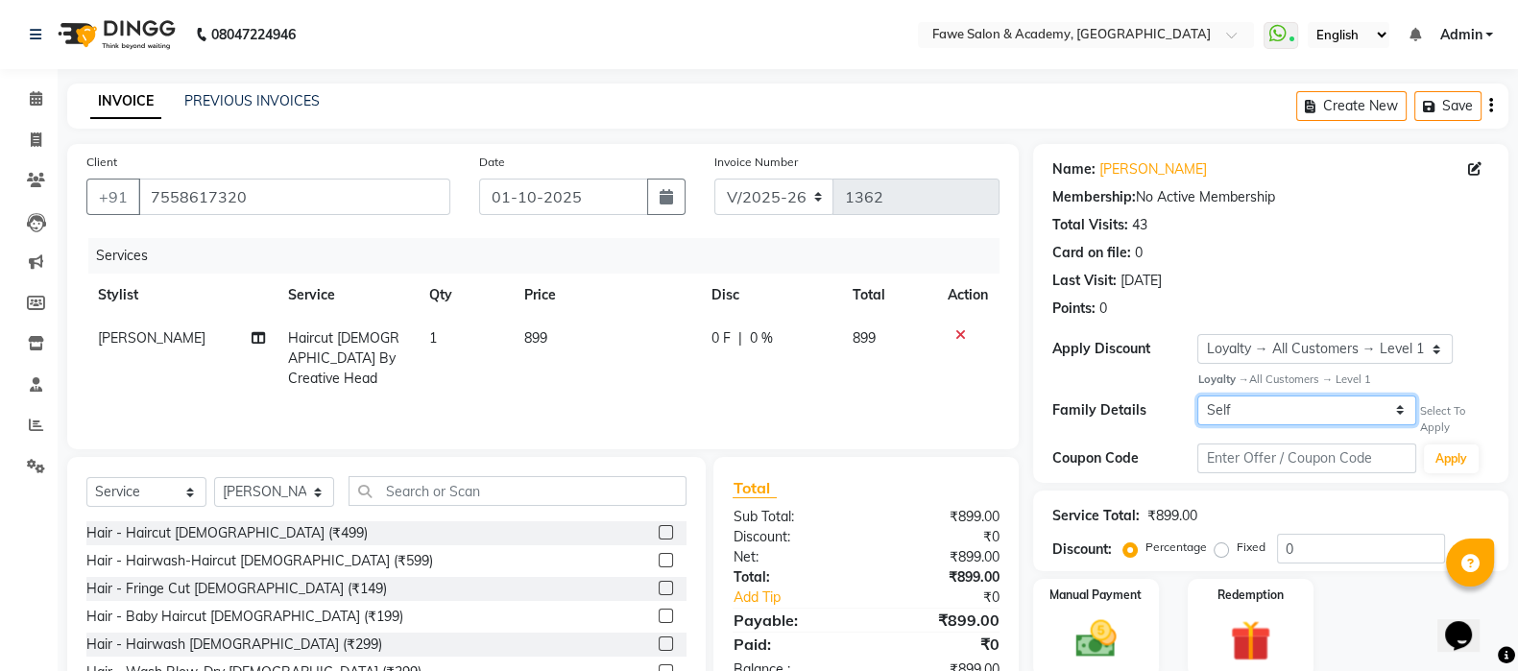
click at [1212, 422] on select "Self Nidhi Shah" at bounding box center [1306, 411] width 219 height 30
select select "1605736"
click at [1197, 396] on select "Self Nidhi Shah" at bounding box center [1306, 411] width 219 height 30
select select "2: Object"
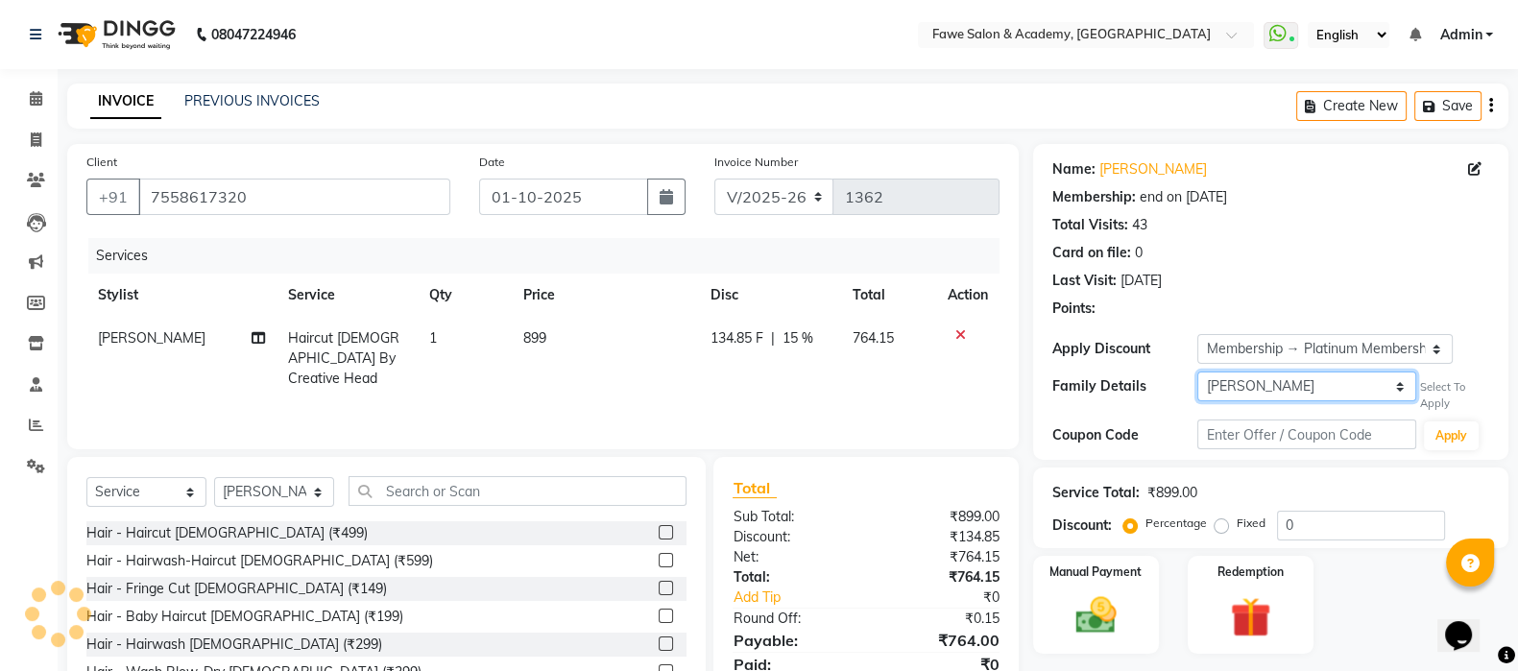
type input "15"
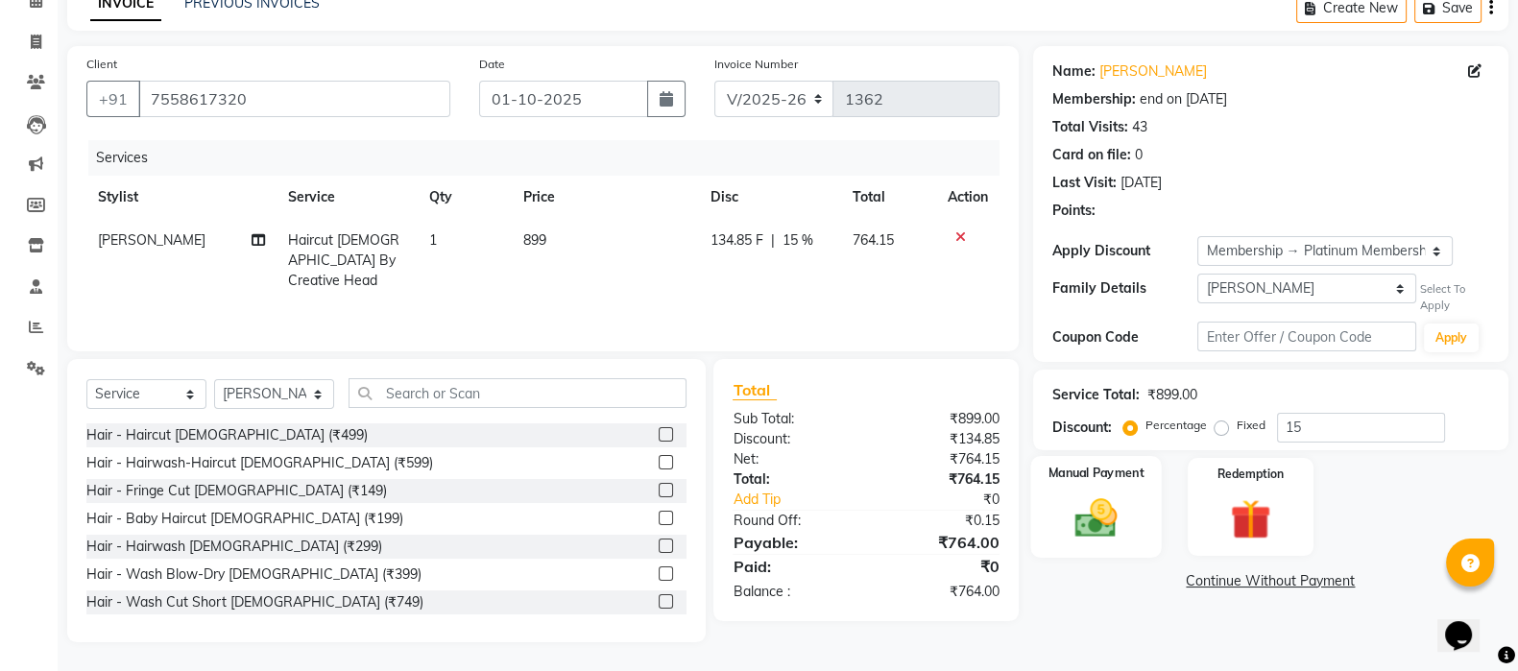
click at [1064, 518] on img at bounding box center [1096, 518] width 68 height 48
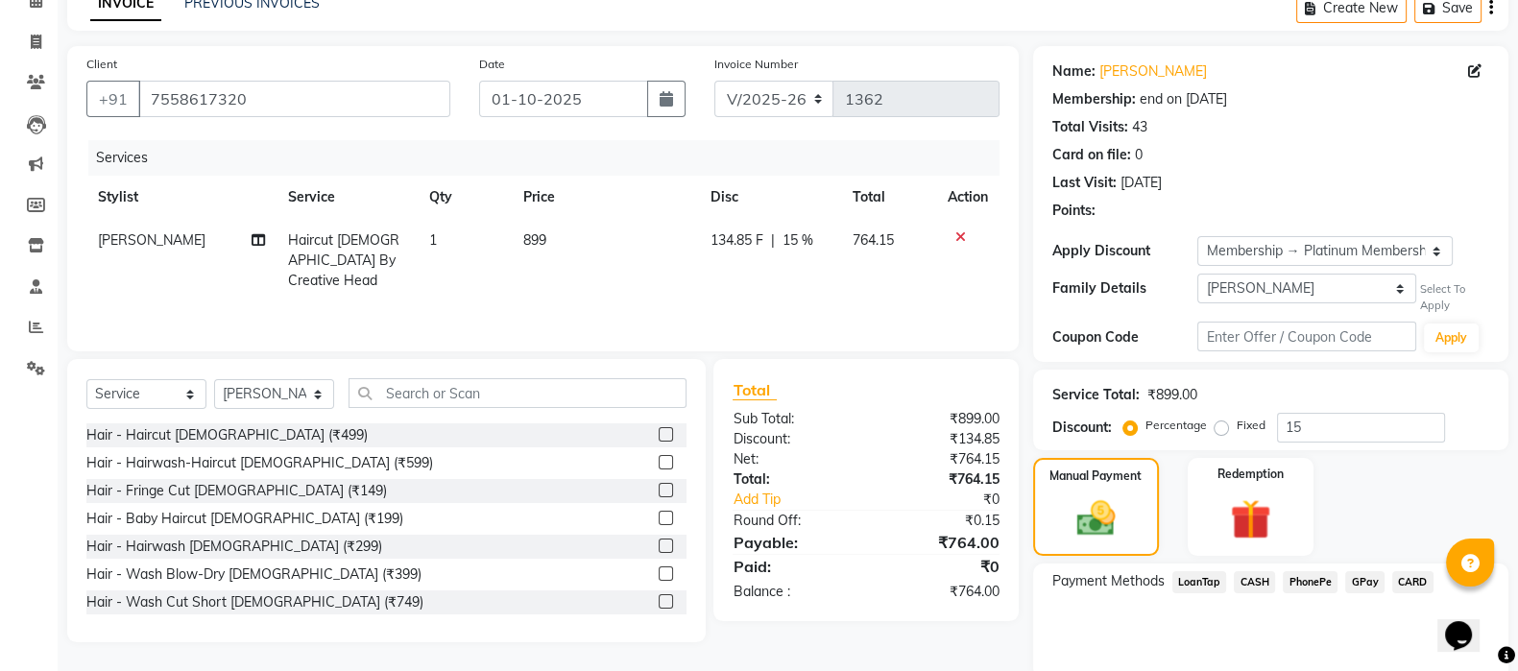
click at [1265, 585] on span "CASH" at bounding box center [1254, 582] width 41 height 22
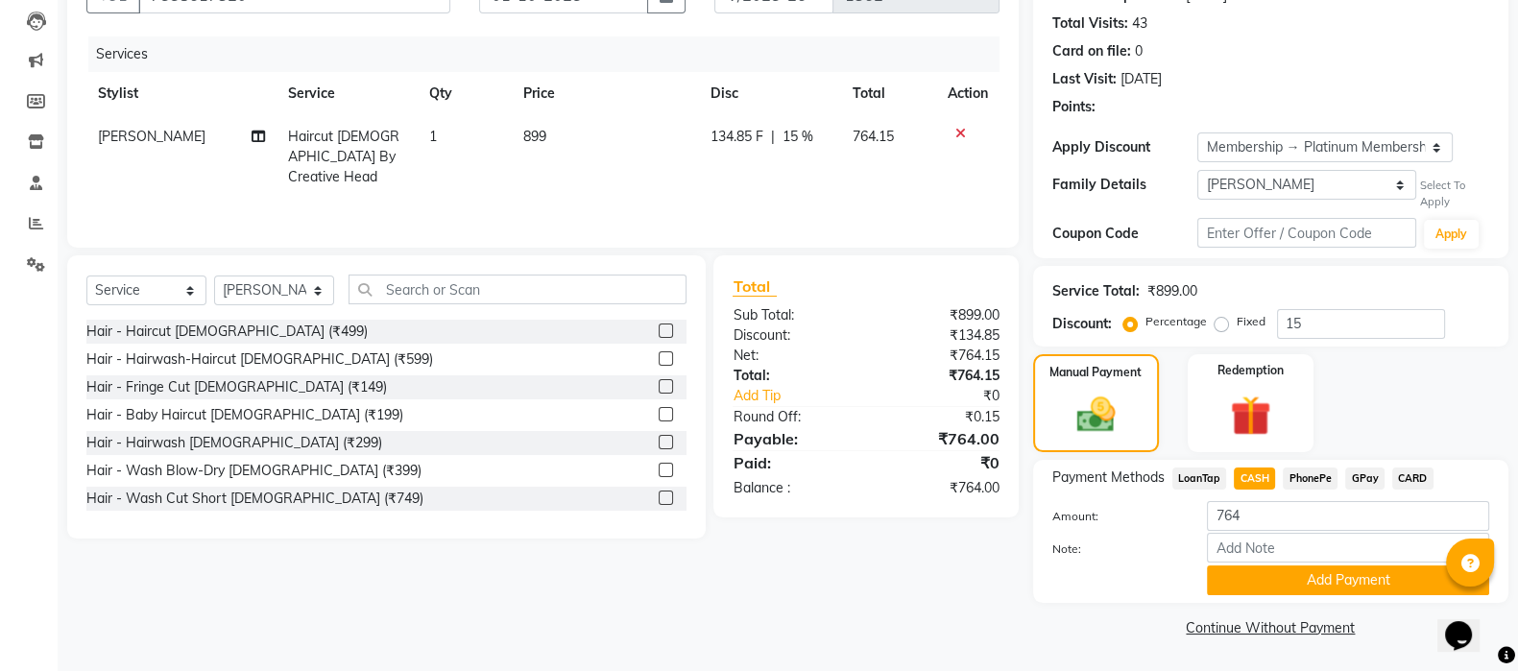
click at [1265, 585] on button "Add Payment" at bounding box center [1348, 581] width 282 height 30
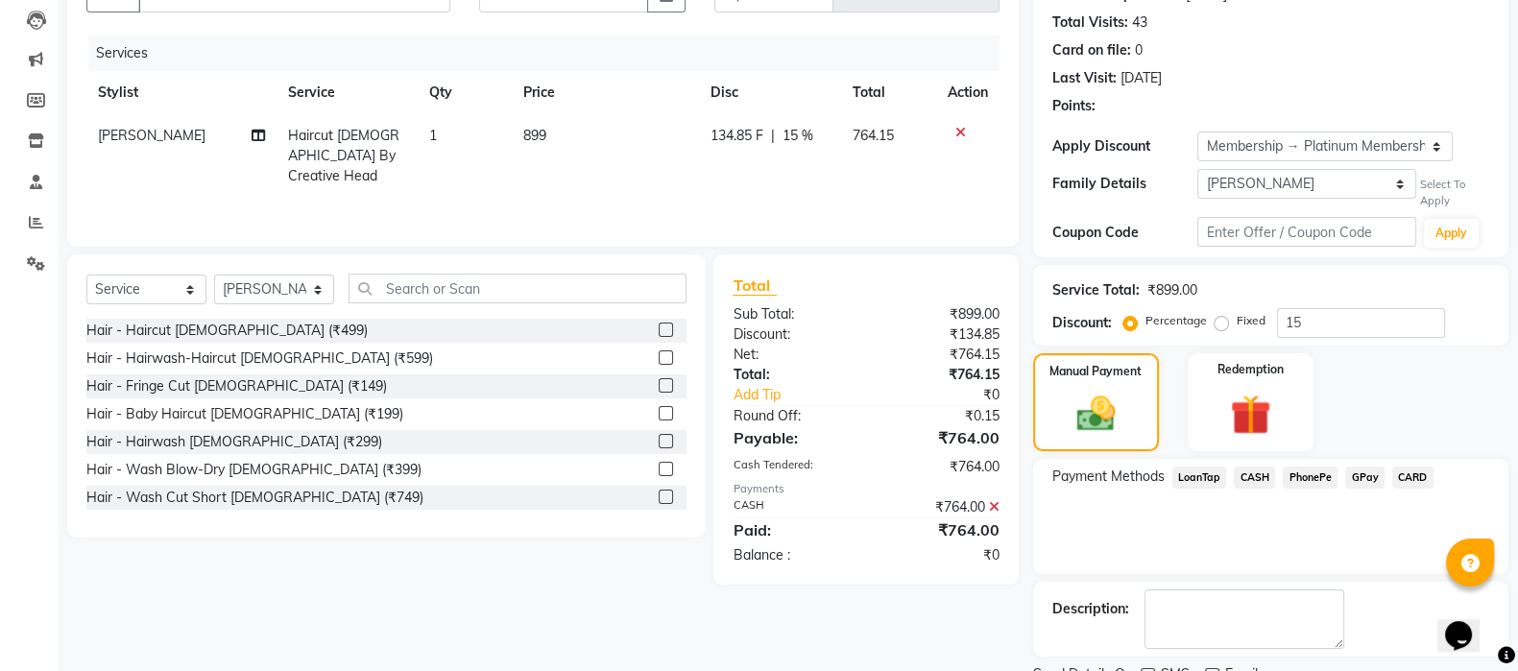
scroll to position [281, 0]
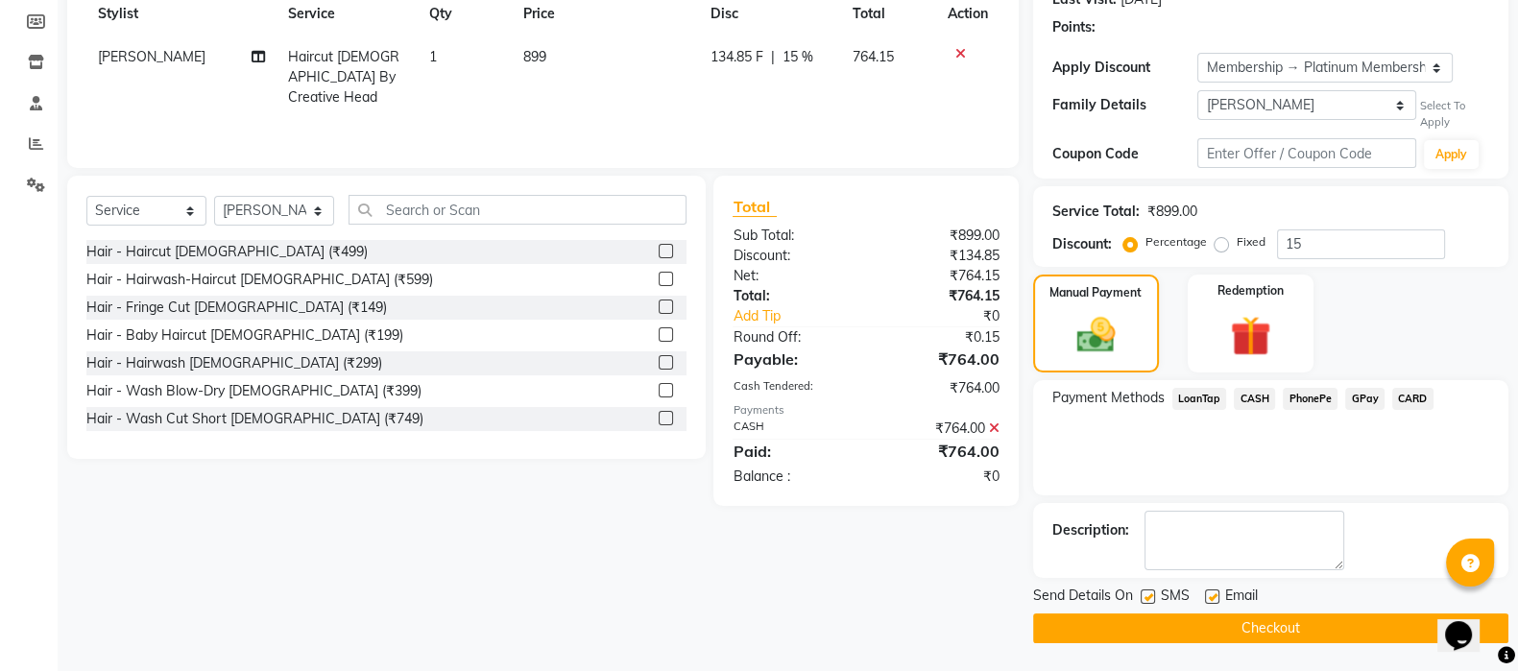
click at [1273, 627] on button "Checkout" at bounding box center [1270, 629] width 475 height 30
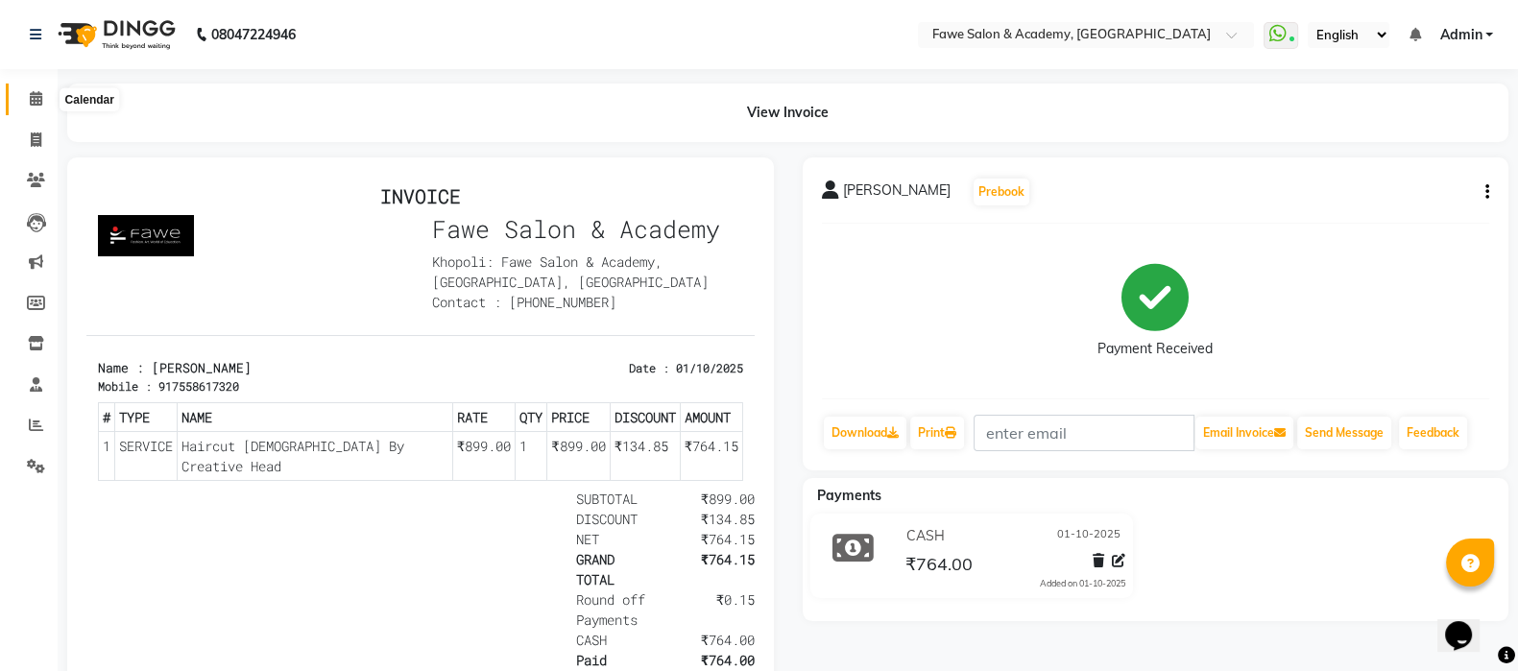
click at [36, 95] on icon at bounding box center [36, 98] width 12 height 14
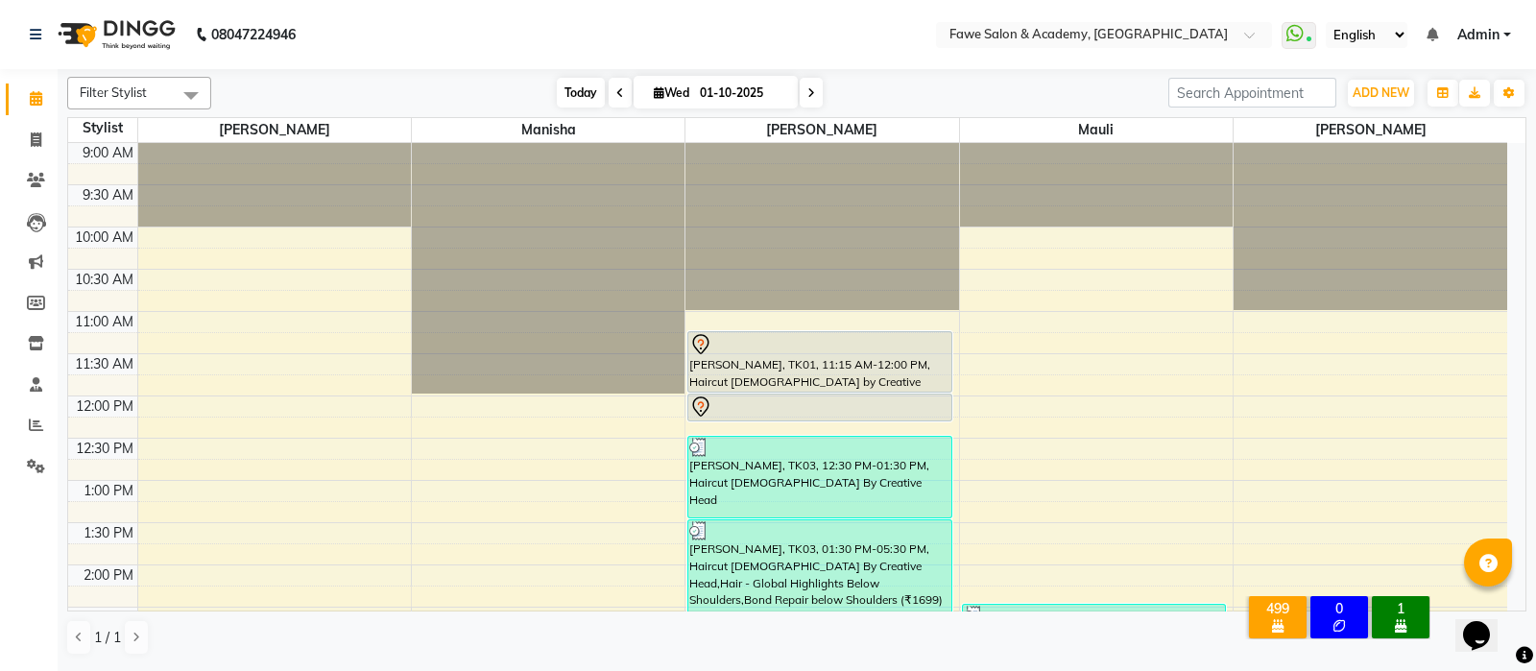
click at [570, 84] on span "Today" at bounding box center [581, 93] width 48 height 30
click at [39, 98] on icon at bounding box center [36, 98] width 12 height 14
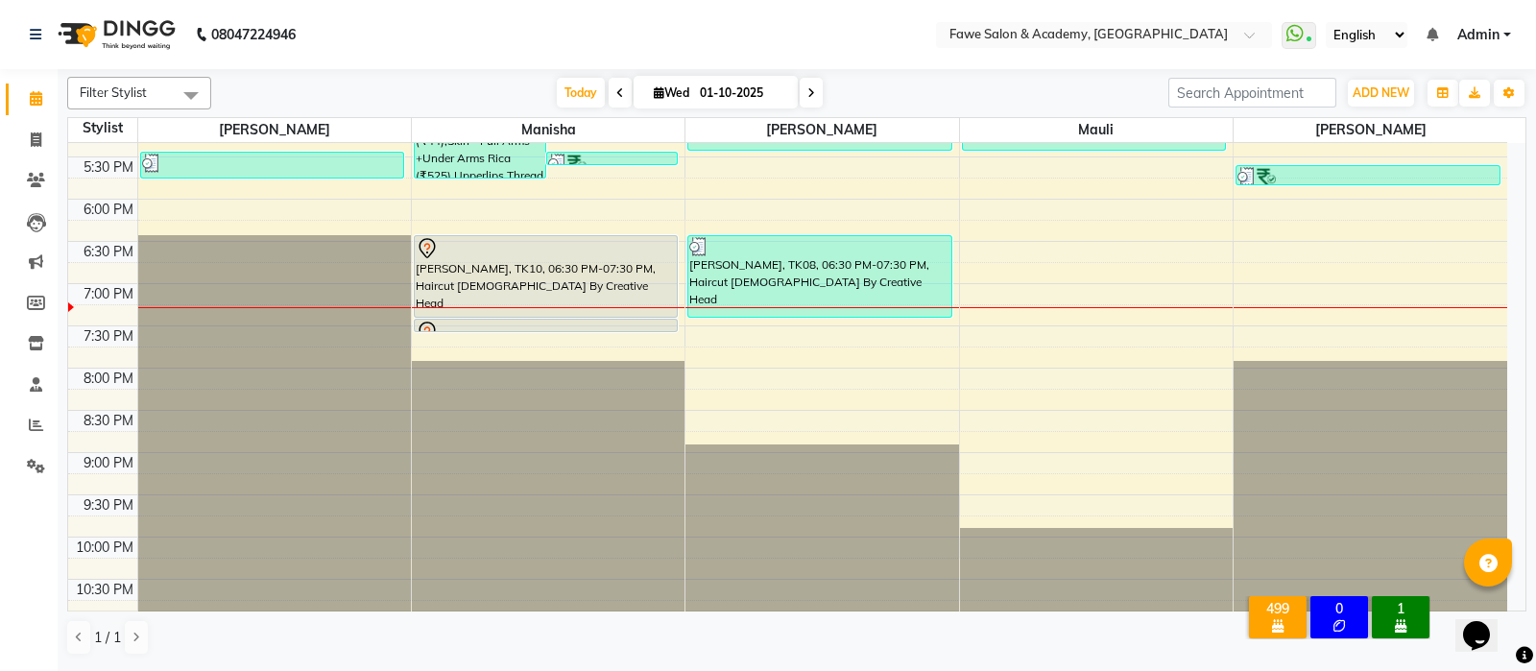
click at [812, 95] on icon at bounding box center [811, 93] width 8 height 12
type input "02-10-2025"
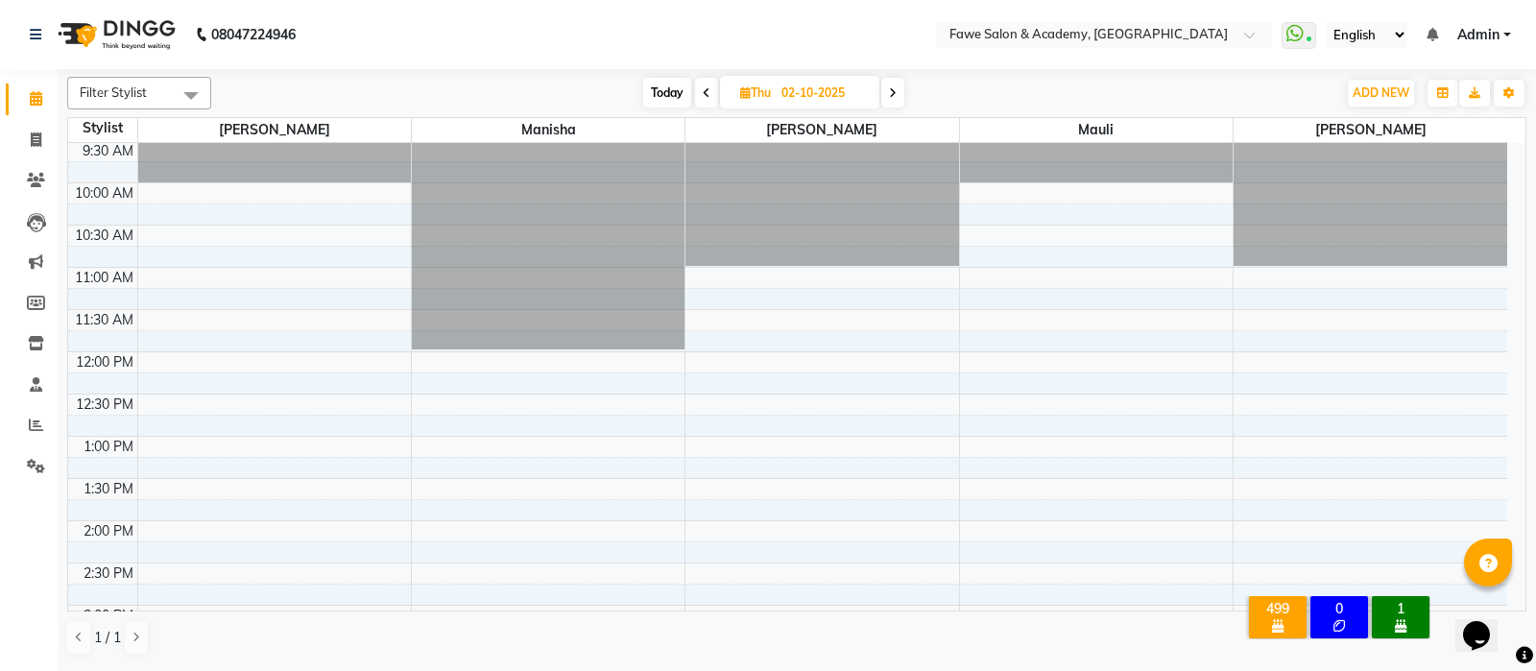
scroll to position [0, 0]
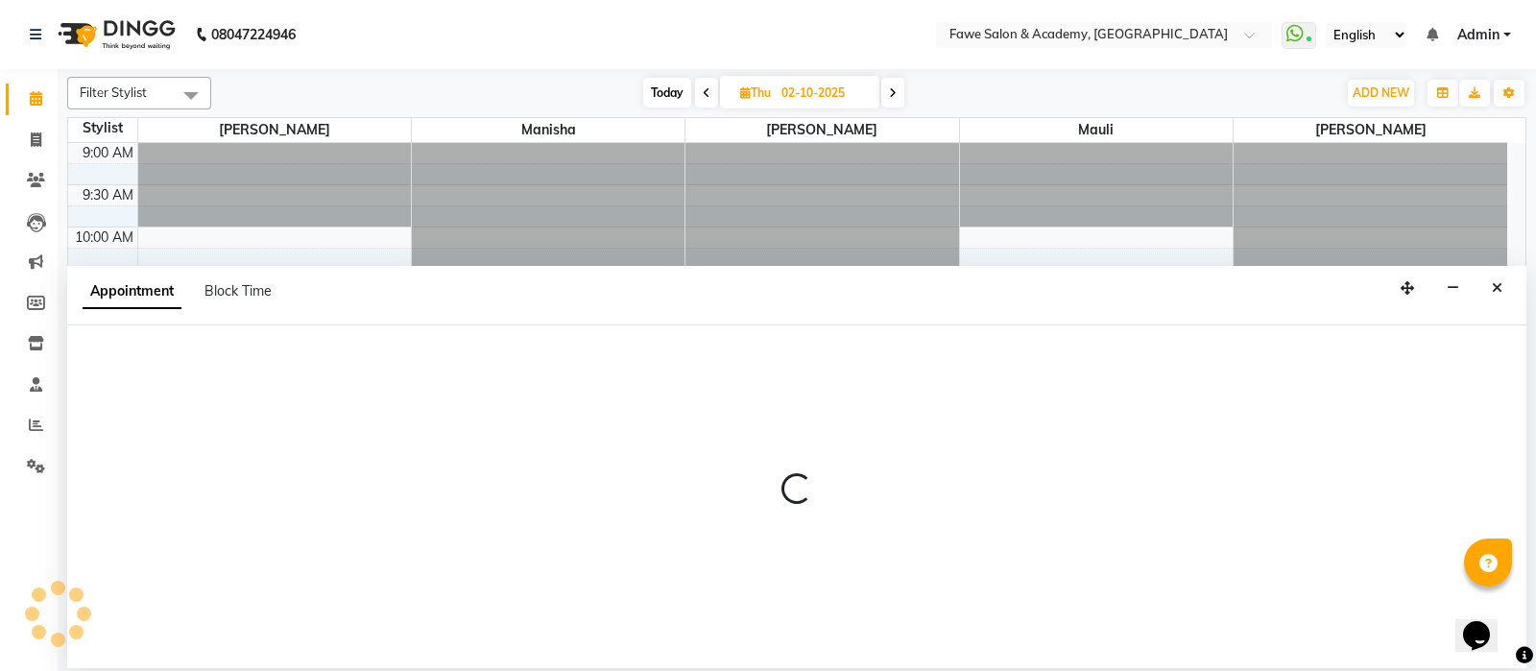
select select "41191"
select select "630"
select select "tentative"
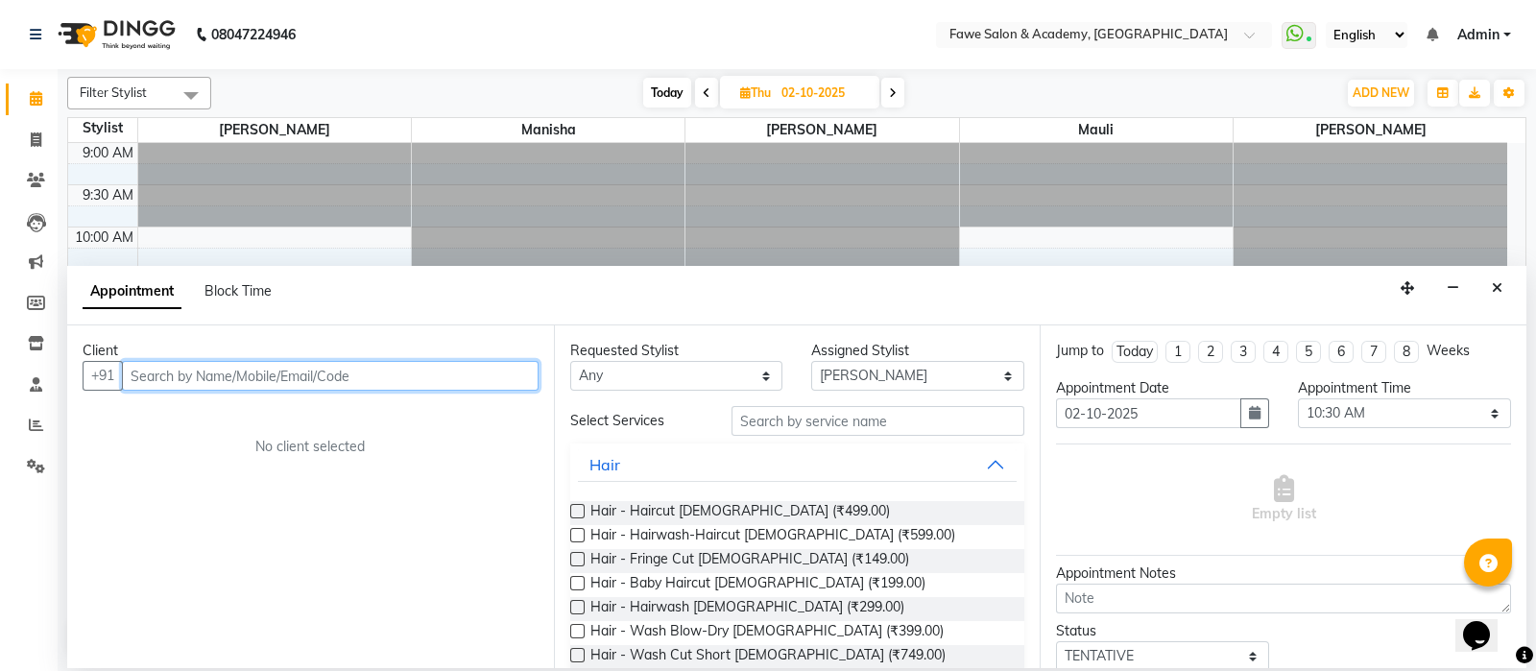
click at [211, 372] on input "text" at bounding box center [330, 376] width 417 height 30
click at [163, 368] on input "text" at bounding box center [330, 376] width 417 height 30
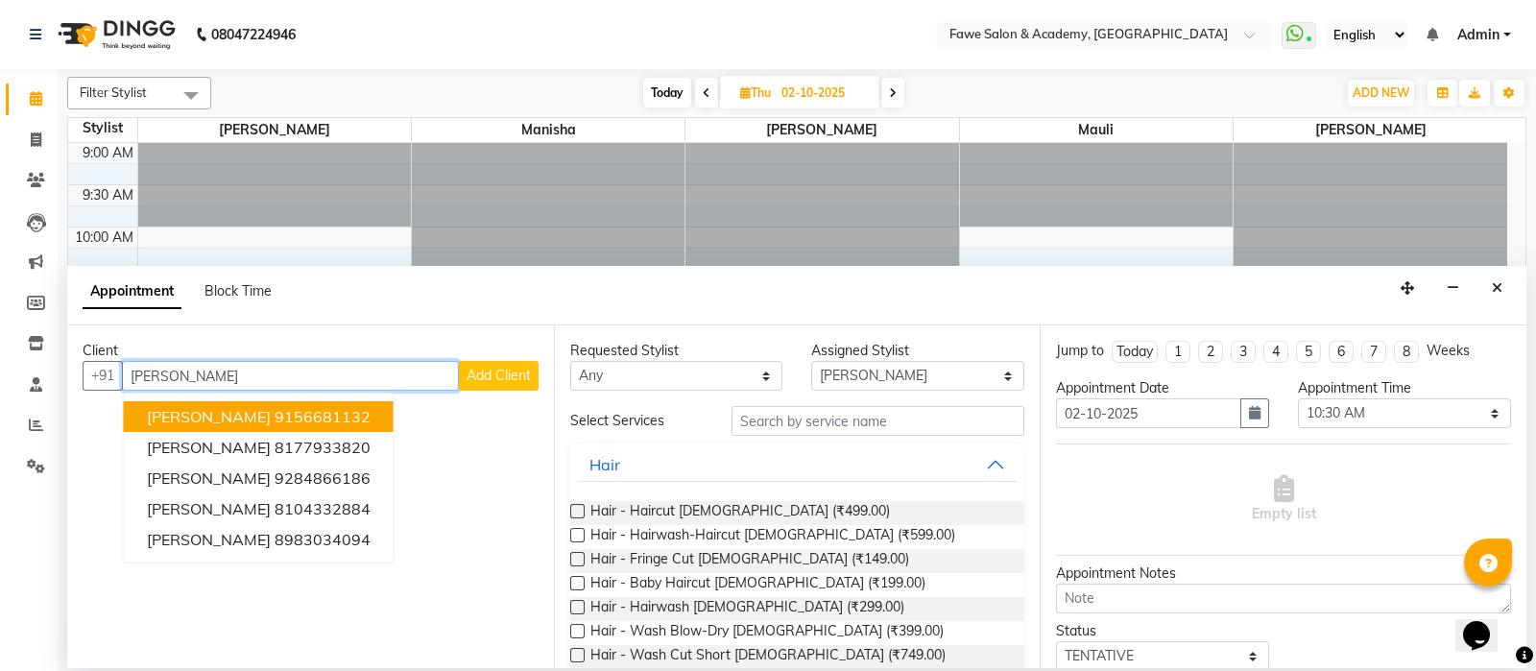
click at [250, 404] on button "Chaitali Katke 9156681132" at bounding box center [259, 416] width 270 height 31
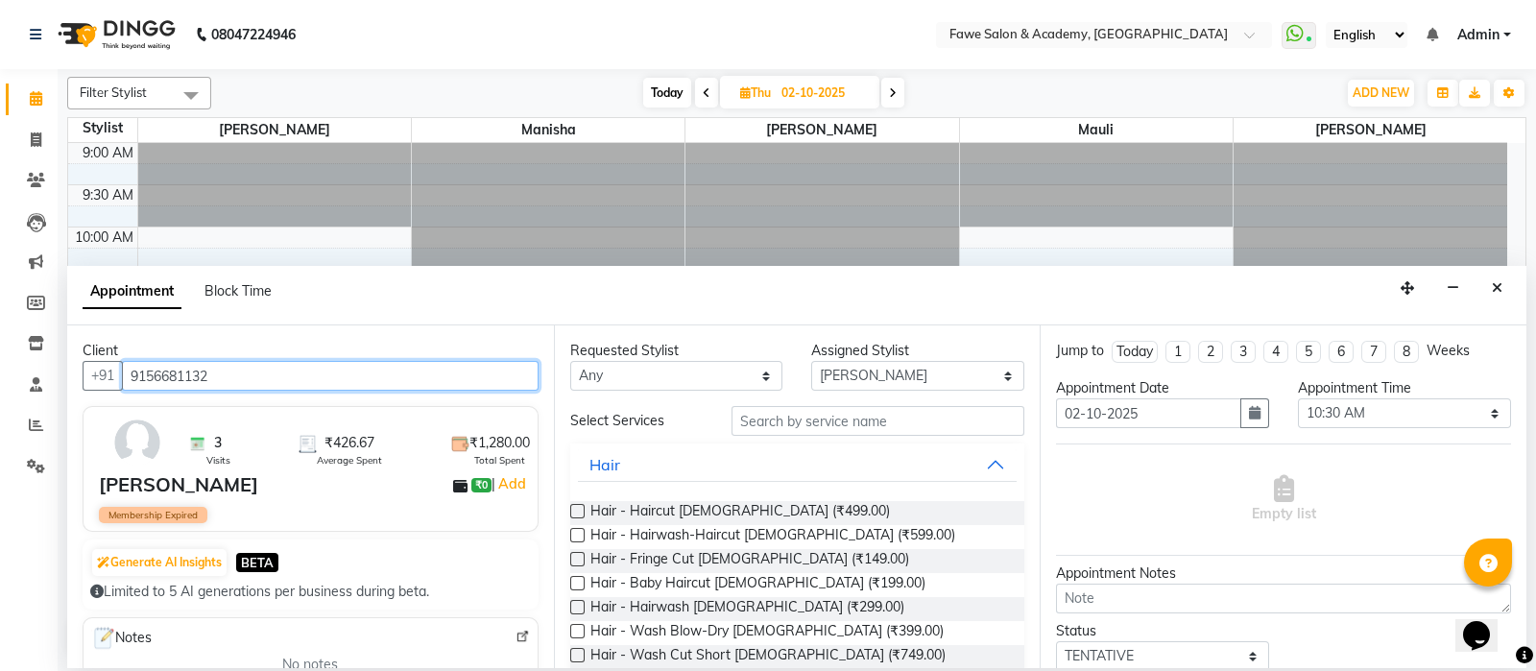
type input "9156681132"
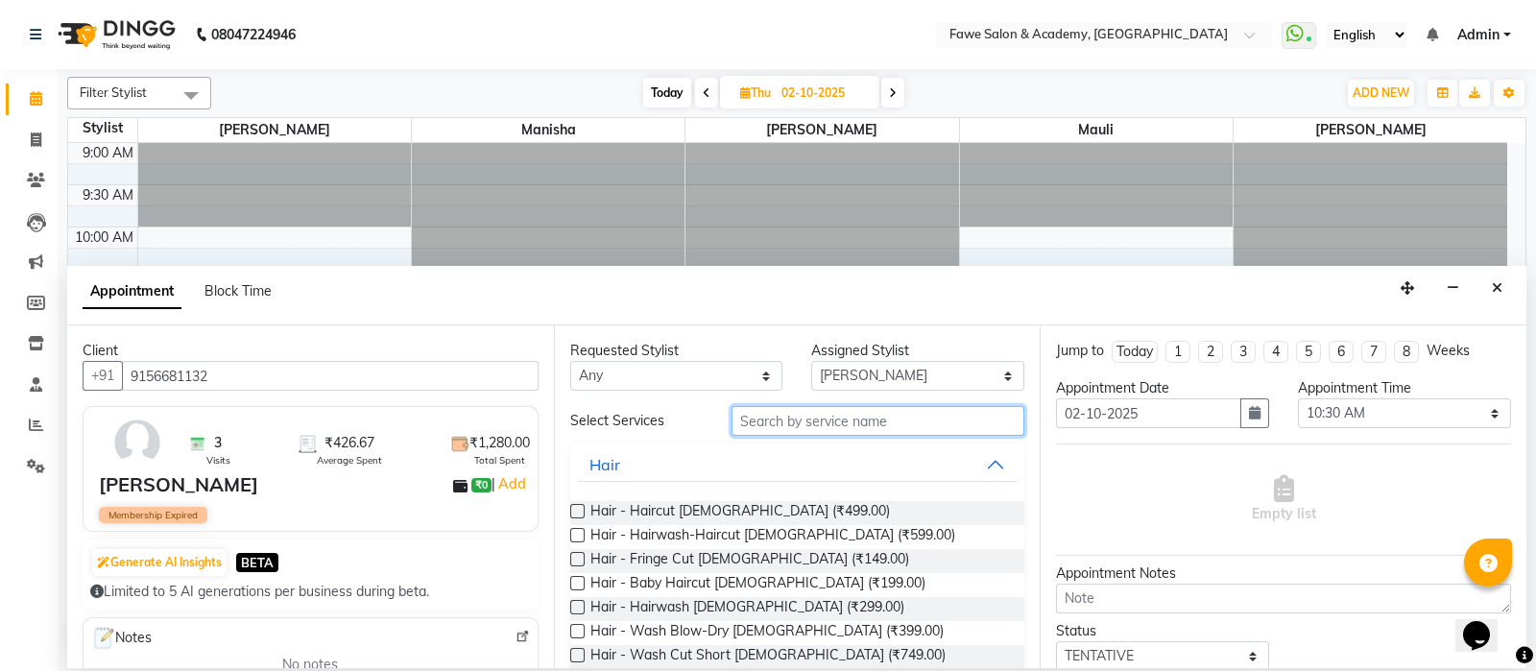
click at [767, 413] on input "text" at bounding box center [879, 421] width 294 height 30
click at [573, 512] on label at bounding box center [577, 511] width 14 height 14
click at [573, 512] on input "checkbox" at bounding box center [576, 513] width 12 height 12
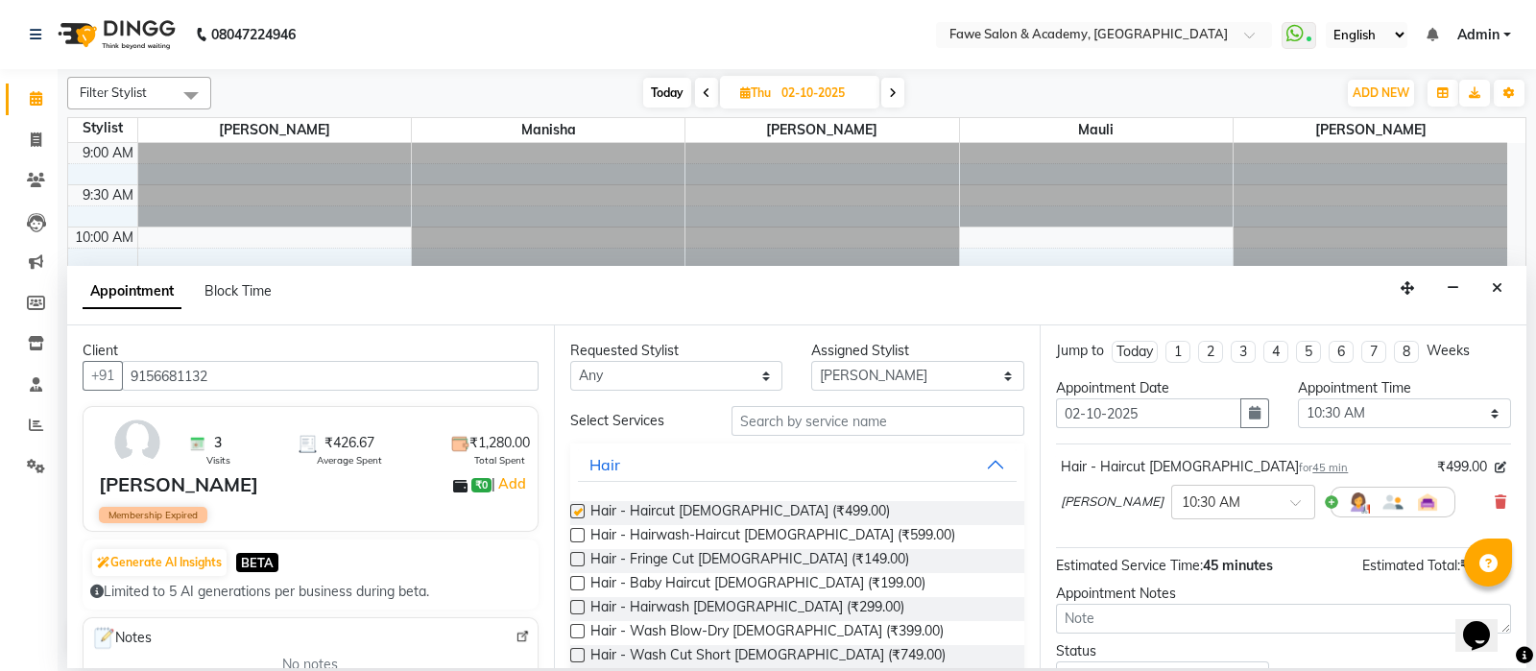
checkbox input "false"
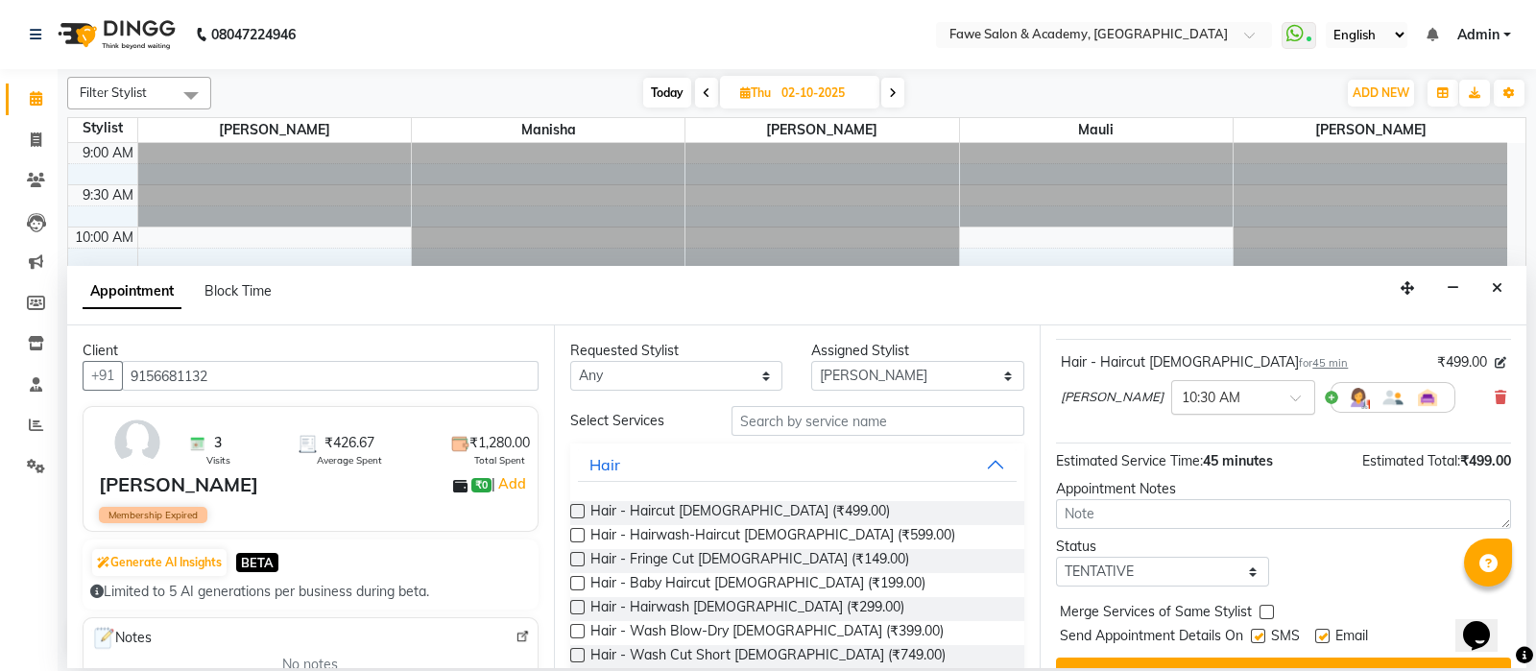
scroll to position [142, 0]
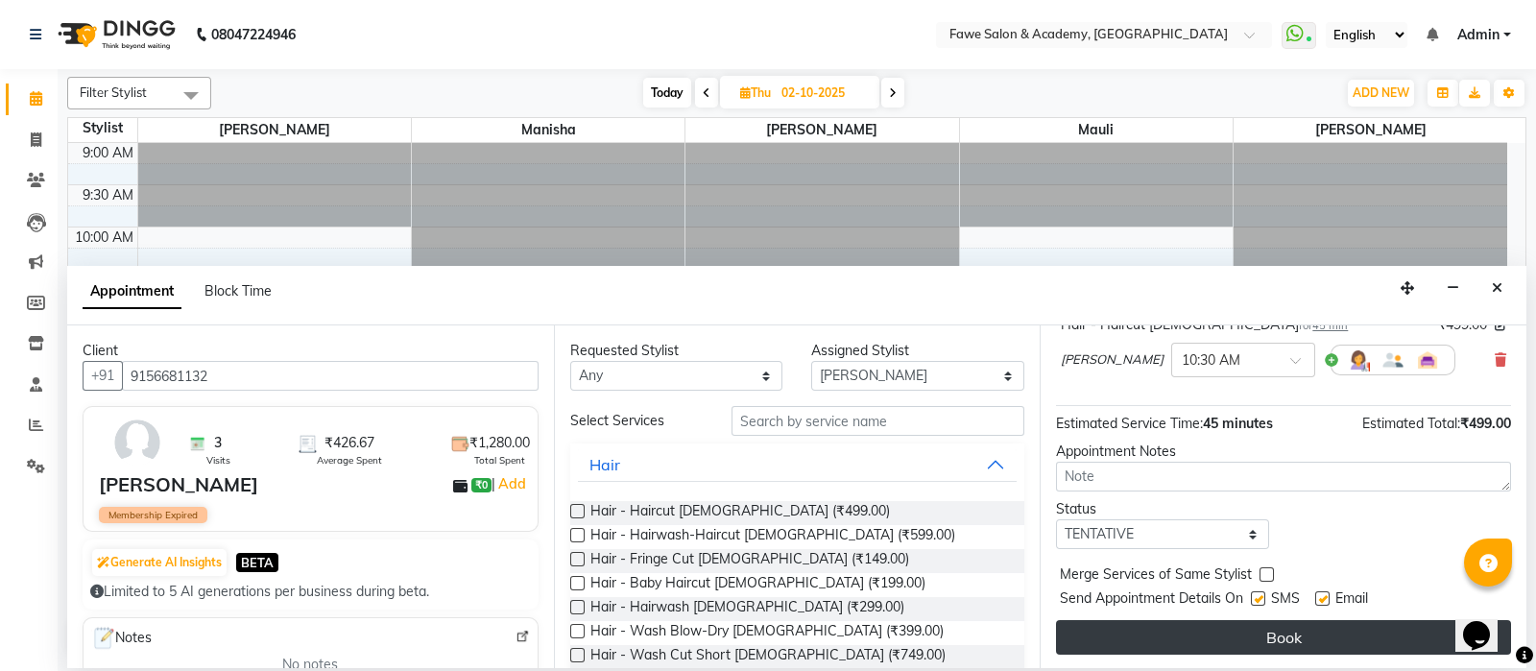
click at [1191, 637] on button "Book" at bounding box center [1283, 637] width 455 height 35
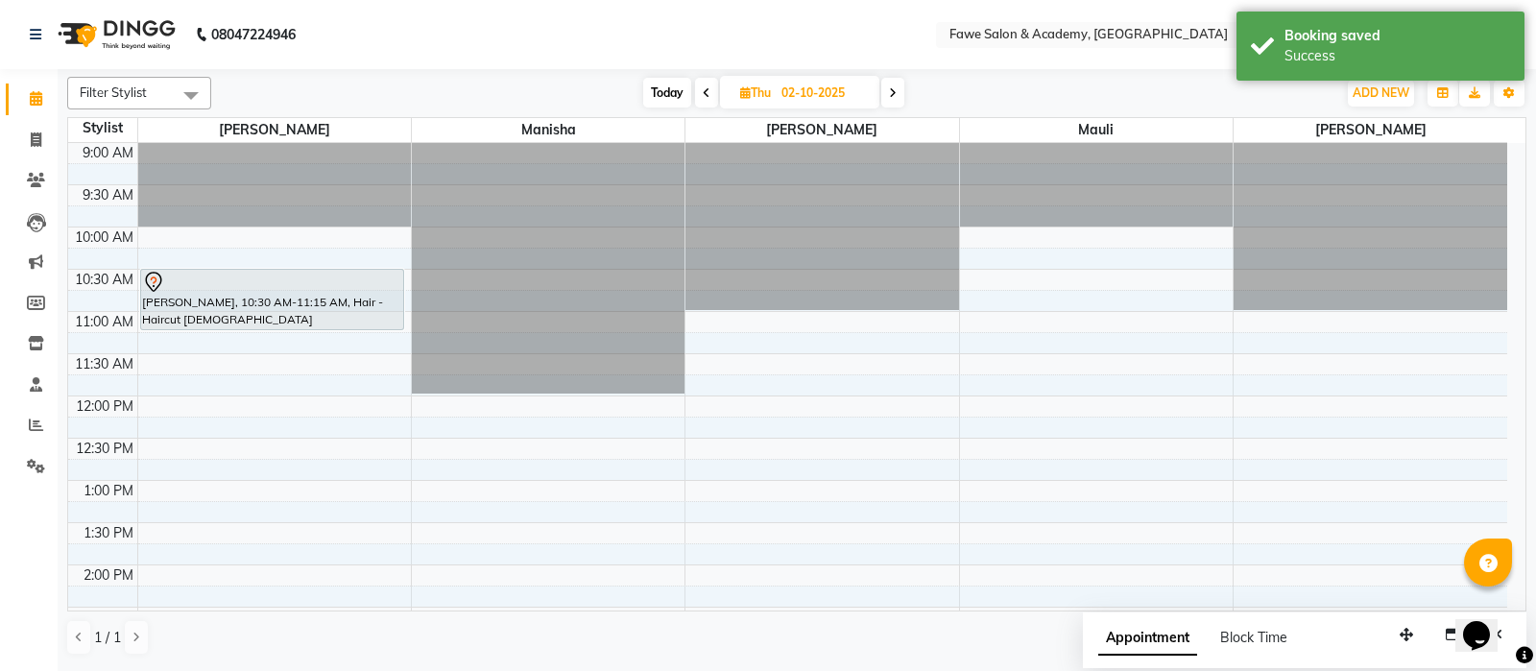
click at [676, 96] on span "Today" at bounding box center [667, 93] width 48 height 30
type input "01-10-2025"
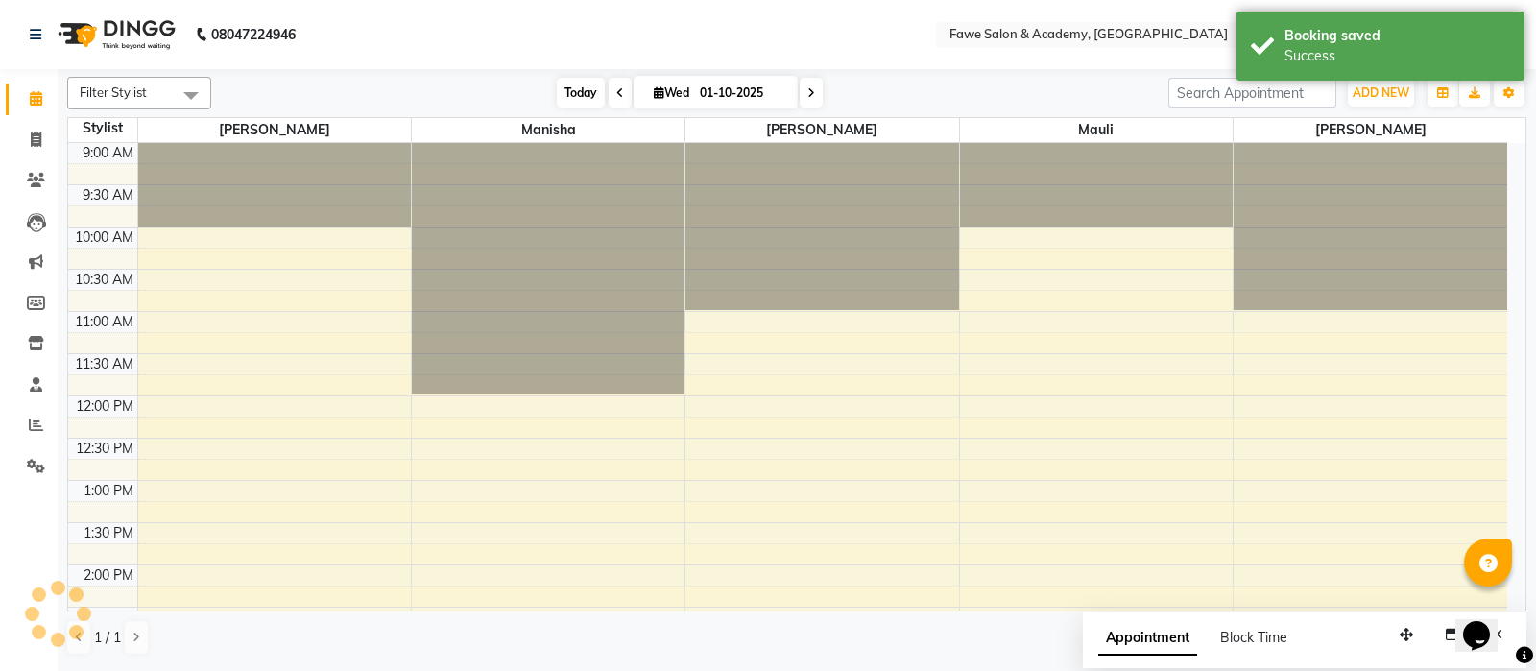
scroll to position [704, 0]
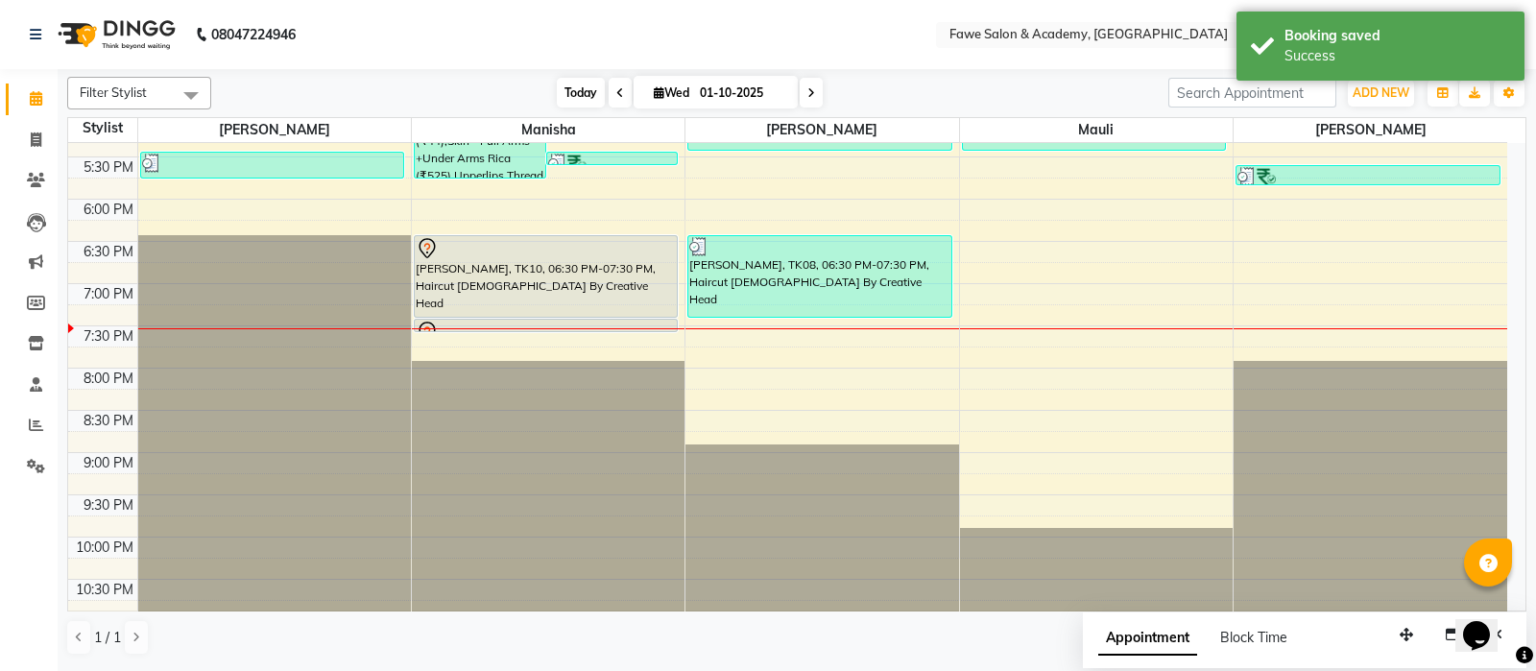
click at [589, 93] on span "Today" at bounding box center [581, 93] width 48 height 30
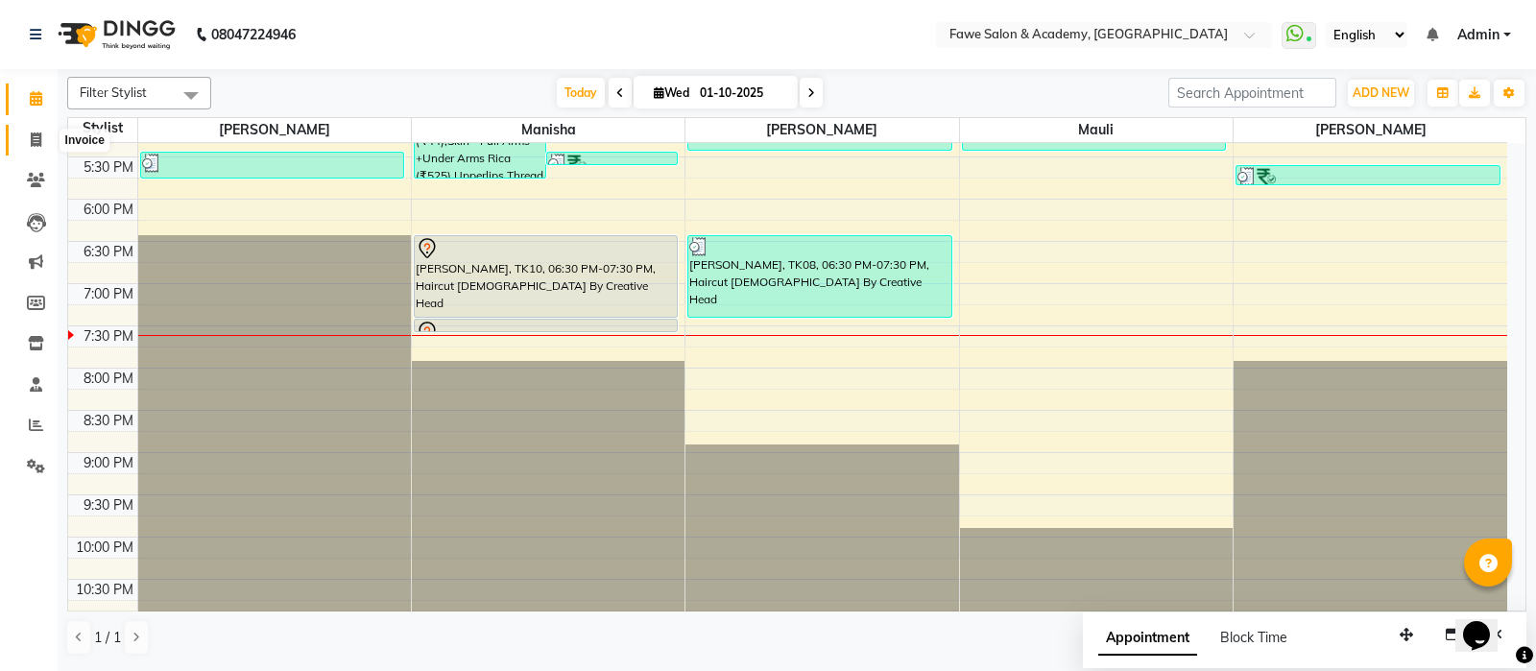
click at [33, 137] on icon at bounding box center [36, 140] width 11 height 14
select select "879"
select select "service"
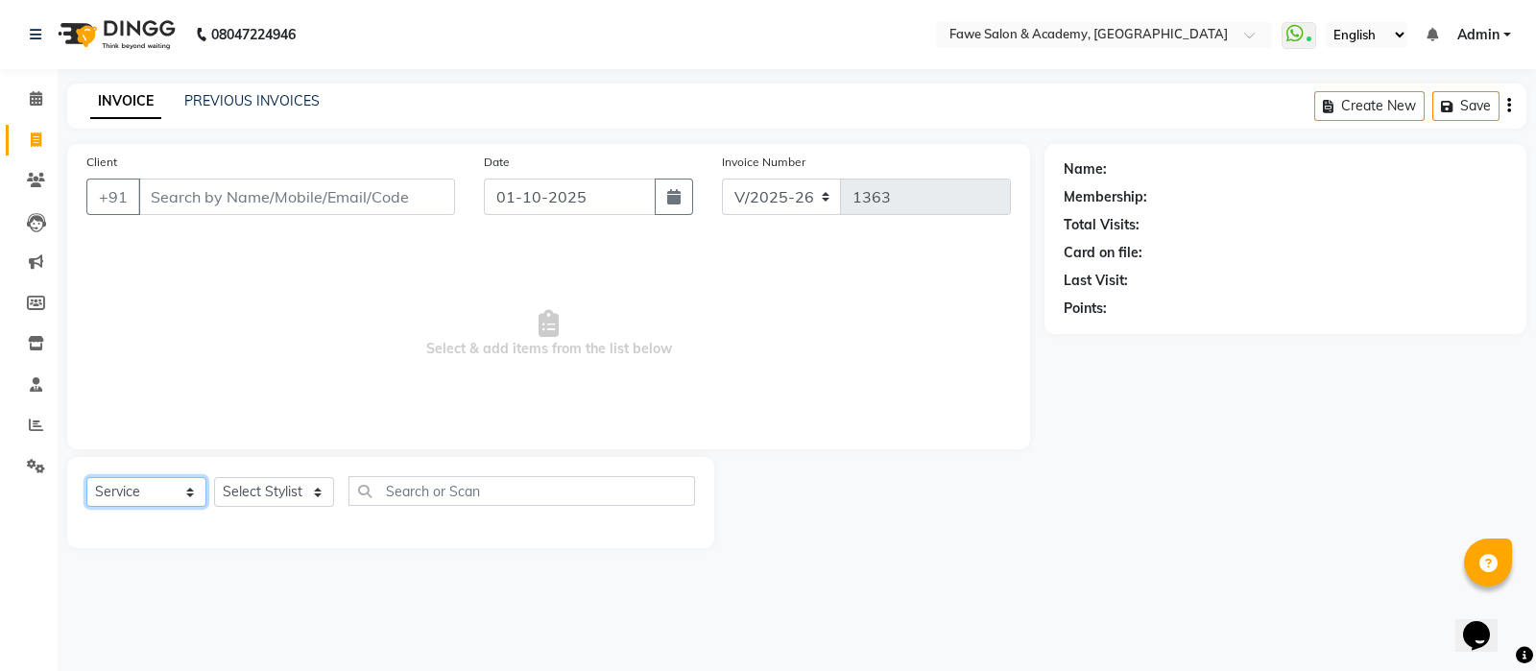
click at [189, 488] on select "Select Service Product Membership Package Voucher Prepaid Gift Card" at bounding box center [146, 492] width 120 height 30
click at [86, 478] on select "Select Service Product Membership Package Voucher Prepaid Gift Card" at bounding box center [146, 492] width 120 height 30
click at [307, 489] on select "Select Stylist [PERSON_NAME] [PERSON_NAME] [PERSON_NAME] [PERSON_NAME]" at bounding box center [274, 492] width 120 height 30
select select "14305"
click at [214, 478] on select "Select Stylist [PERSON_NAME] [PERSON_NAME] [PERSON_NAME] [PERSON_NAME]" at bounding box center [274, 492] width 120 height 30
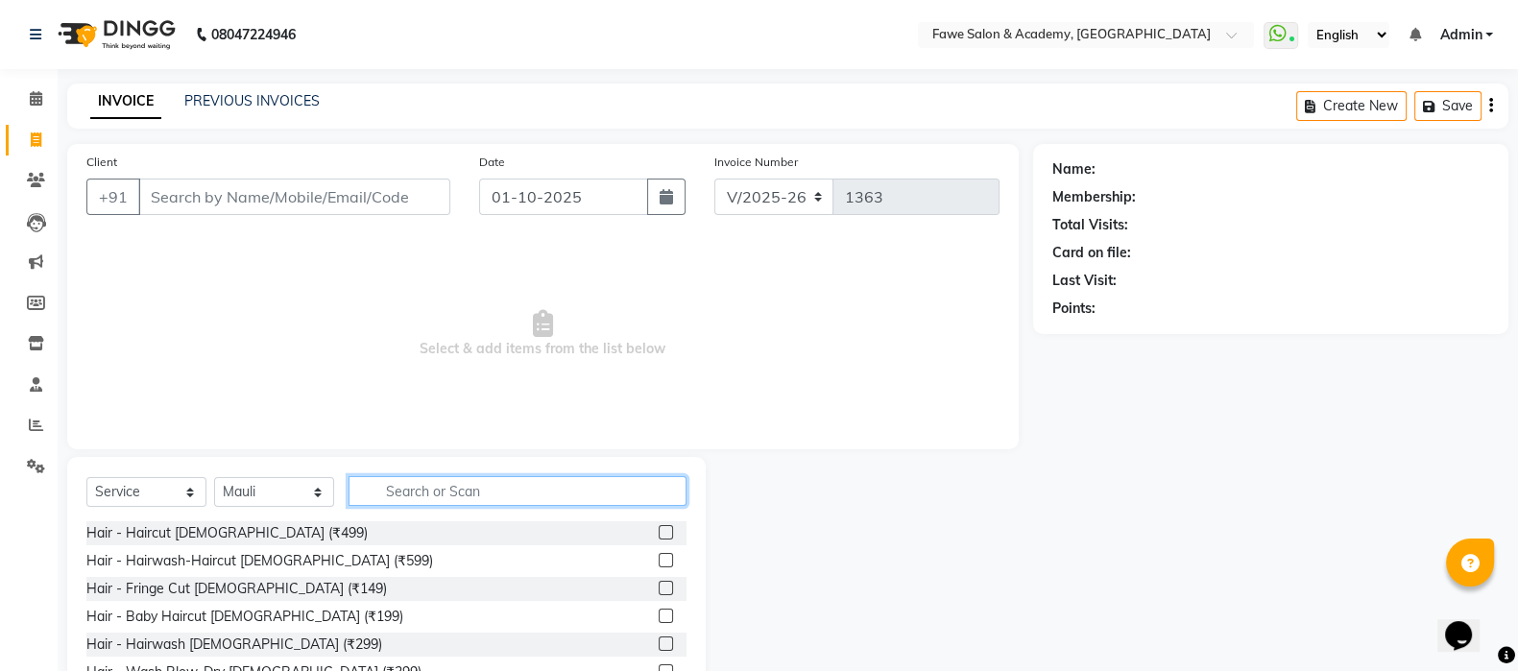
click at [396, 489] on input "text" at bounding box center [518, 491] width 338 height 30
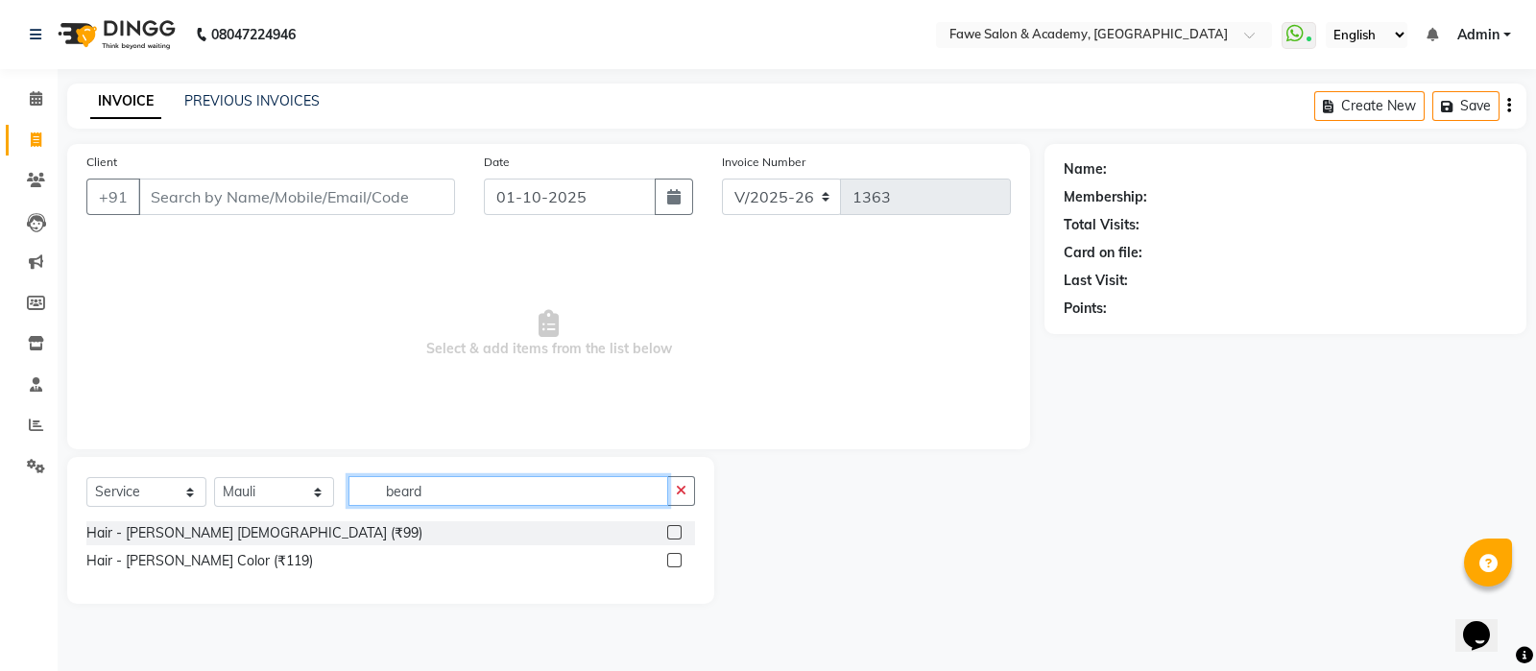
type input "beard"
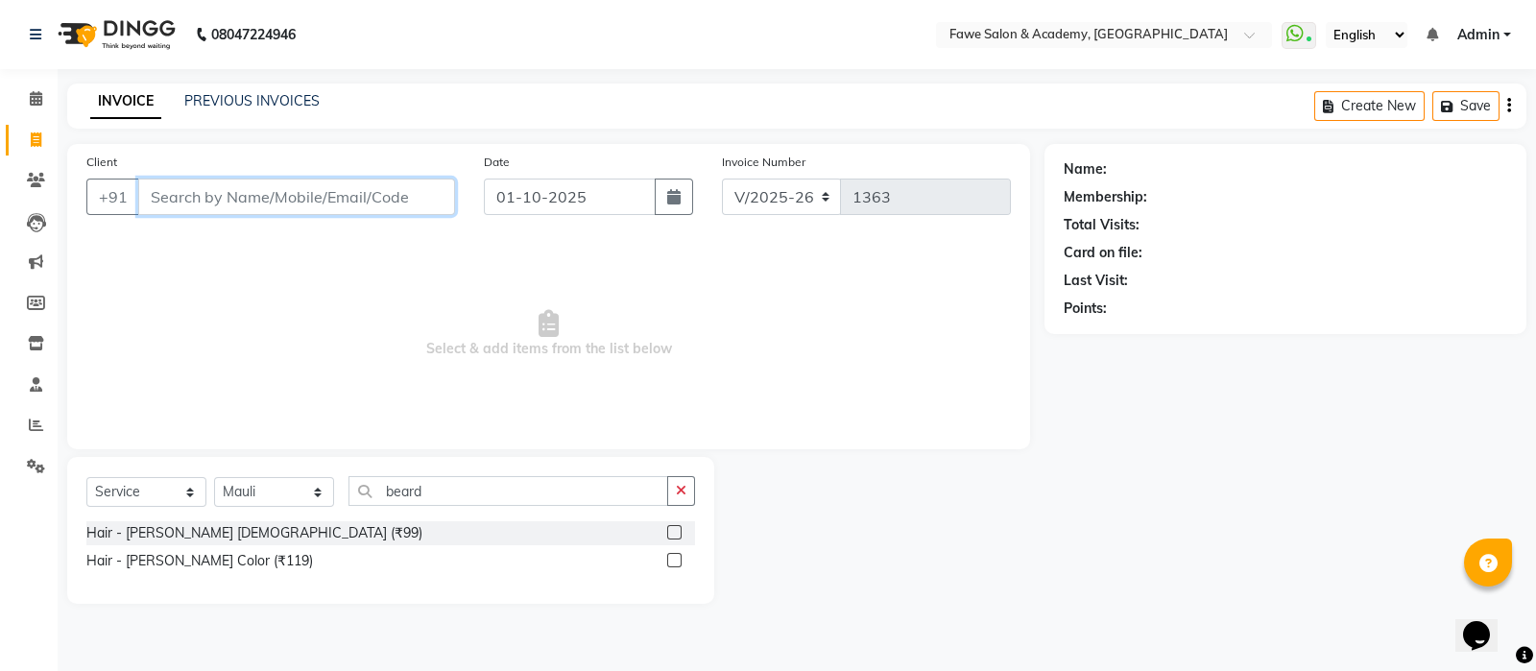
click at [235, 189] on input "Client" at bounding box center [296, 197] width 317 height 36
type input "7276645358"
click at [430, 187] on span "Add Client" at bounding box center [406, 196] width 76 height 19
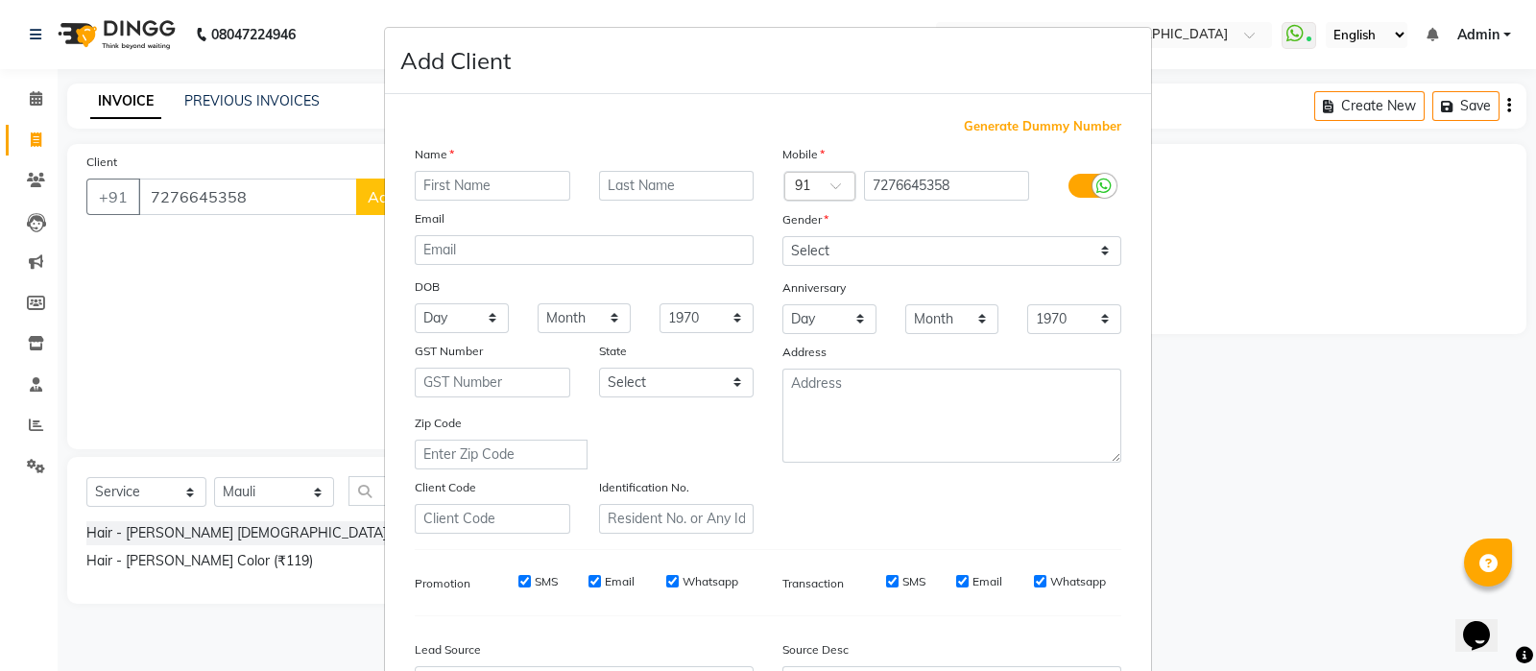
click at [424, 187] on input "text" at bounding box center [493, 186] width 156 height 30
click at [859, 256] on select "Select Male Female Other Prefer Not To Say" at bounding box center [952, 251] width 339 height 30
select select "male"
click at [783, 237] on select "Select Male Female Other Prefer Not To Say" at bounding box center [952, 251] width 339 height 30
click at [468, 170] on div "Name" at bounding box center [584, 157] width 368 height 27
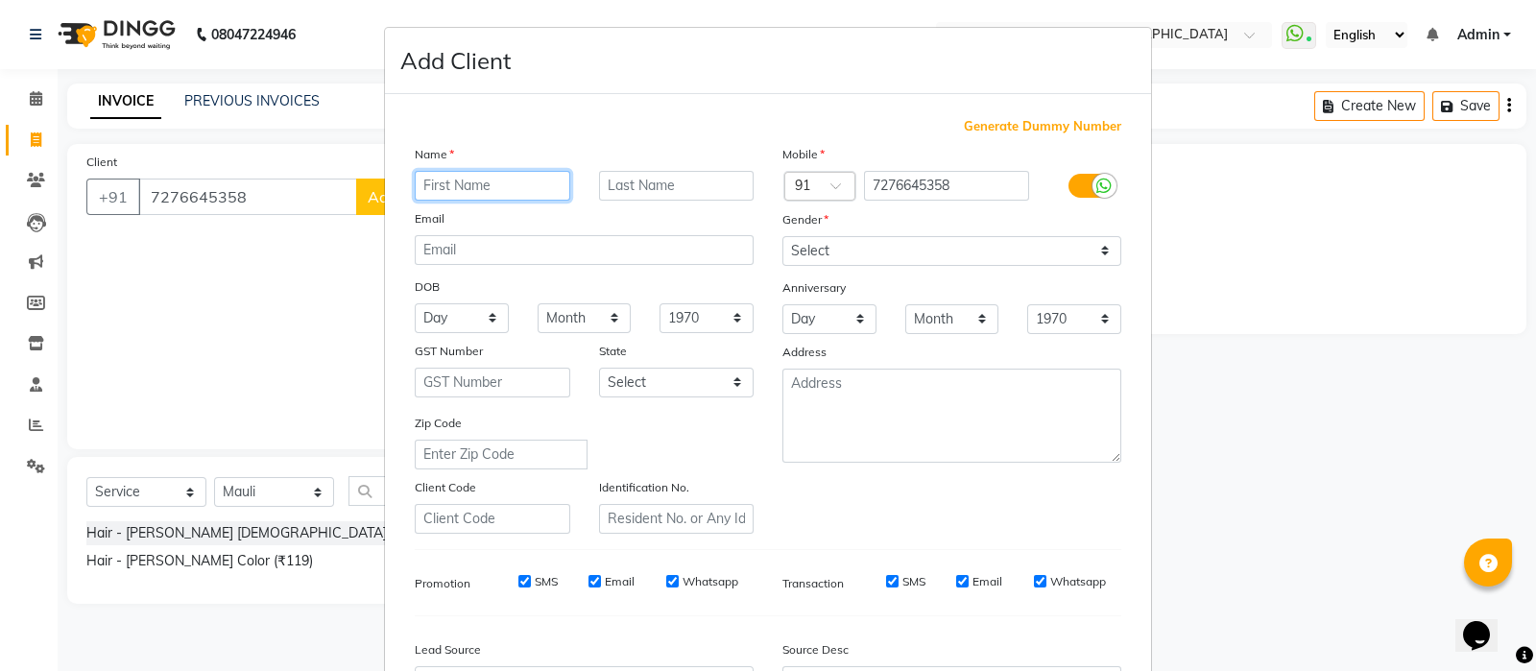
click at [442, 187] on input "text" at bounding box center [493, 186] width 156 height 30
type input "bhushan"
click at [610, 186] on input "text" at bounding box center [677, 186] width 156 height 30
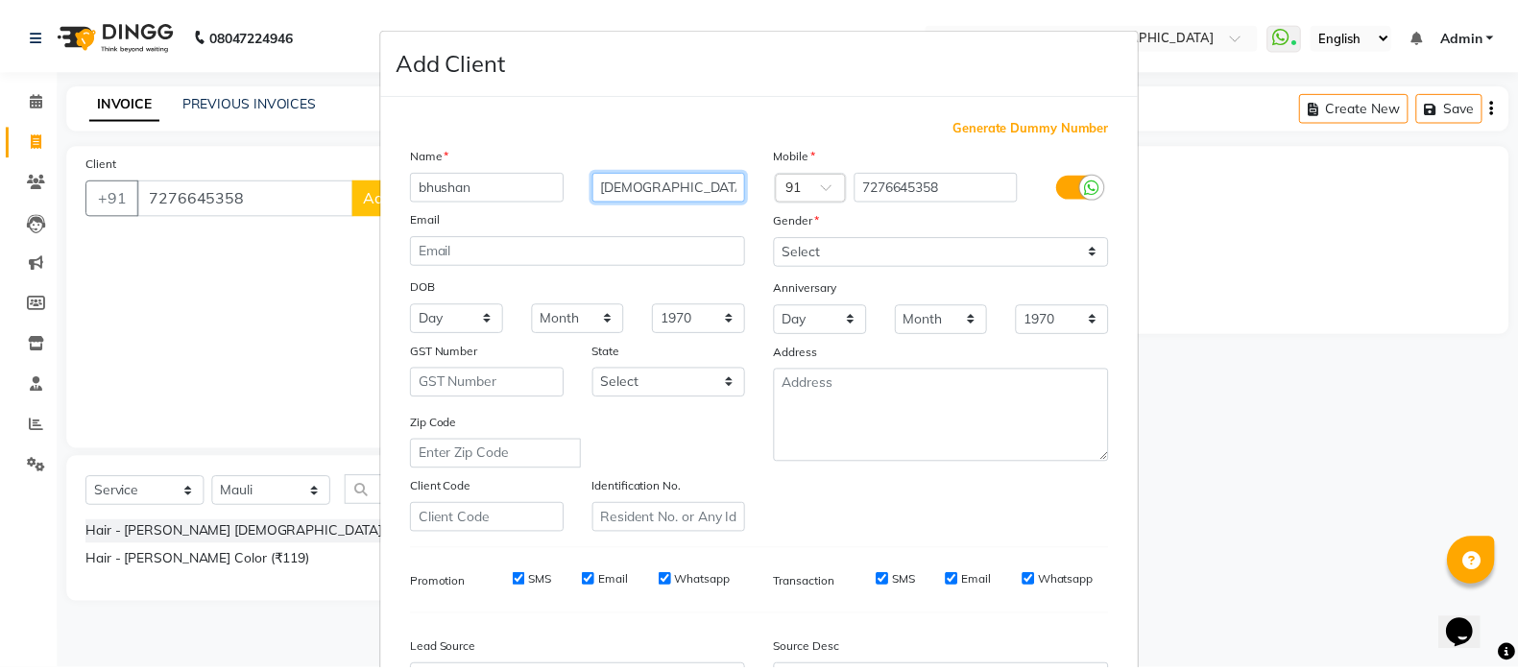
scroll to position [225, 0]
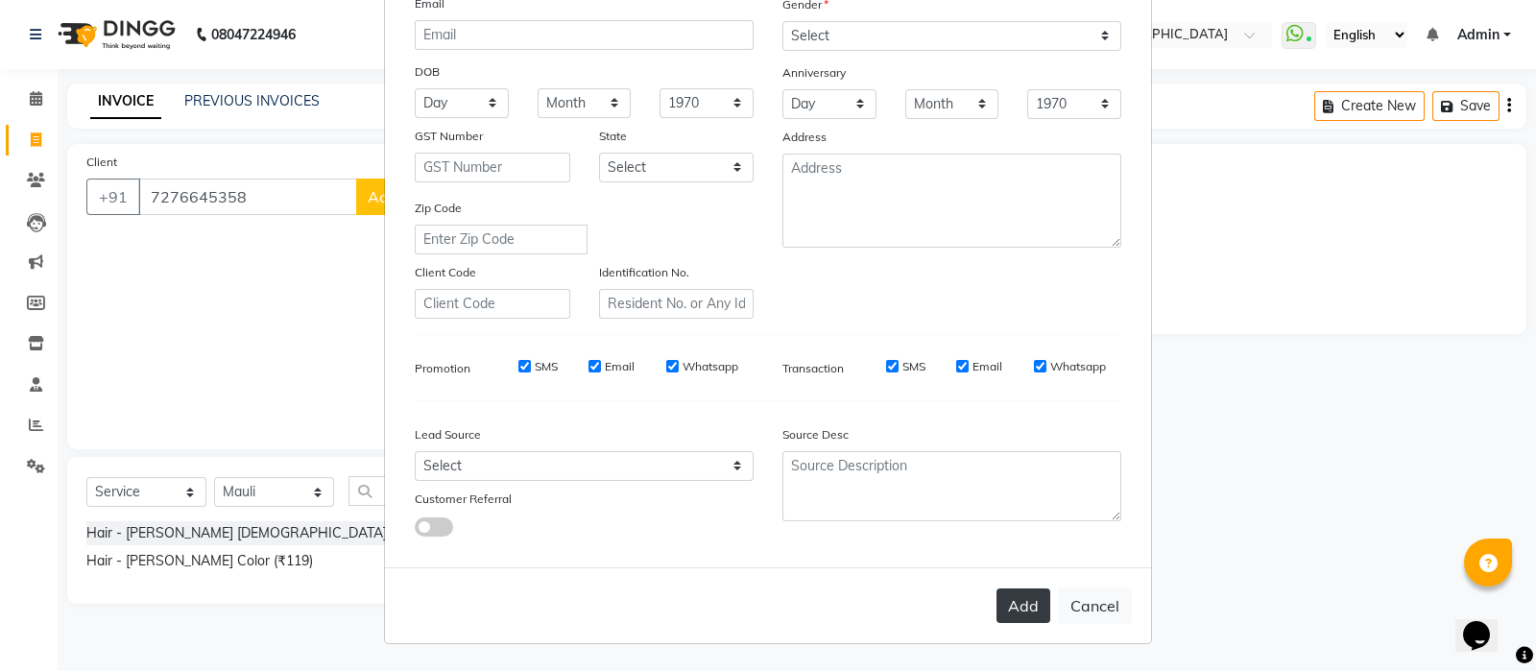
type input "jain"
click at [1027, 597] on button "Add" at bounding box center [1024, 606] width 54 height 35
select select
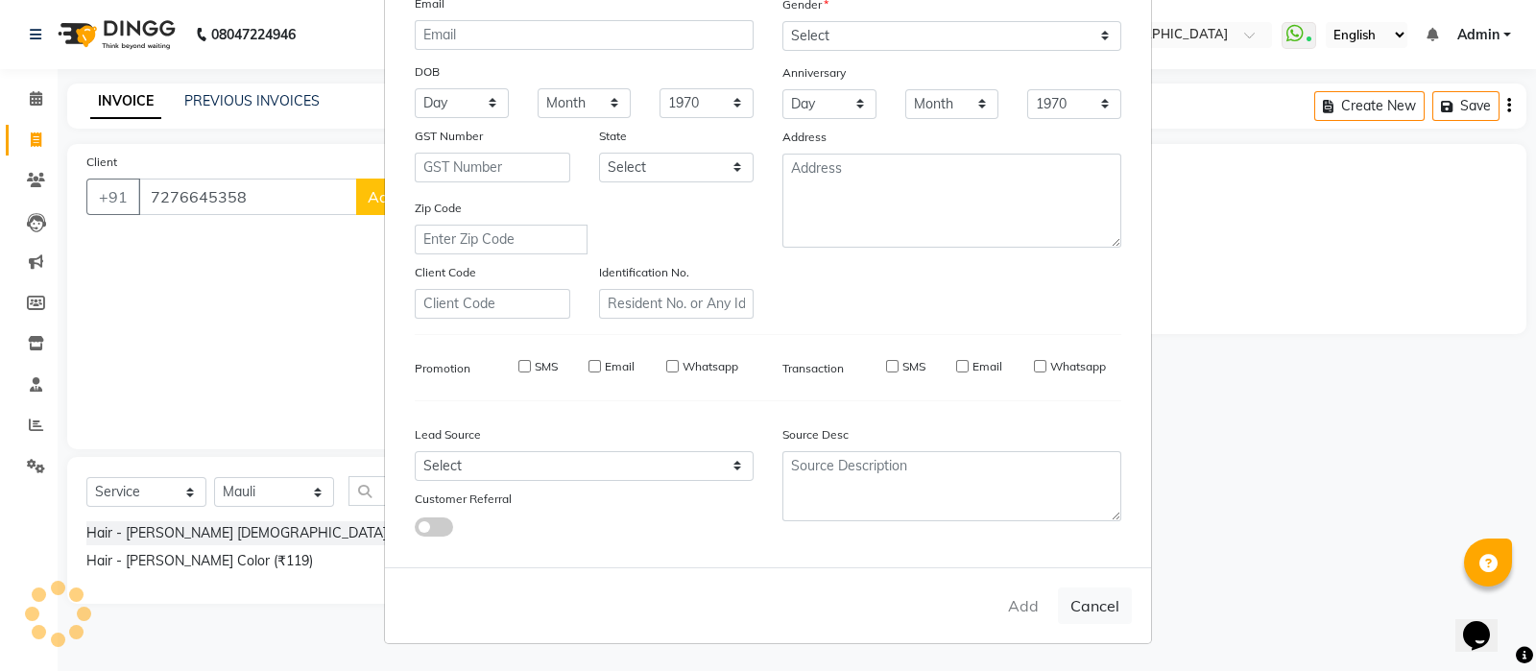
select select
checkbox input "false"
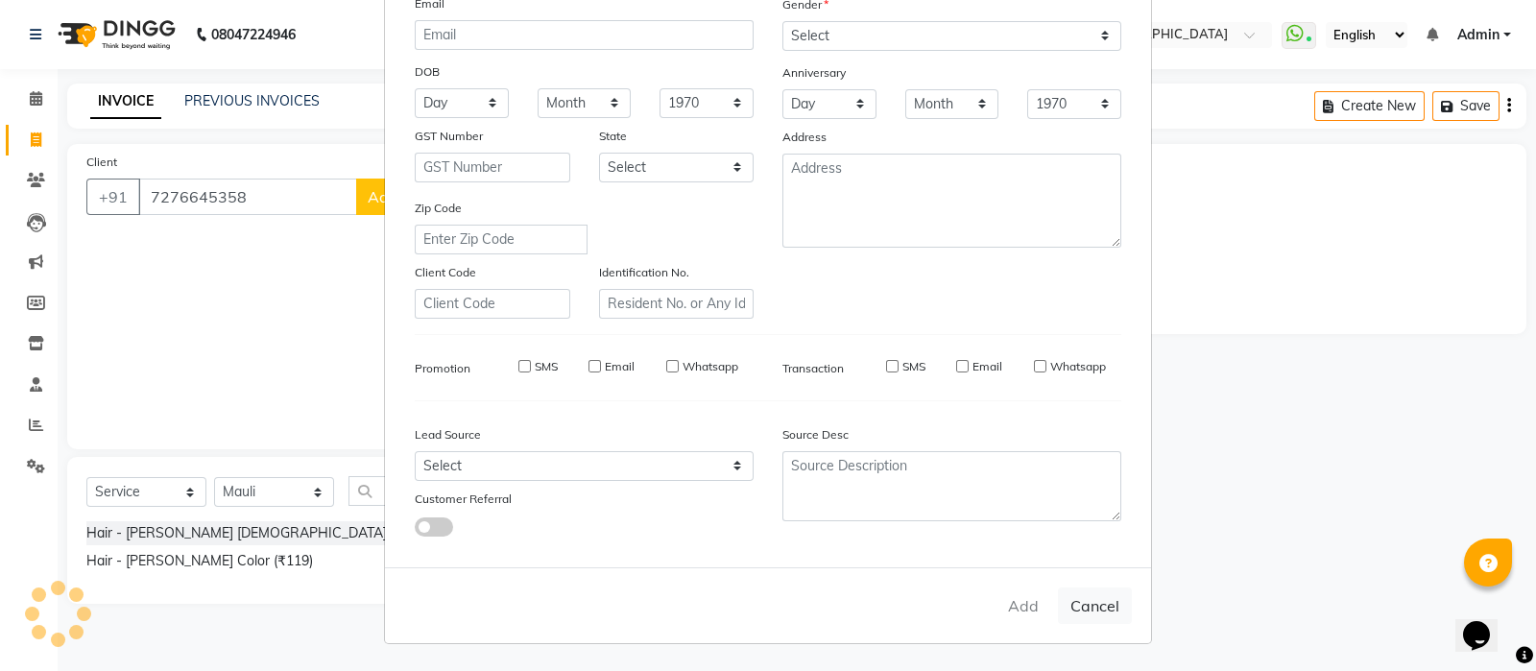
checkbox input "false"
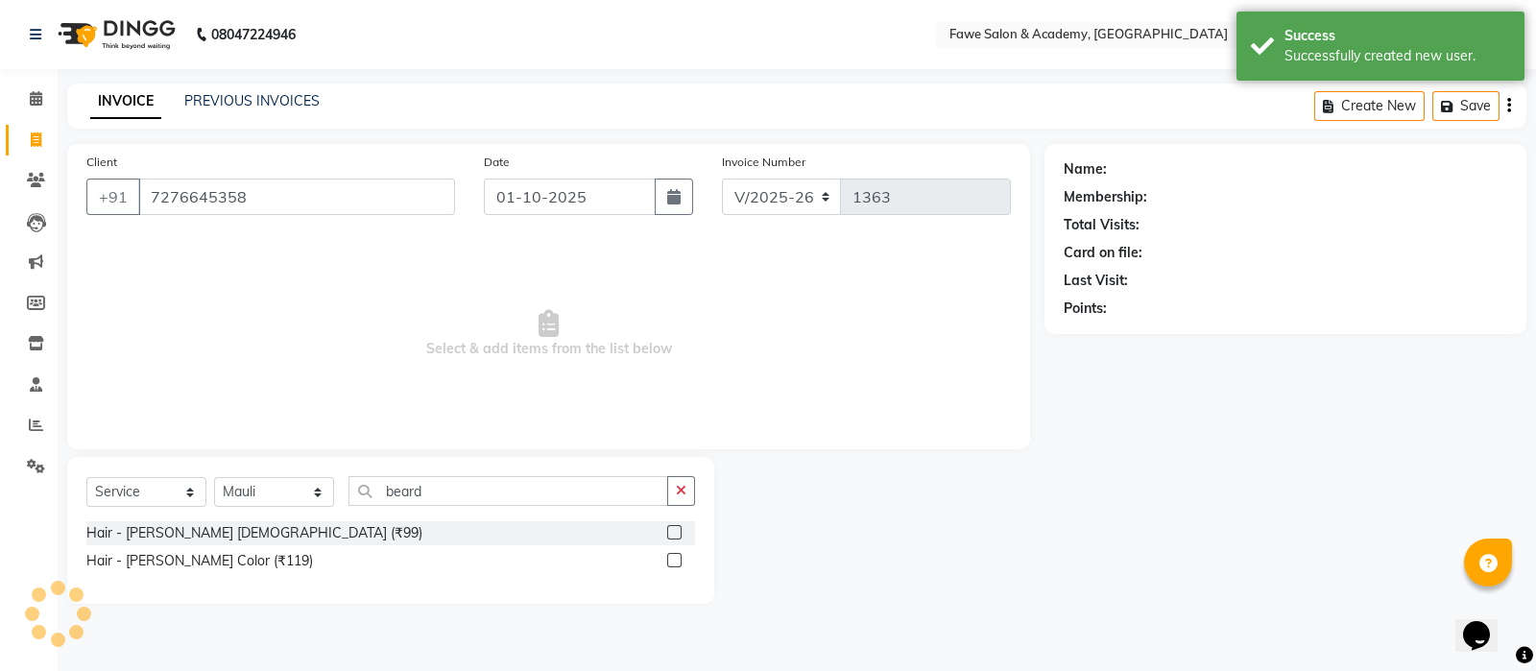
select select "1: Object"
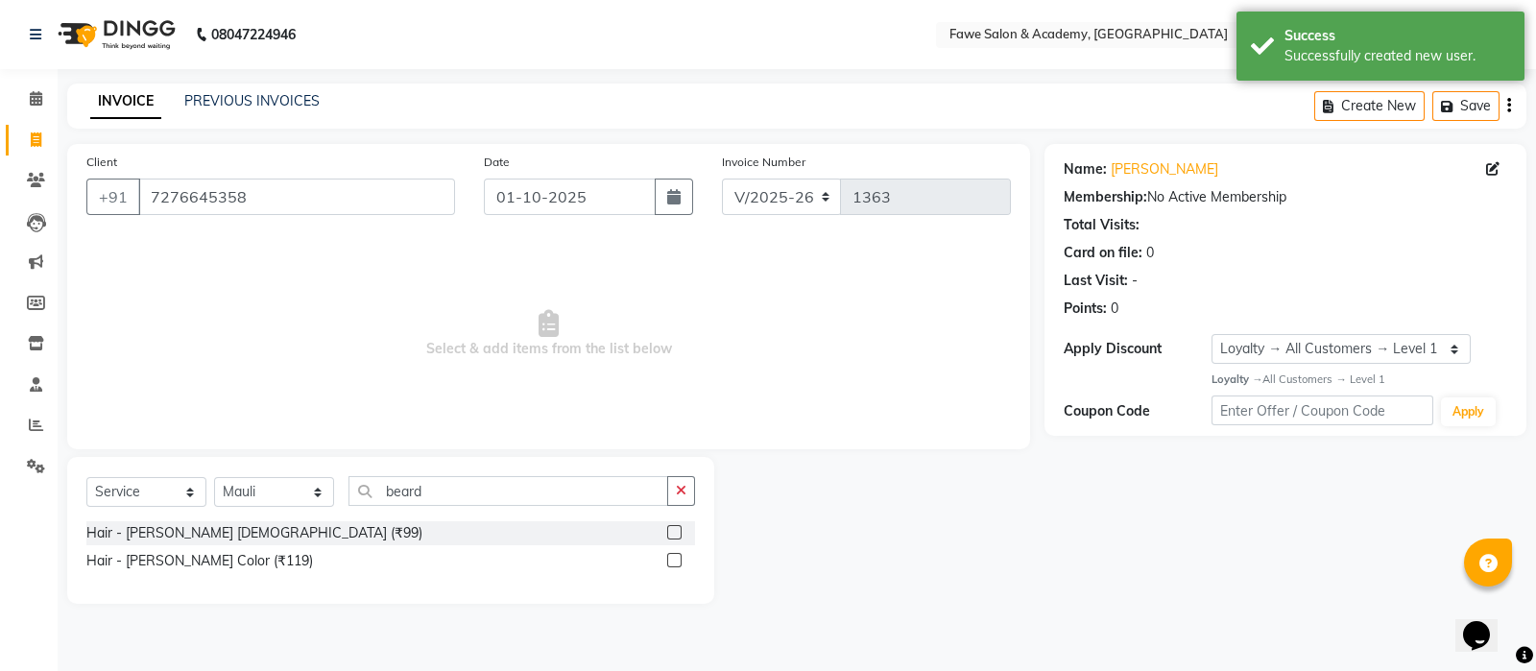
click at [671, 533] on label at bounding box center [674, 532] width 14 height 14
click at [671, 533] on input "checkbox" at bounding box center [673, 533] width 12 height 12
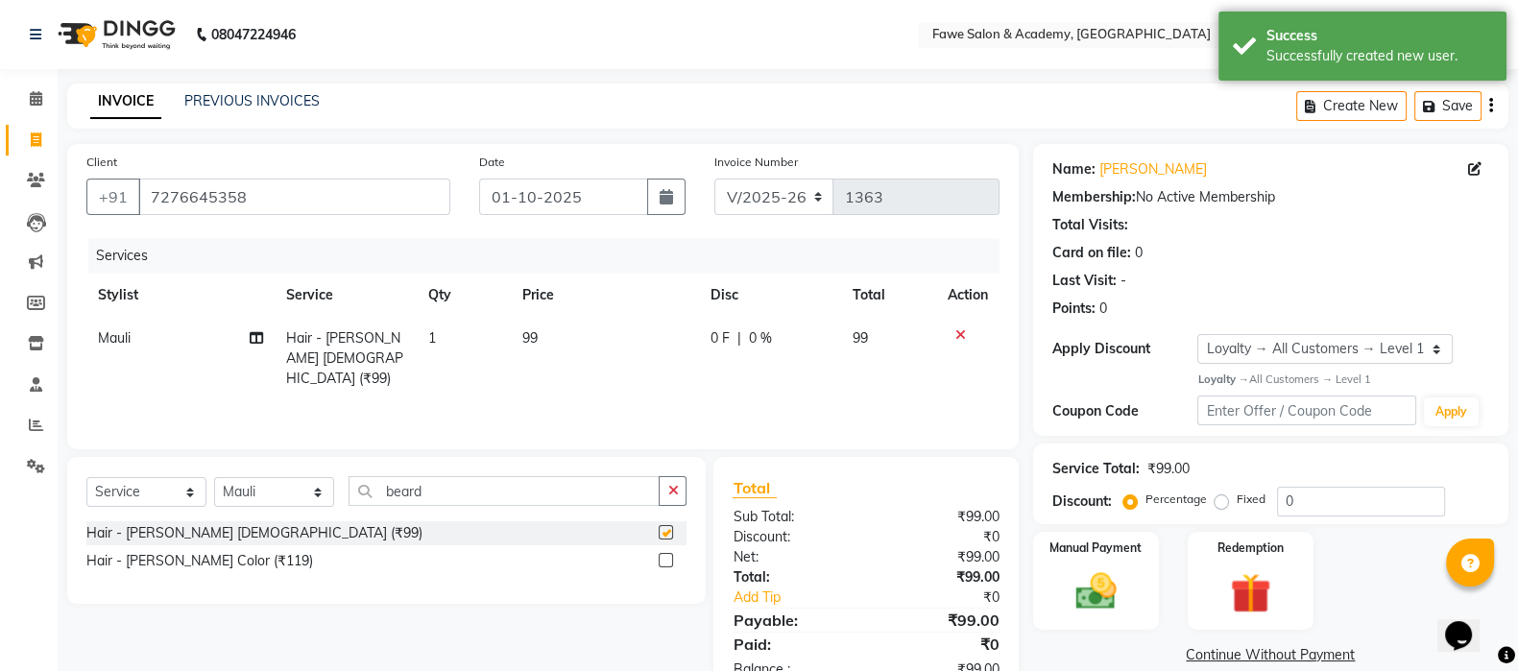
checkbox input "false"
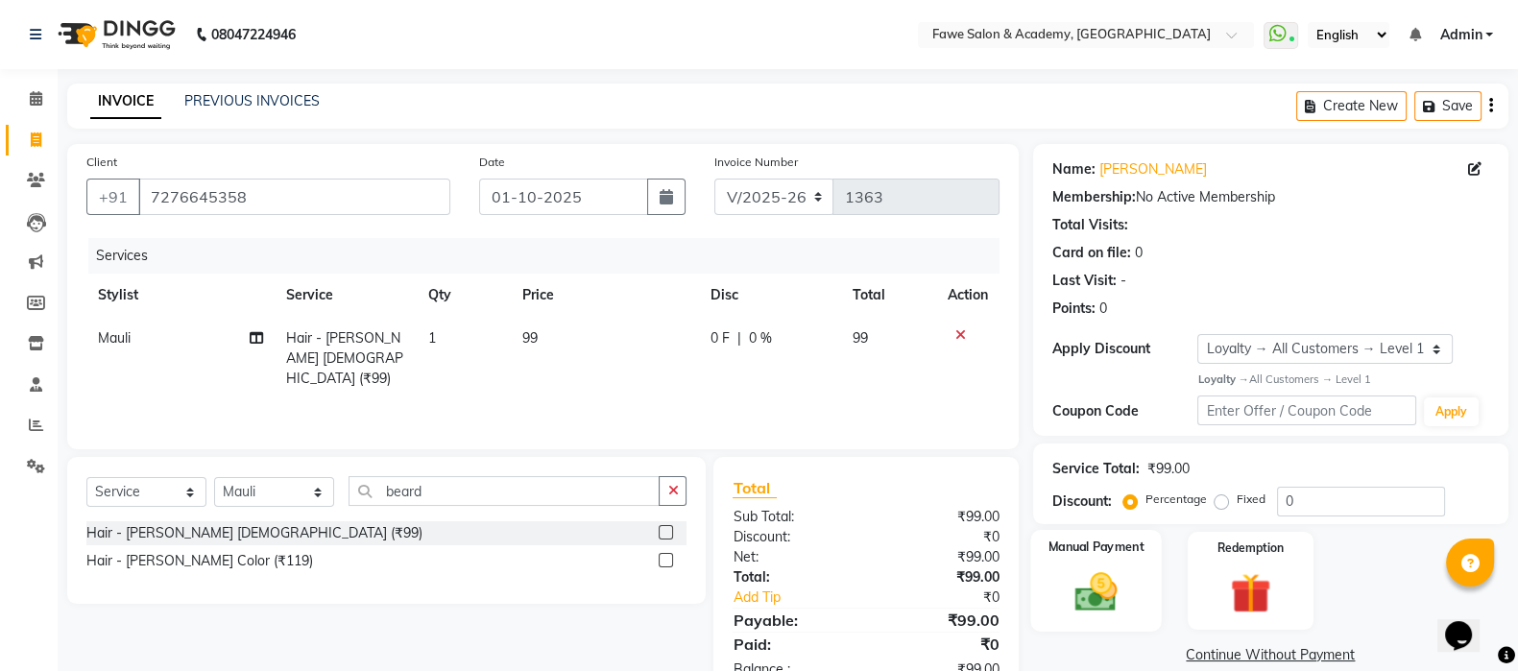
click at [1085, 577] on img at bounding box center [1096, 591] width 68 height 48
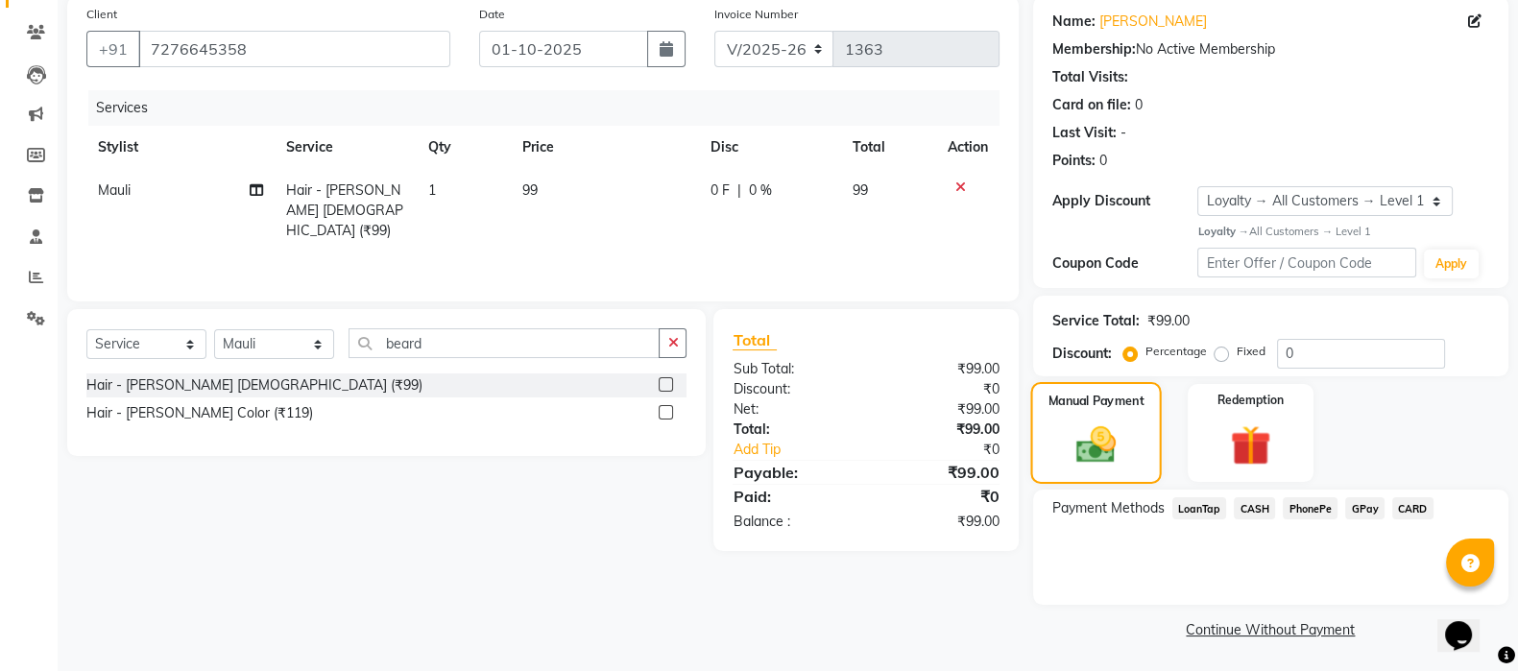
scroll to position [149, 0]
click at [1263, 505] on span "CASH" at bounding box center [1254, 507] width 41 height 22
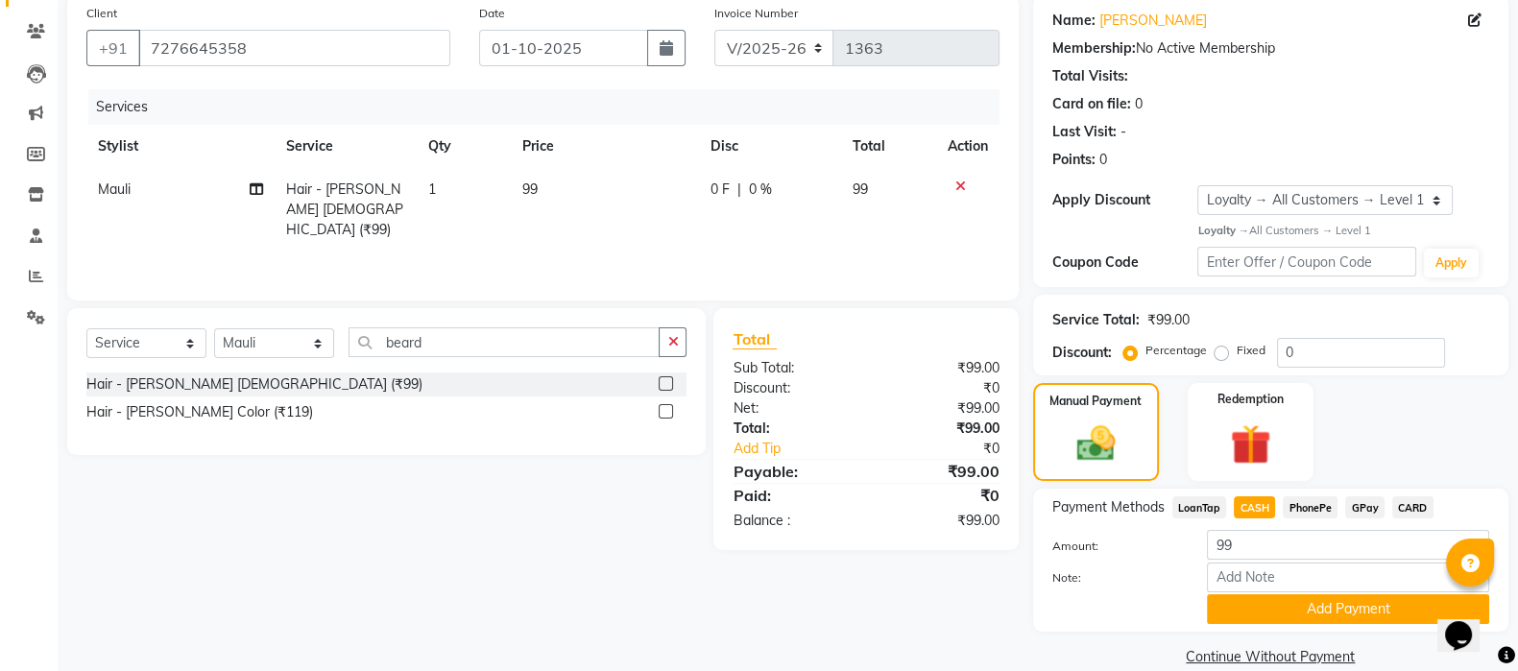
scroll to position [179, 0]
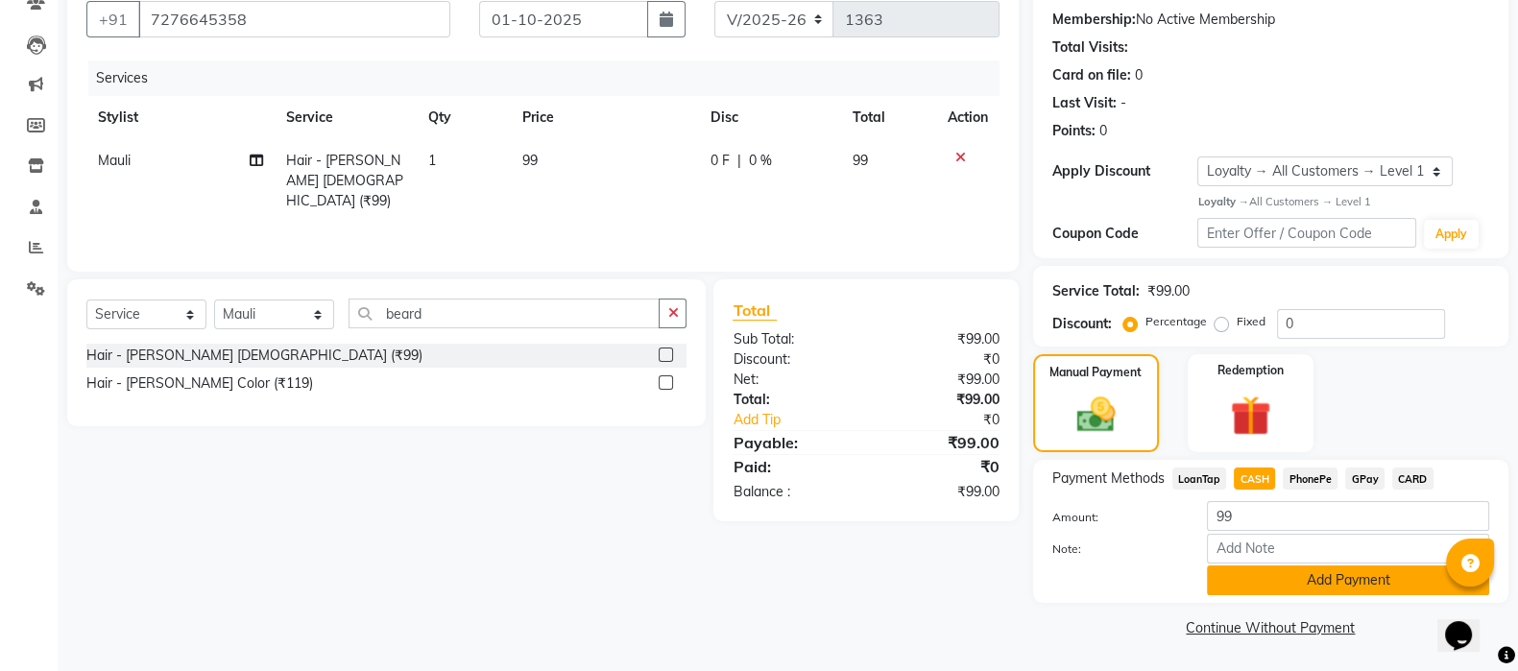
click at [1313, 584] on button "Add Payment" at bounding box center [1348, 581] width 282 height 30
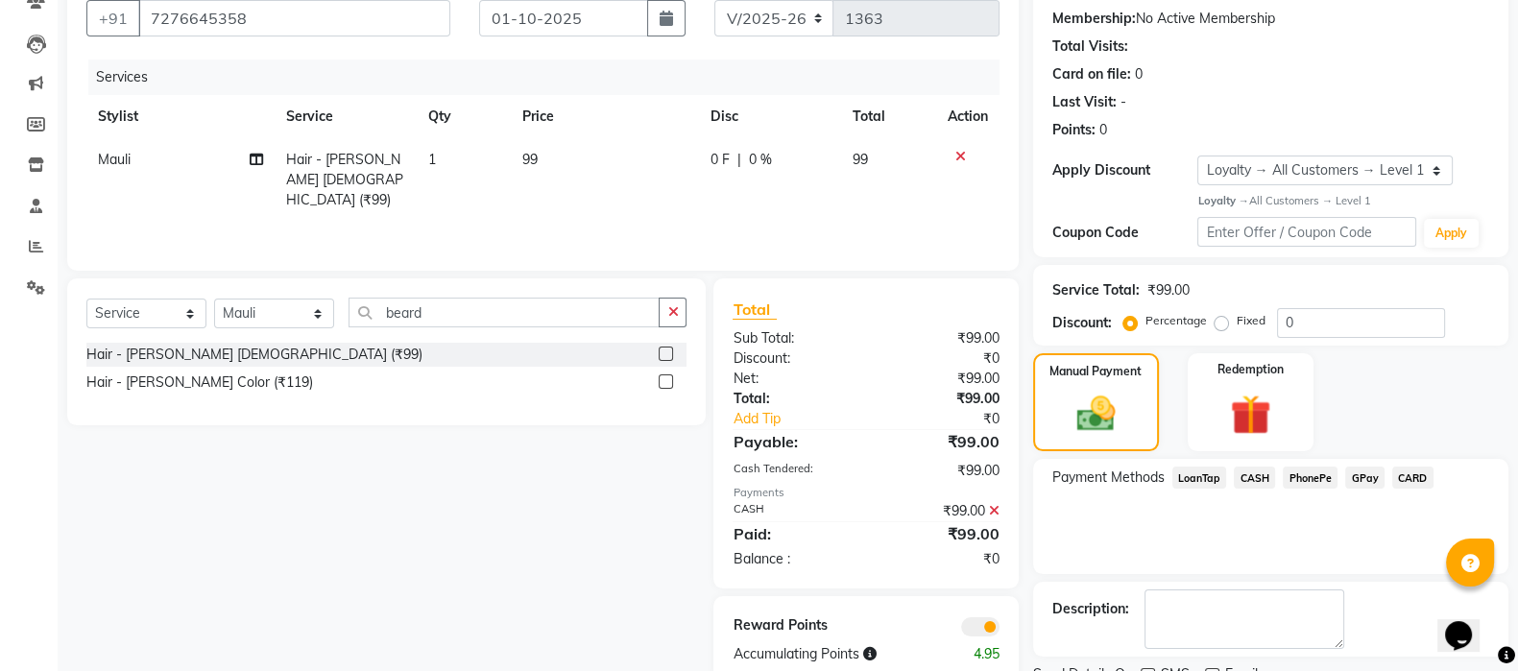
click at [968, 636] on span at bounding box center [980, 626] width 38 height 19
click at [1000, 630] on input "checkbox" at bounding box center [1000, 630] width 0 height 0
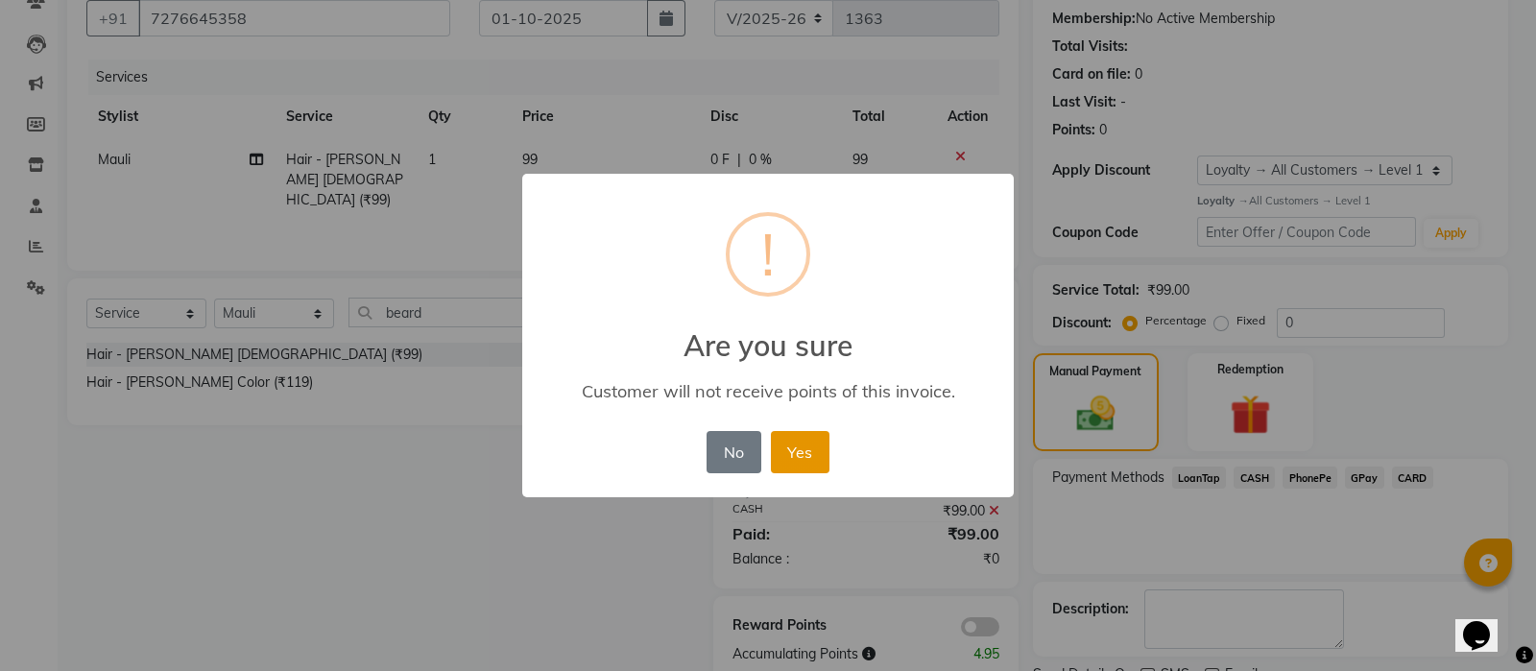
click at [814, 462] on button "Yes" at bounding box center [800, 452] width 59 height 42
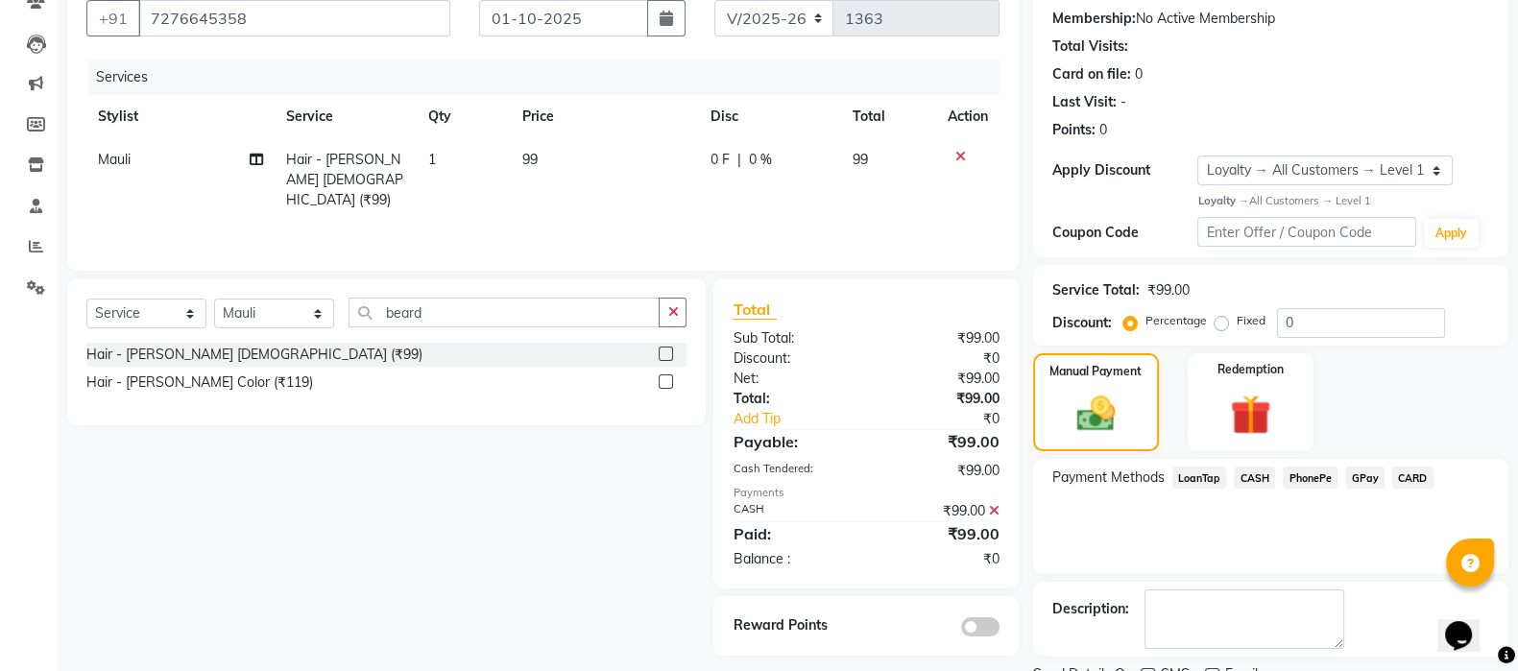
scroll to position [257, 0]
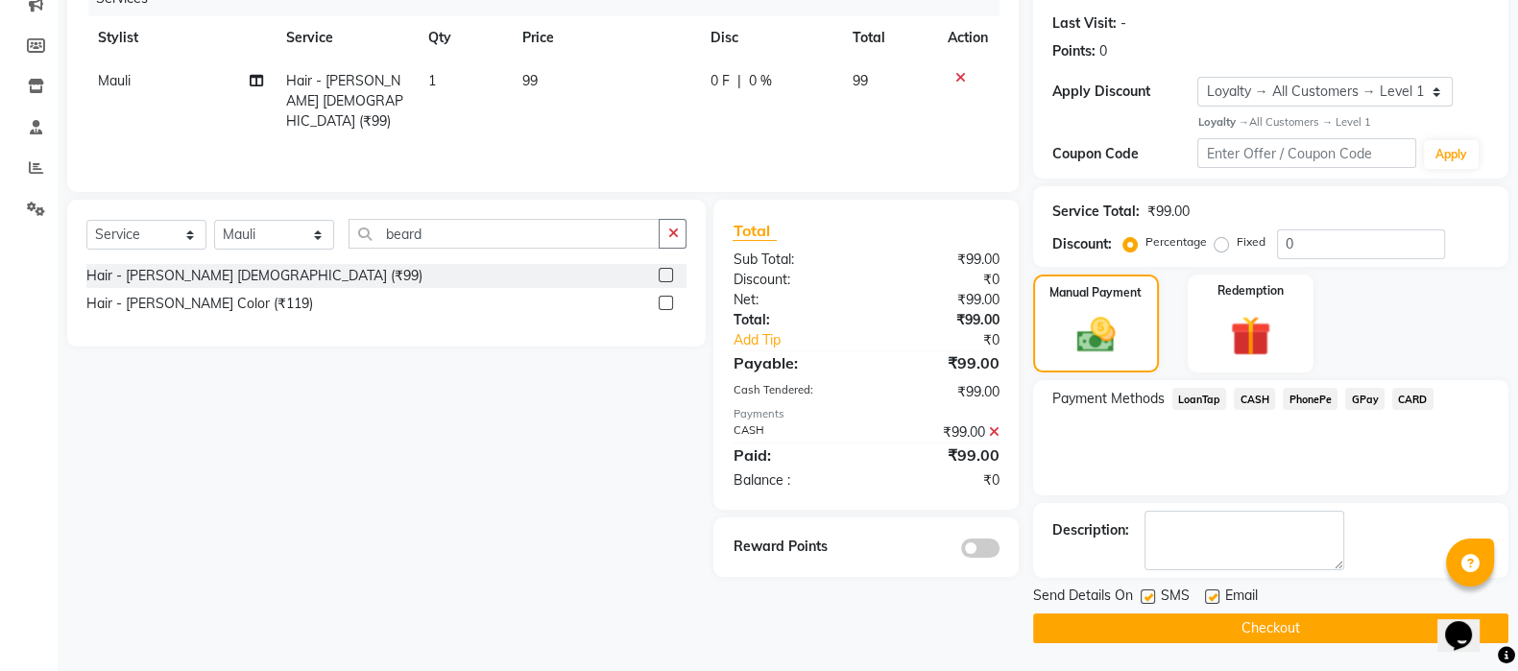
click at [1296, 621] on button "Checkout" at bounding box center [1270, 629] width 475 height 30
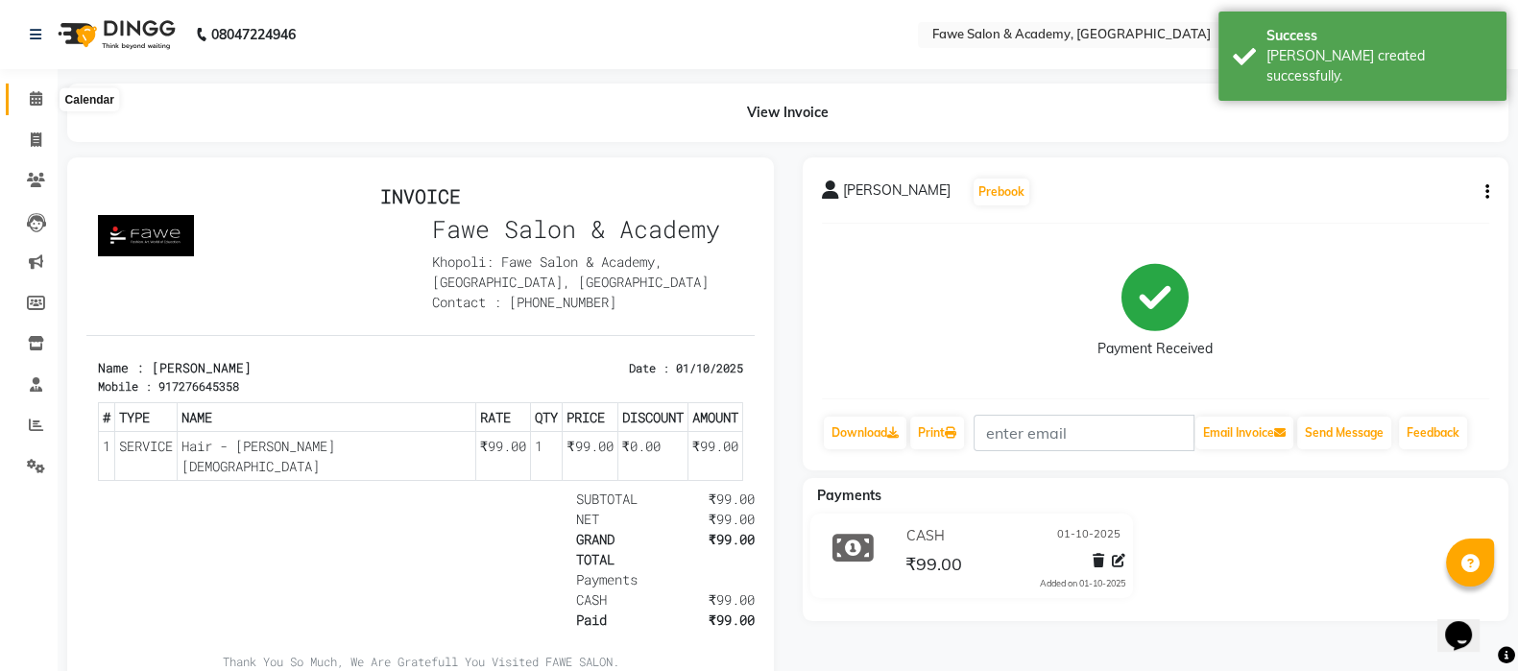
click at [34, 103] on icon at bounding box center [36, 98] width 12 height 14
